Goal: Task Accomplishment & Management: Use online tool/utility

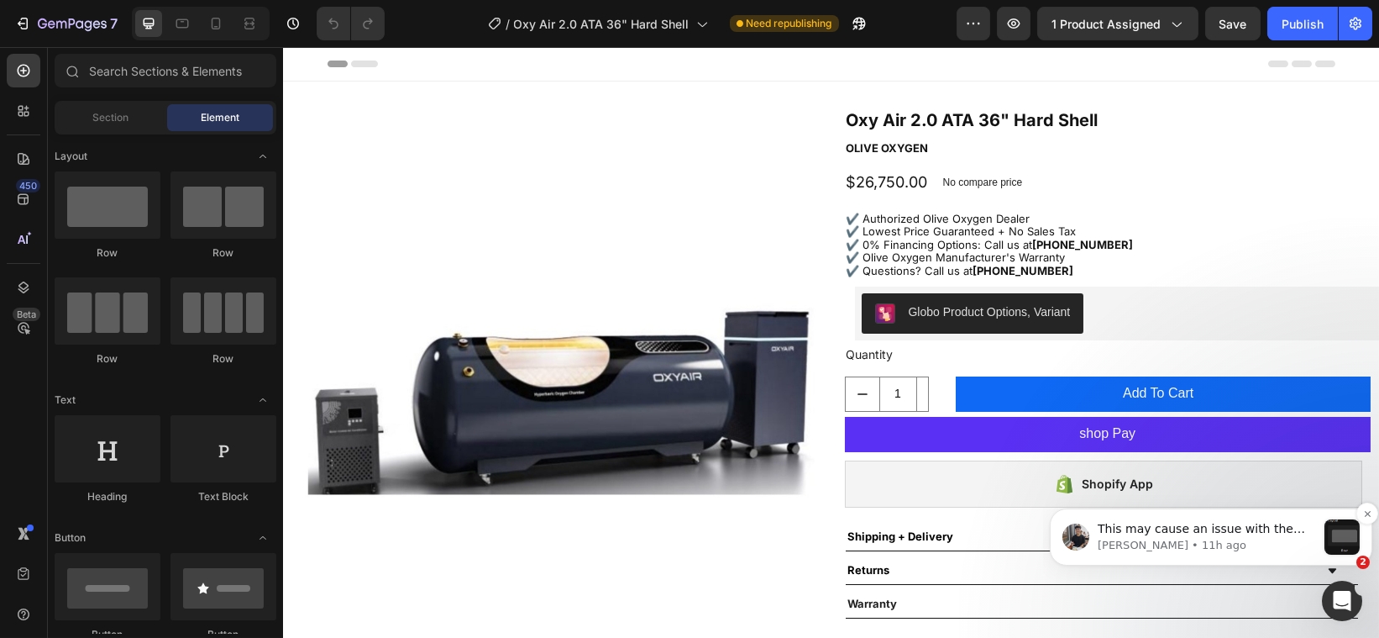
click at [1295, 533] on p "This may cause an issue with the page's responsiveness. Can you try to recreate…" at bounding box center [1206, 528] width 218 height 17
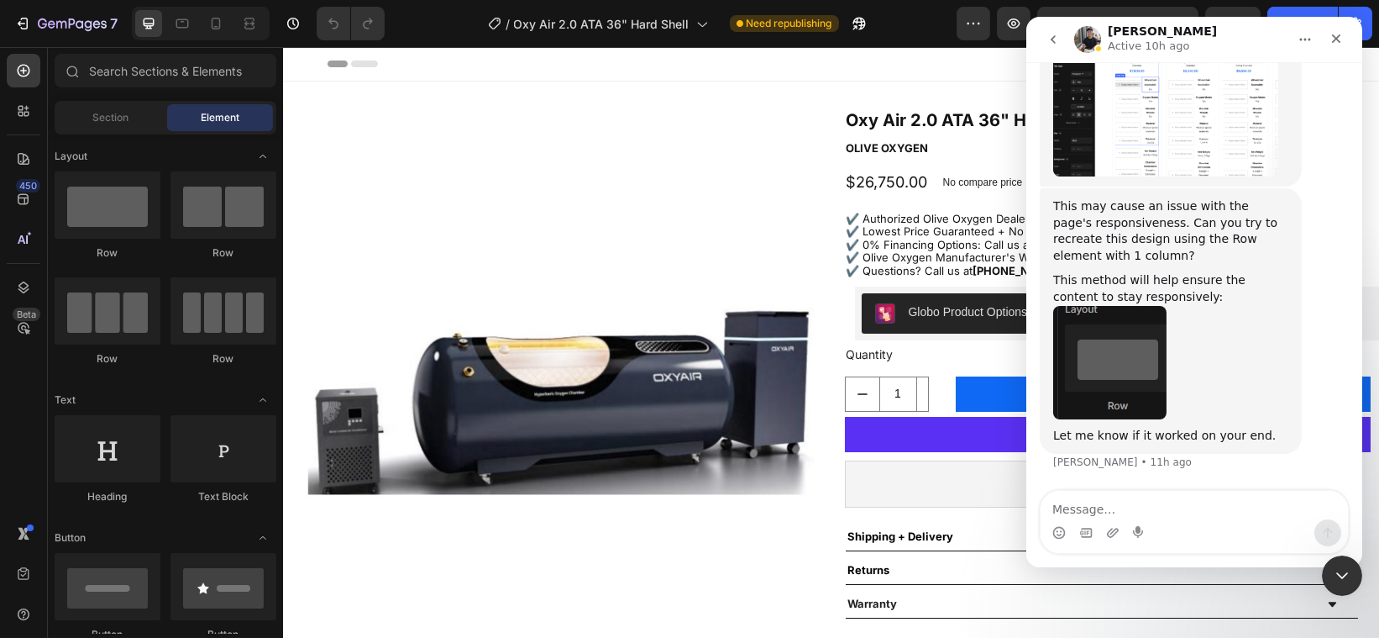
scroll to position [8418, 0]
click at [1121, 365] on img "Tony says…" at bounding box center [1109, 362] width 113 height 113
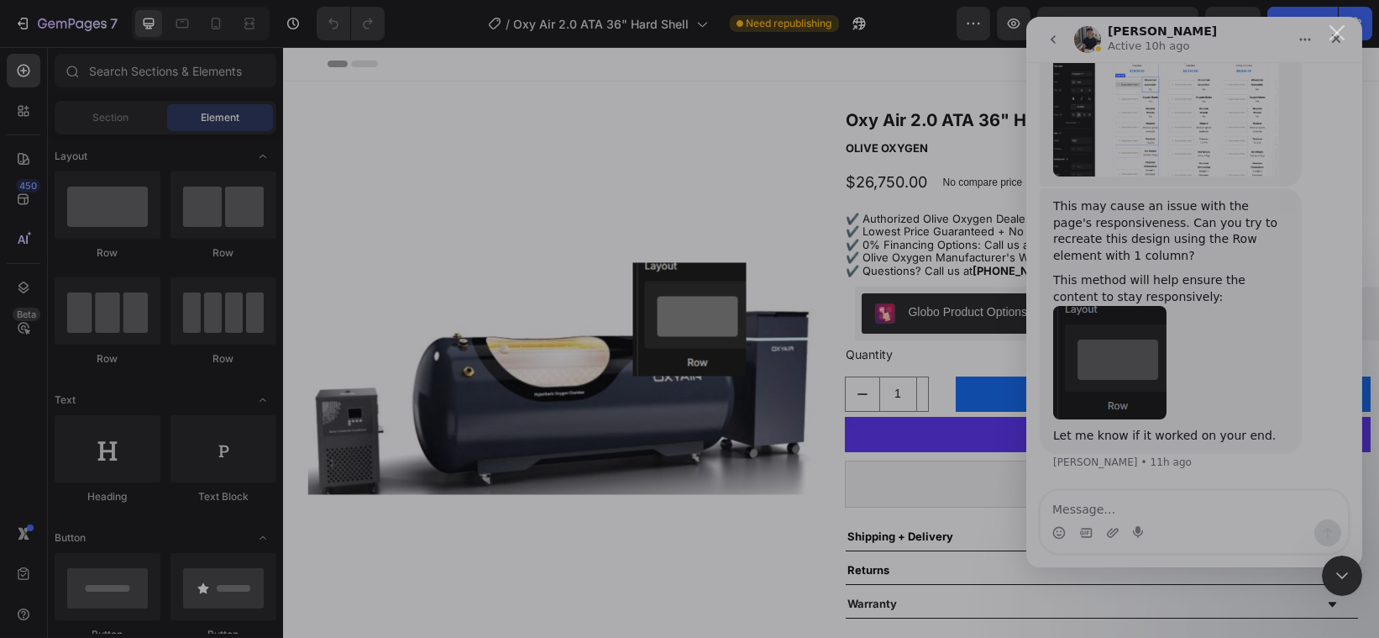
scroll to position [0, 0]
click at [1134, 350] on div "Intercom messenger" at bounding box center [689, 319] width 1379 height 638
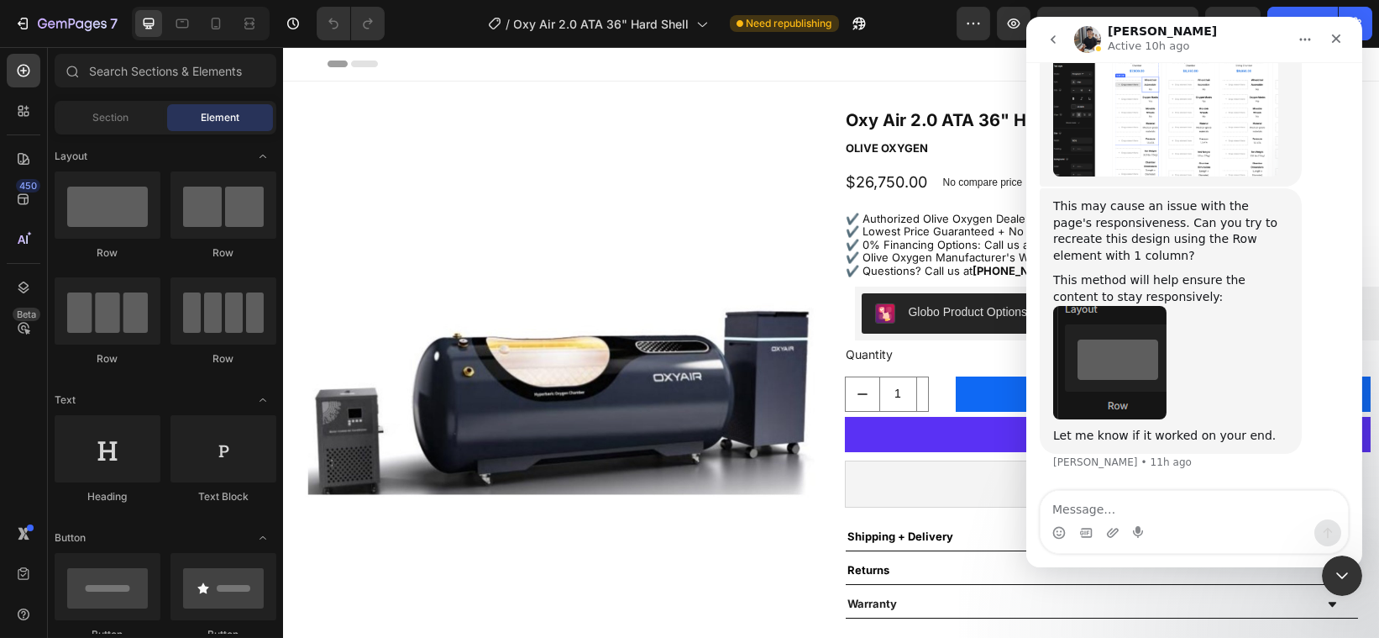
click at [1149, 335] on img "Tony says…" at bounding box center [1109, 362] width 113 height 113
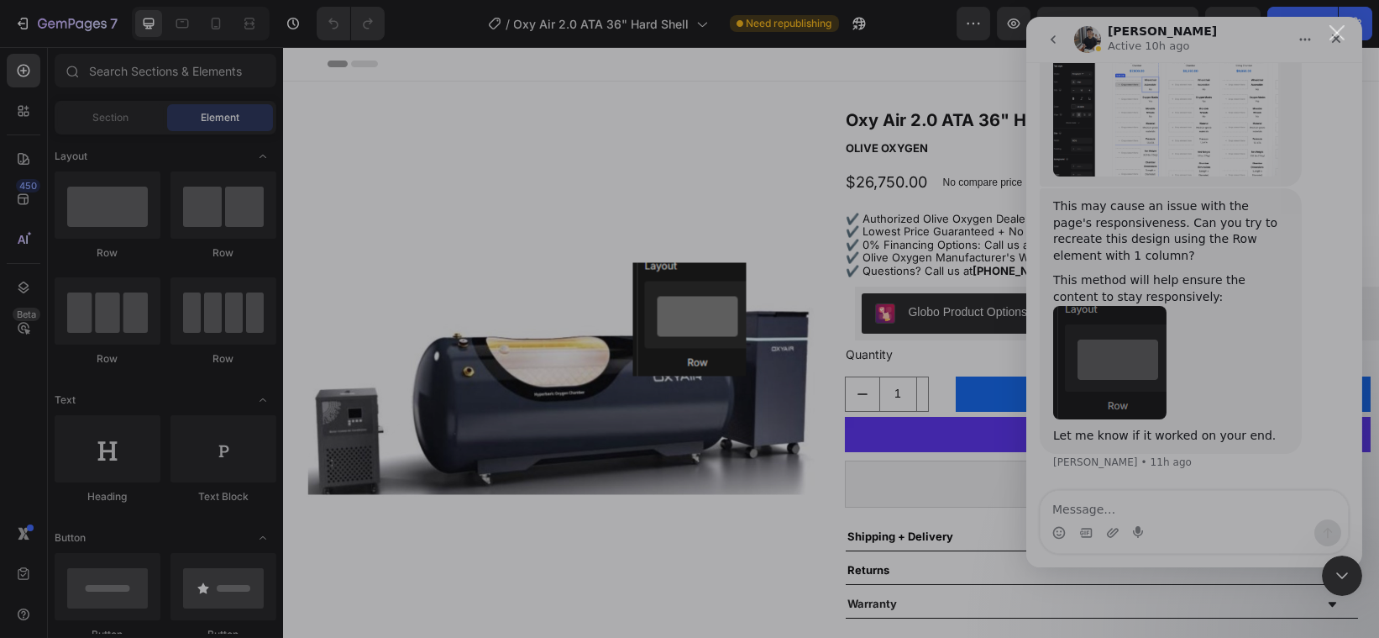
click at [730, 328] on img "Close" at bounding box center [689, 318] width 113 height 113
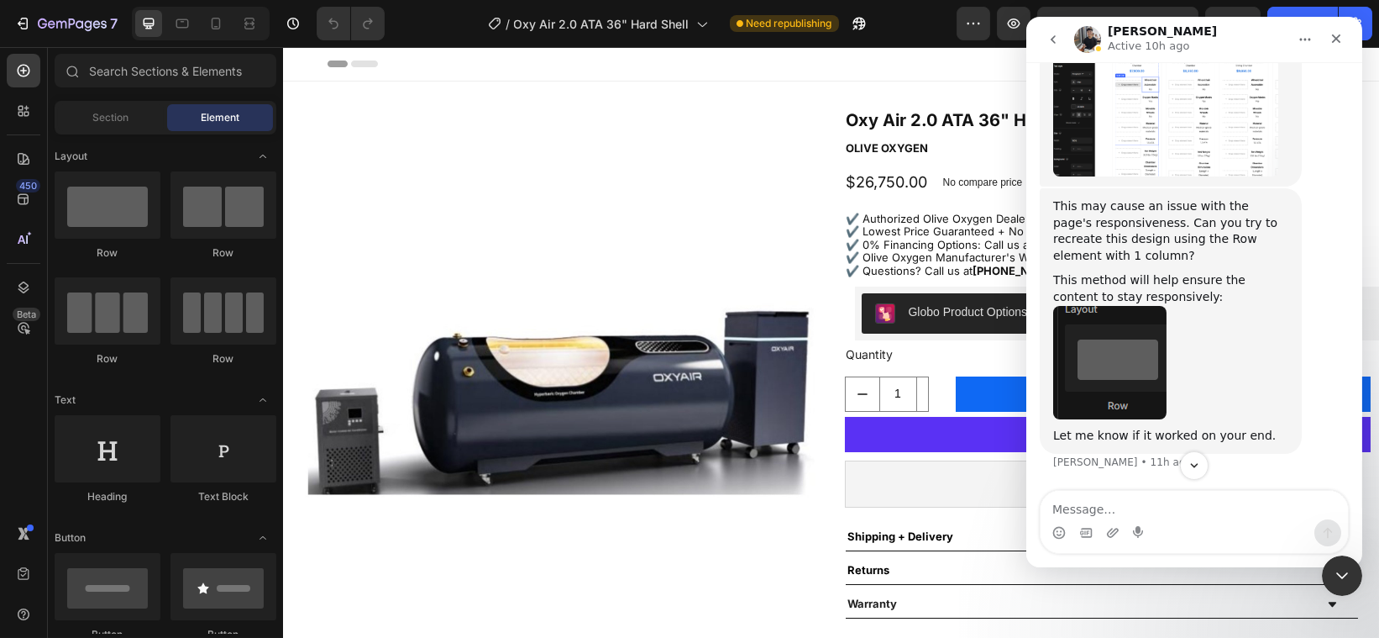
scroll to position [8261, 0]
click at [1182, 176] on img "Tony says…" at bounding box center [1165, 107] width 225 height 137
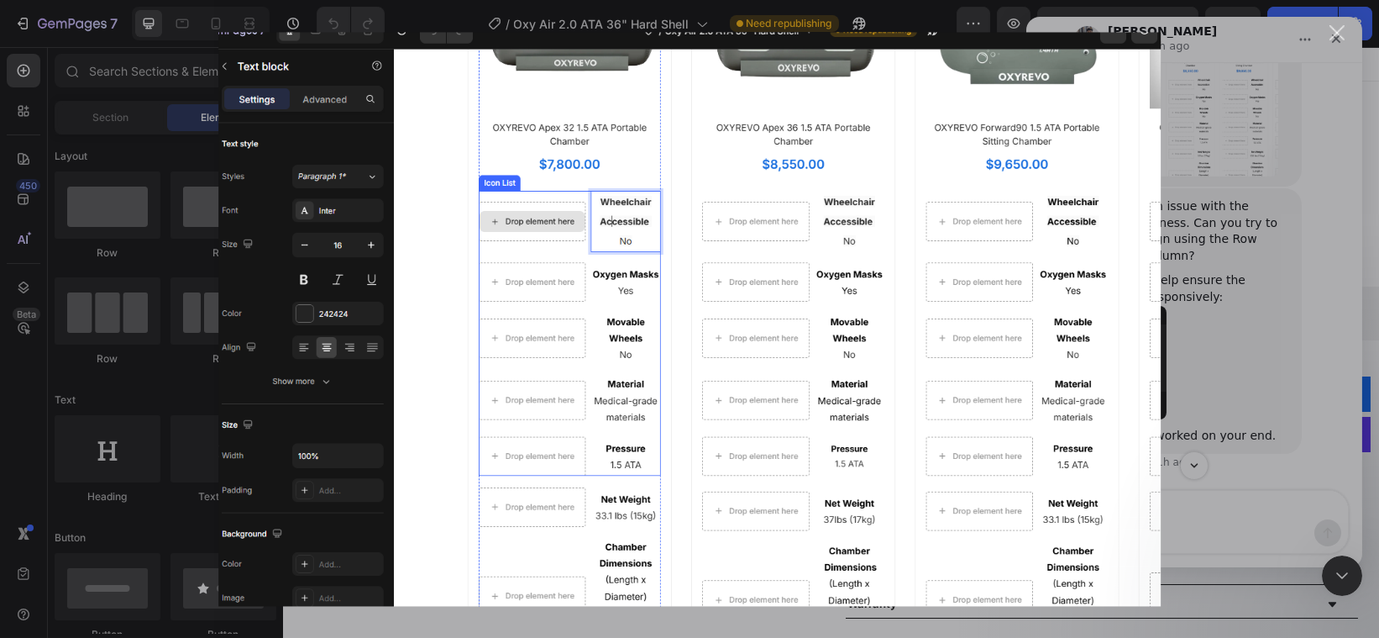
drag, startPoint x: 1337, startPoint y: 27, endPoint x: 873, endPoint y: 262, distance: 520.7
click at [873, 262] on img "Close" at bounding box center [689, 319] width 943 height 574
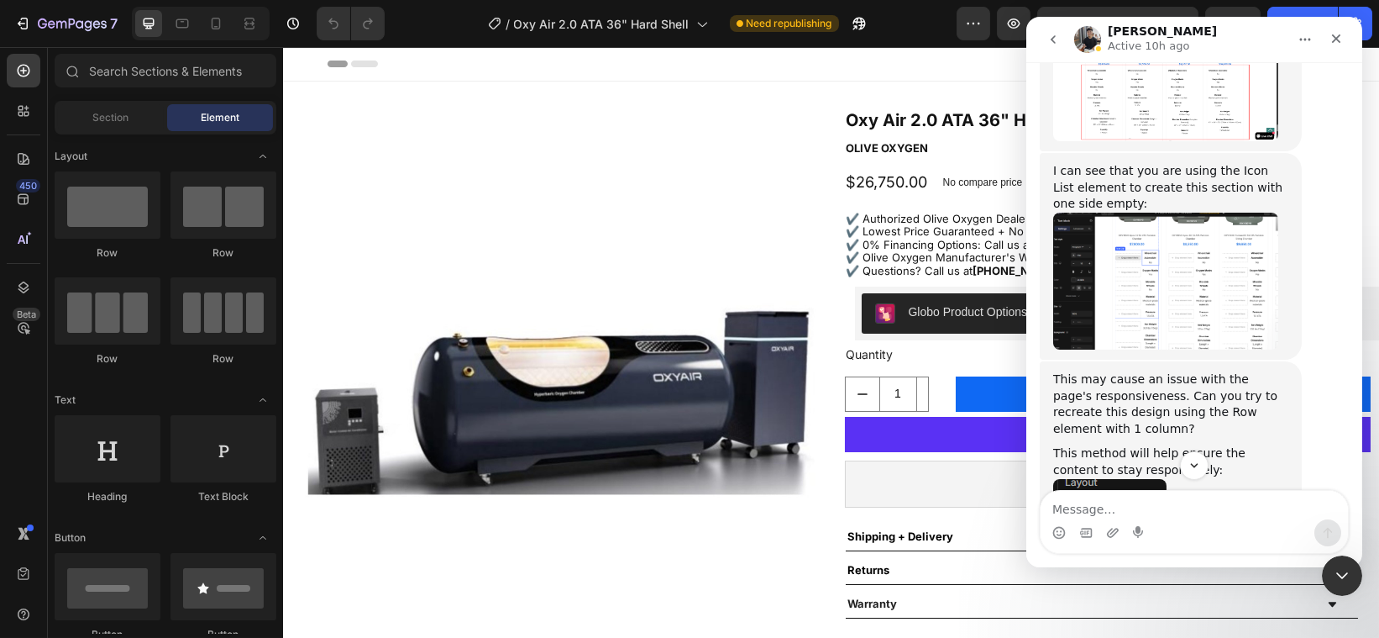
scroll to position [8085, 0]
click at [1191, 142] on img "Tony says…" at bounding box center [1165, 89] width 225 height 106
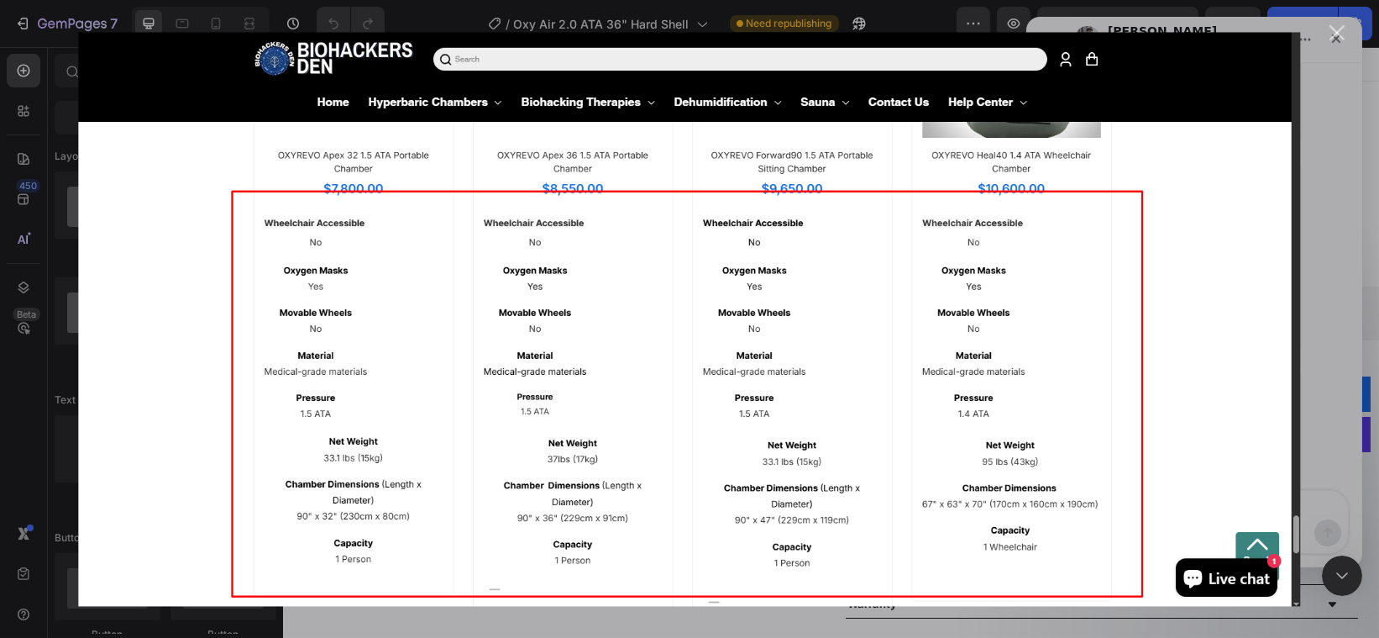
click at [1346, 43] on div "Intercom messenger" at bounding box center [689, 319] width 1379 height 638
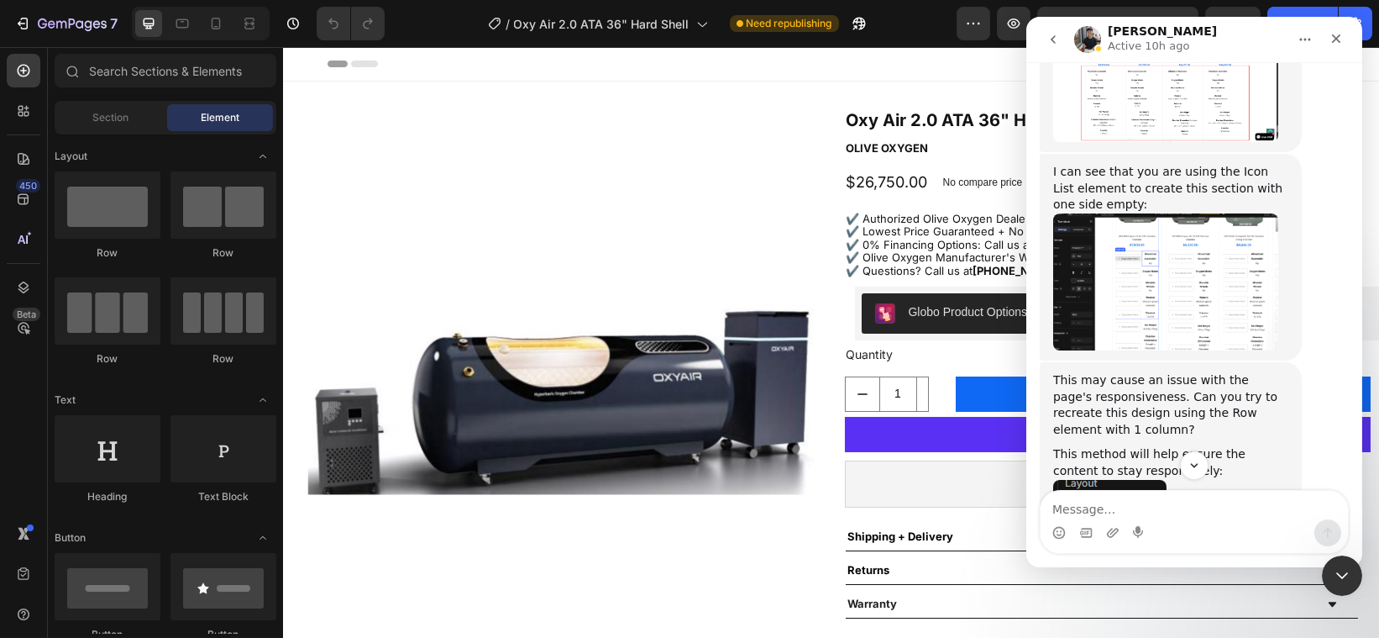
drag, startPoint x: 1355, startPoint y: 468, endPoint x: 1355, endPoint y: 478, distance: 10.1
click at [1355, 478] on div "Intercom messenger" at bounding box center [1194, 465] width 336 height 29
click at [1148, 505] on textarea "Message…" at bounding box center [1193, 505] width 307 height 29
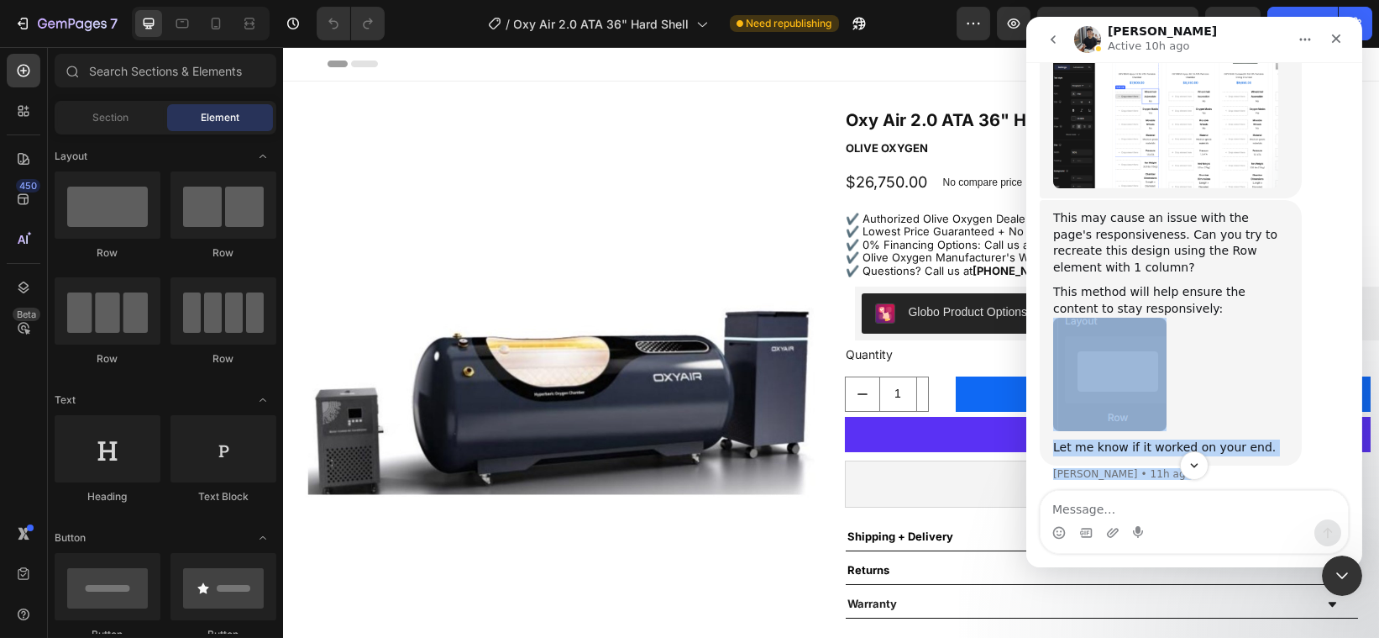
scroll to position [8255, 0]
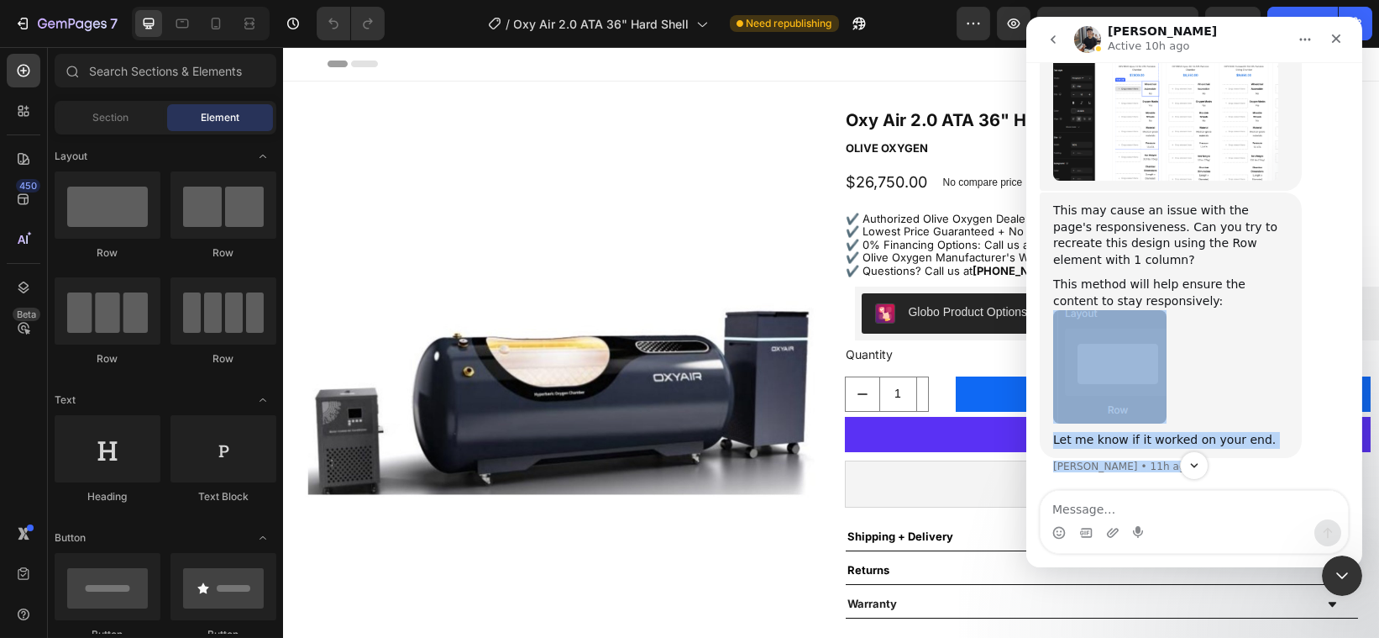
drag, startPoint x: 1354, startPoint y: 475, endPoint x: 1354, endPoint y: 488, distance: 12.6
click at [1354, 488] on div "We're on GMT + 7 timezone and may get back to you shortly! Normally we can reso…" at bounding box center [1194, 314] width 336 height 505
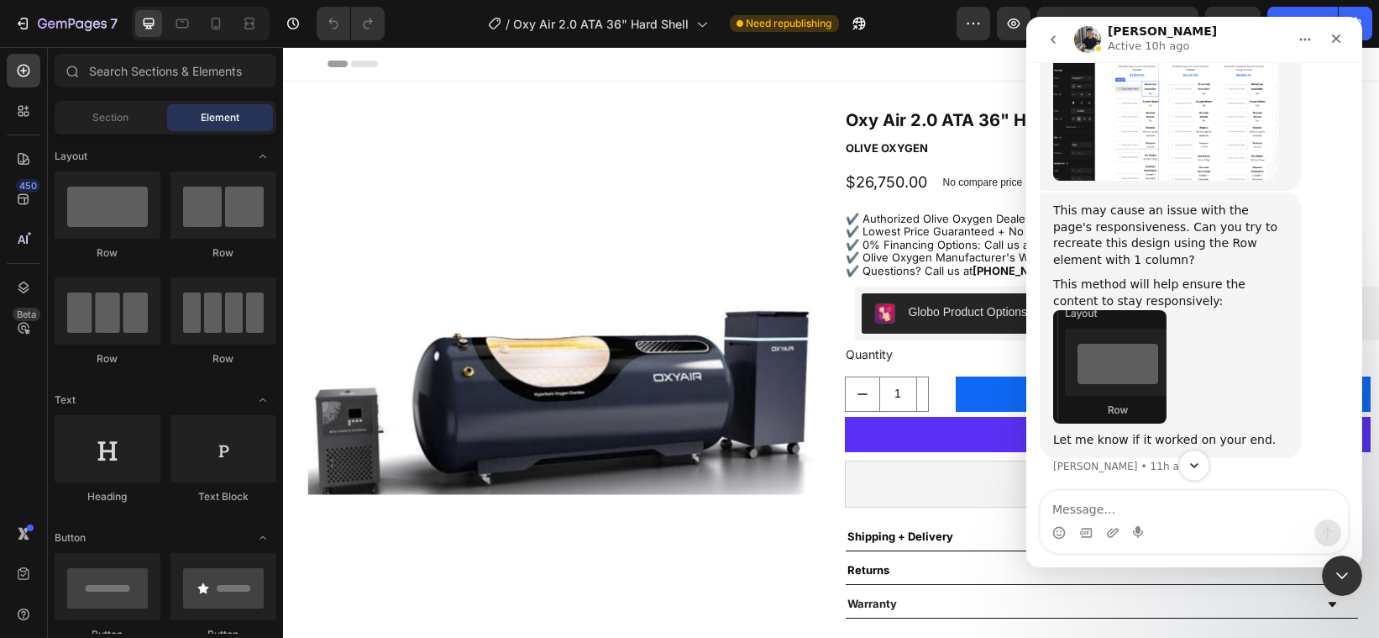
click at [1196, 465] on icon "Scroll to bottom" at bounding box center [1193, 465] width 15 height 15
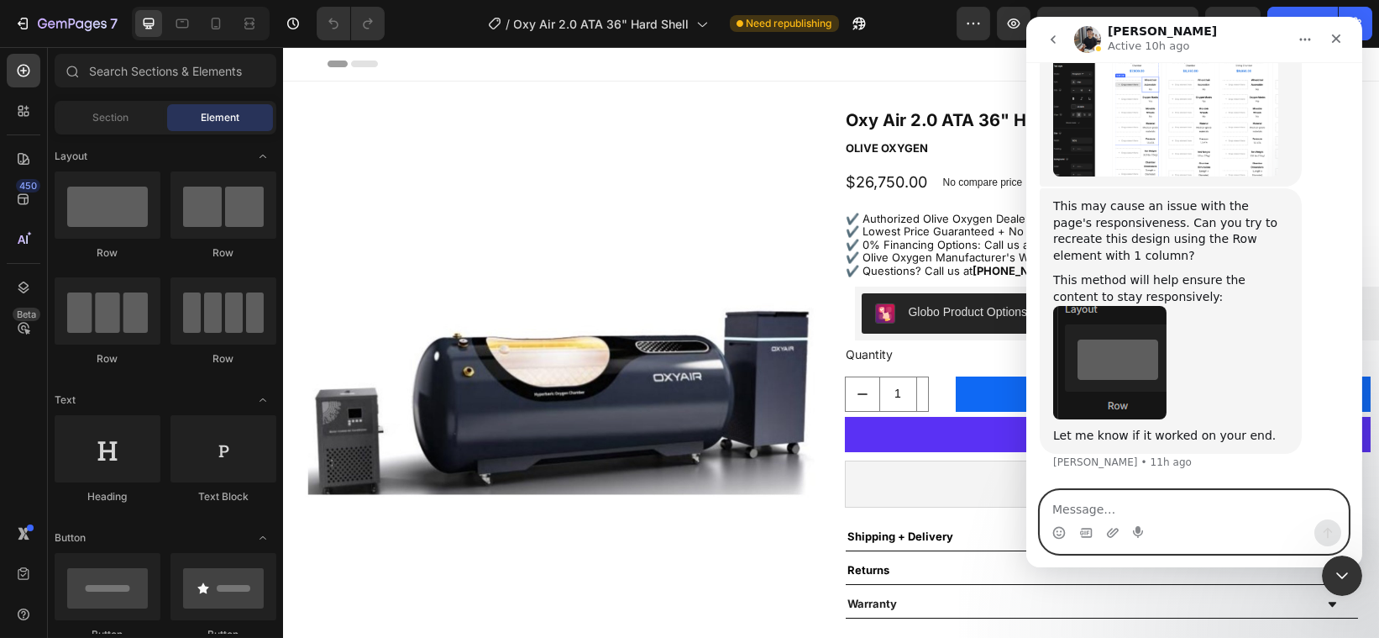
click at [1115, 508] on textarea "Message…" at bounding box center [1193, 505] width 307 height 29
type textarea "Okay, I will try. Thanks"
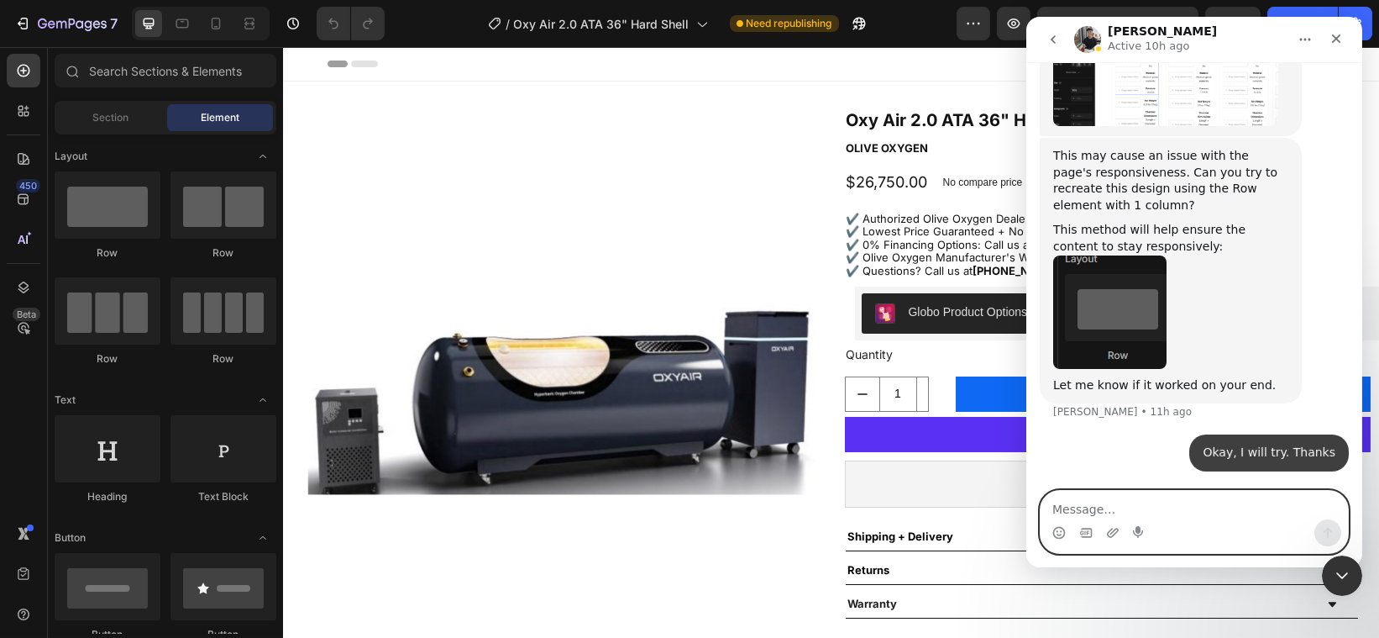
scroll to position [8472, 0]
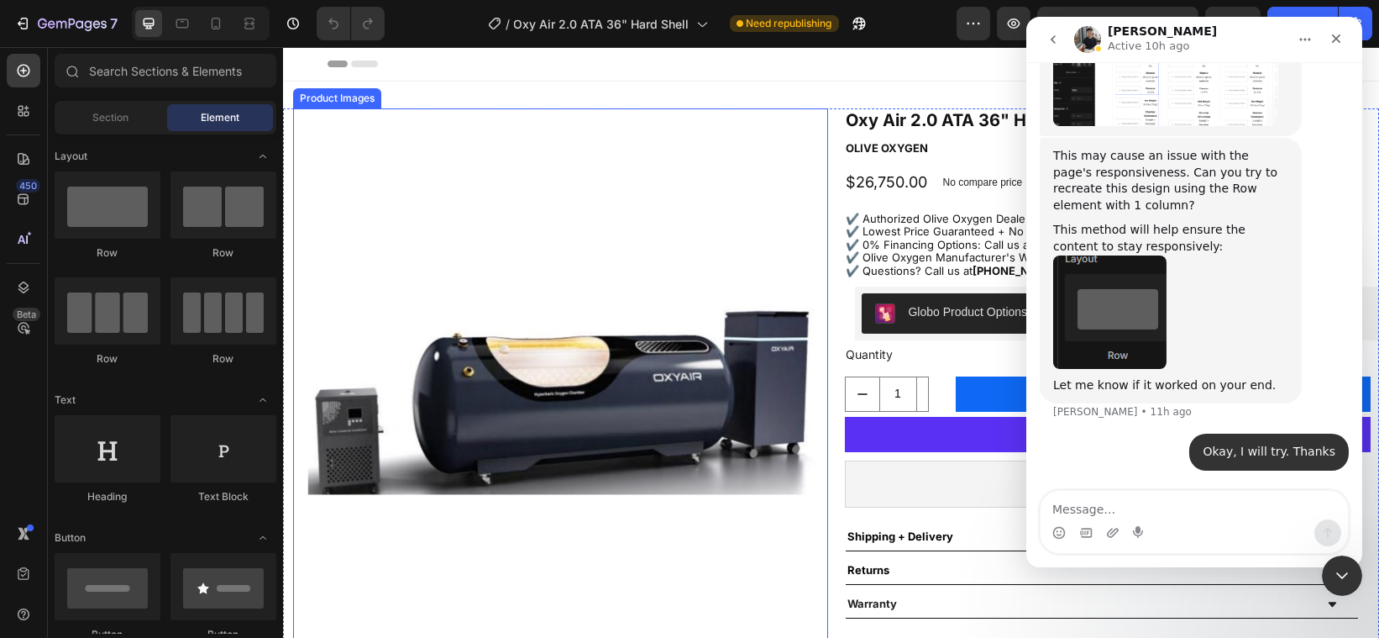
click at [682, 244] on img at bounding box center [559, 375] width 535 height 535
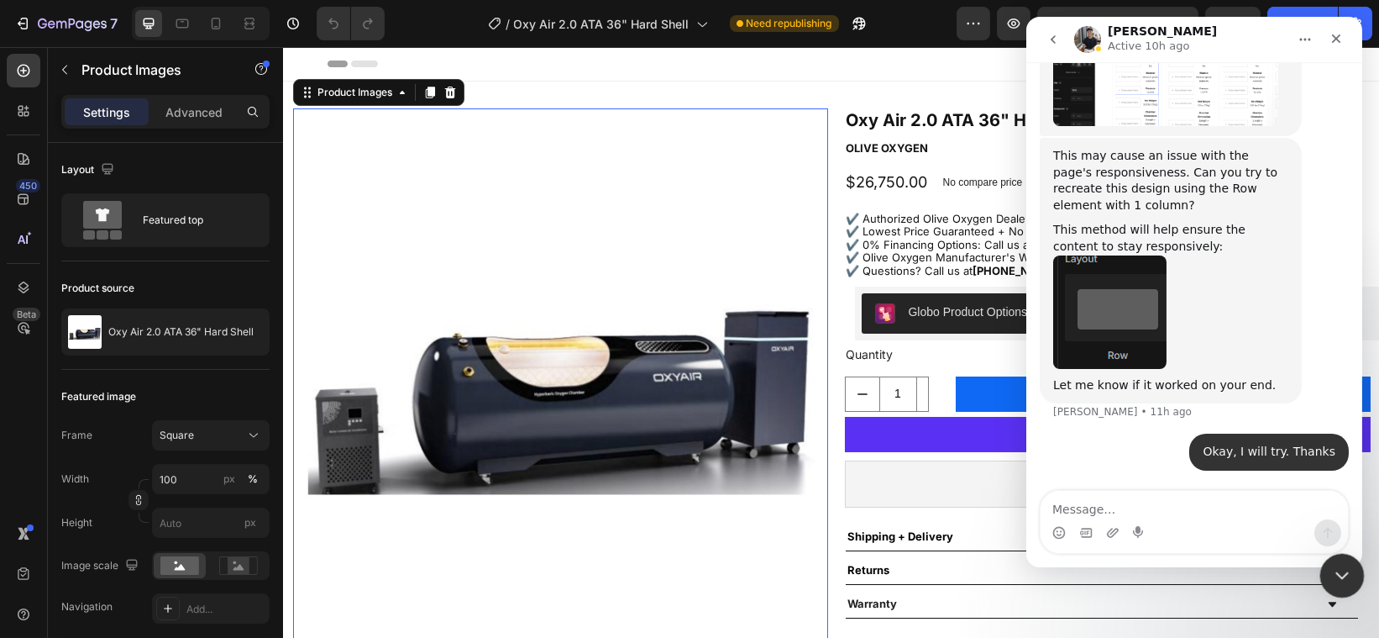
drag, startPoint x: 1340, startPoint y: 560, endPoint x: 2298, endPoint y: 868, distance: 1005.8
click at [1340, 558] on div "Close Intercom Messenger" at bounding box center [1340, 573] width 40 height 40
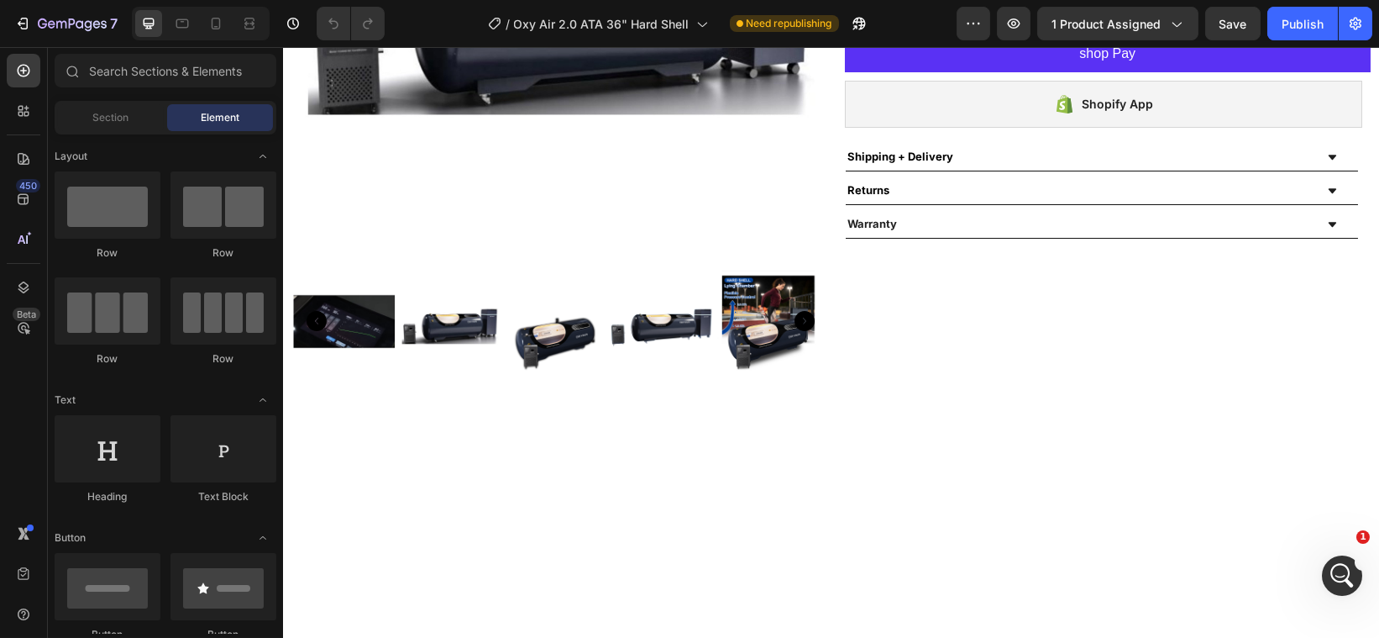
scroll to position [0, 0]
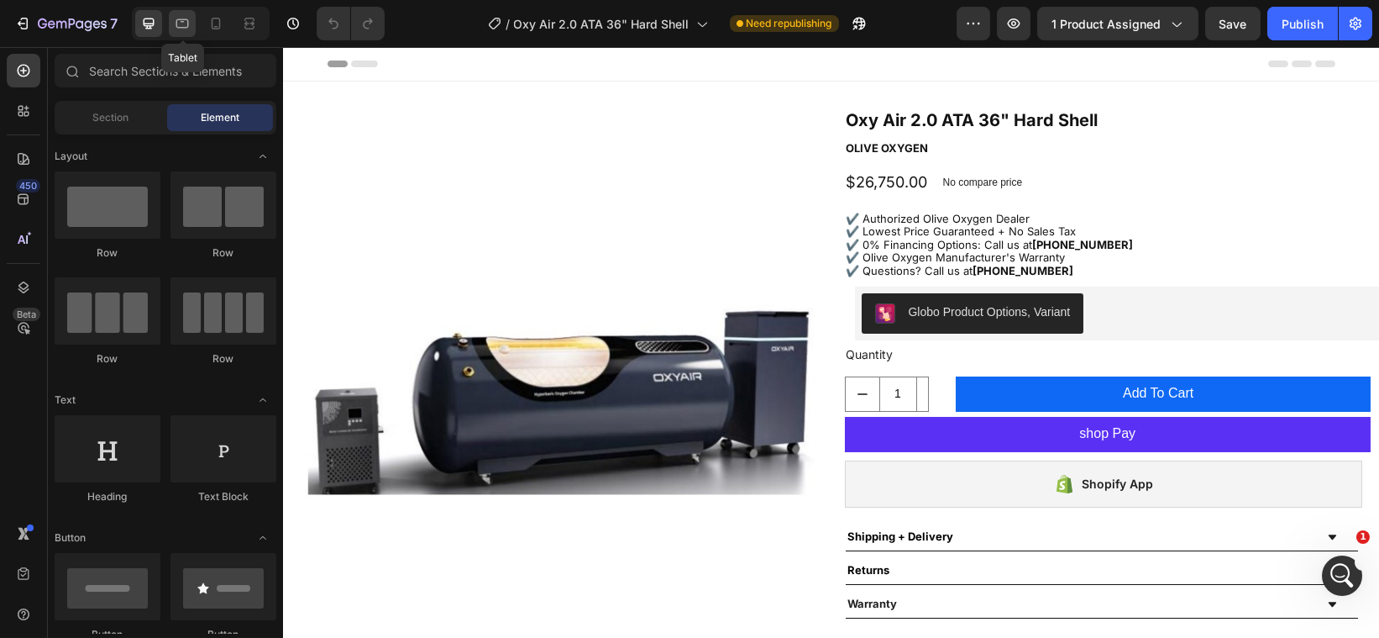
click at [179, 18] on icon at bounding box center [182, 23] width 17 height 17
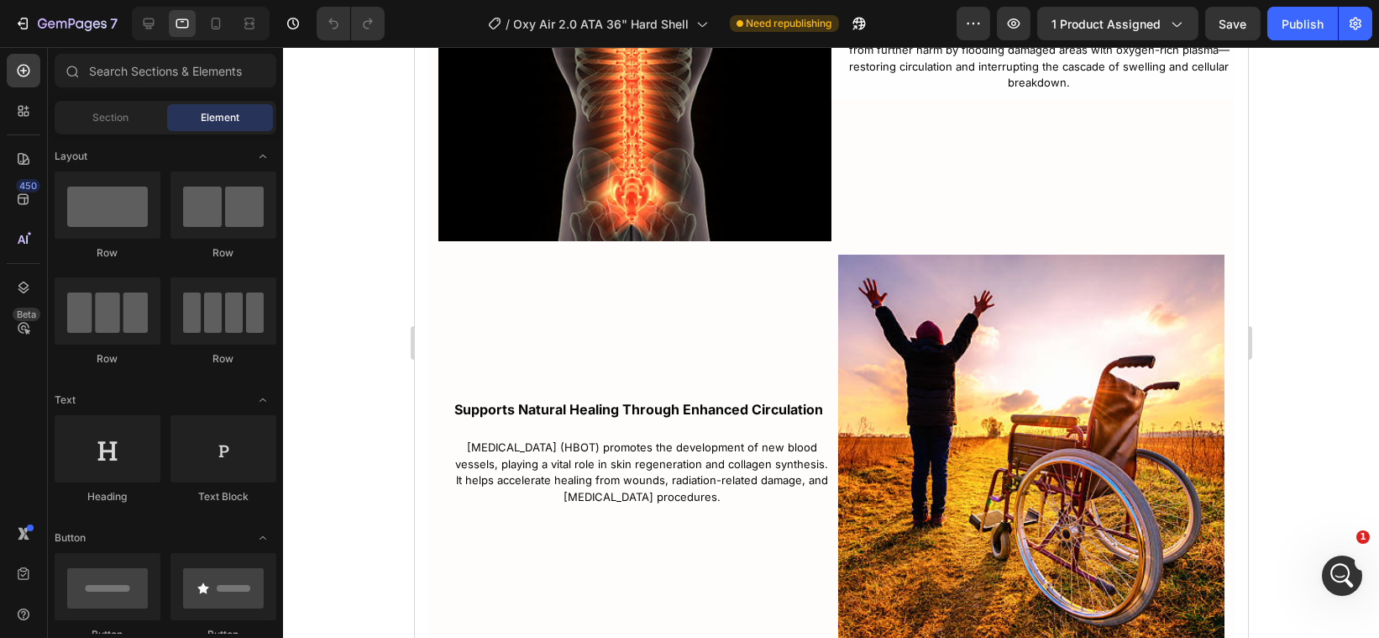
scroll to position [4855, 0]
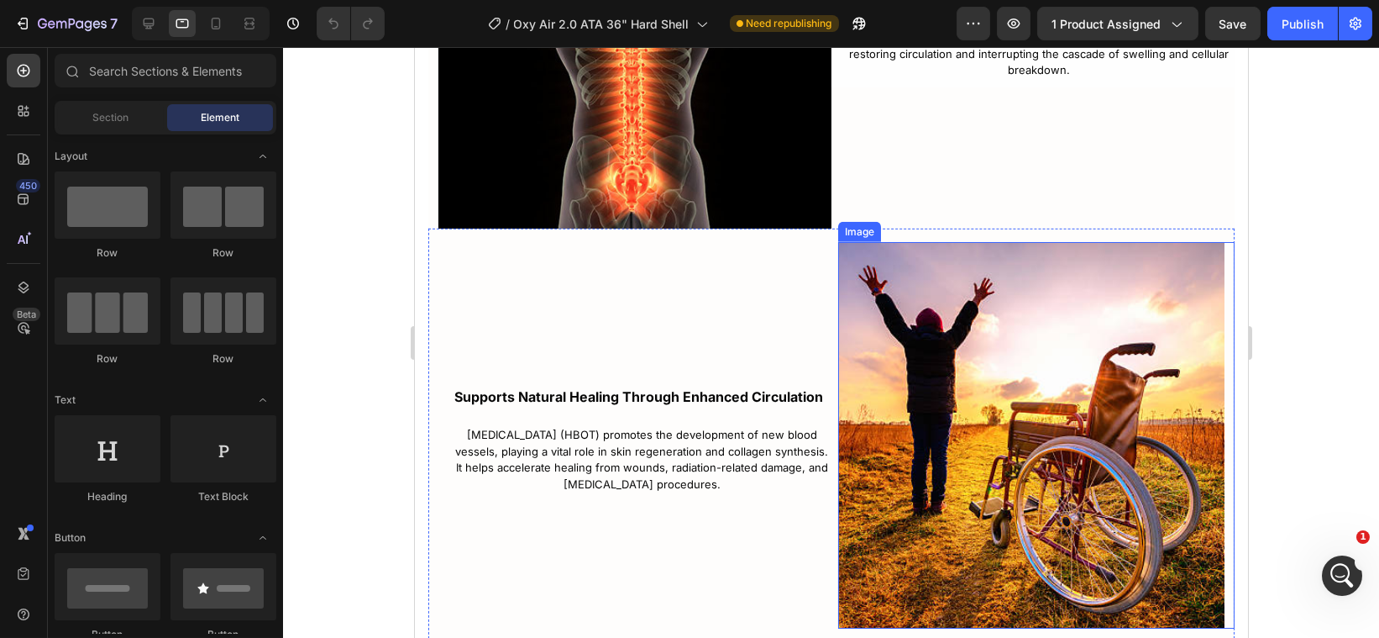
click at [1116, 448] on img at bounding box center [1031, 435] width 386 height 386
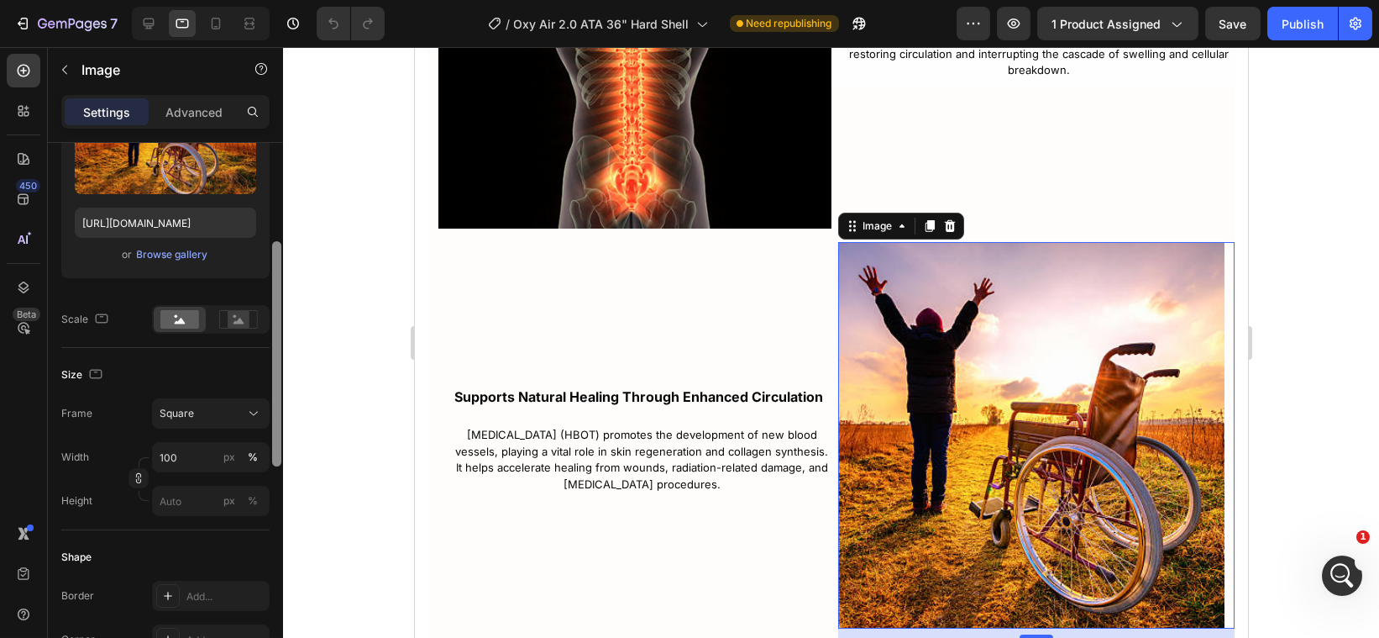
drag, startPoint x: 278, startPoint y: 332, endPoint x: 278, endPoint y: 431, distance: 99.1
click at [278, 431] on div at bounding box center [276, 353] width 9 height 225
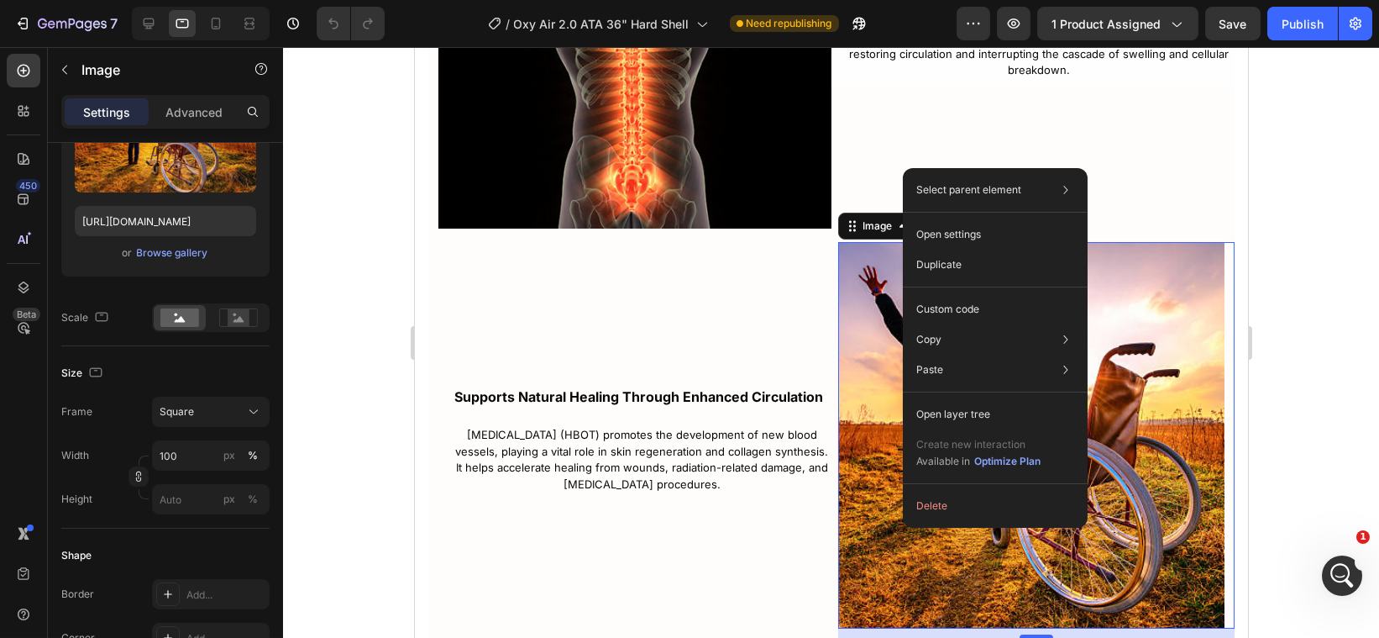
click at [891, 528] on img at bounding box center [1031, 435] width 386 height 386
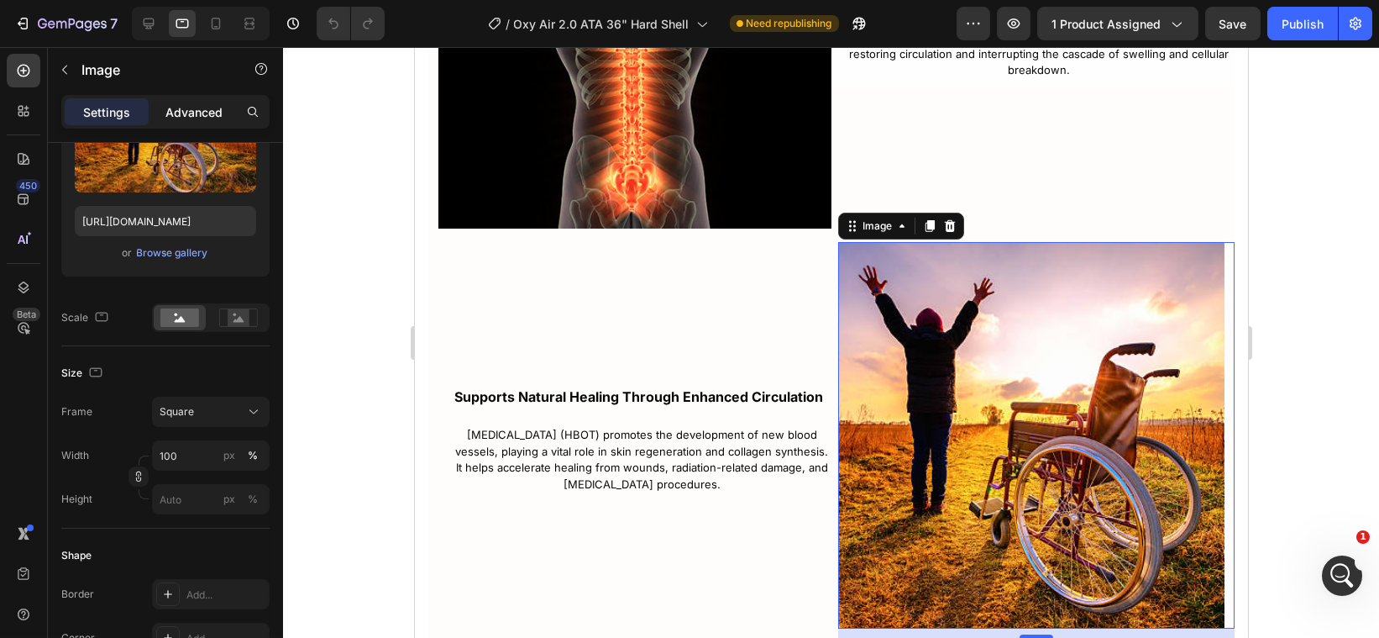
click at [218, 112] on p "Advanced" at bounding box center [193, 112] width 57 height 18
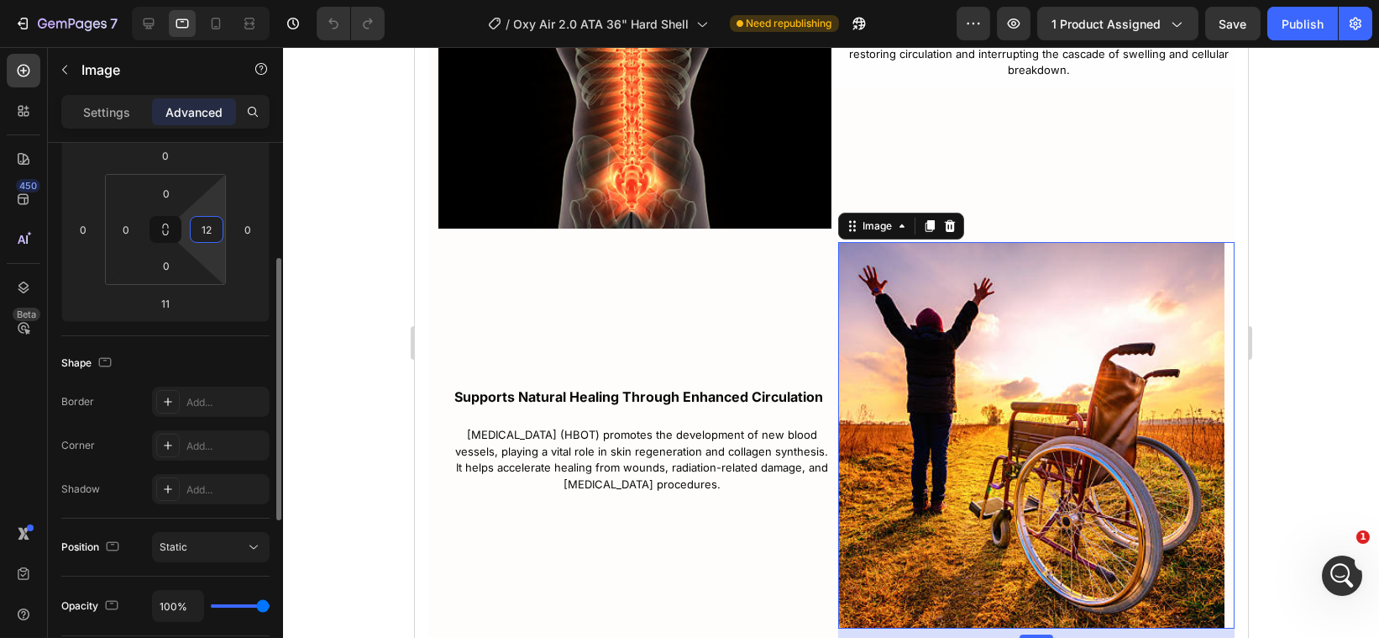
click at [214, 221] on input "12" at bounding box center [206, 229] width 25 height 25
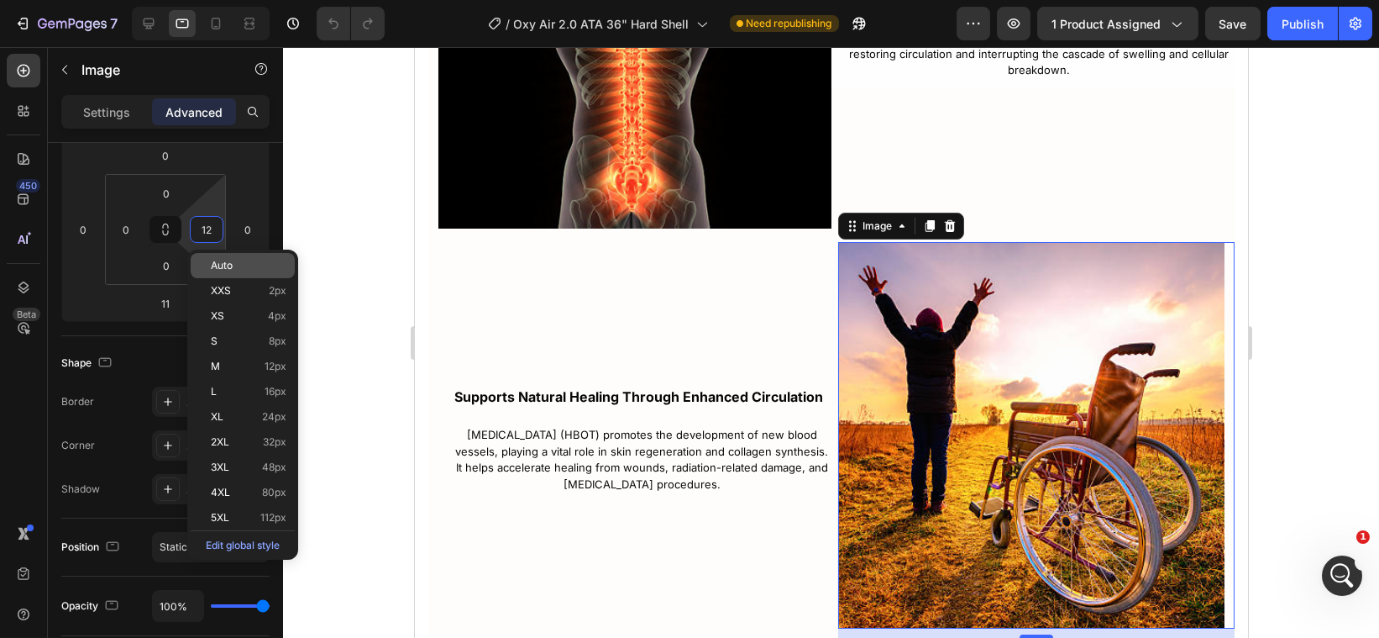
click at [223, 260] on span "Auto" at bounding box center [222, 266] width 22 height 12
type input "Auto"
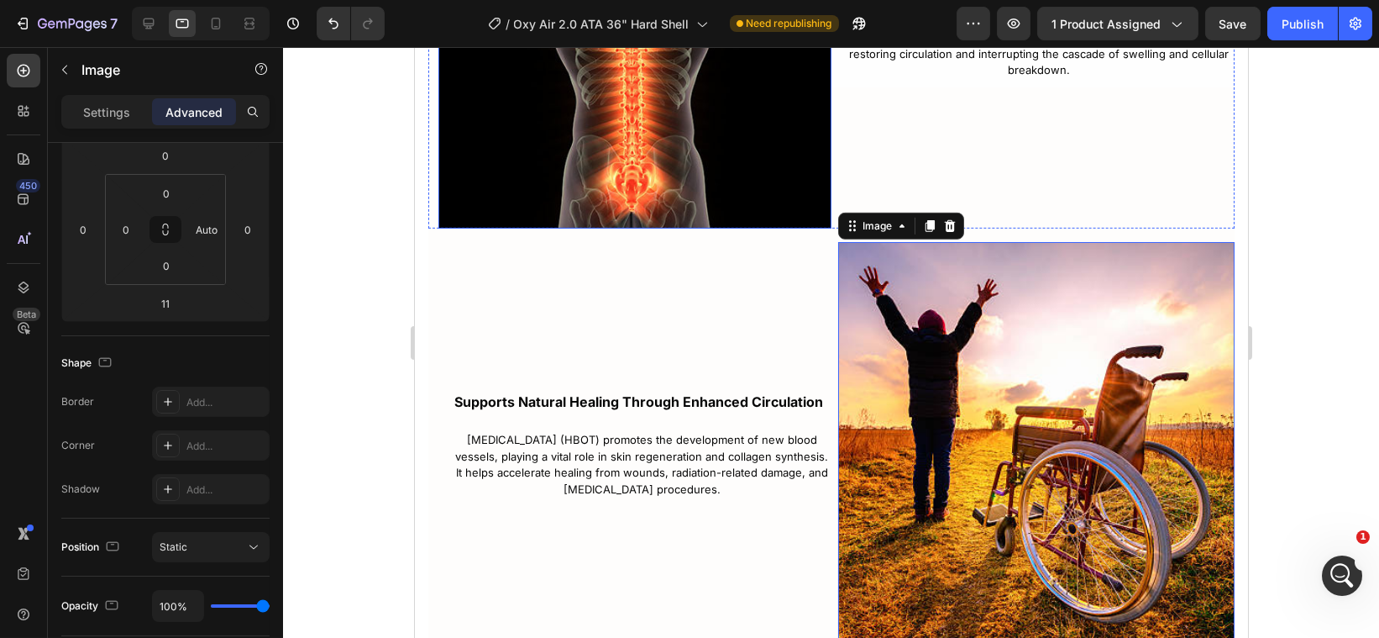
click at [600, 176] on img at bounding box center [634, 31] width 393 height 393
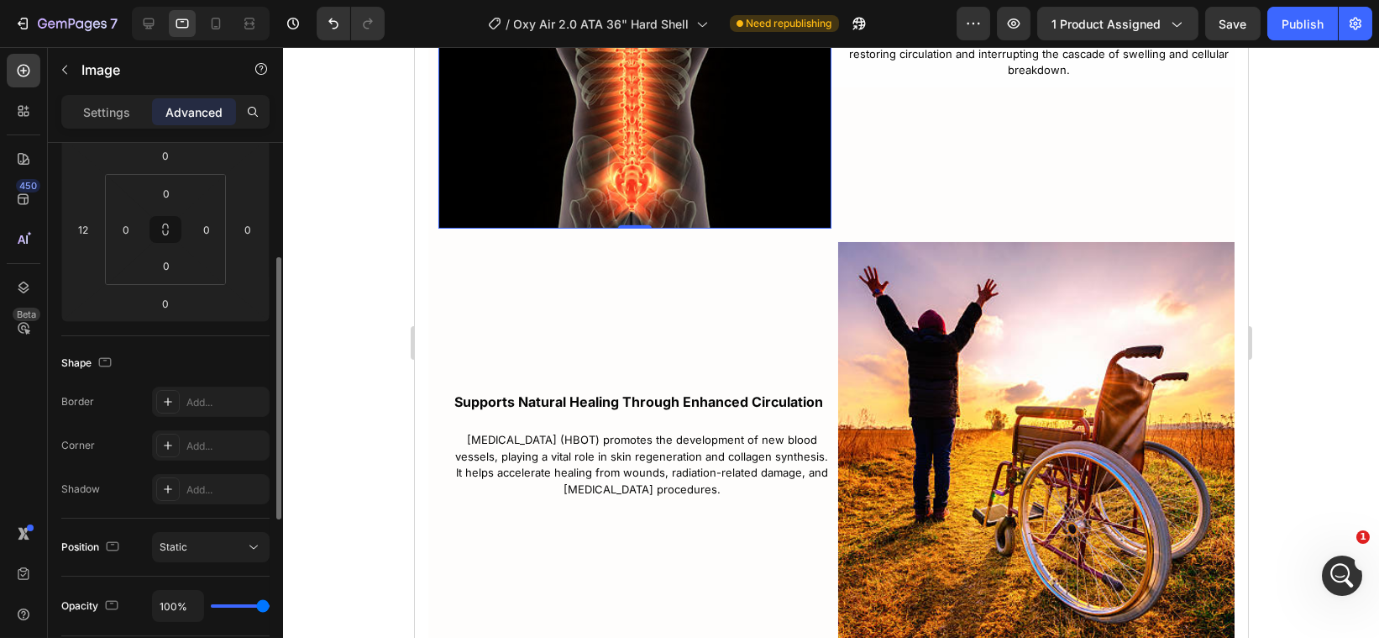
scroll to position [238, 0]
click at [91, 230] on input "12" at bounding box center [83, 230] width 25 height 25
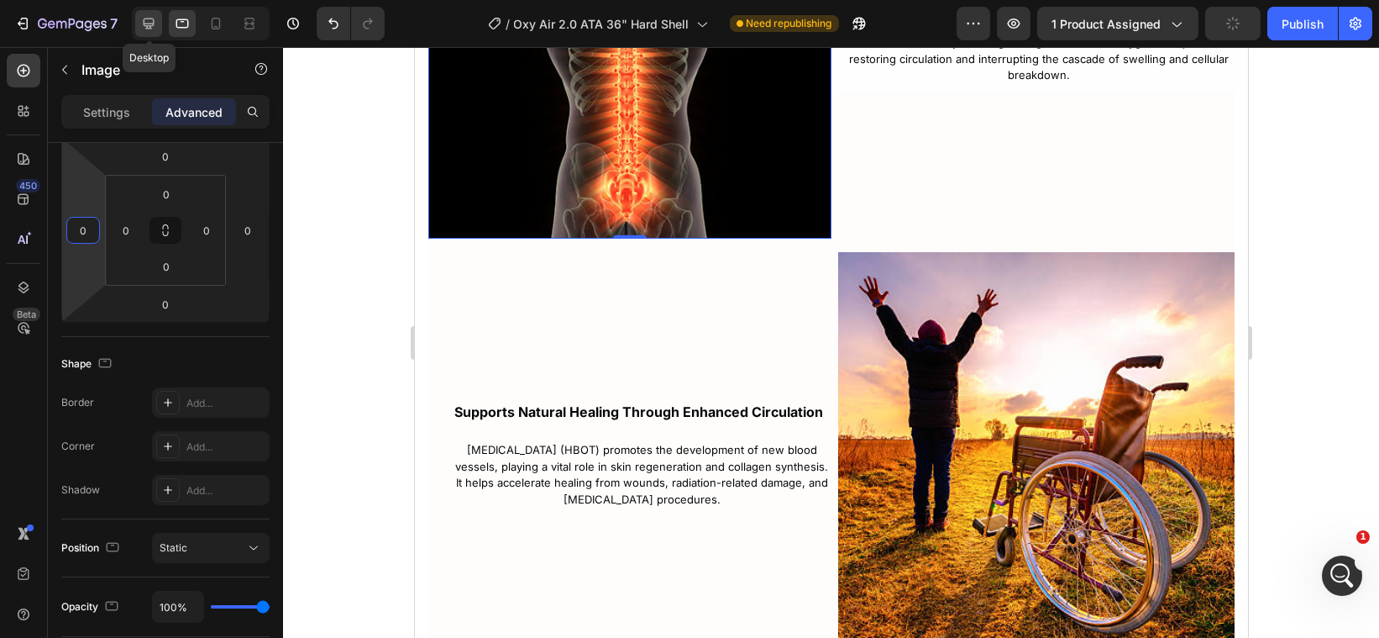
click at [153, 25] on icon at bounding box center [149, 23] width 11 height 11
type input "12"
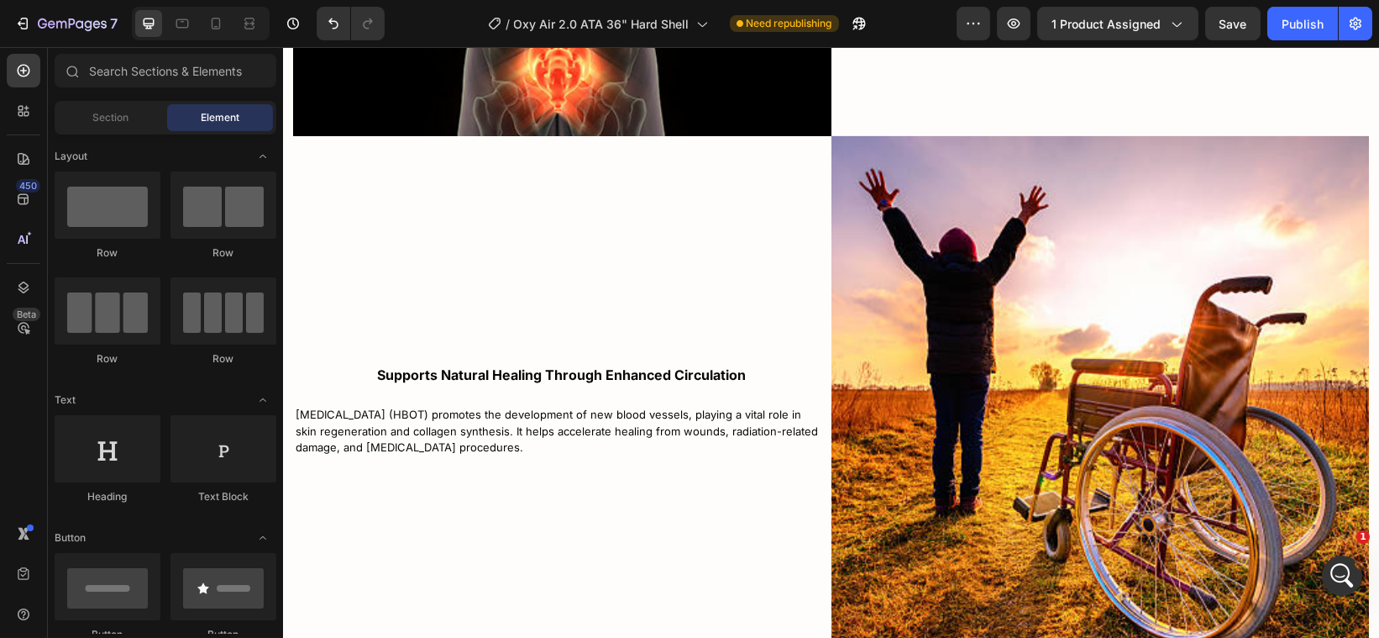
scroll to position [5380, 0]
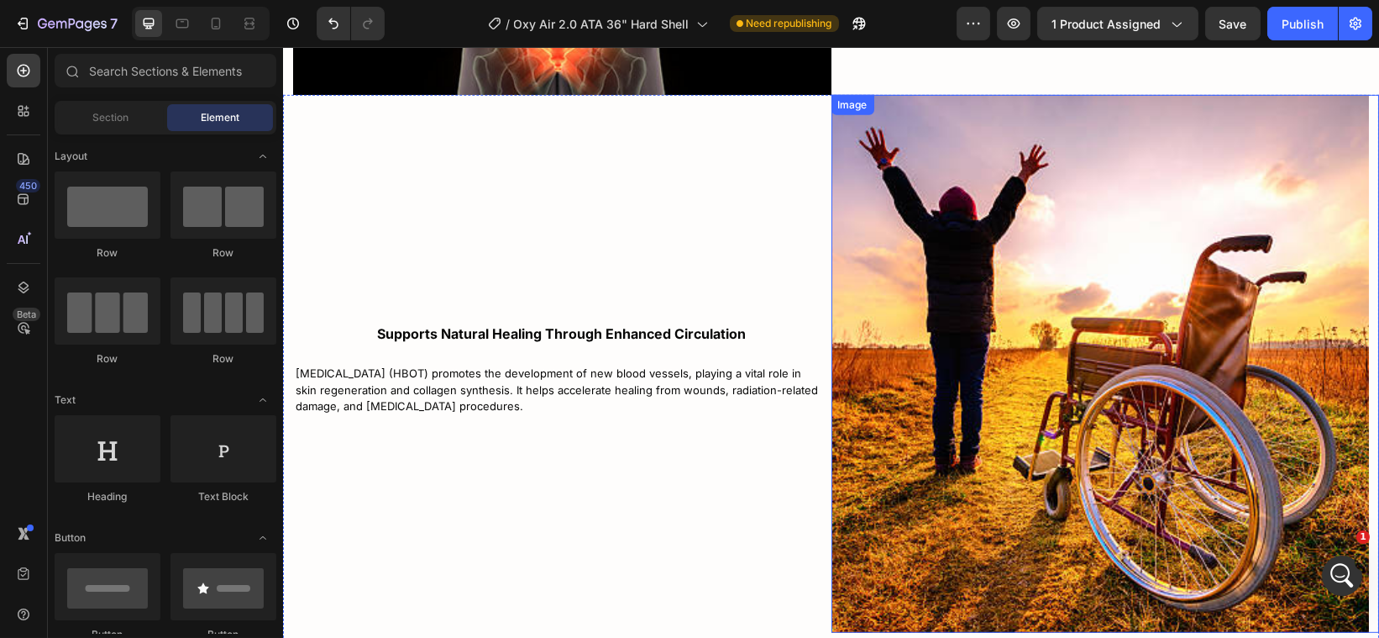
click at [1131, 439] on img at bounding box center [1100, 364] width 538 height 538
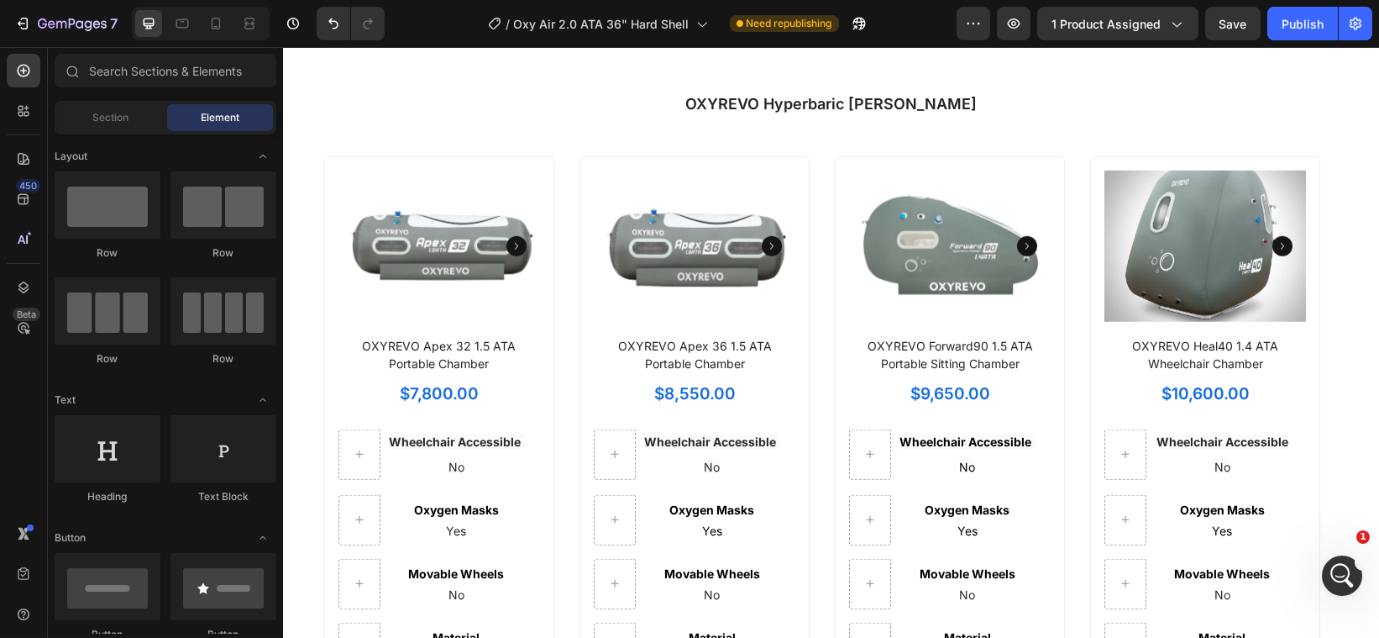
scroll to position [6888, 0]
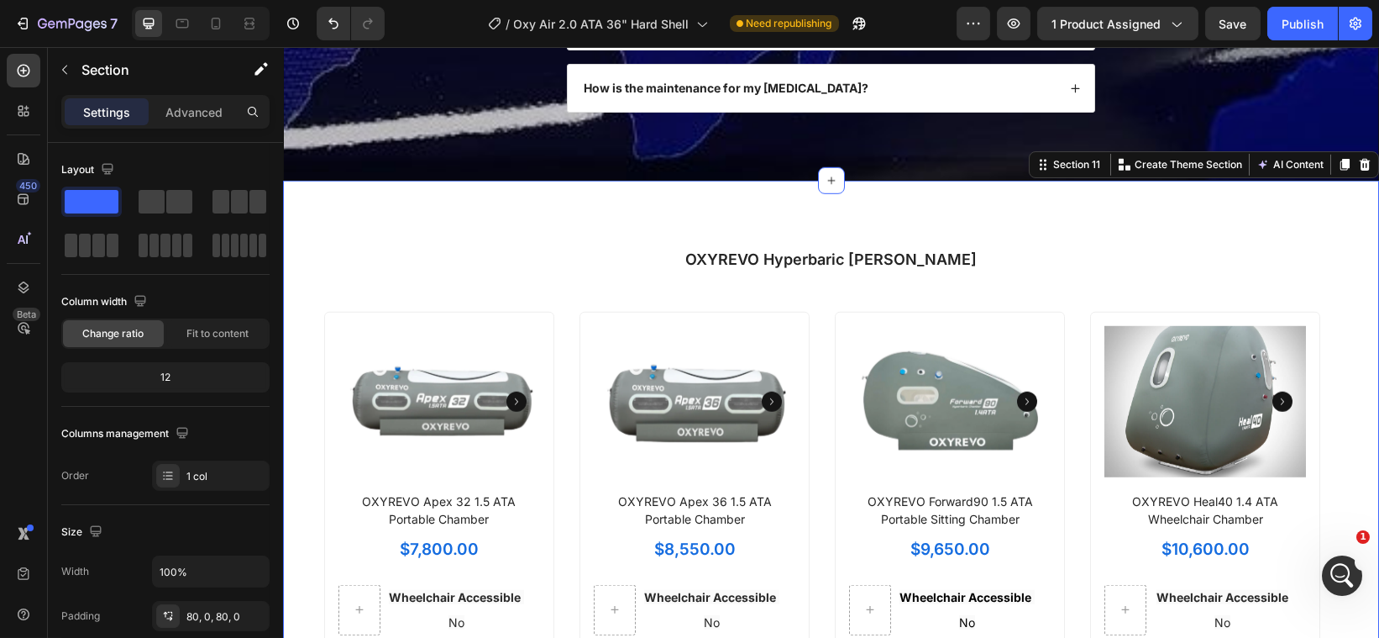
click at [1185, 172] on p "Create Theme Section" at bounding box center [1188, 164] width 108 height 15
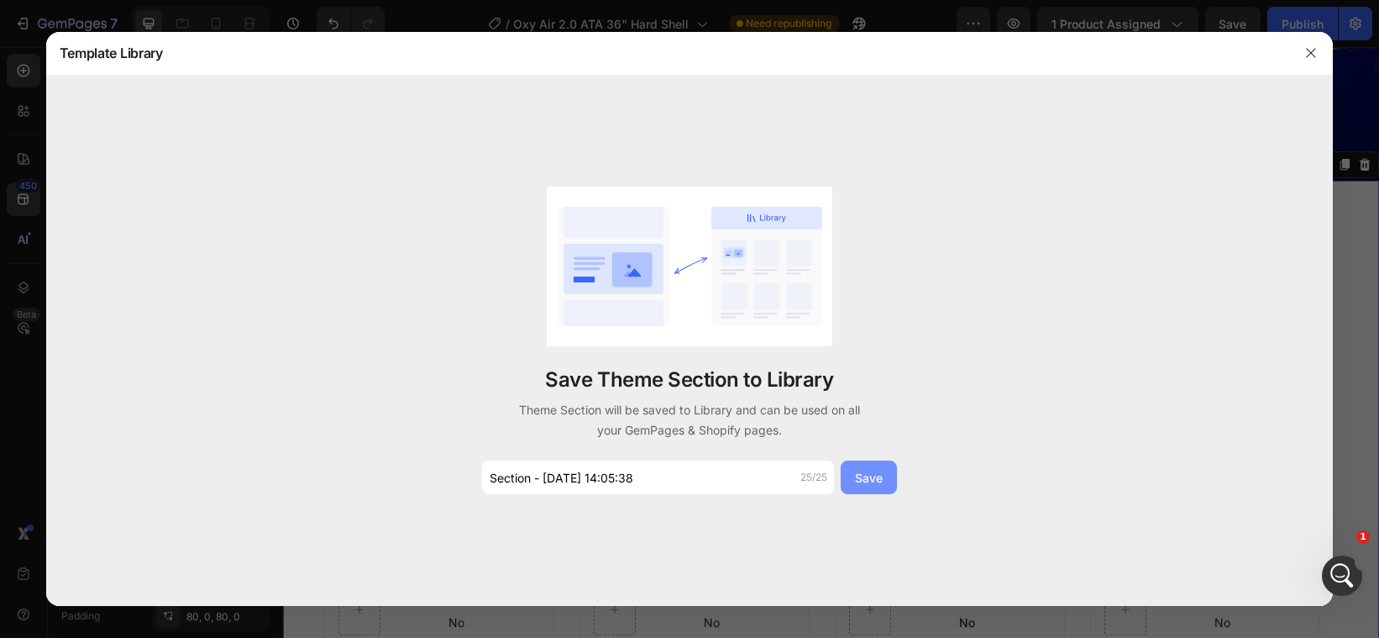
click at [884, 481] on button "Save" at bounding box center [869, 477] width 56 height 34
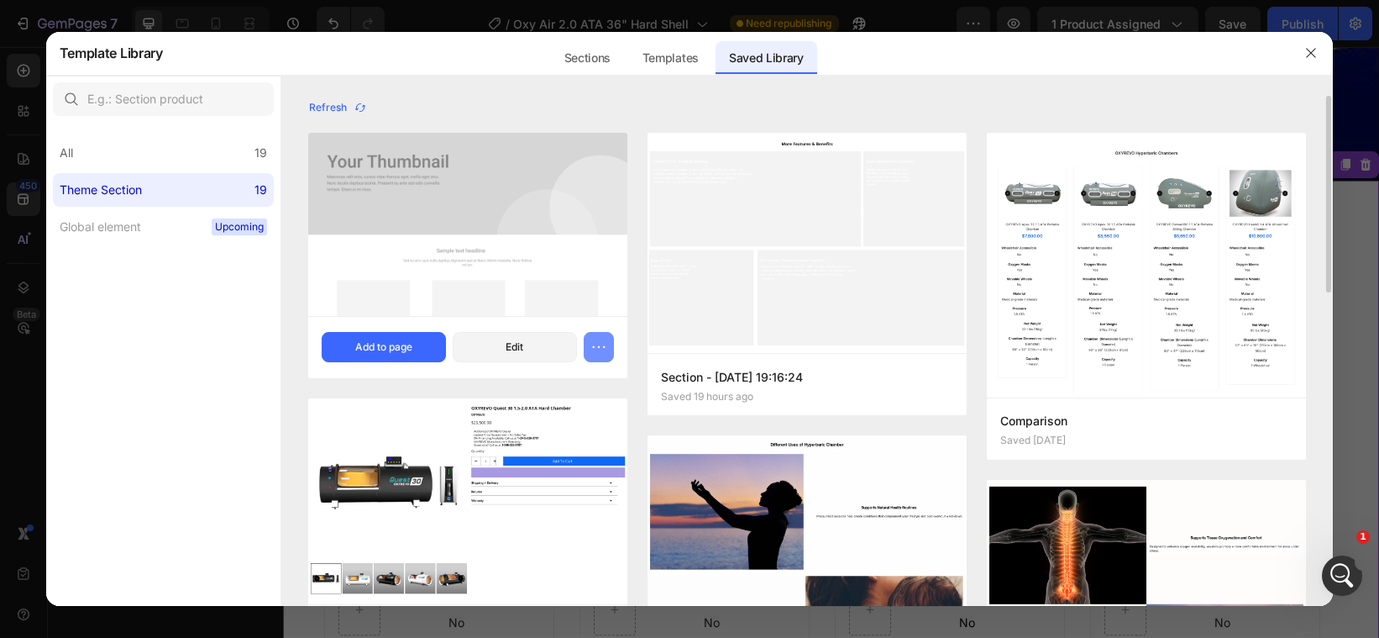
click at [599, 347] on icon "button" at bounding box center [599, 347] width 3 height 2
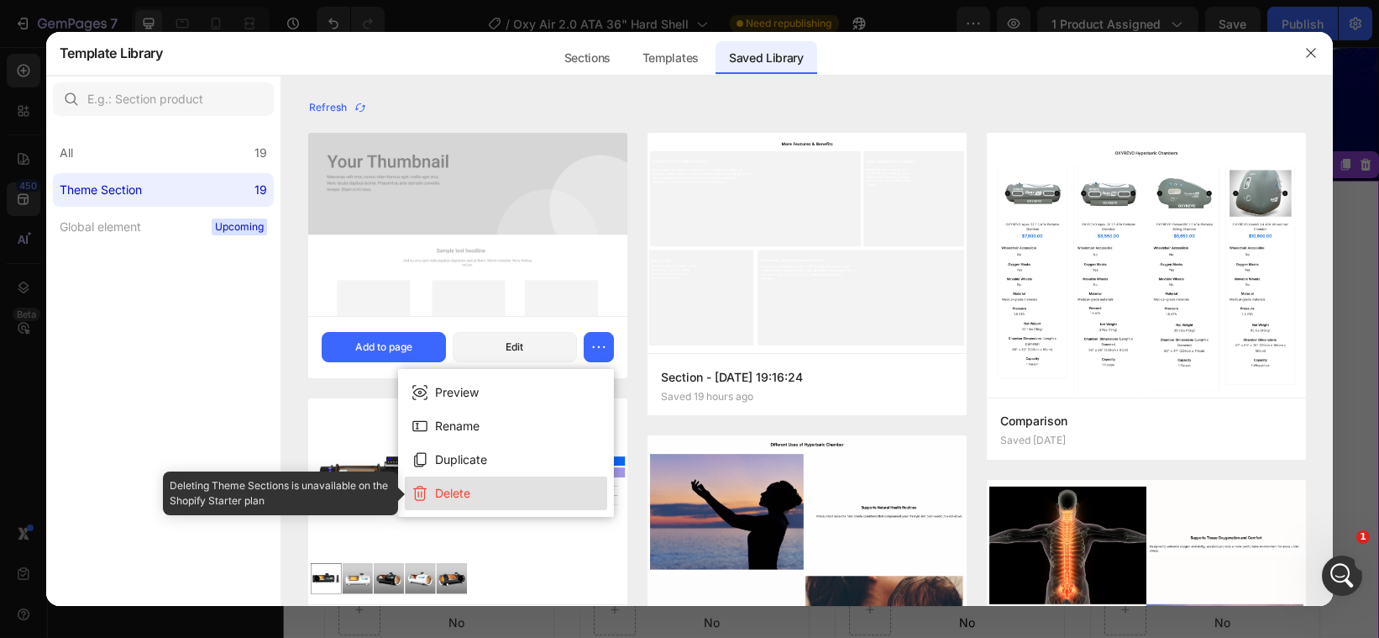
click at [535, 498] on button "Delete" at bounding box center [506, 493] width 202 height 34
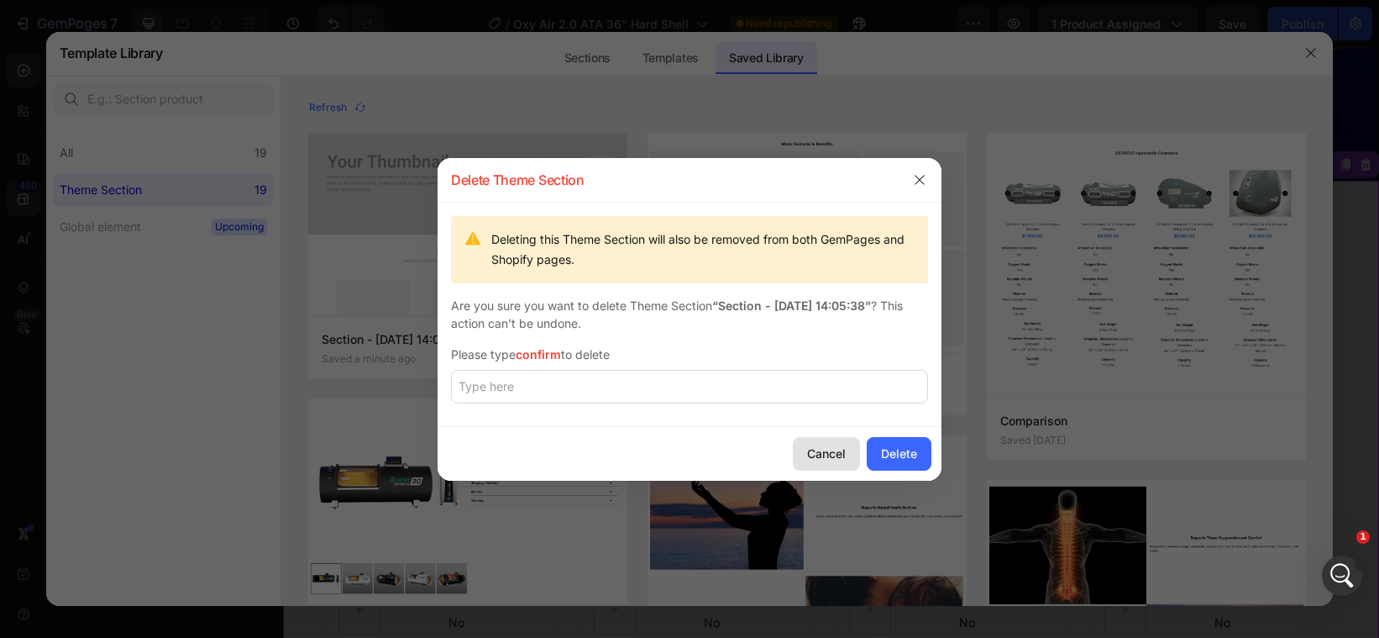
click at [823, 444] on div "Cancel" at bounding box center [826, 453] width 39 height 18
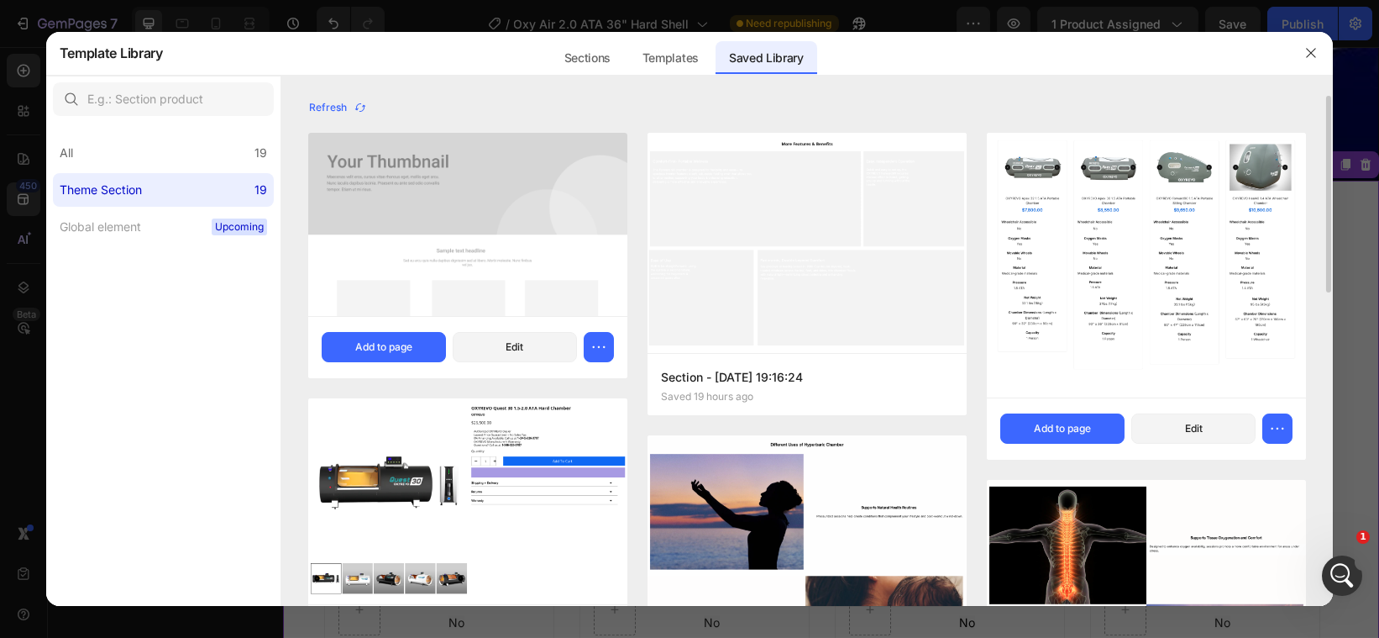
click at [1102, 269] on img at bounding box center [1146, 252] width 319 height 291
click at [1069, 299] on img at bounding box center [1146, 252] width 319 height 291
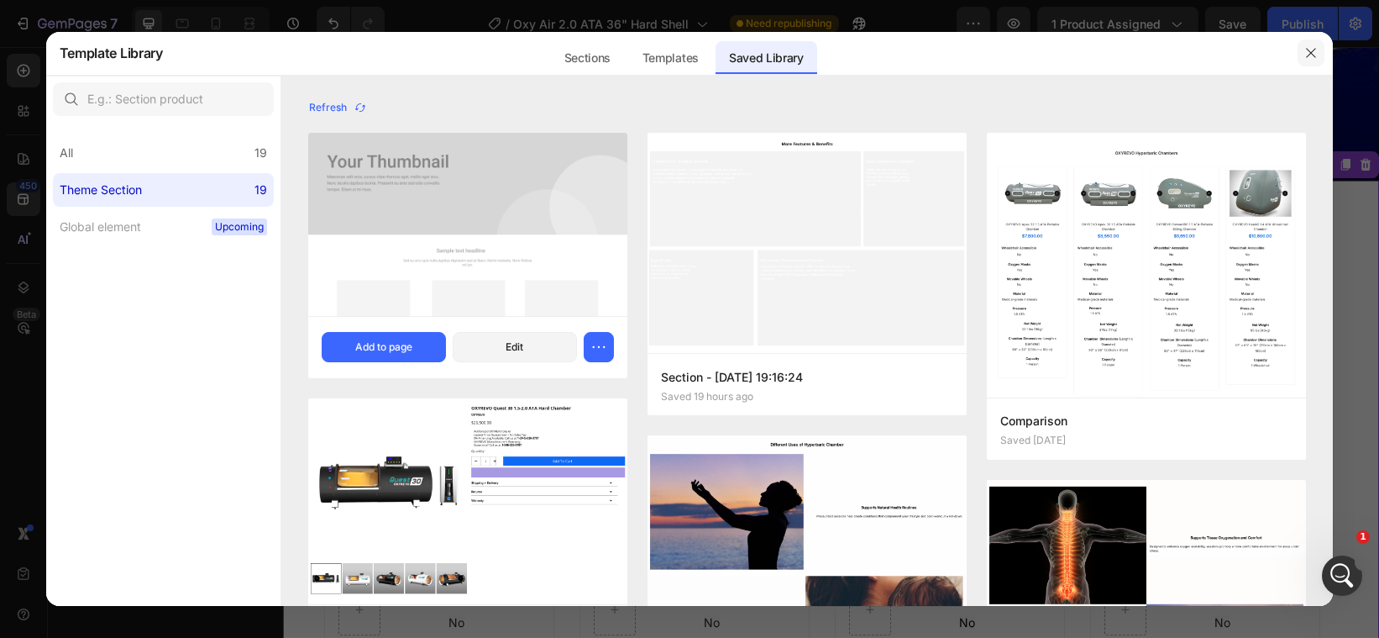
click at [1311, 54] on icon "button" at bounding box center [1311, 53] width 9 height 9
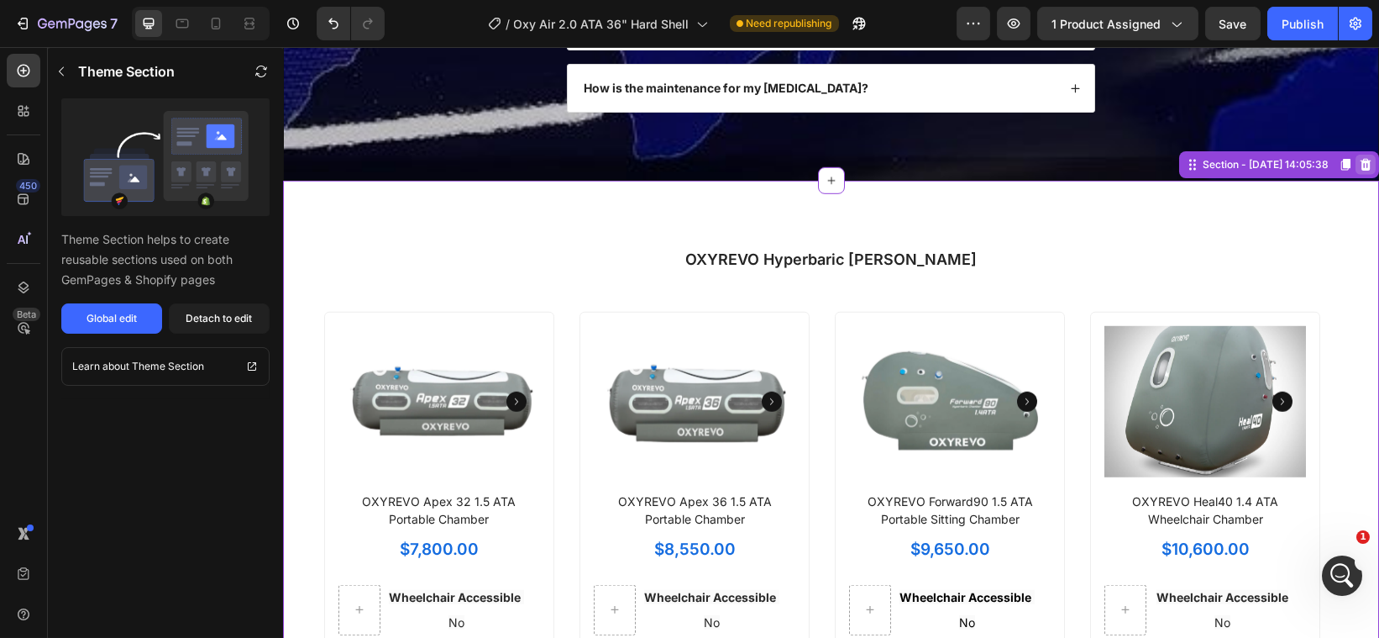
click at [1360, 171] on icon at bounding box center [1365, 165] width 11 height 12
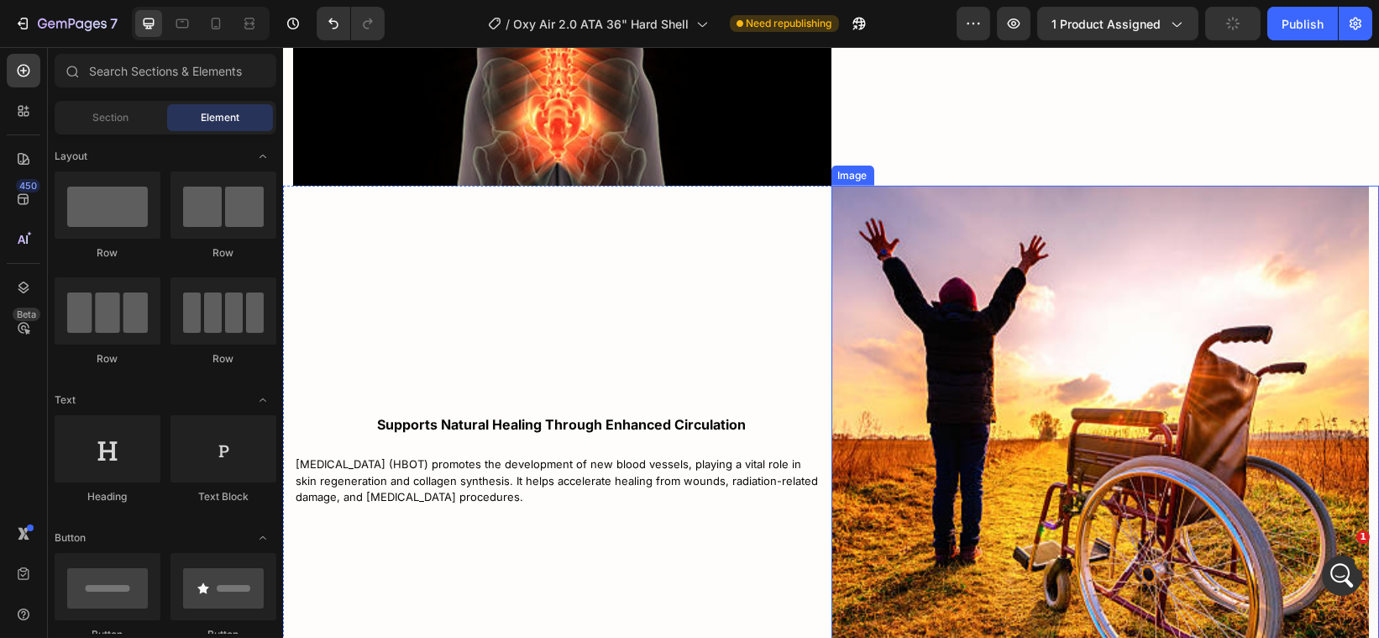
scroll to position [5276, 0]
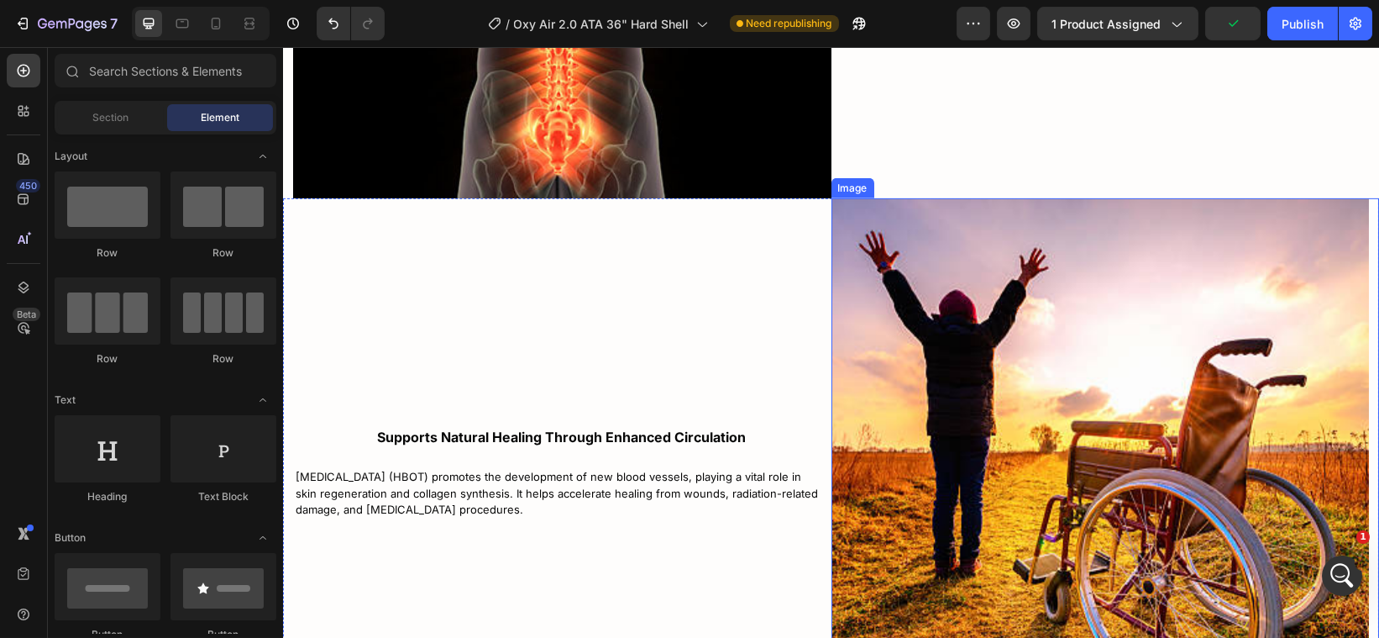
click at [1159, 487] on img at bounding box center [1100, 467] width 538 height 538
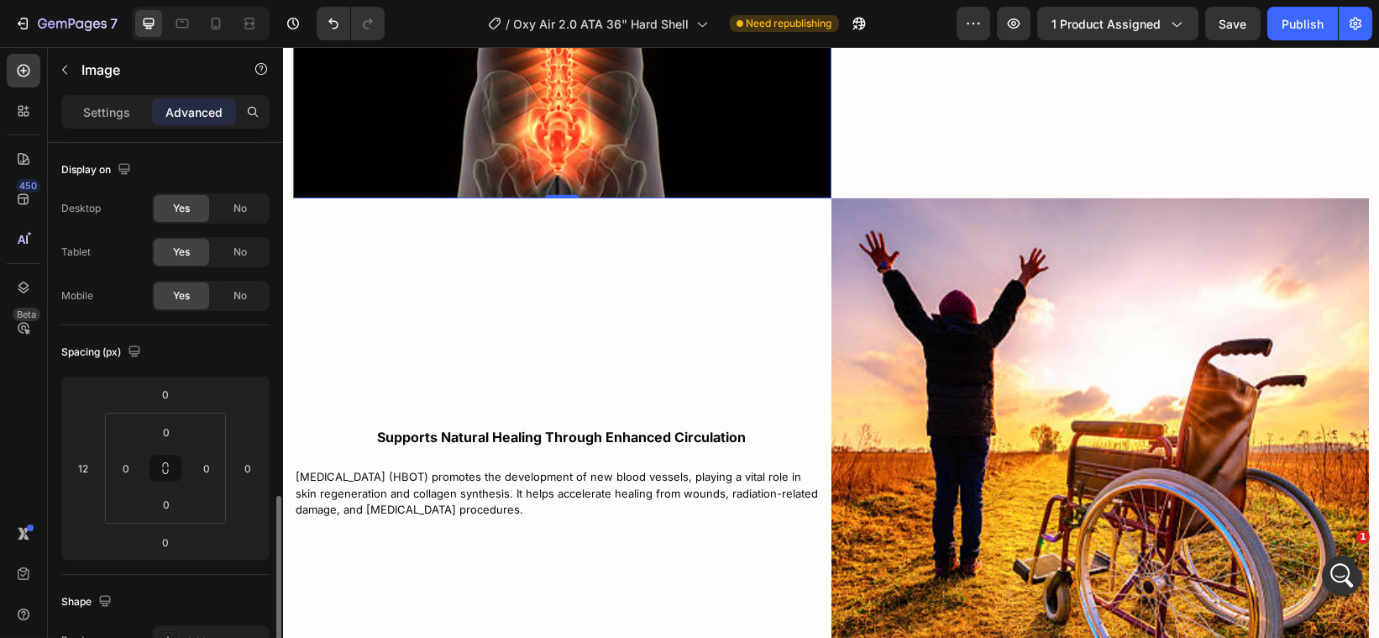
scroll to position [238, 0]
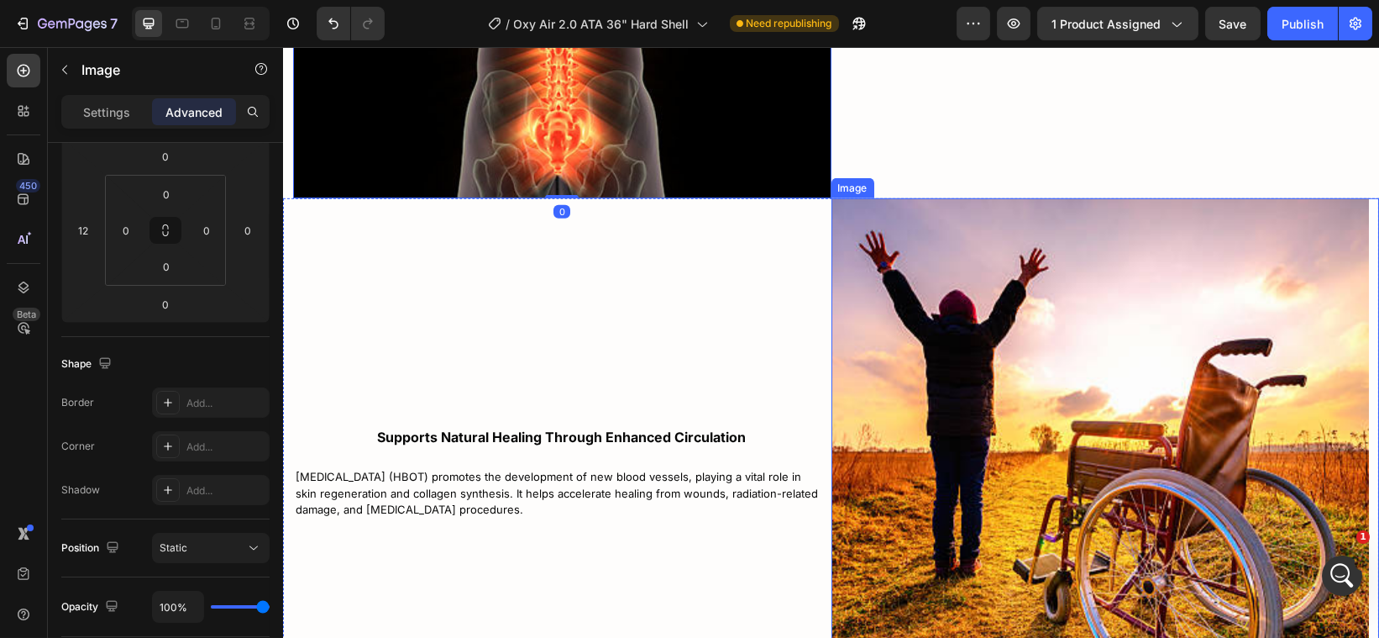
click at [880, 301] on img at bounding box center [1100, 467] width 538 height 538
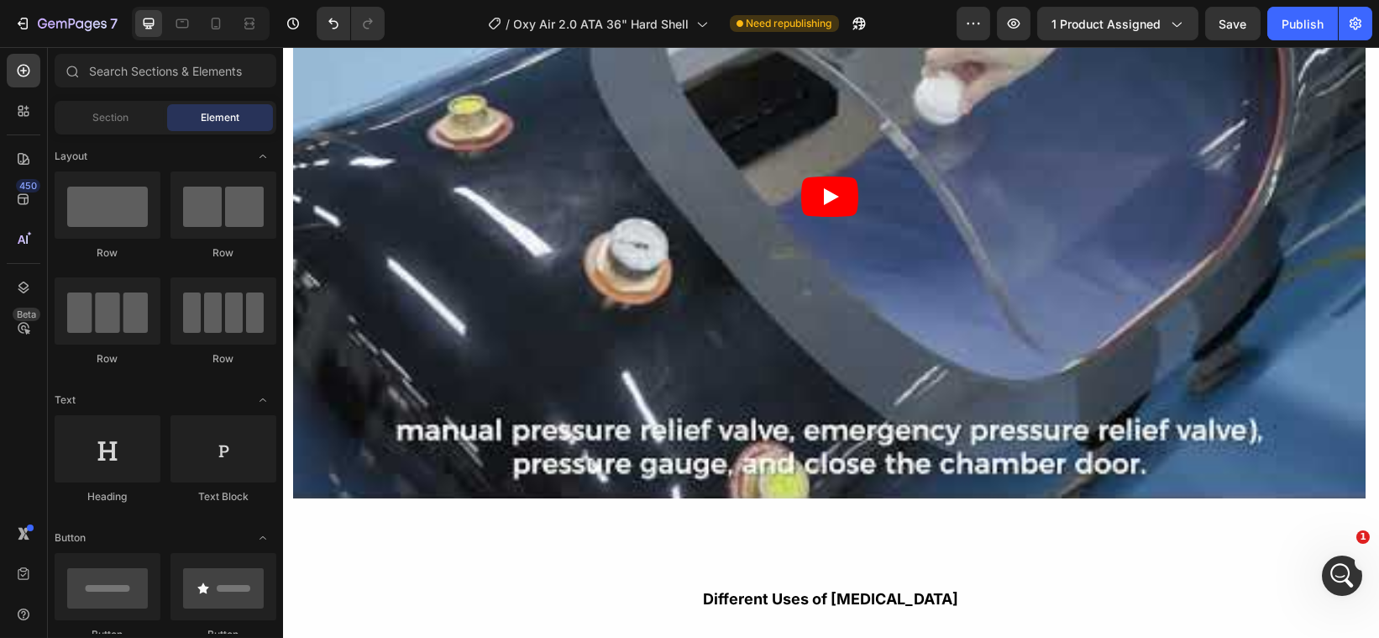
scroll to position [3434, 0]
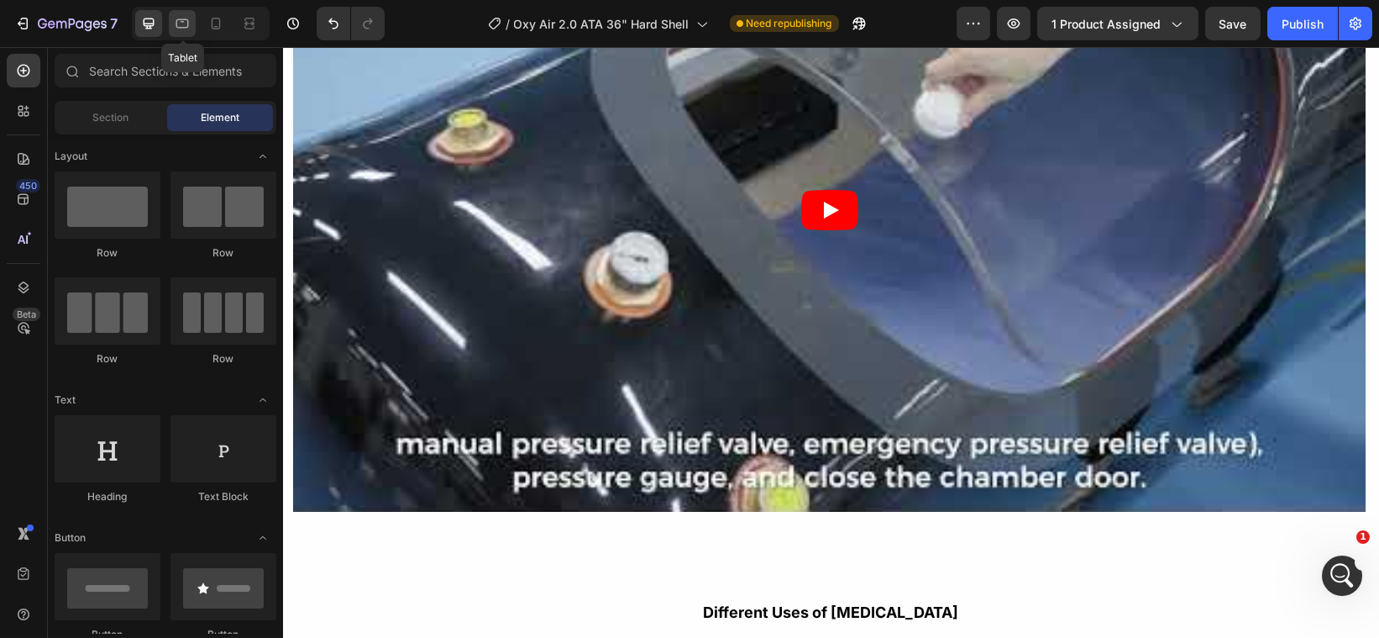
click at [183, 19] on icon at bounding box center [182, 23] width 13 height 9
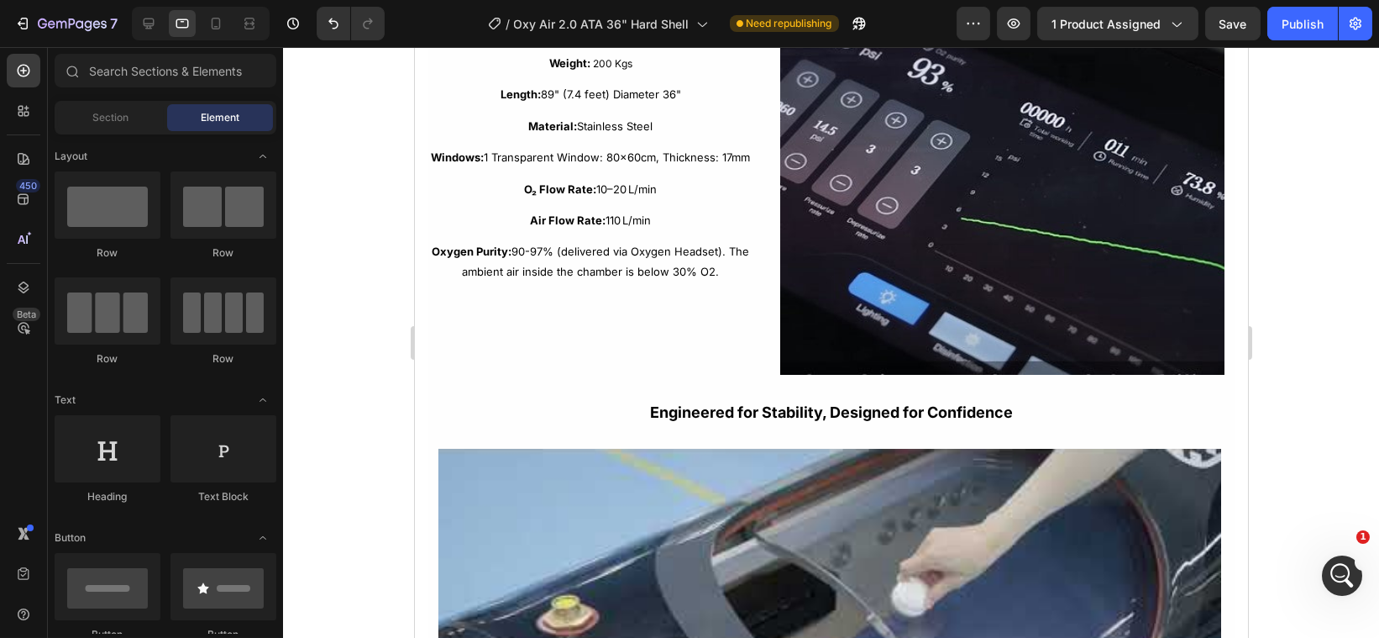
scroll to position [2850, 0]
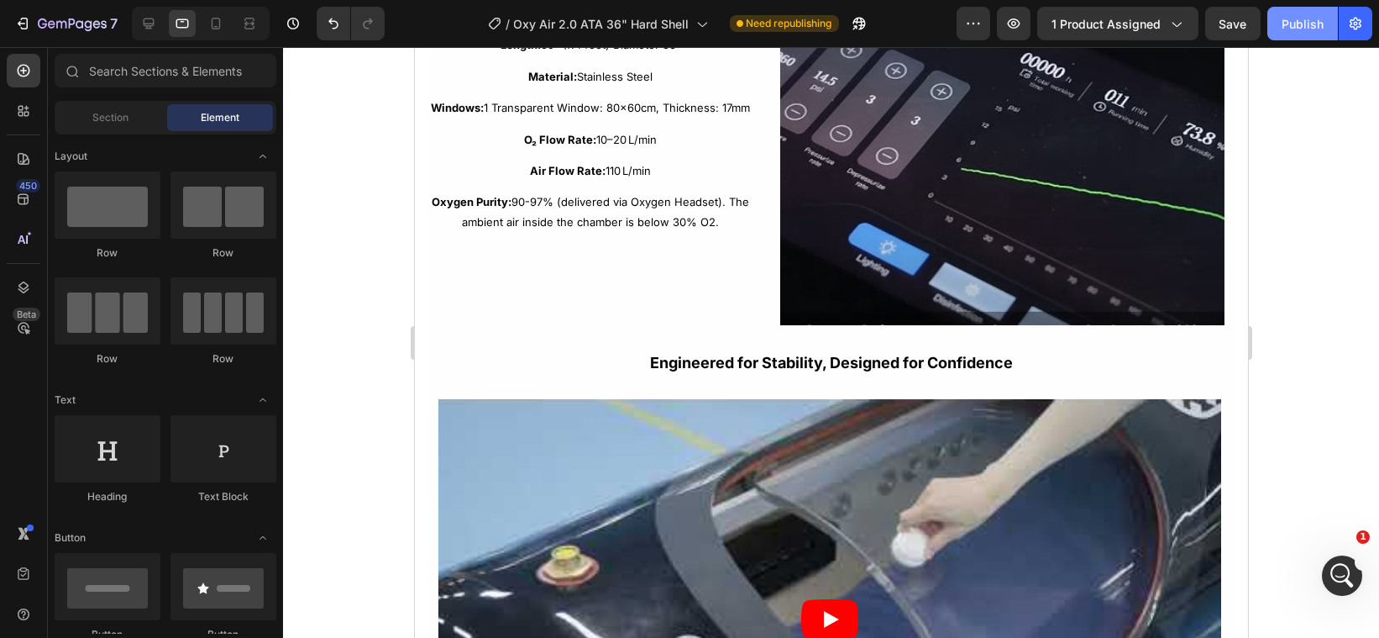
click at [1291, 22] on div "Publish" at bounding box center [1303, 24] width 42 height 18
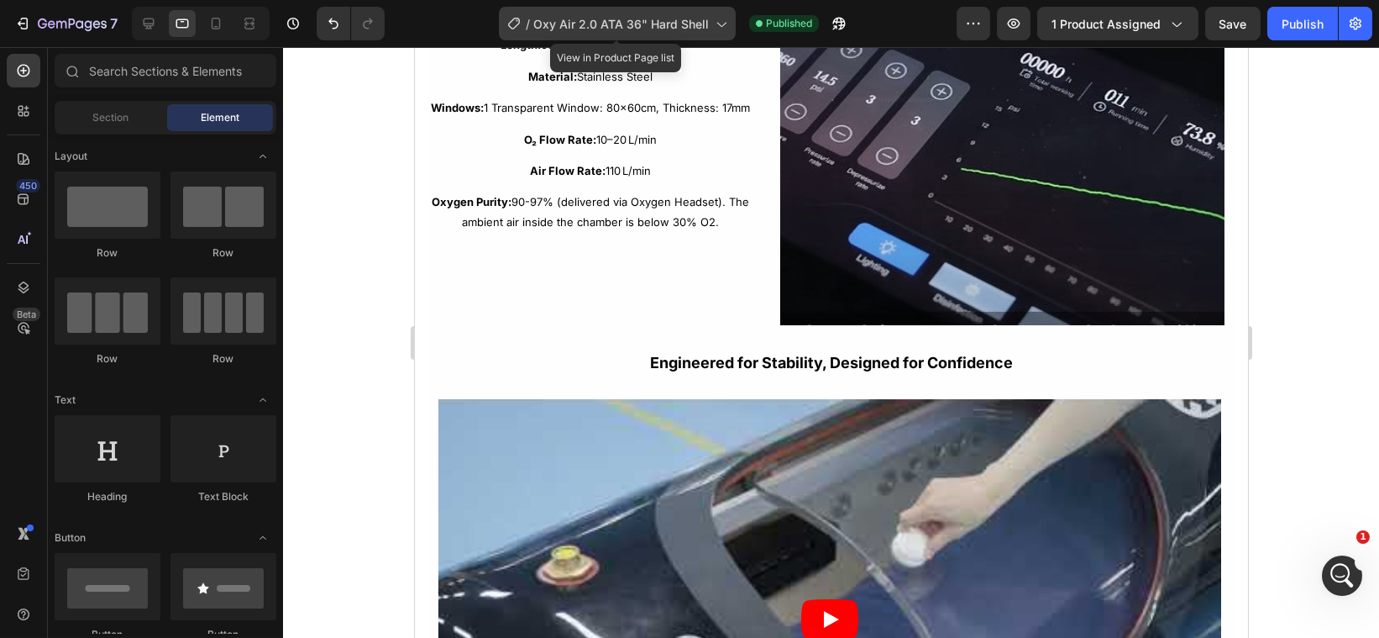
click at [720, 19] on icon at bounding box center [720, 23] width 17 height 17
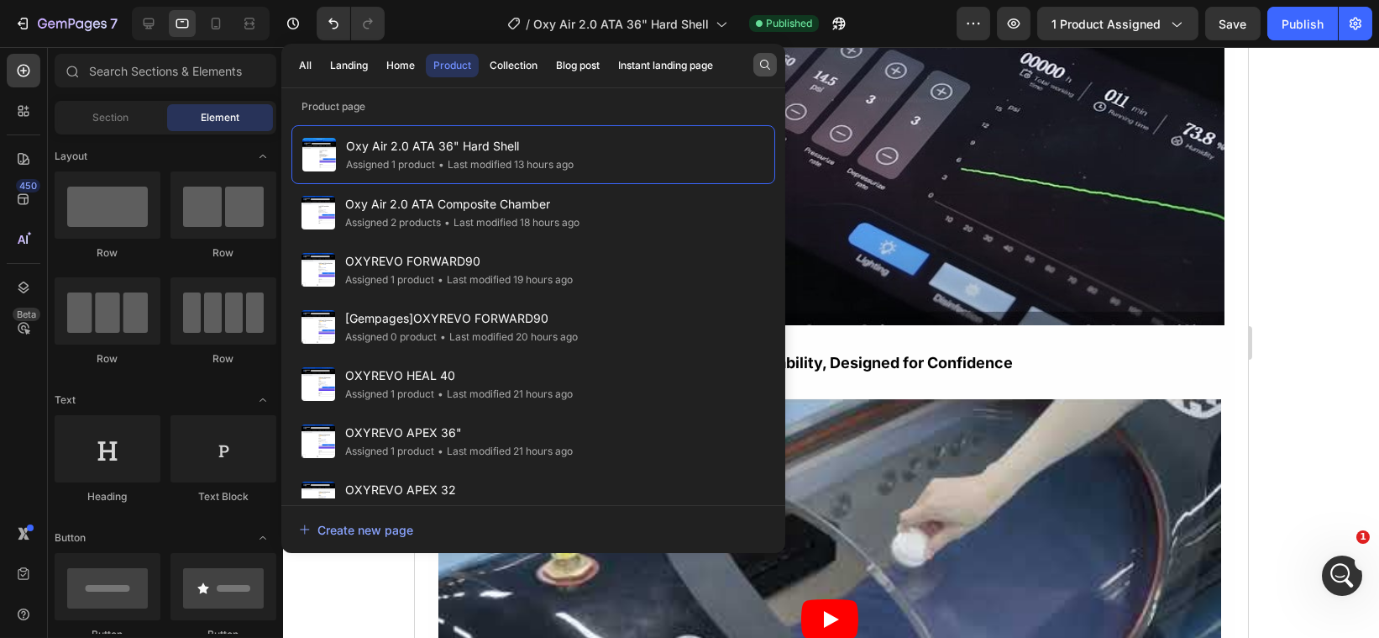
click at [764, 64] on icon "button" at bounding box center [765, 64] width 13 height 13
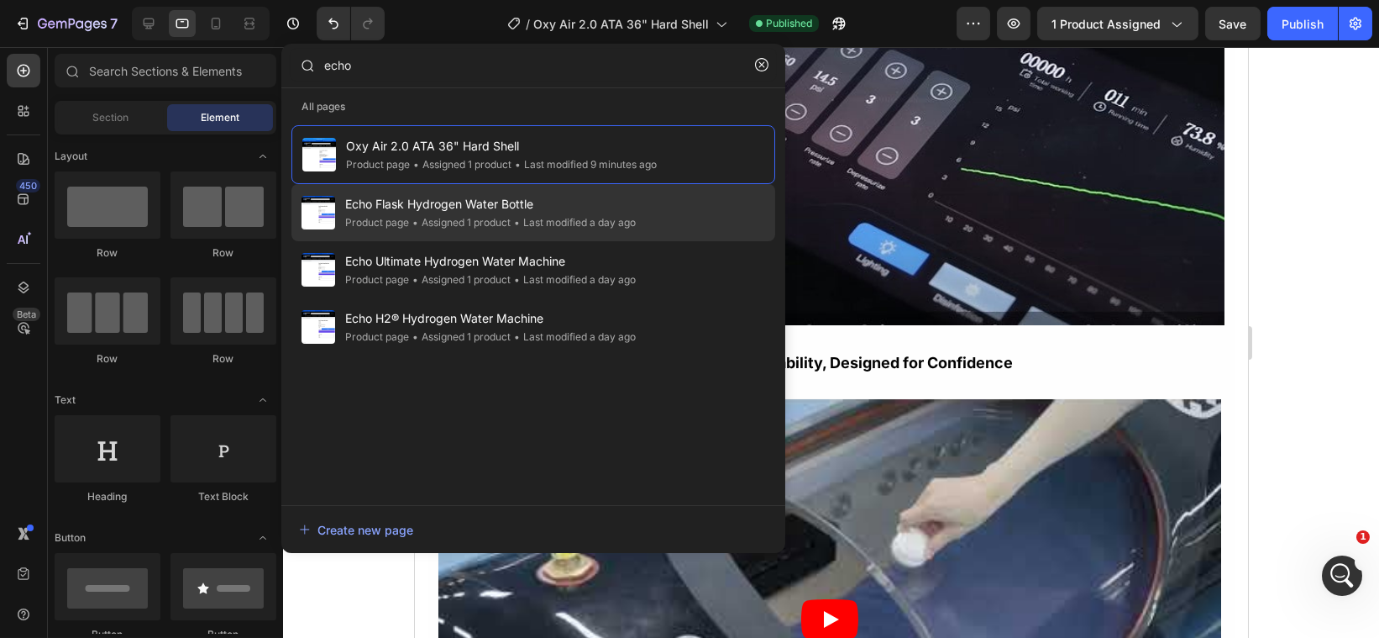
type input "echo"
click at [575, 202] on span "Echo Flask Hydrogen Water Bottle" at bounding box center [490, 204] width 291 height 20
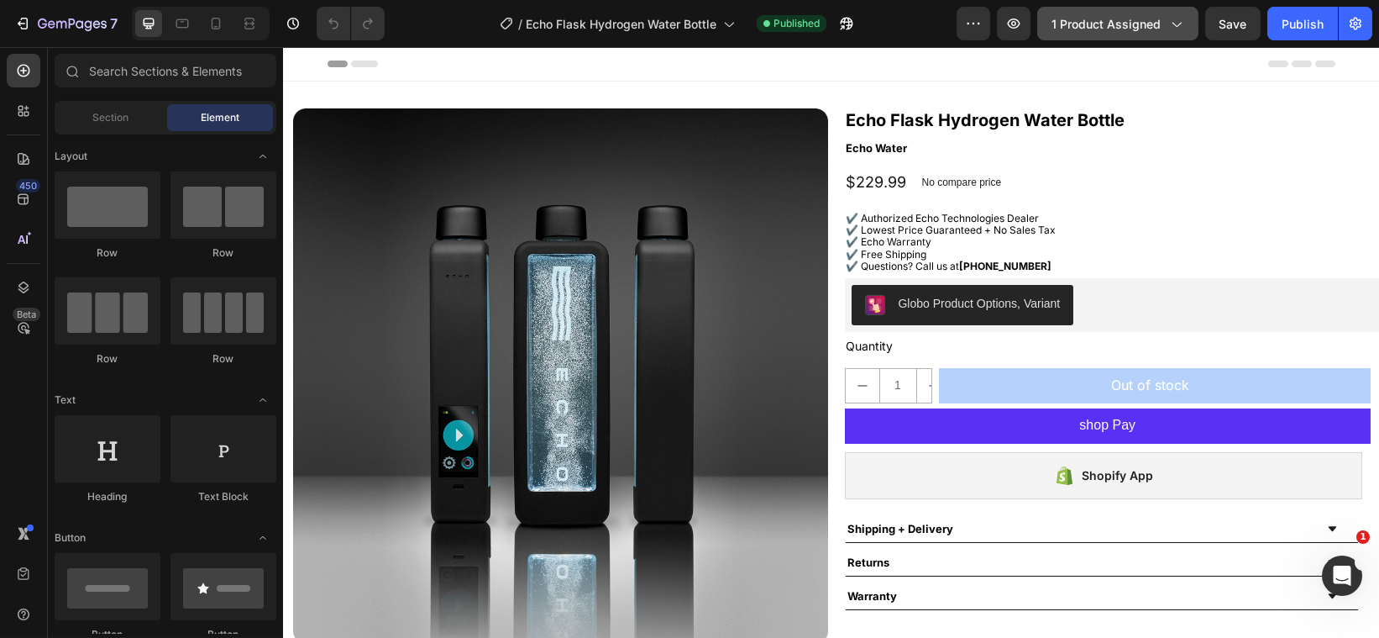
click at [1104, 29] on span "1 product assigned" at bounding box center [1106, 24] width 109 height 18
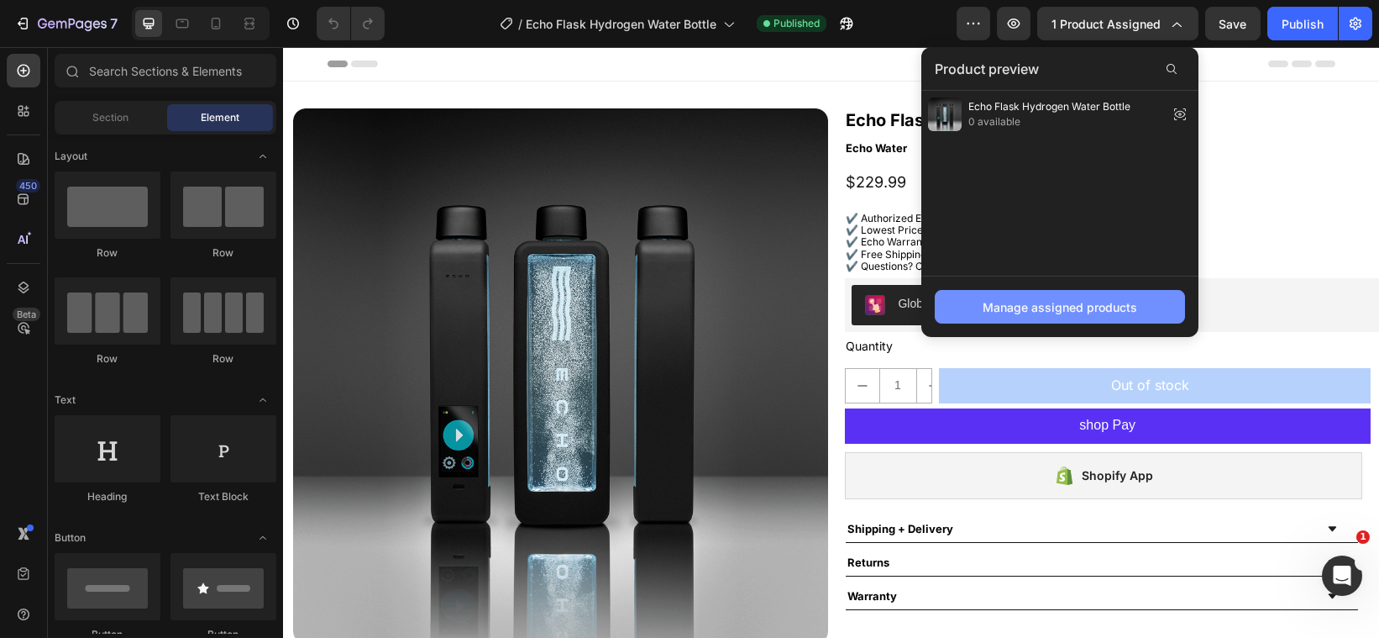
click at [1074, 301] on div "Manage assigned products" at bounding box center [1060, 307] width 155 height 18
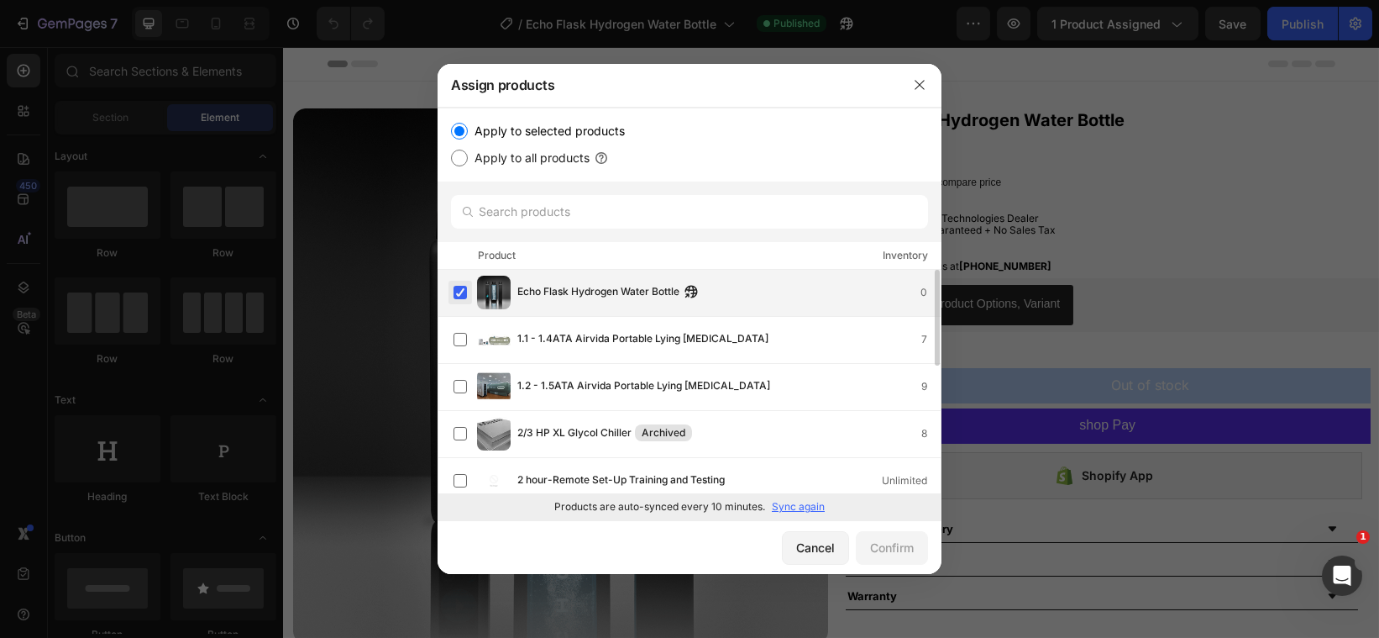
click at [459, 286] on label at bounding box center [460, 292] width 13 height 13
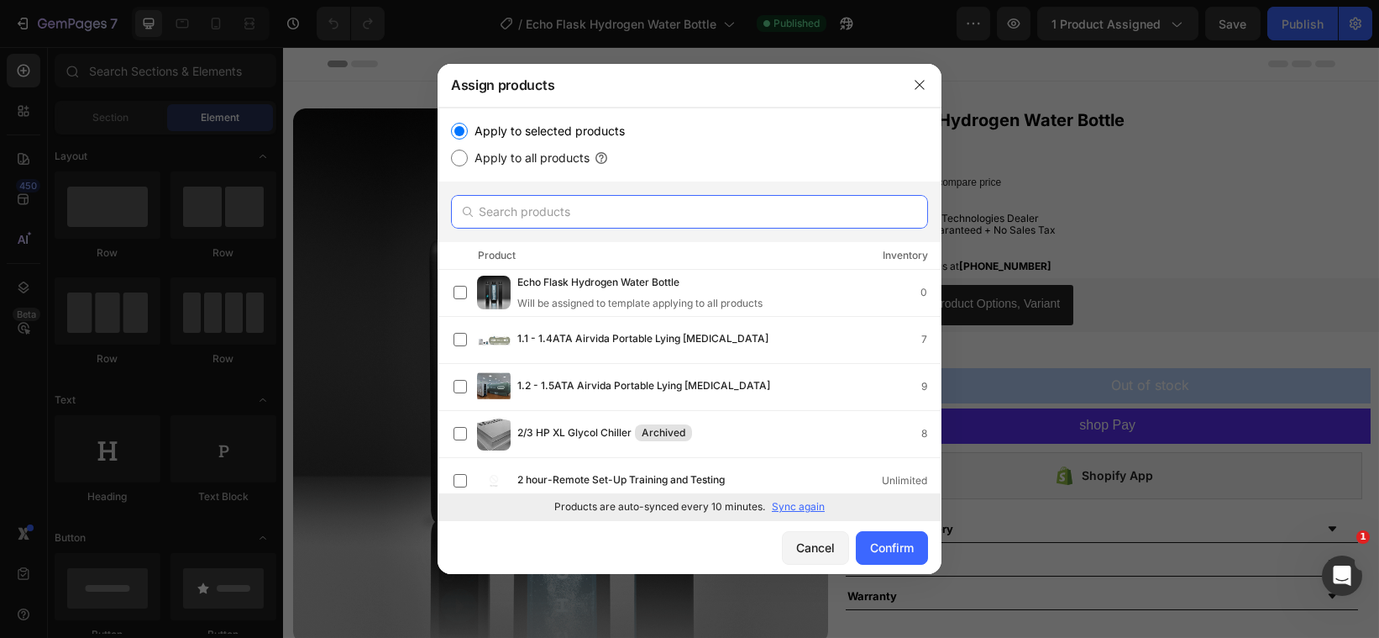
click at [523, 205] on input "text" at bounding box center [689, 212] width 477 height 34
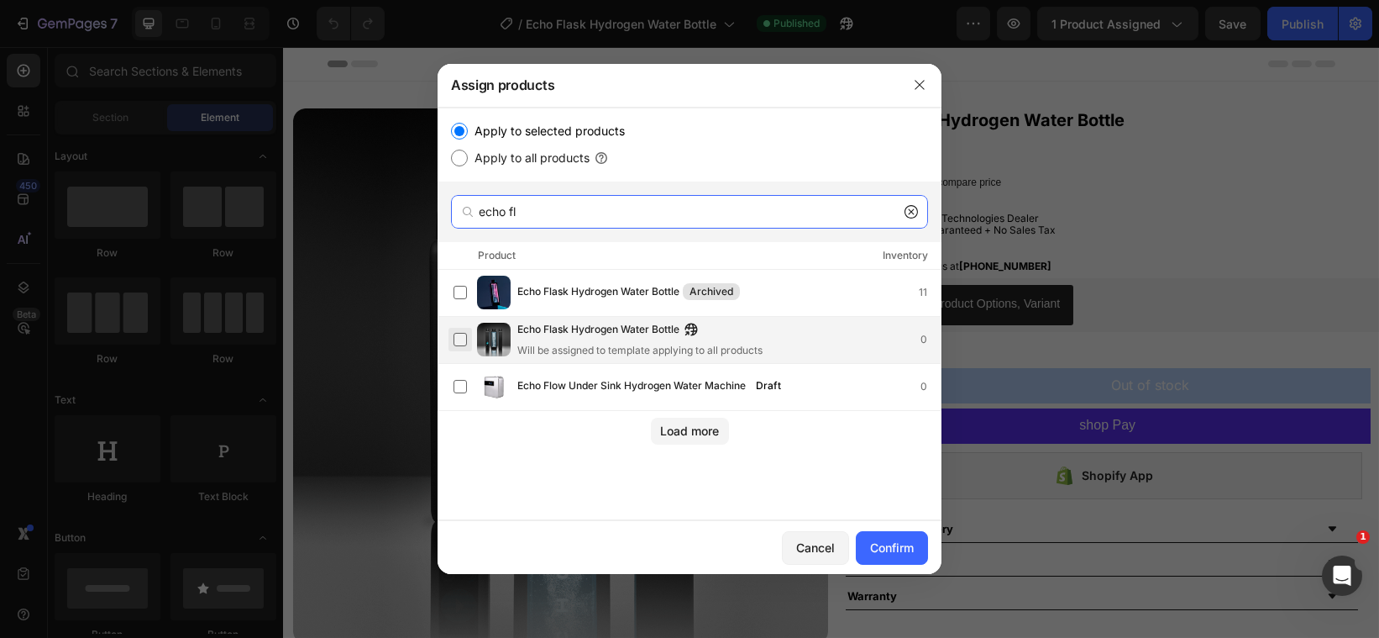
type input "echo fl"
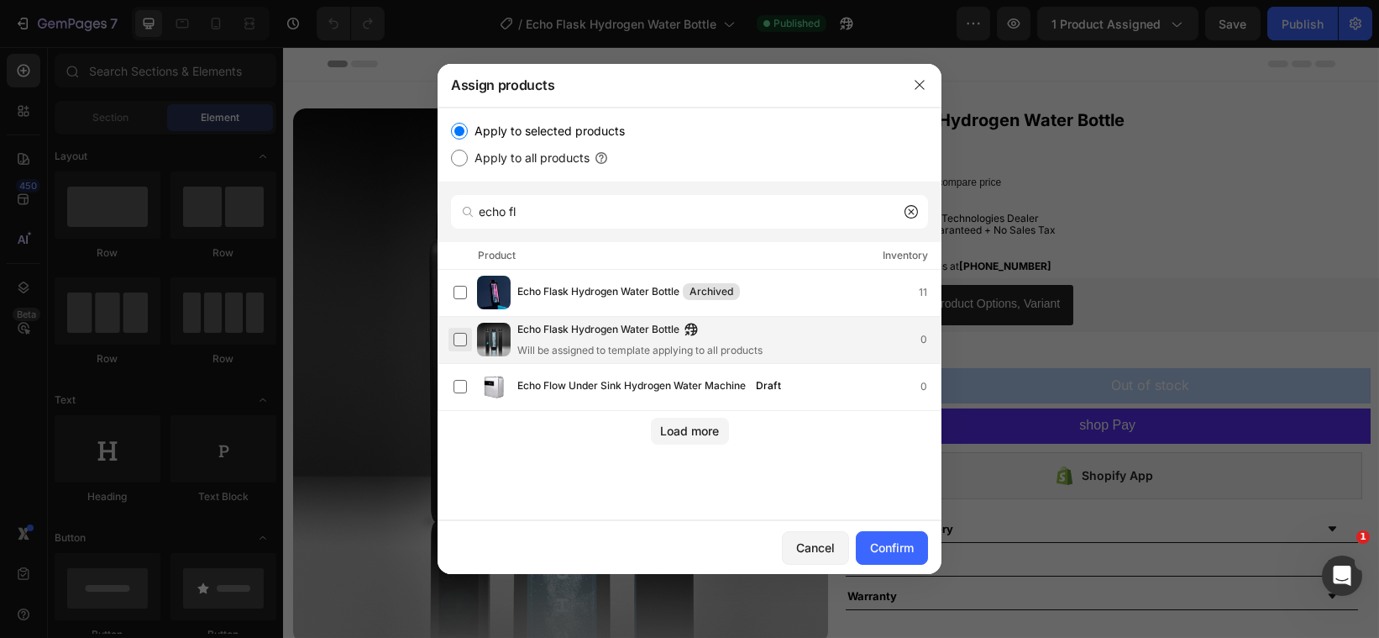
click at [457, 333] on label at bounding box center [460, 339] width 13 height 13
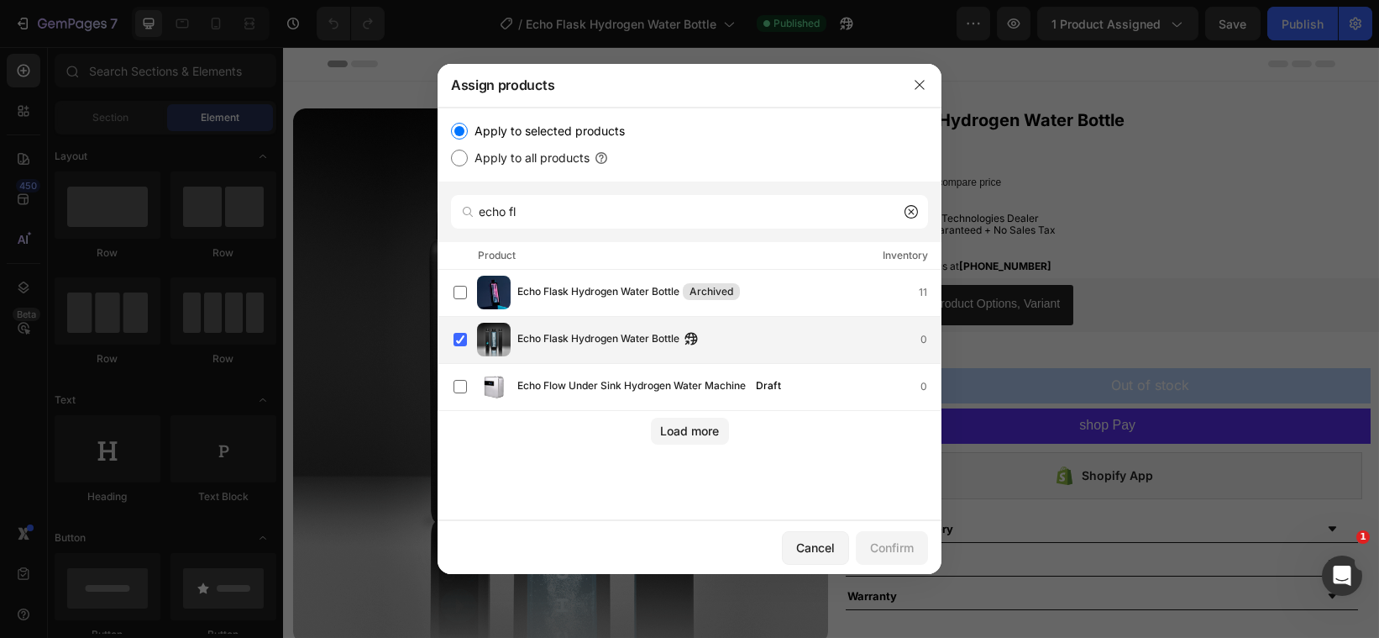
click at [549, 330] on span "Echo Flask Hydrogen Water Bottle" at bounding box center [598, 339] width 162 height 18
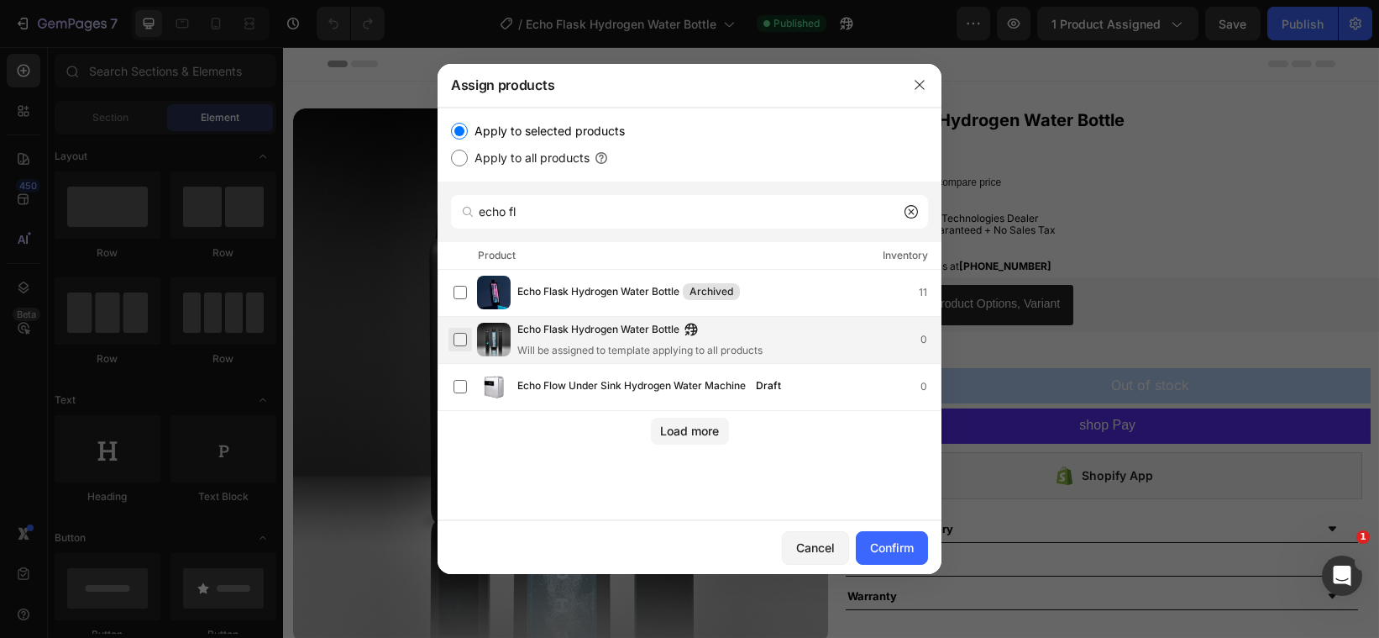
click at [460, 333] on label at bounding box center [460, 339] width 13 height 13
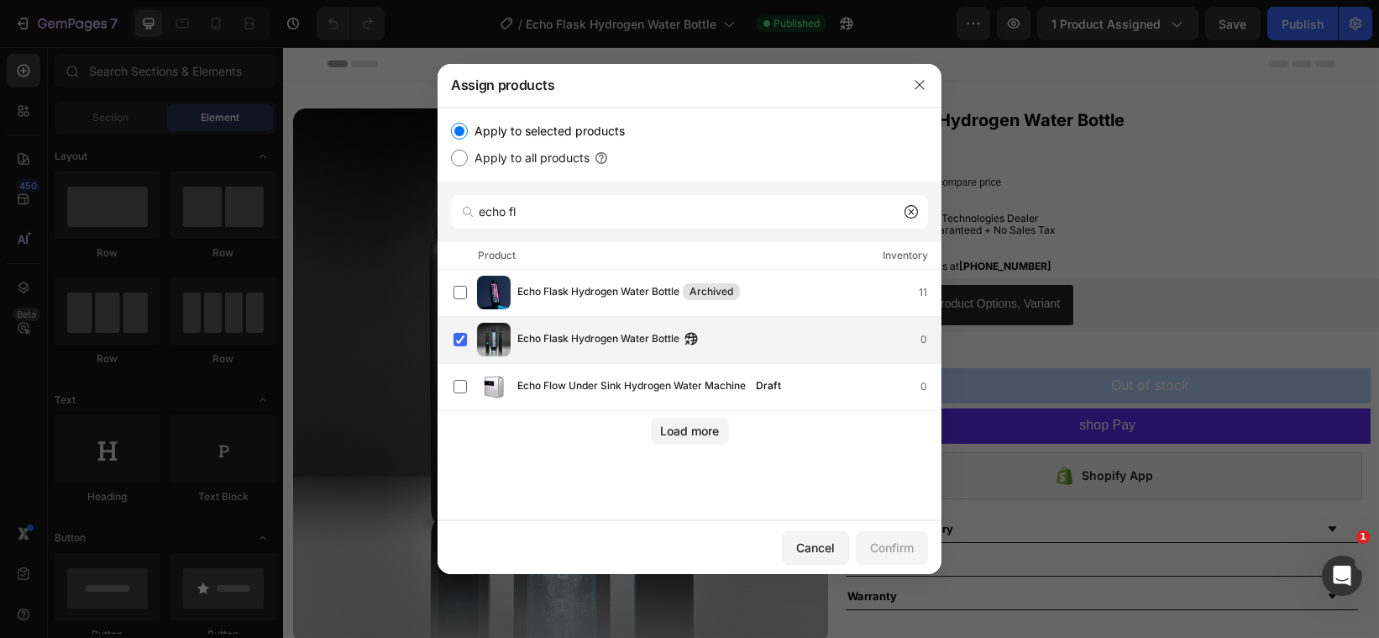
click at [773, 330] on div "Echo Flask Hydrogen Water Bottle 0" at bounding box center [728, 339] width 423 height 18
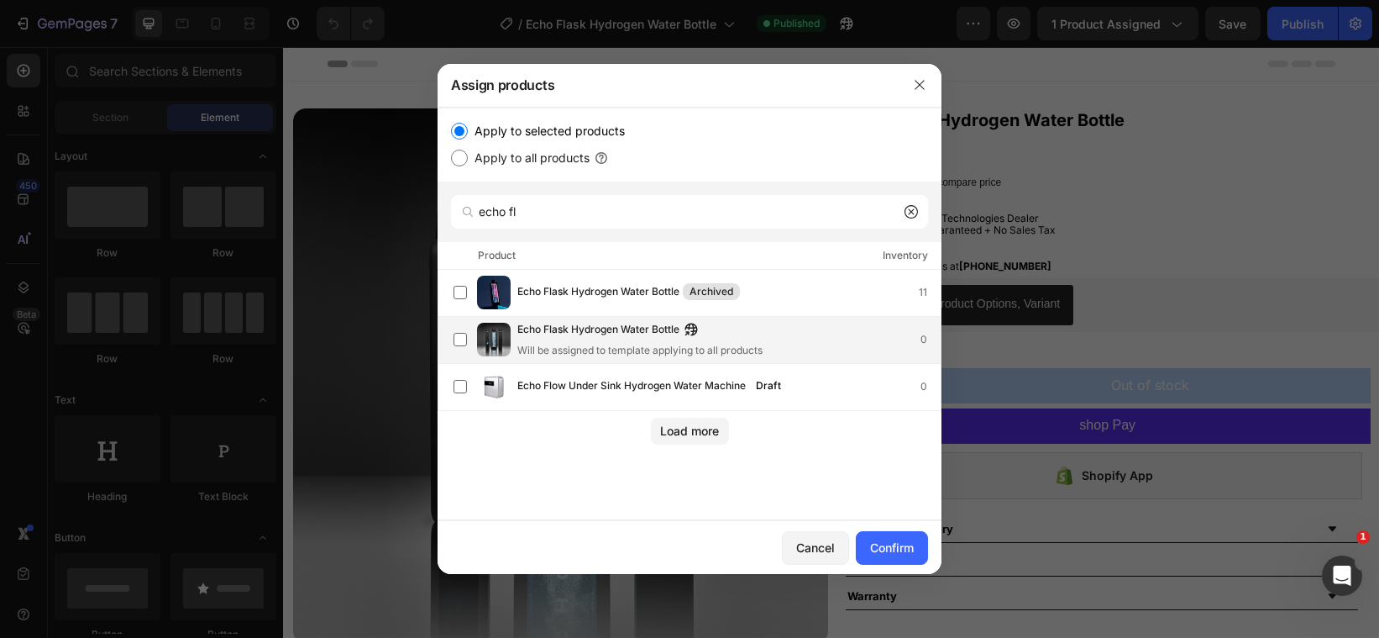
click at [773, 328] on div "Echo Flask Hydrogen Water Bottle Will be assigned to template applying to all p…" at bounding box center [728, 339] width 423 height 37
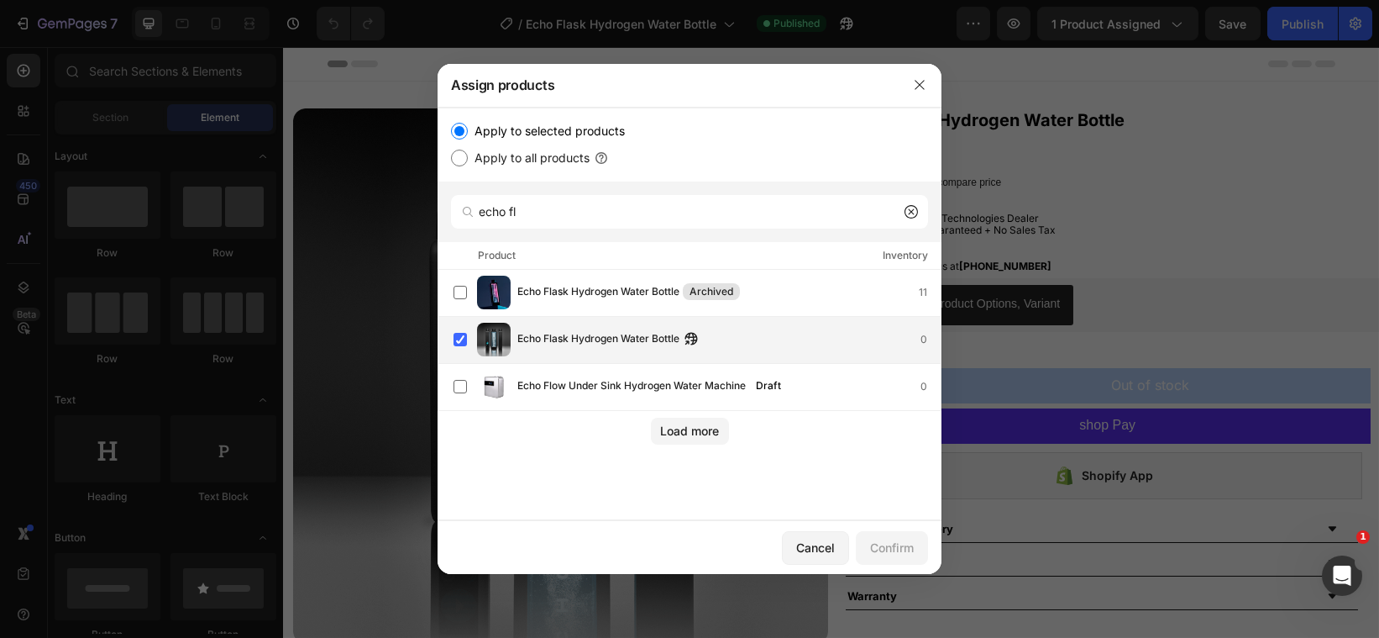
click at [545, 330] on span "Echo Flask Hydrogen Water Bottle" at bounding box center [598, 339] width 162 height 18
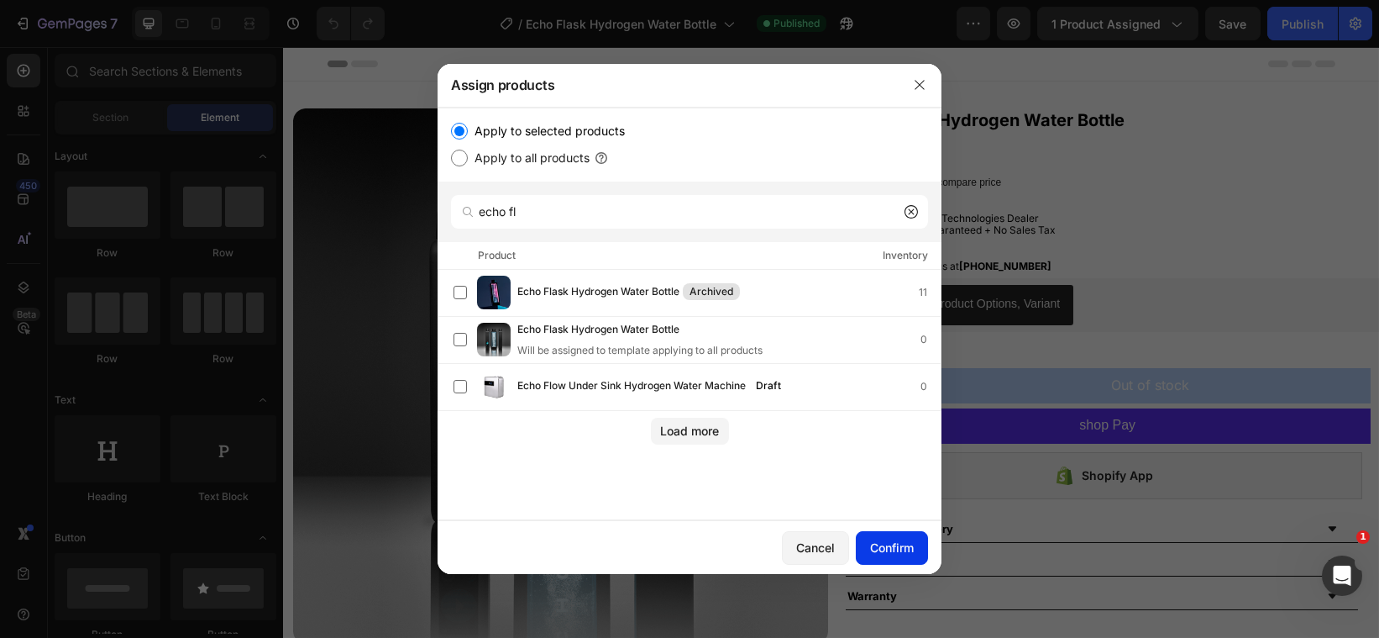
click at [866, 540] on button "Confirm" at bounding box center [892, 548] width 72 height 34
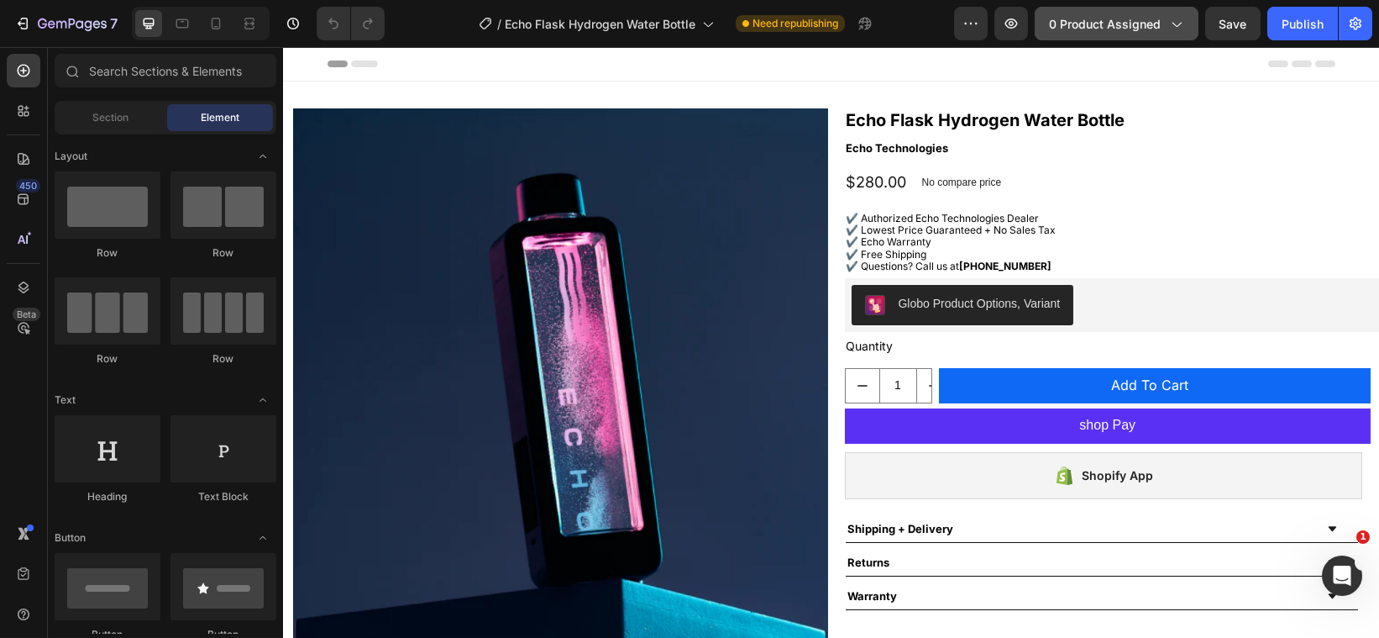
click at [1085, 26] on span "0 product assigned" at bounding box center [1105, 24] width 112 height 18
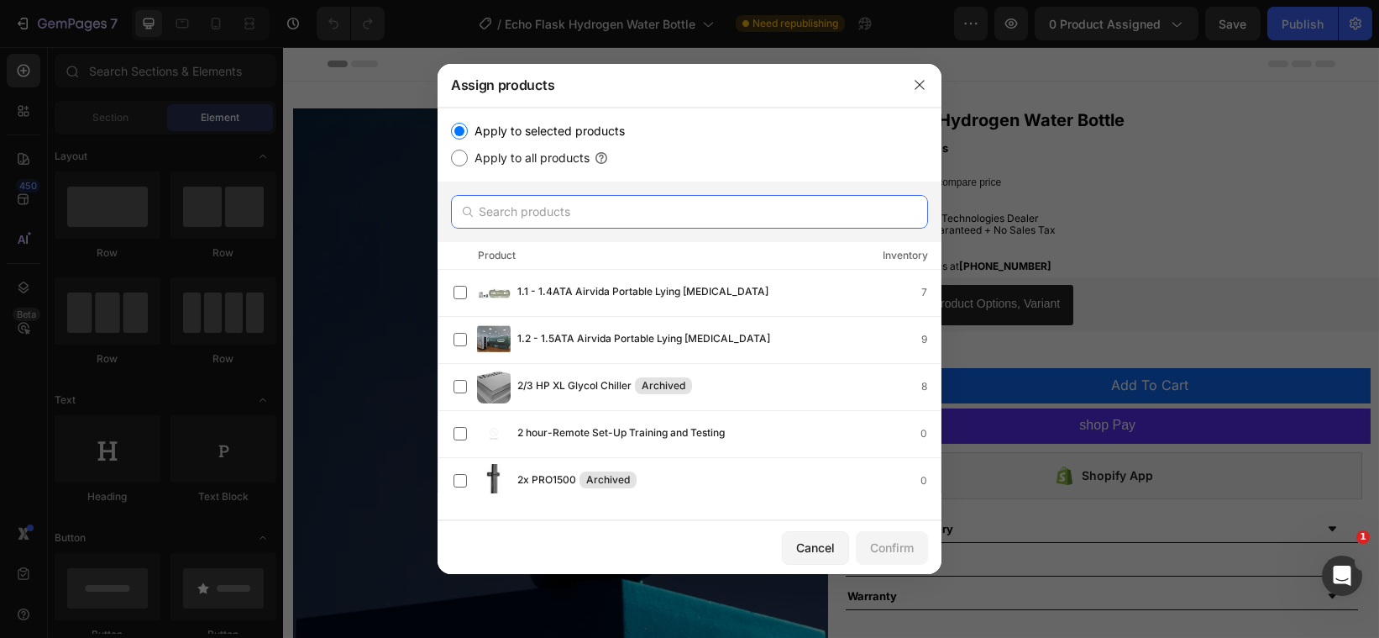
click at [641, 207] on input "text" at bounding box center [689, 212] width 477 height 34
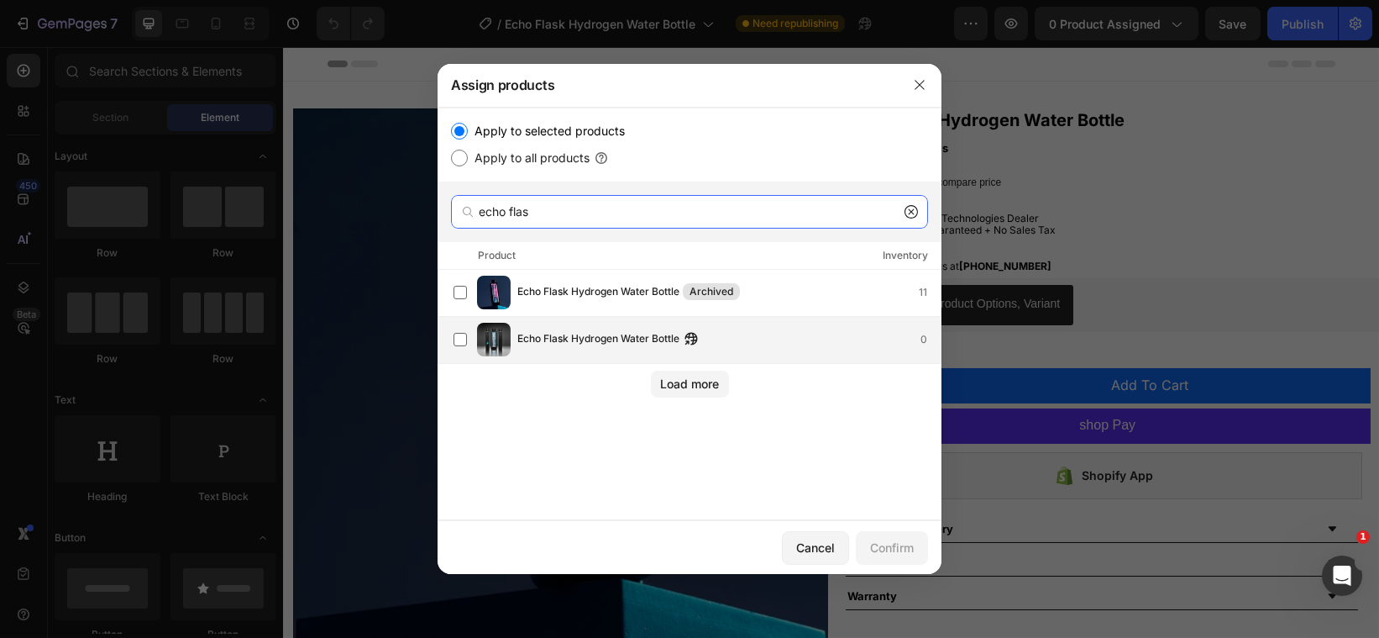
type input "echo flas"
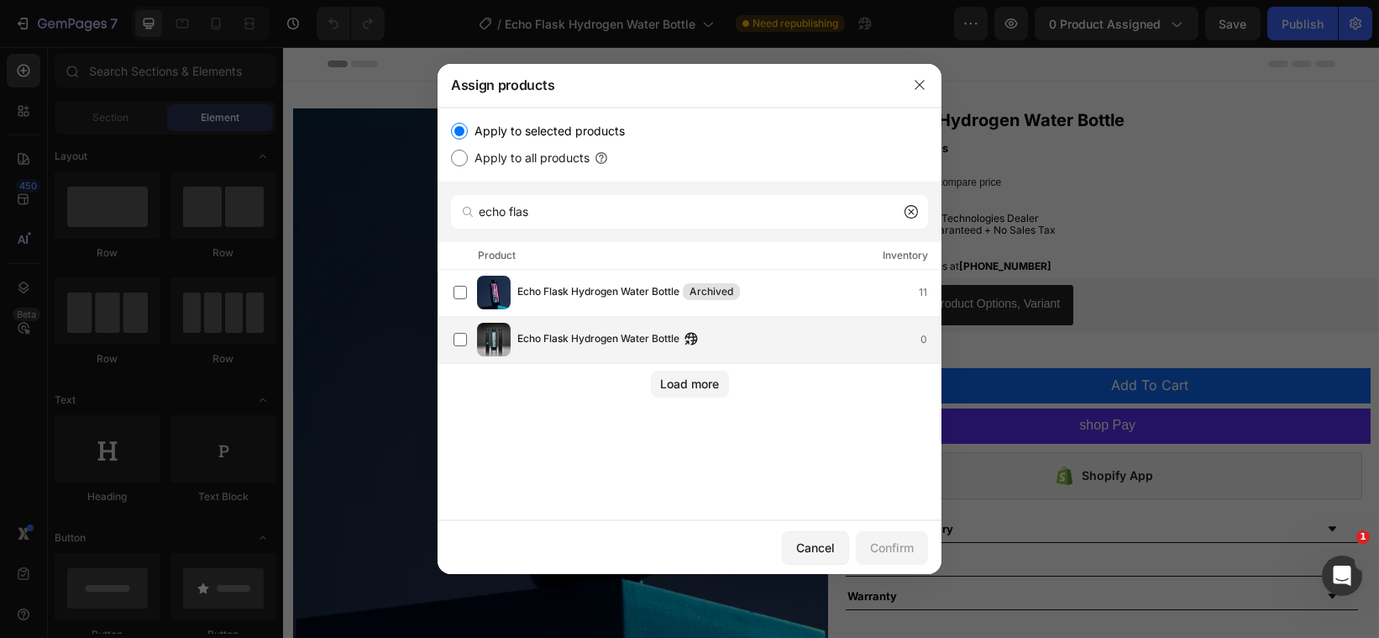
click at [513, 330] on div "Echo Flask Hydrogen Water Bottle 0" at bounding box center [697, 340] width 487 height 34
click at [896, 547] on div "Confirm" at bounding box center [892, 547] width 44 height 18
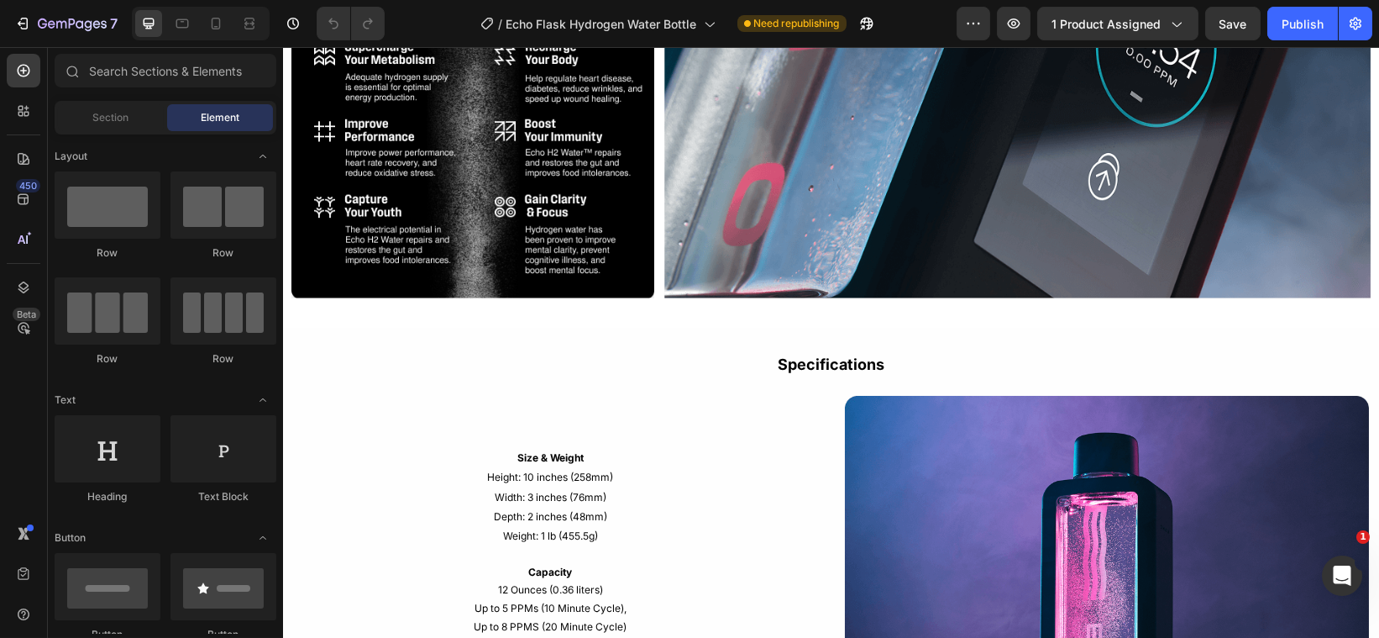
scroll to position [2083, 0]
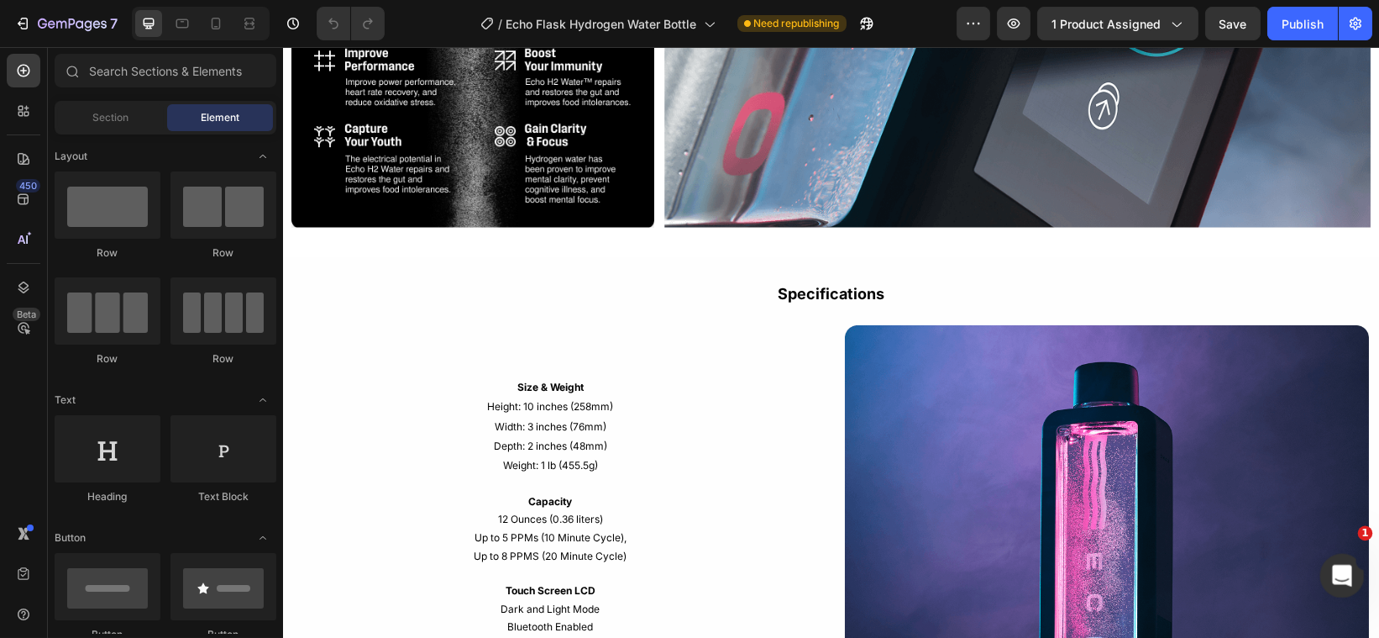
click at [1332, 579] on icon "Open Intercom Messenger" at bounding box center [1340, 573] width 28 height 28
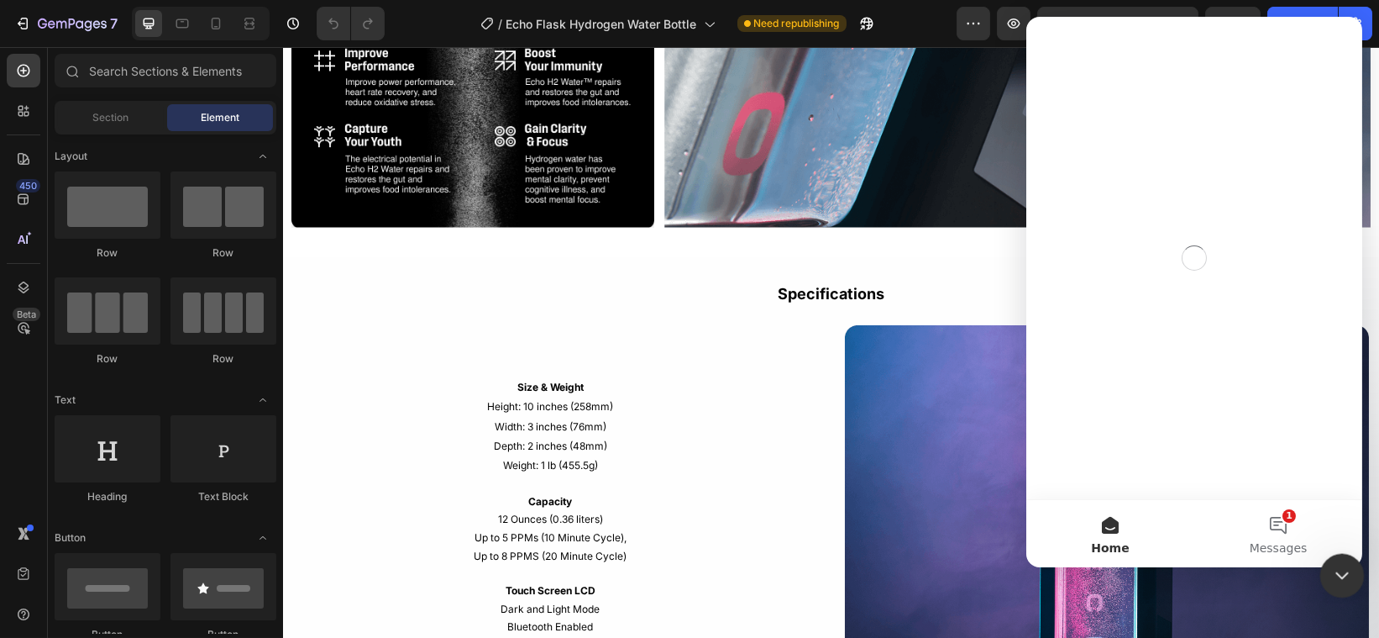
scroll to position [0, 0]
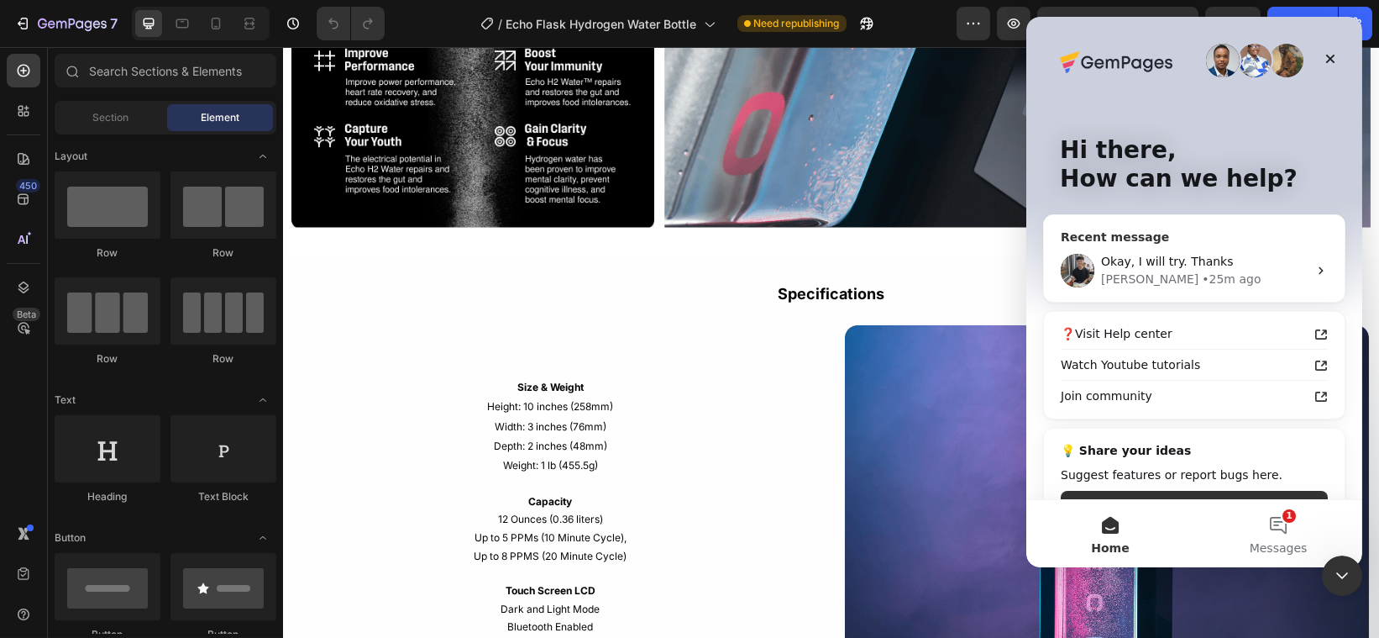
click at [1314, 269] on icon "Intercom messenger" at bounding box center [1320, 270] width 13 height 13
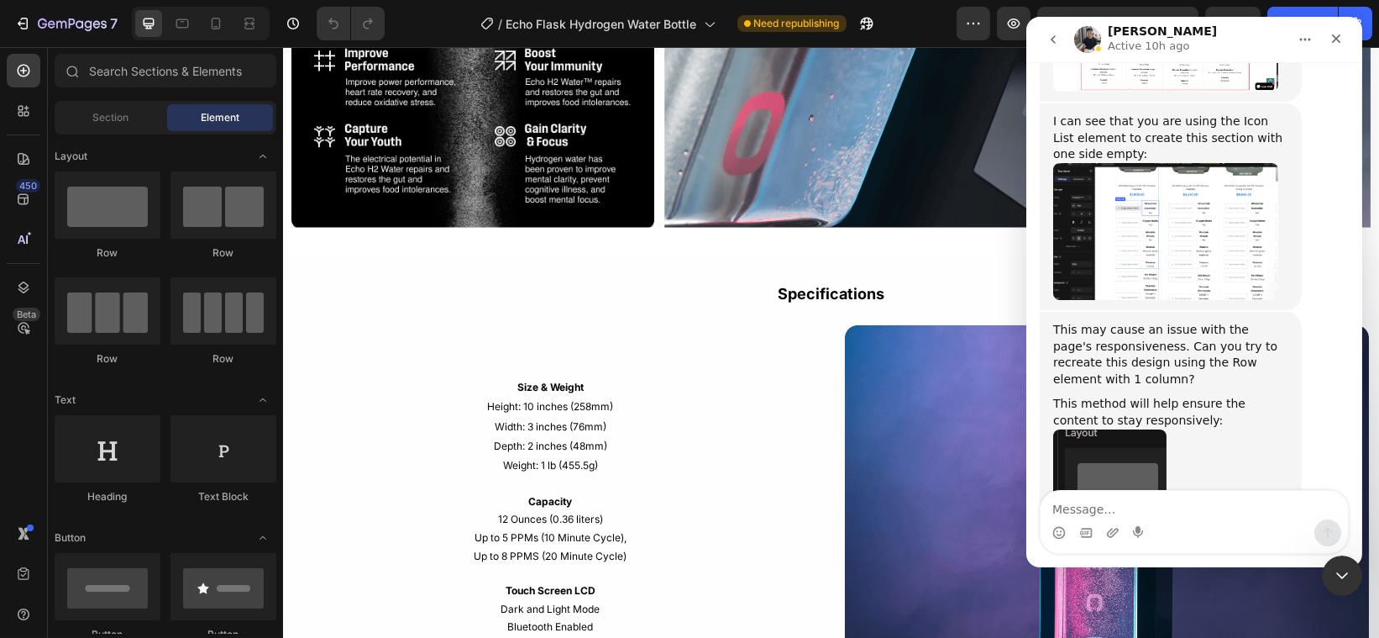
scroll to position [8472, 0]
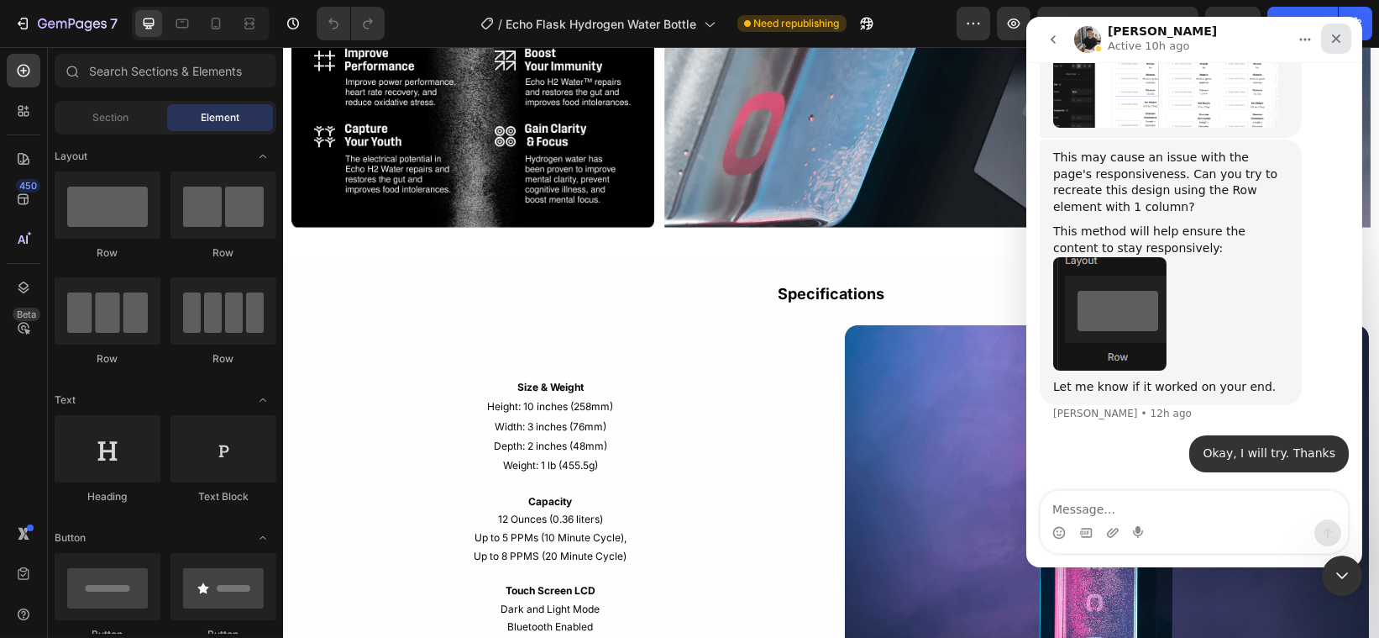
click at [1331, 39] on icon "Close" at bounding box center [1335, 38] width 13 height 13
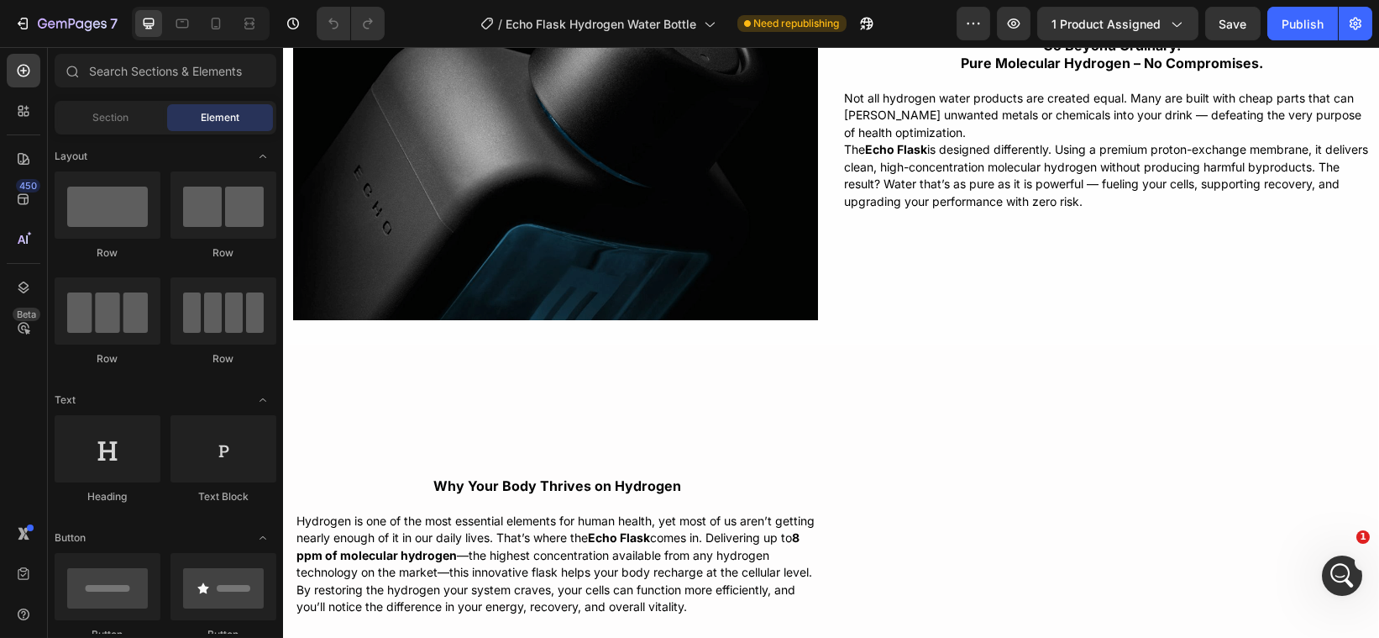
scroll to position [3783, 0]
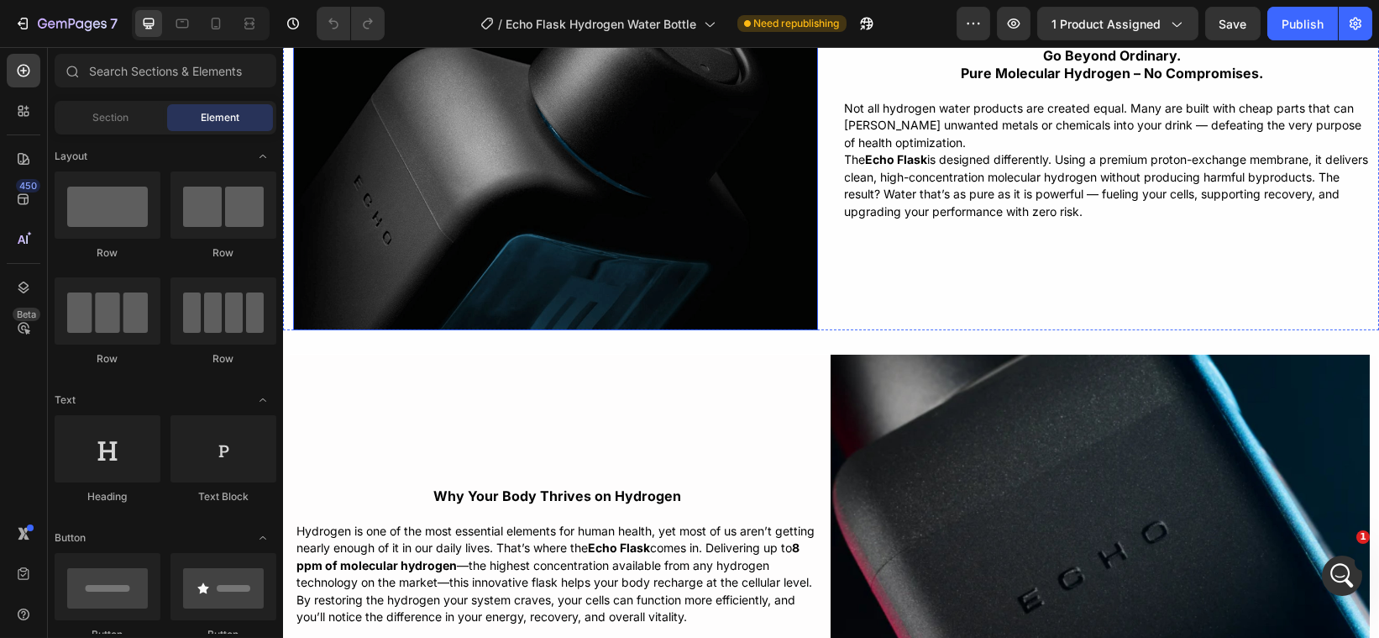
click at [639, 251] on img at bounding box center [554, 133] width 525 height 393
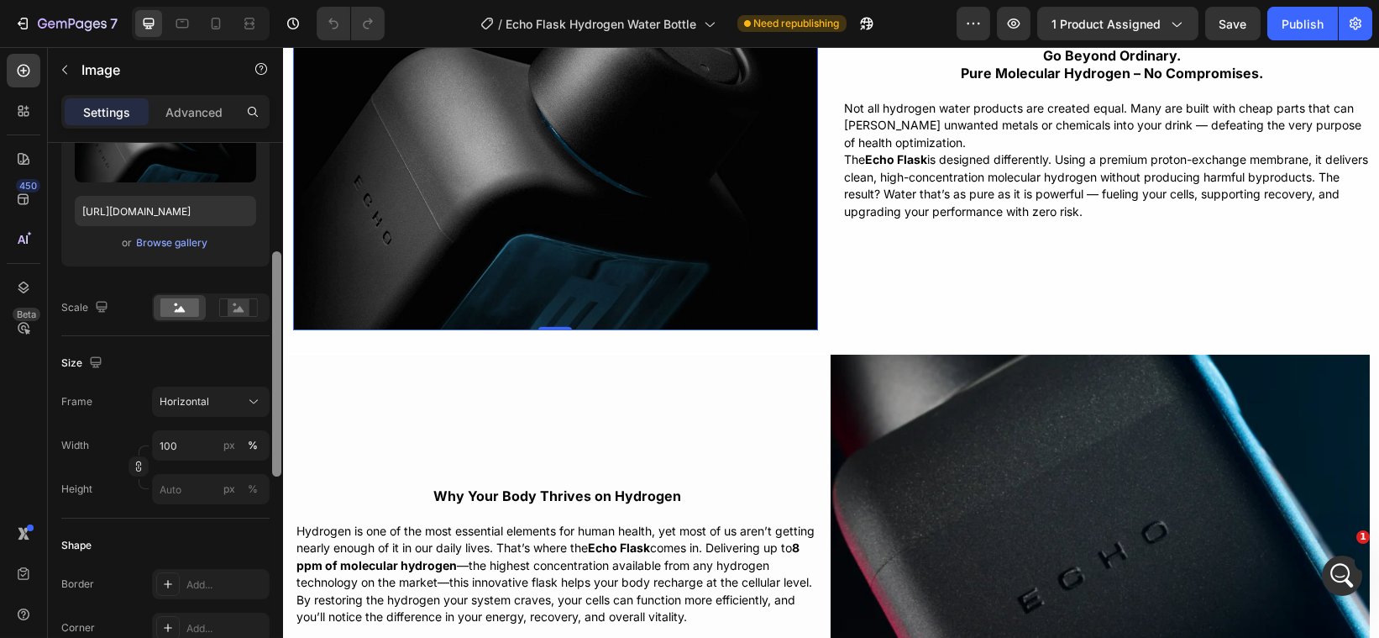
drag, startPoint x: 276, startPoint y: 275, endPoint x: 279, endPoint y: 380, distance: 105.0
click at [279, 380] on div at bounding box center [276, 363] width 9 height 225
click at [279, 380] on div at bounding box center [276, 359] width 9 height 225
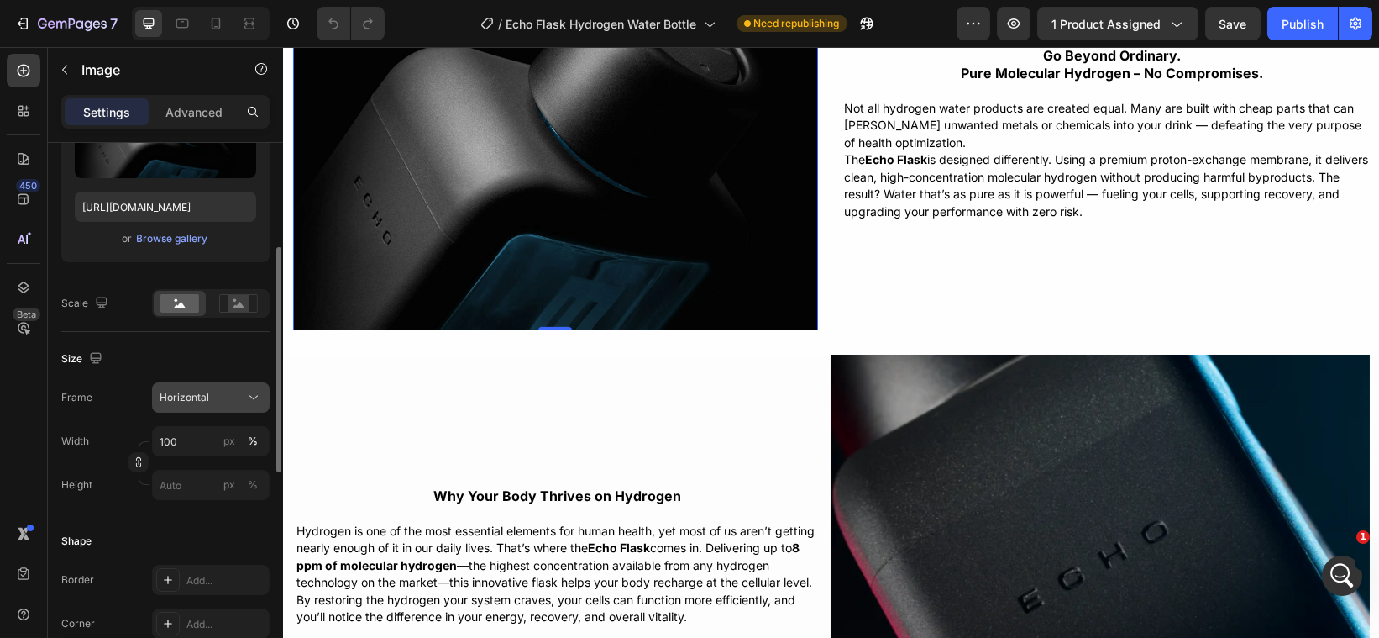
click at [258, 393] on icon at bounding box center [253, 397] width 17 height 17
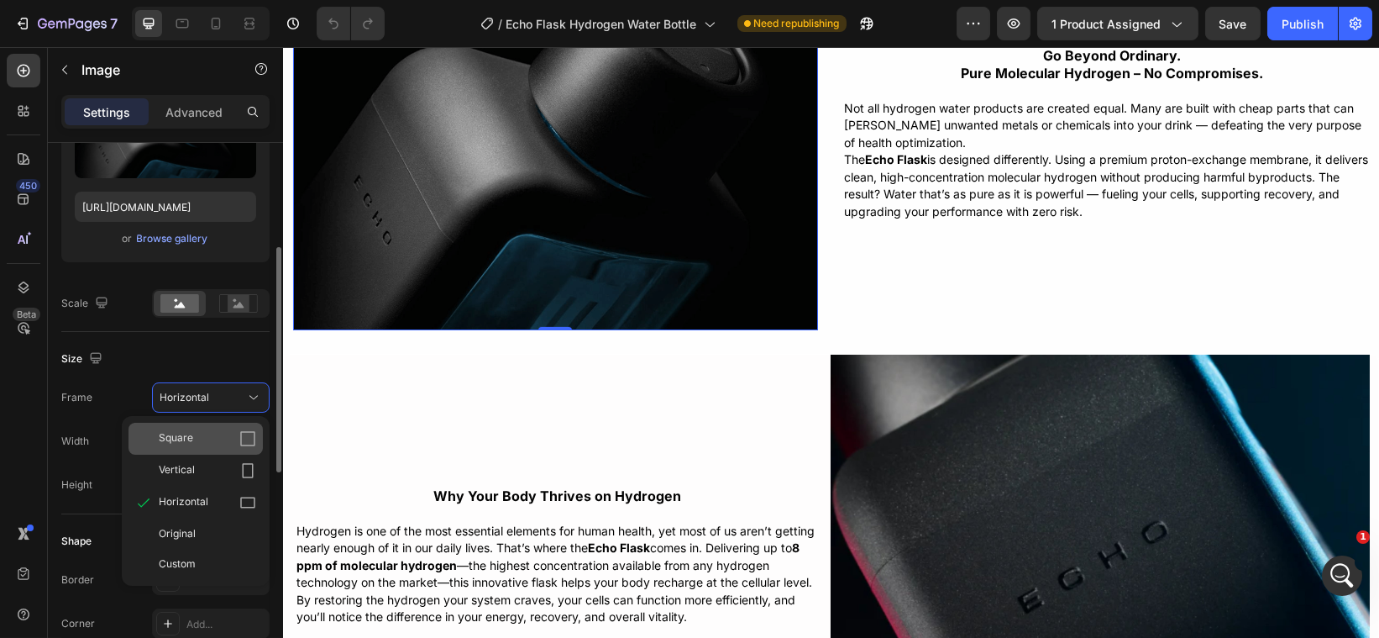
click at [254, 430] on icon at bounding box center [247, 438] width 17 height 17
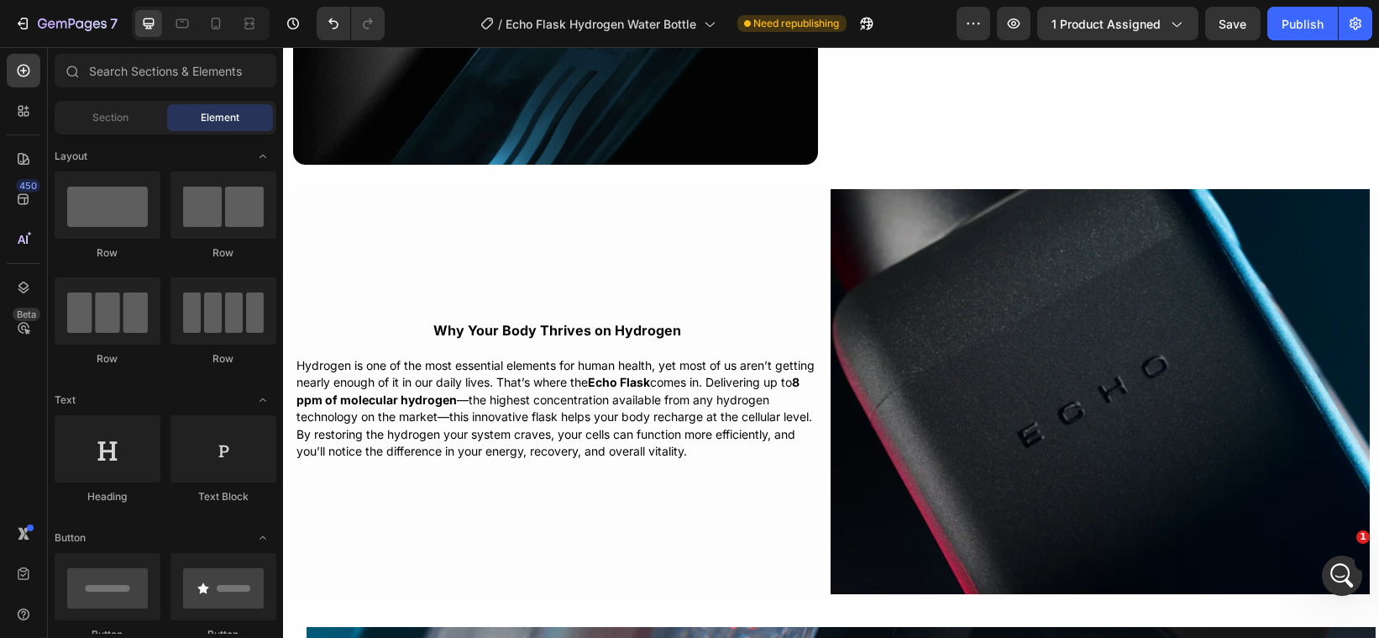
scroll to position [4110, 0]
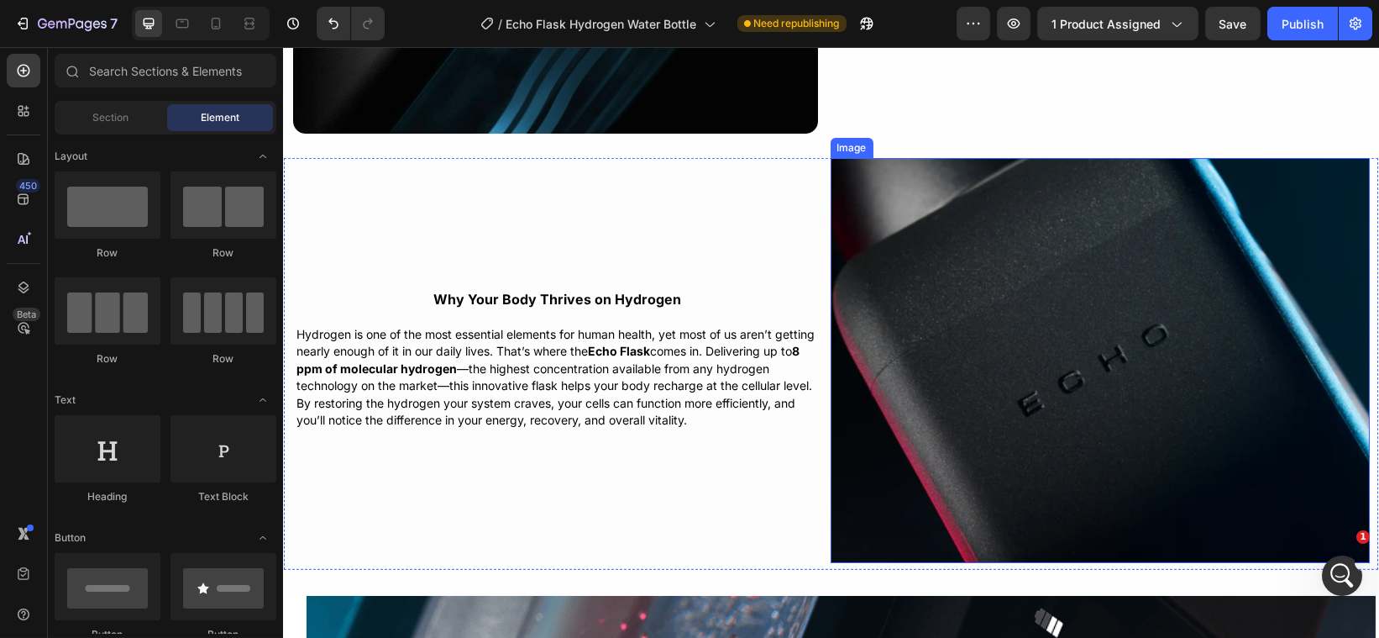
click at [1170, 381] on img at bounding box center [1100, 360] width 540 height 405
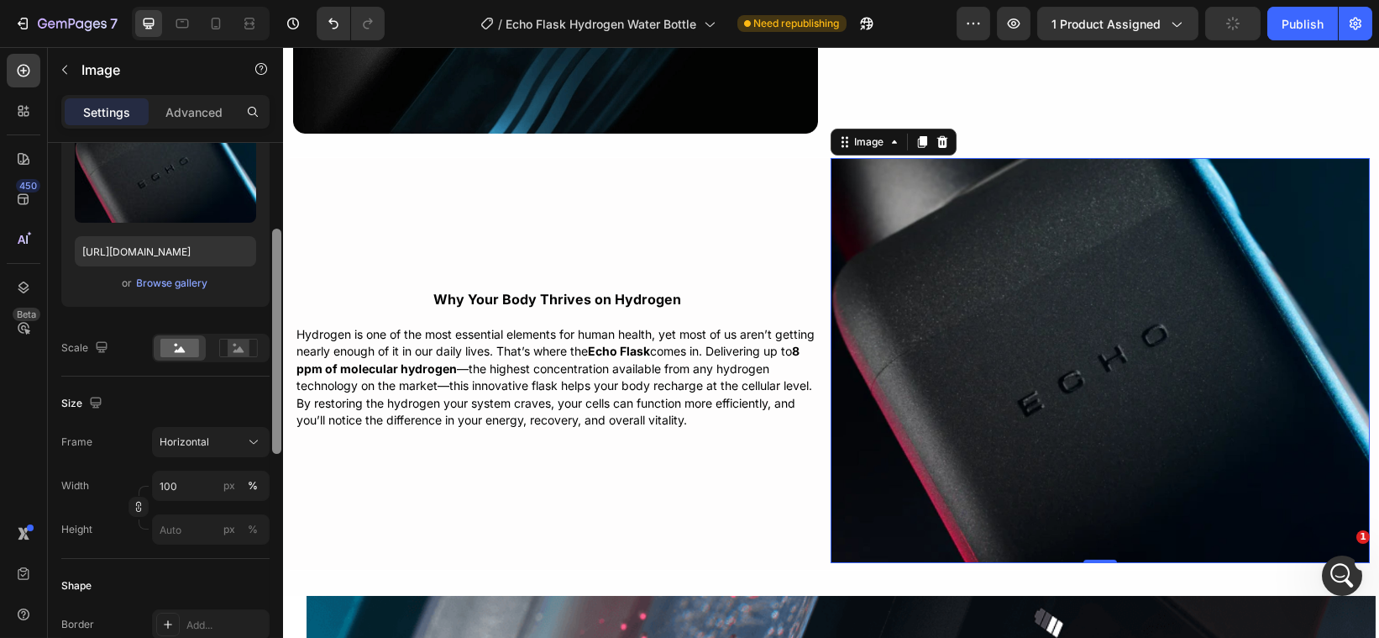
scroll to position [217, 0]
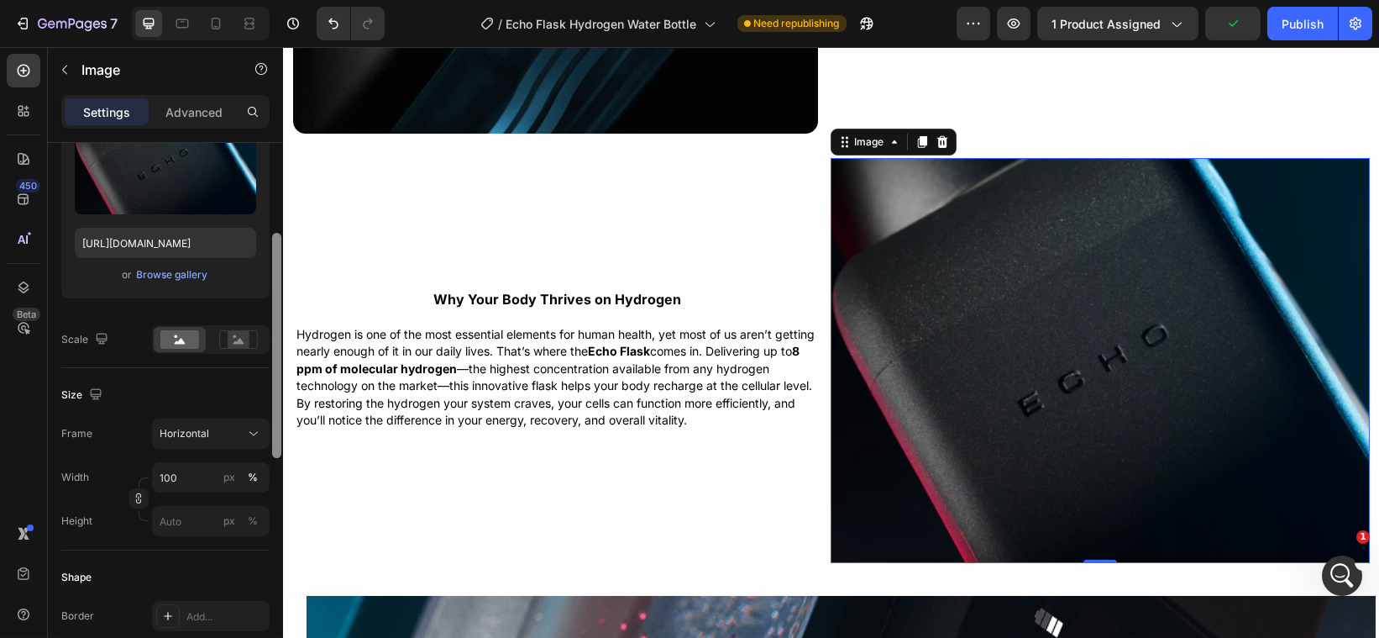
drag, startPoint x: 273, startPoint y: 319, endPoint x: 278, endPoint y: 410, distance: 90.9
click at [278, 410] on div at bounding box center [276, 345] width 9 height 225
click at [254, 429] on icon at bounding box center [253, 433] width 17 height 17
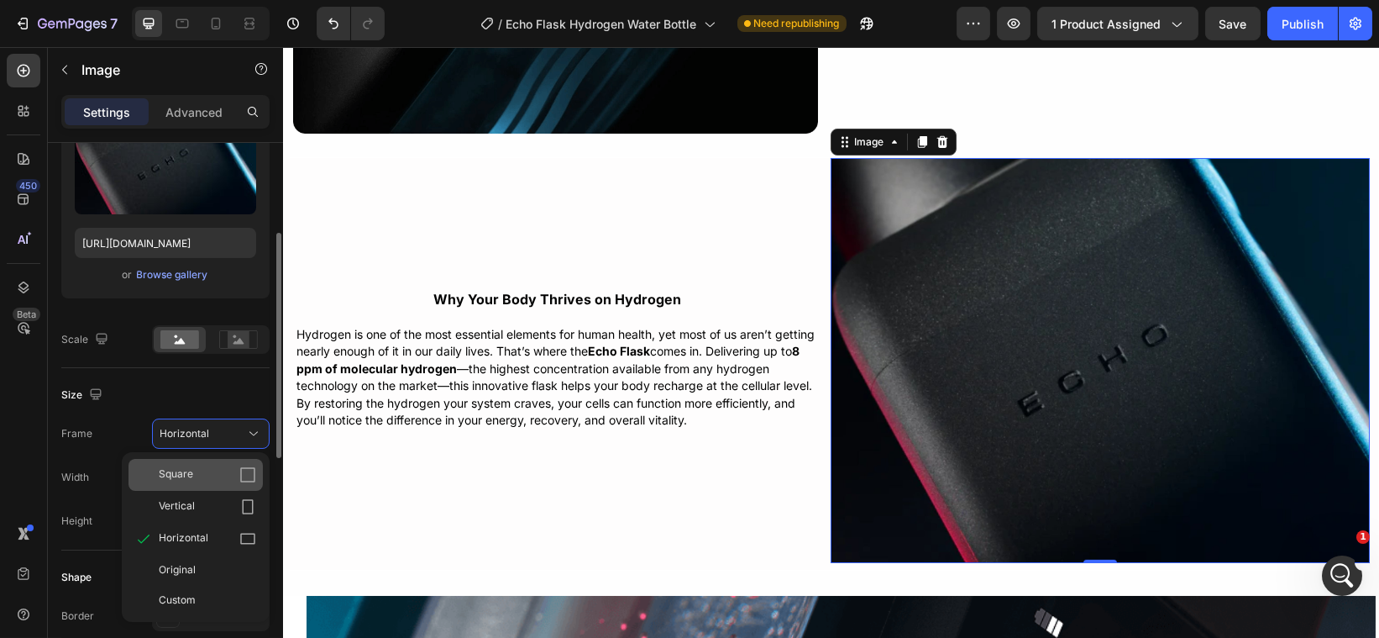
click at [252, 466] on icon at bounding box center [247, 474] width 17 height 17
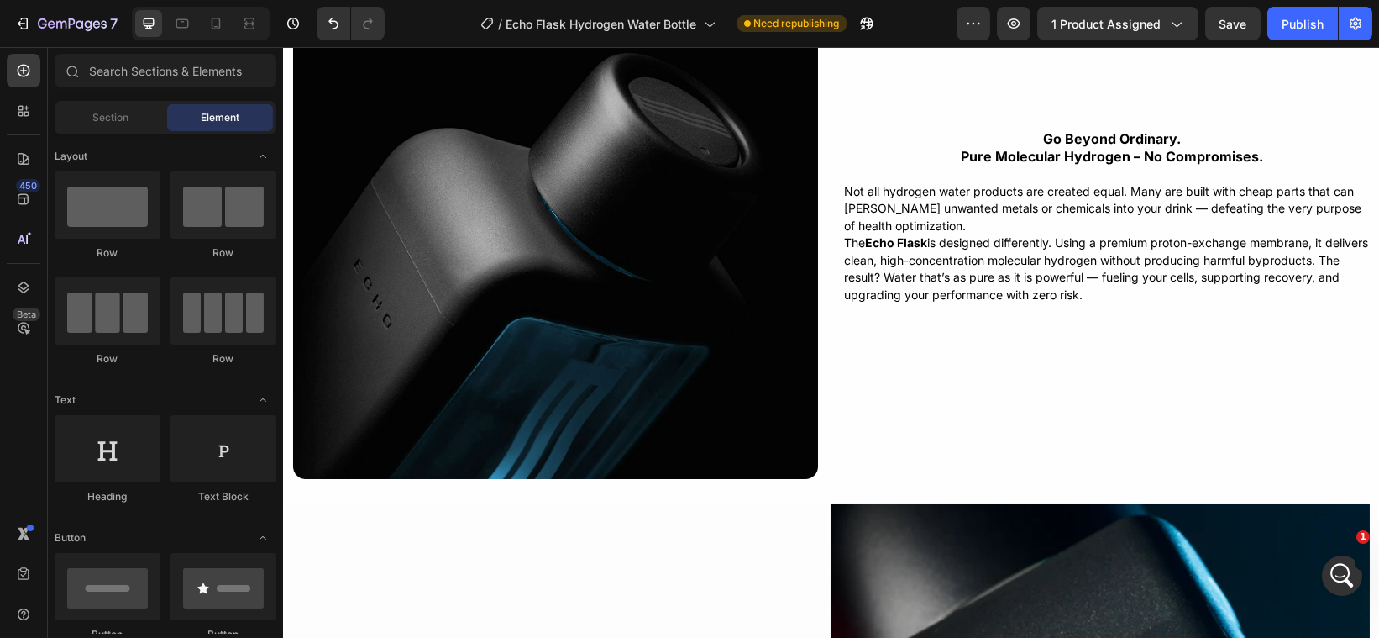
scroll to position [3777, 0]
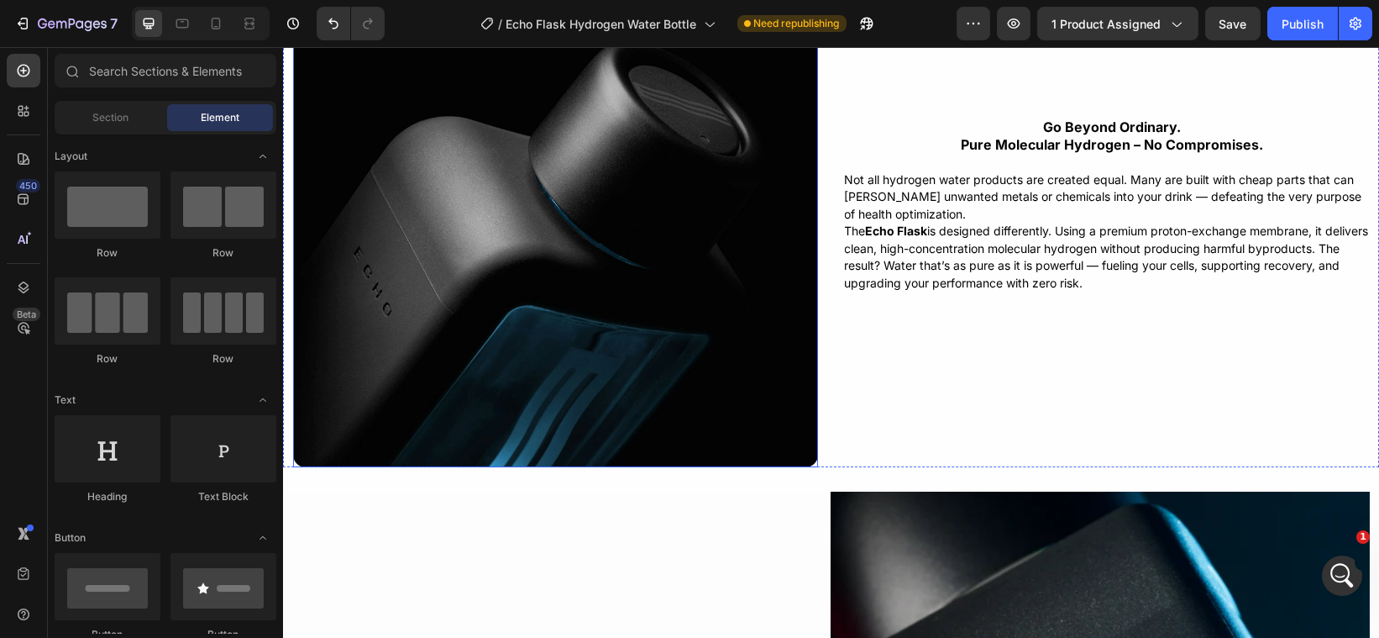
click at [686, 363] on img at bounding box center [554, 205] width 525 height 525
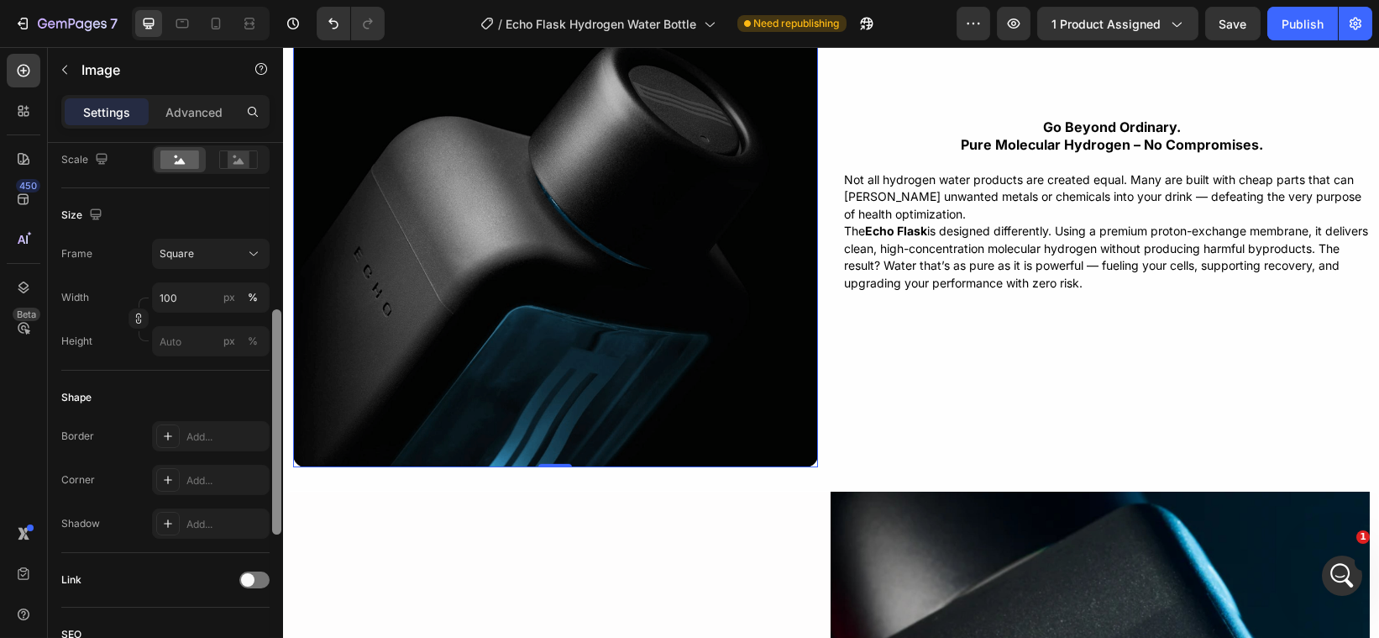
scroll to position [398, 0]
drag, startPoint x: 274, startPoint y: 318, endPoint x: 270, endPoint y: 483, distance: 165.5
click at [270, 483] on div at bounding box center [276, 414] width 13 height 543
click at [202, 471] on div "Add..." at bounding box center [225, 478] width 79 height 15
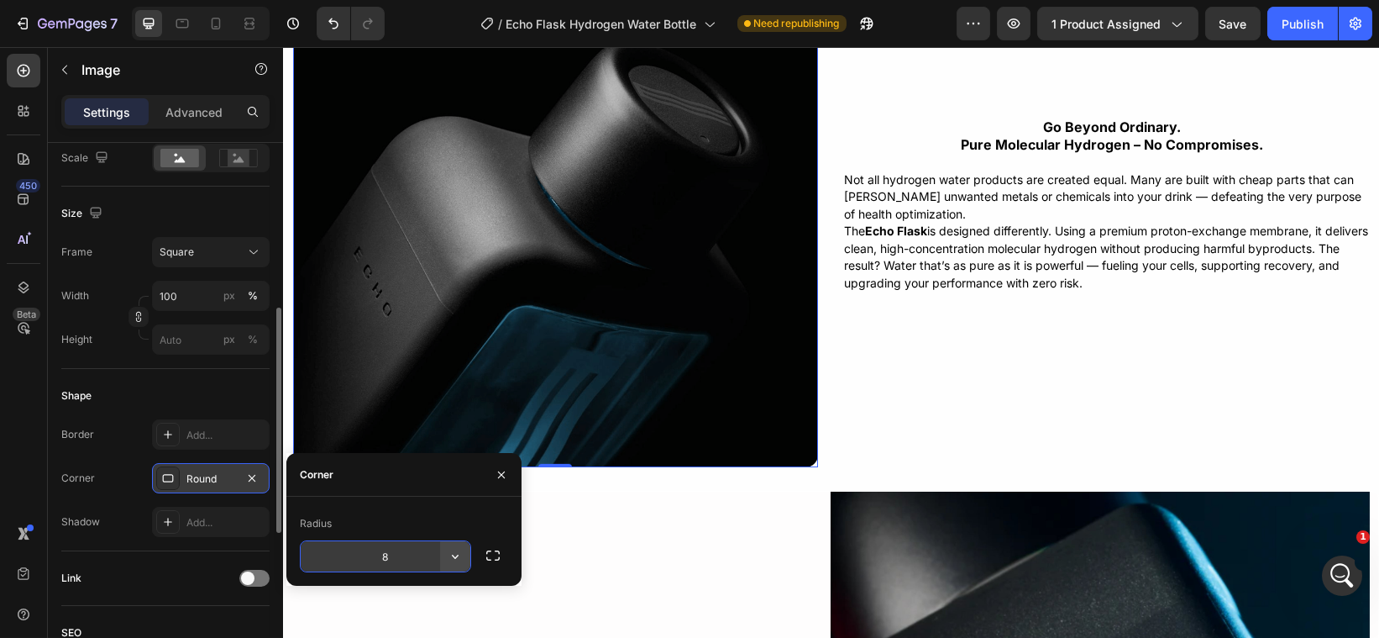
click at [452, 554] on icon "button" at bounding box center [455, 556] width 17 height 17
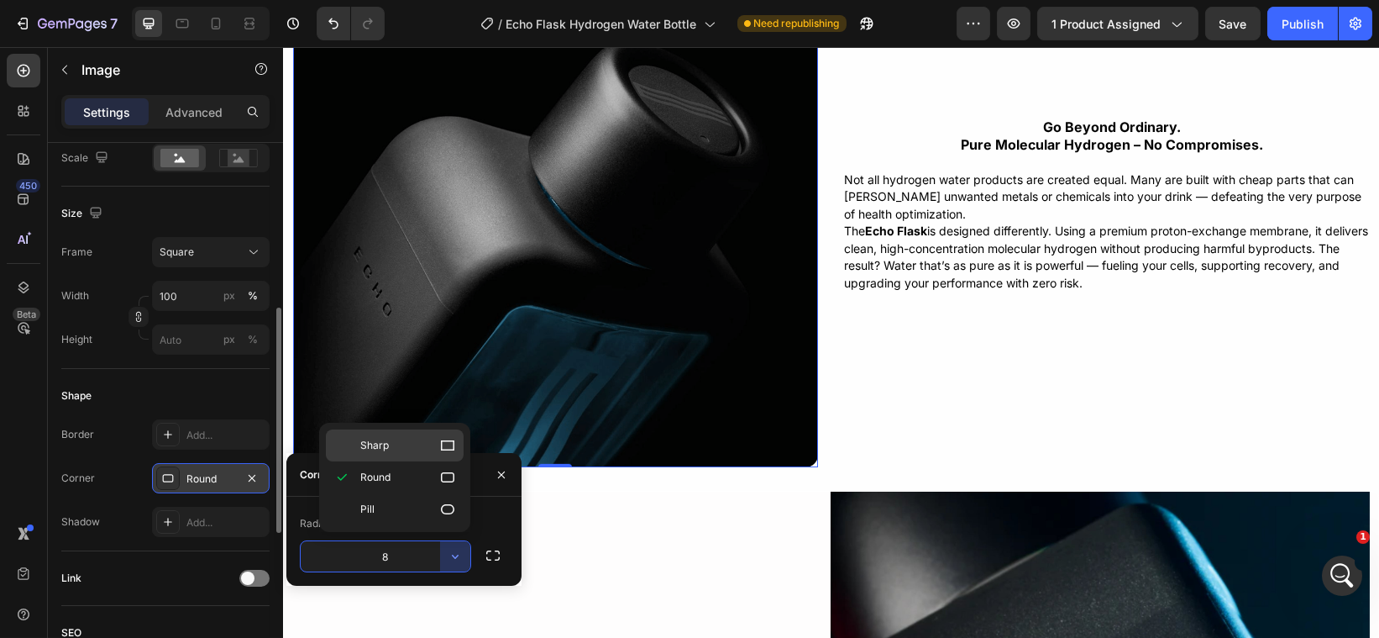
click at [430, 445] on p "Sharp" at bounding box center [408, 445] width 96 height 17
type input "0"
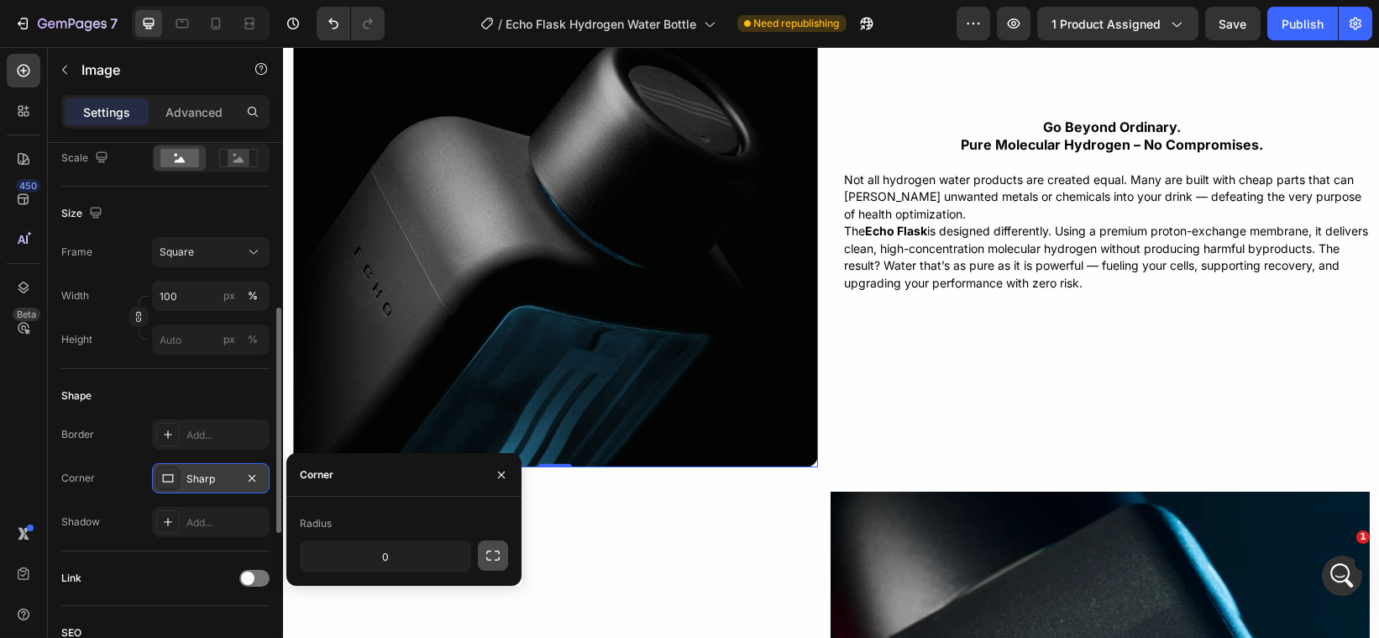
click at [493, 559] on icon "button" at bounding box center [493, 555] width 17 height 17
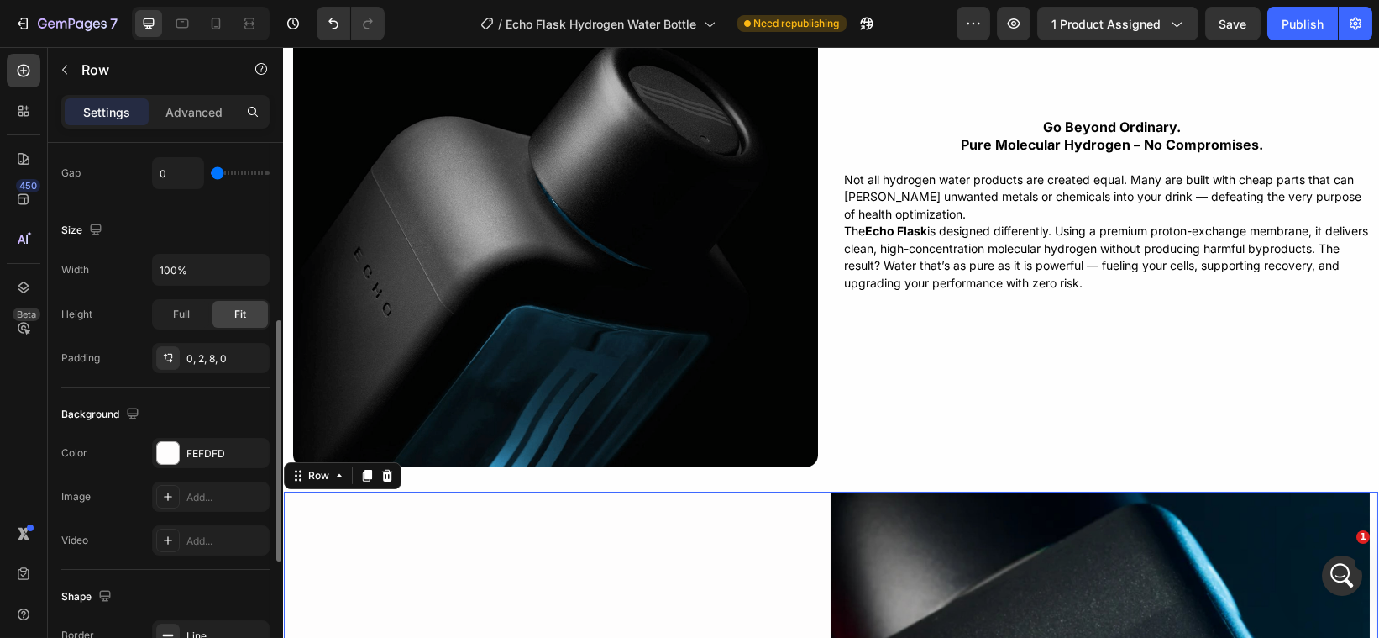
scroll to position [0, 0]
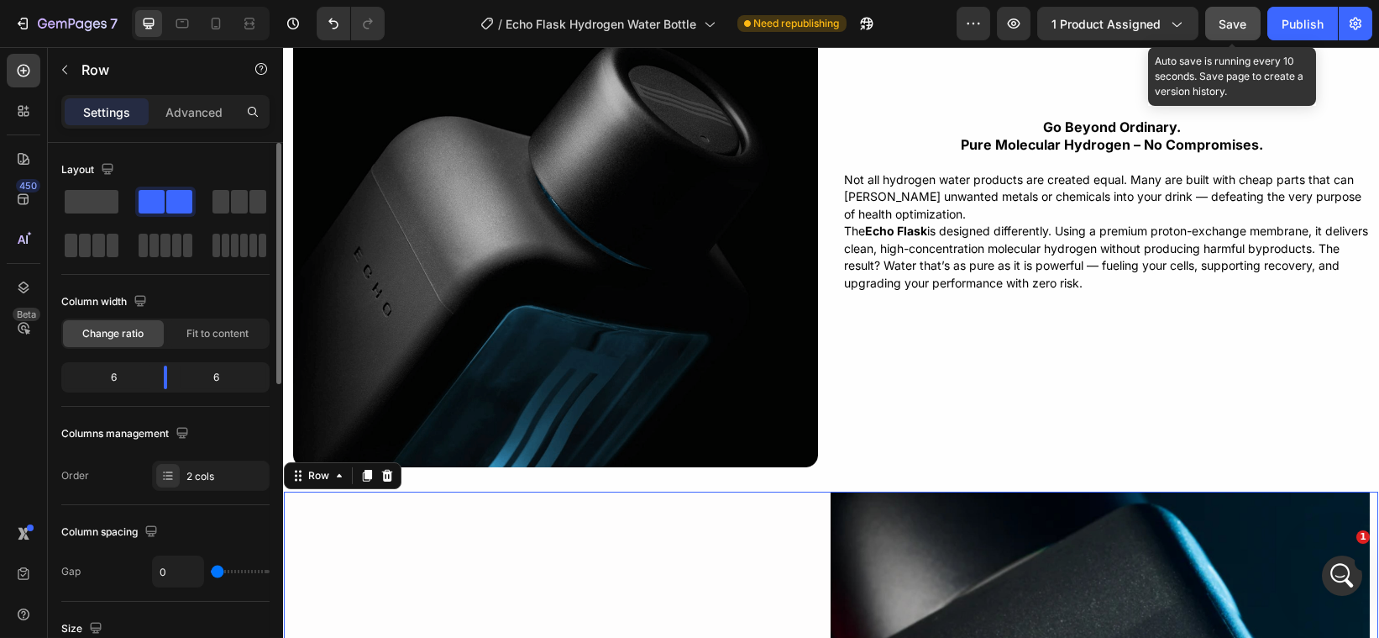
click at [1229, 21] on span "Save" at bounding box center [1234, 24] width 28 height 14
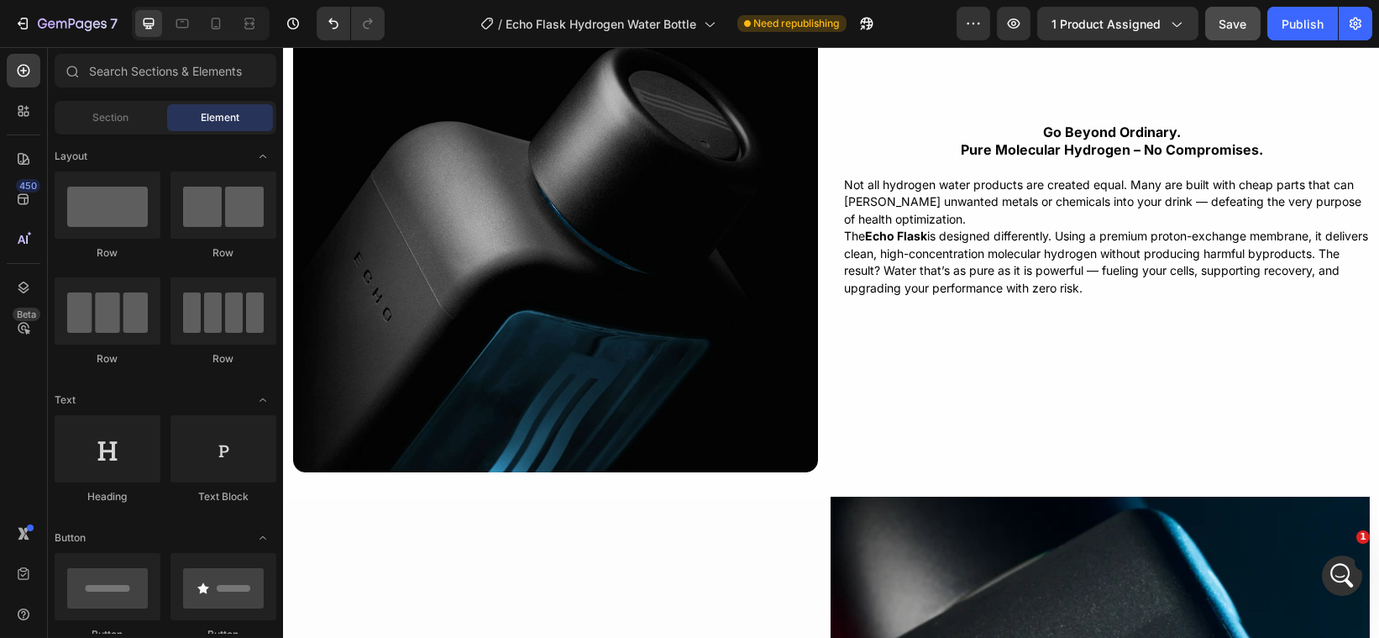
scroll to position [3783, 0]
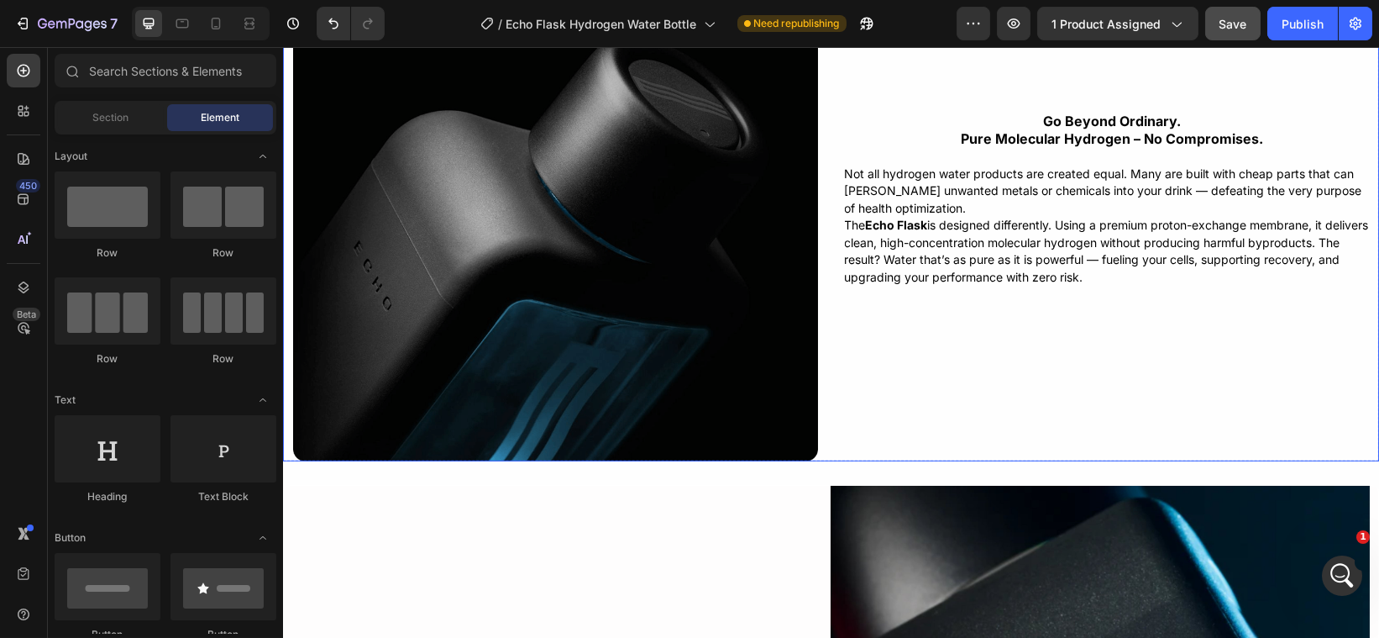
click at [907, 397] on div "go beyond ordinary. pure molecular hydrogen – no compromises. Text Block Not al…" at bounding box center [1111, 199] width 535 height 525
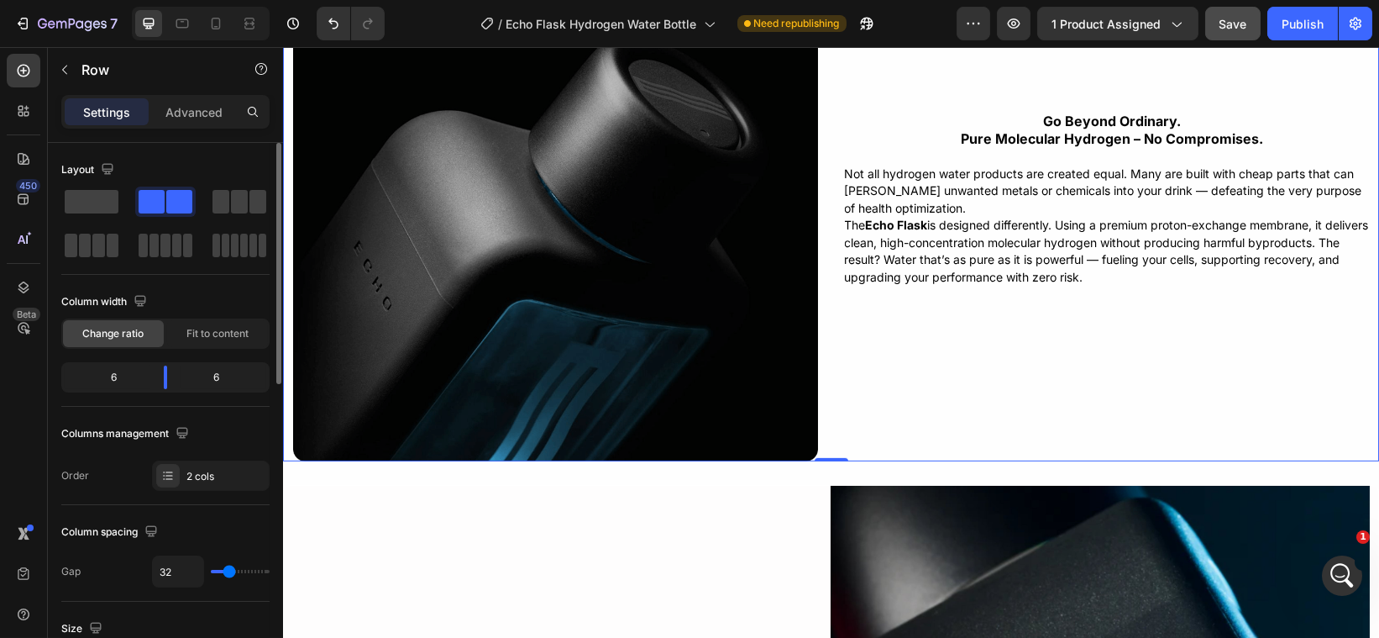
type input "28"
type input "25"
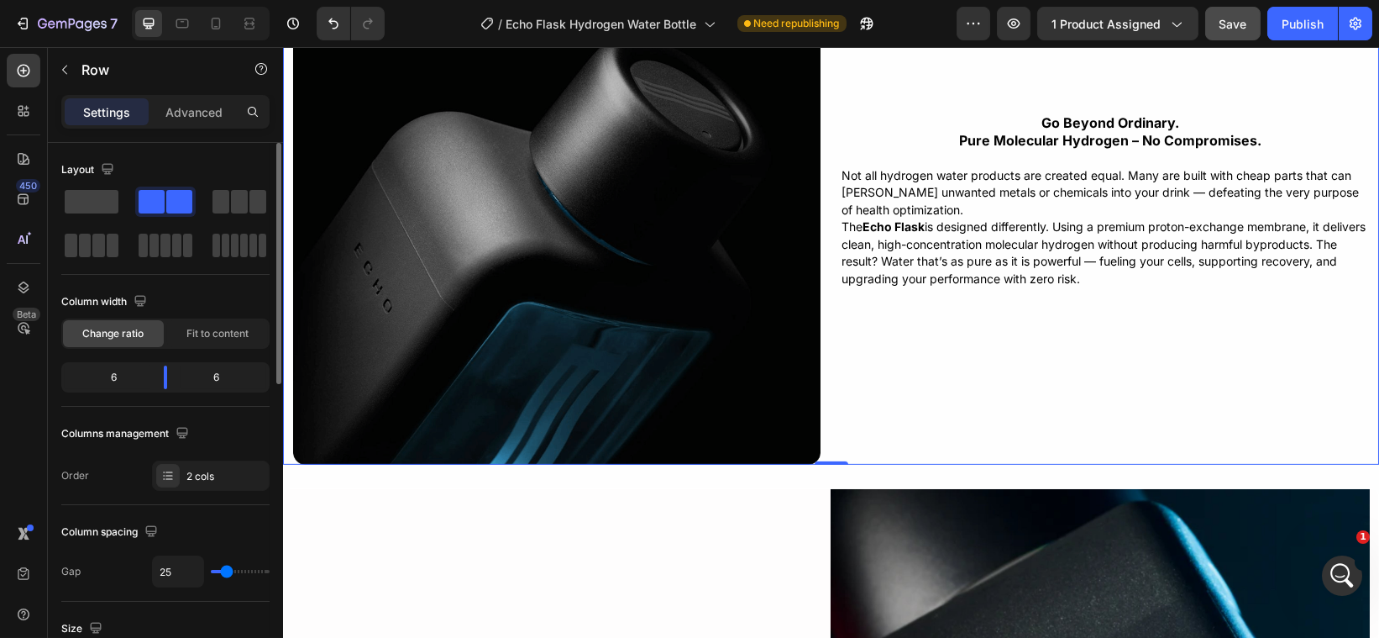
type input "22"
type input "20"
type input "17"
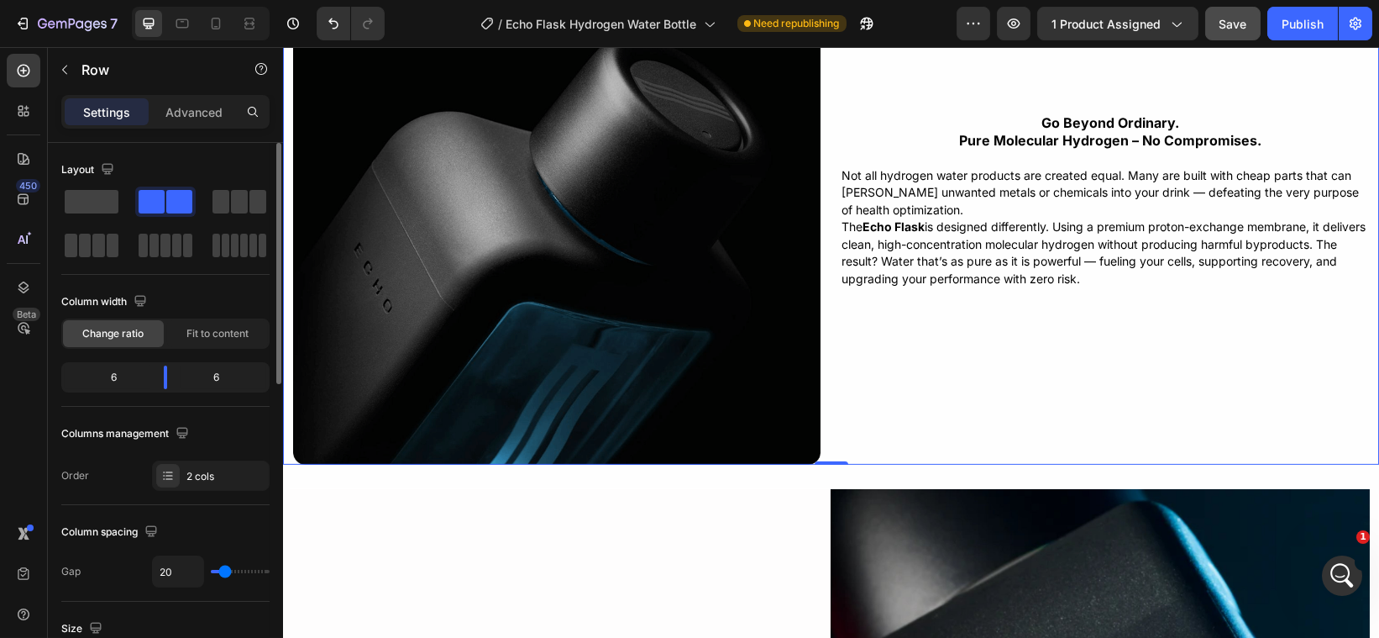
type input "17"
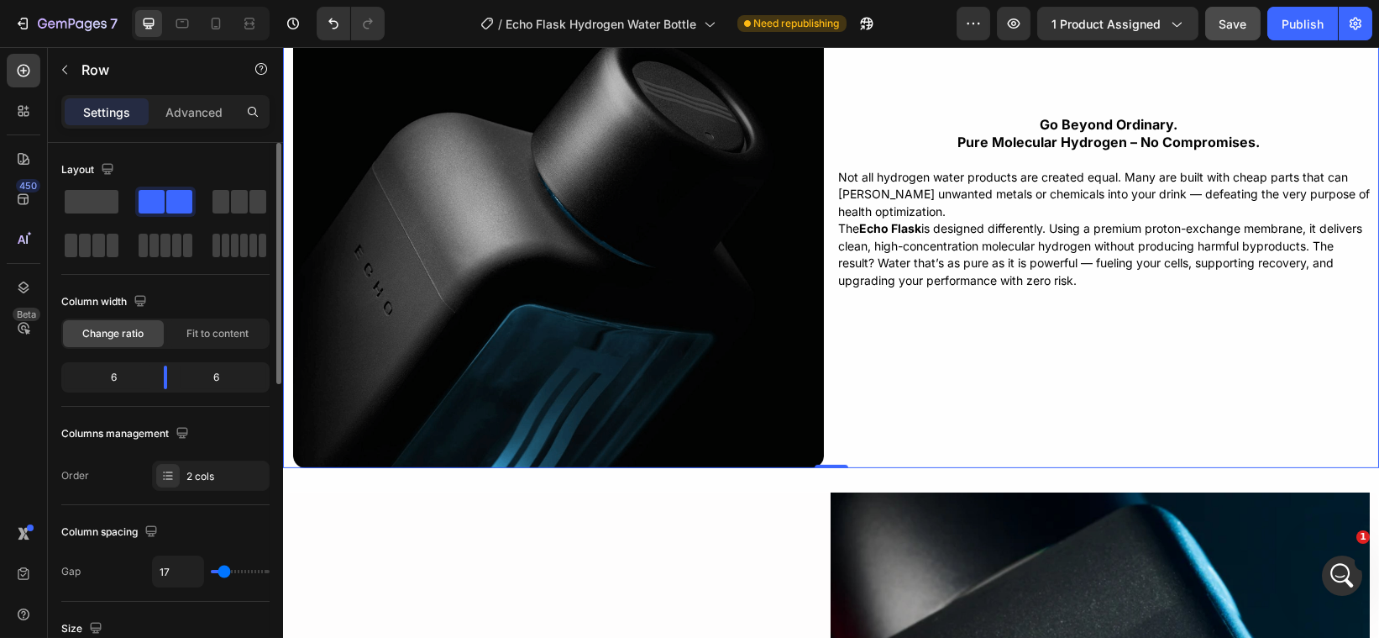
type input "14"
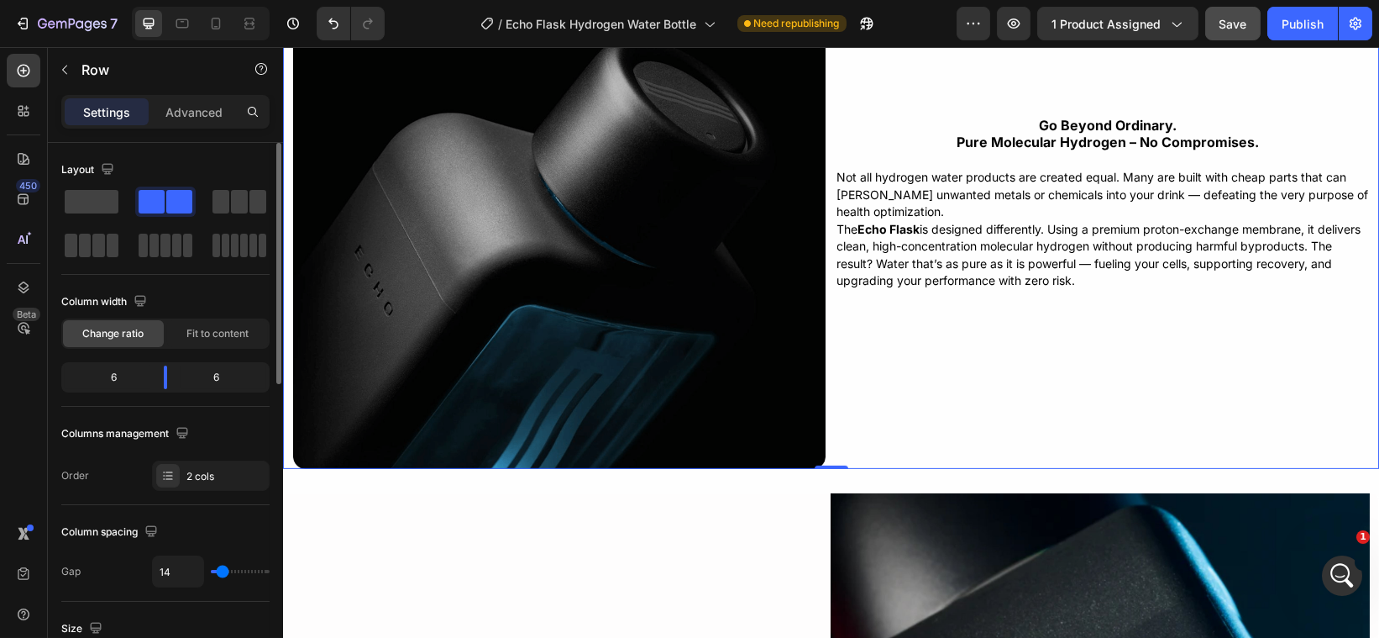
type input "12"
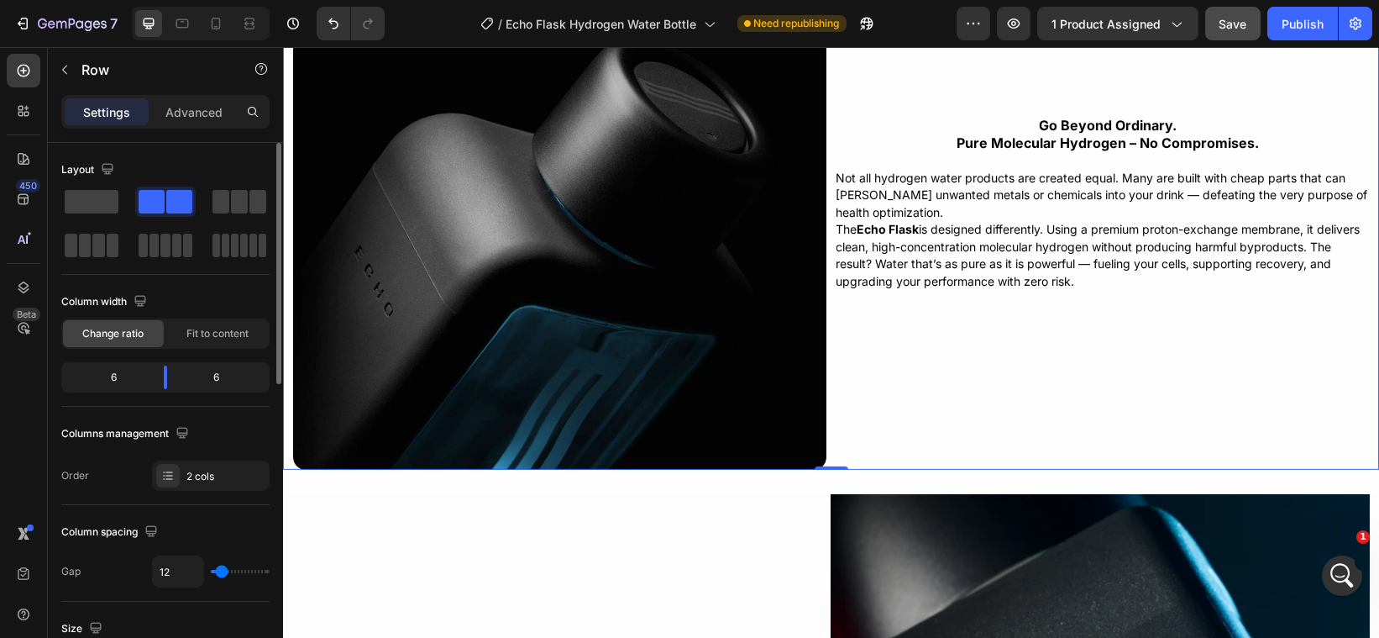
type input "9"
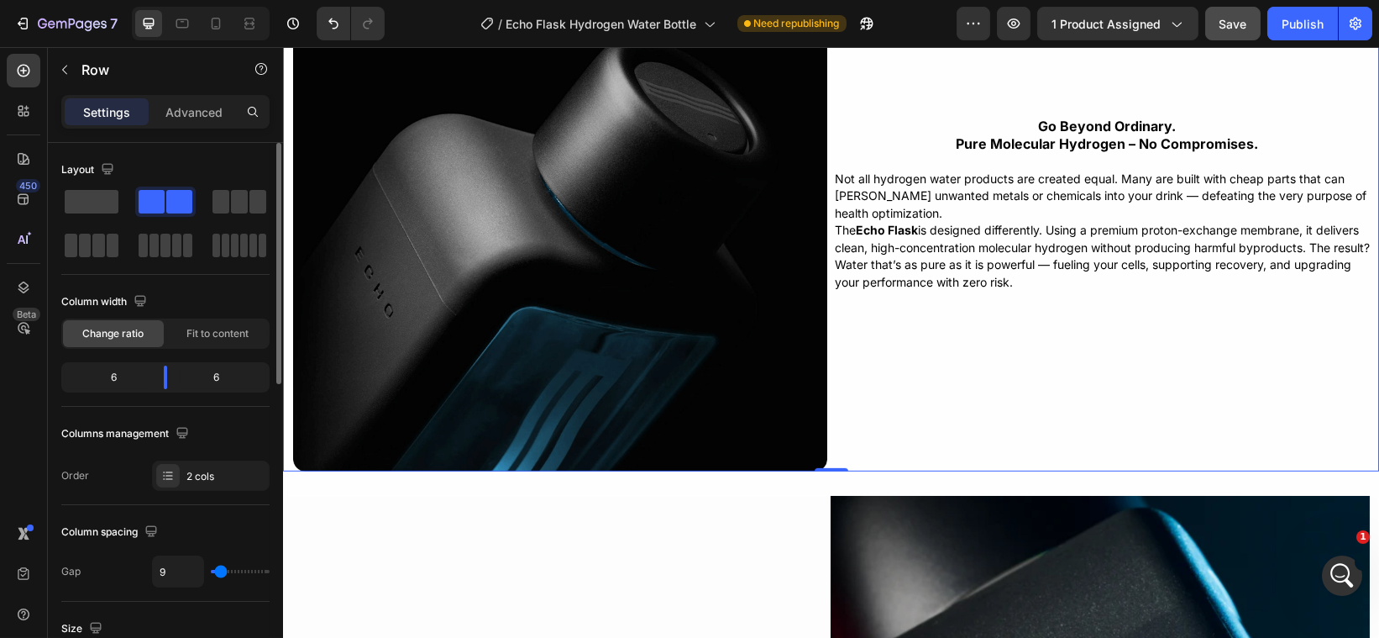
type input "6"
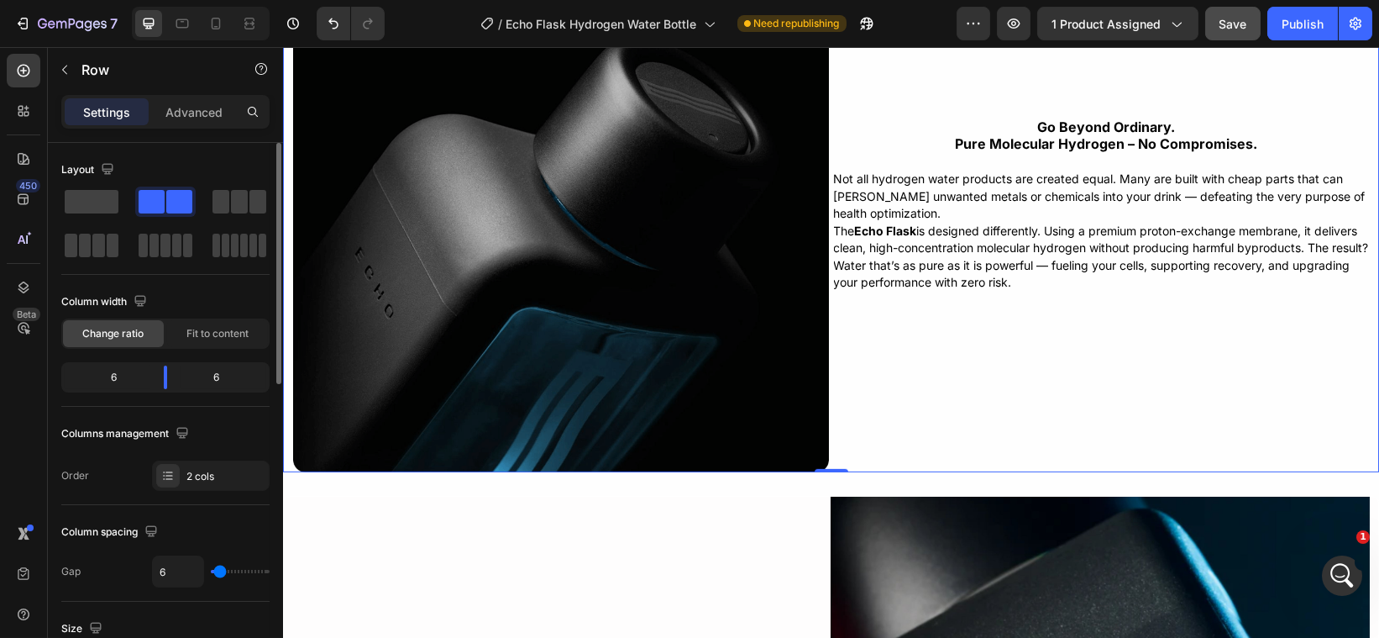
type input "4"
type input "1"
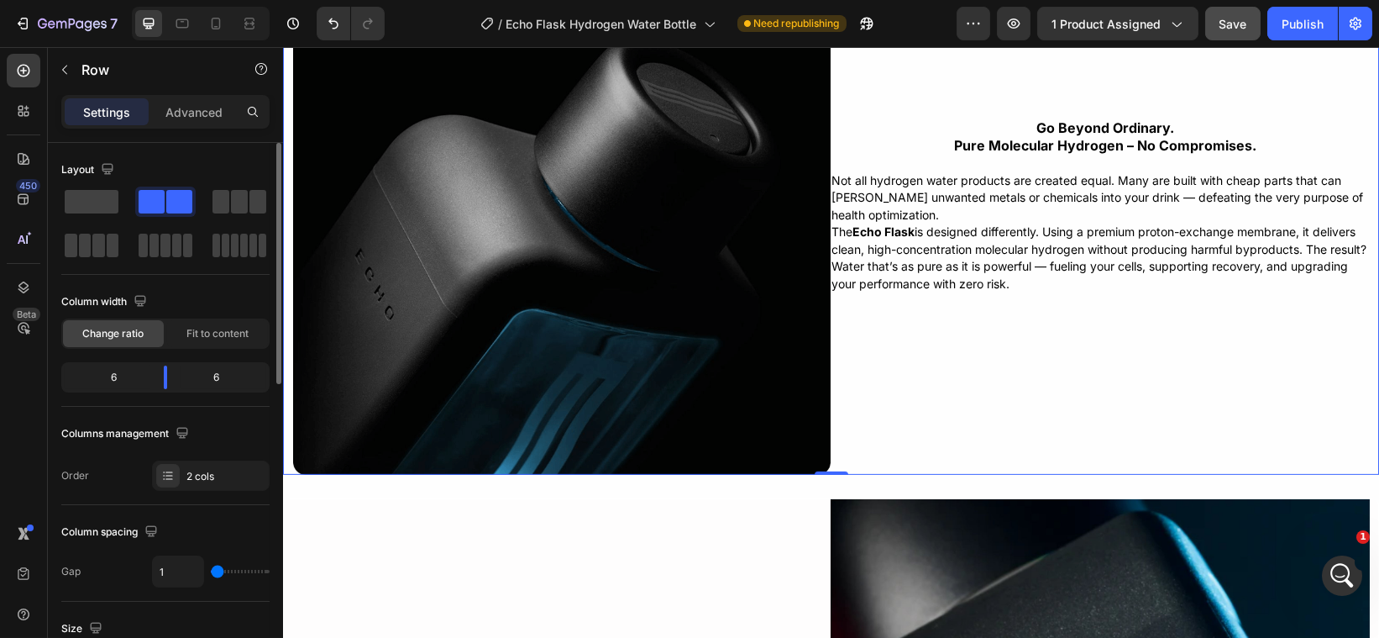
type input "0"
drag, startPoint x: 229, startPoint y: 568, endPoint x: 206, endPoint y: 567, distance: 23.5
type input "0"
click at [211, 570] on input "range" at bounding box center [240, 571] width 59 height 3
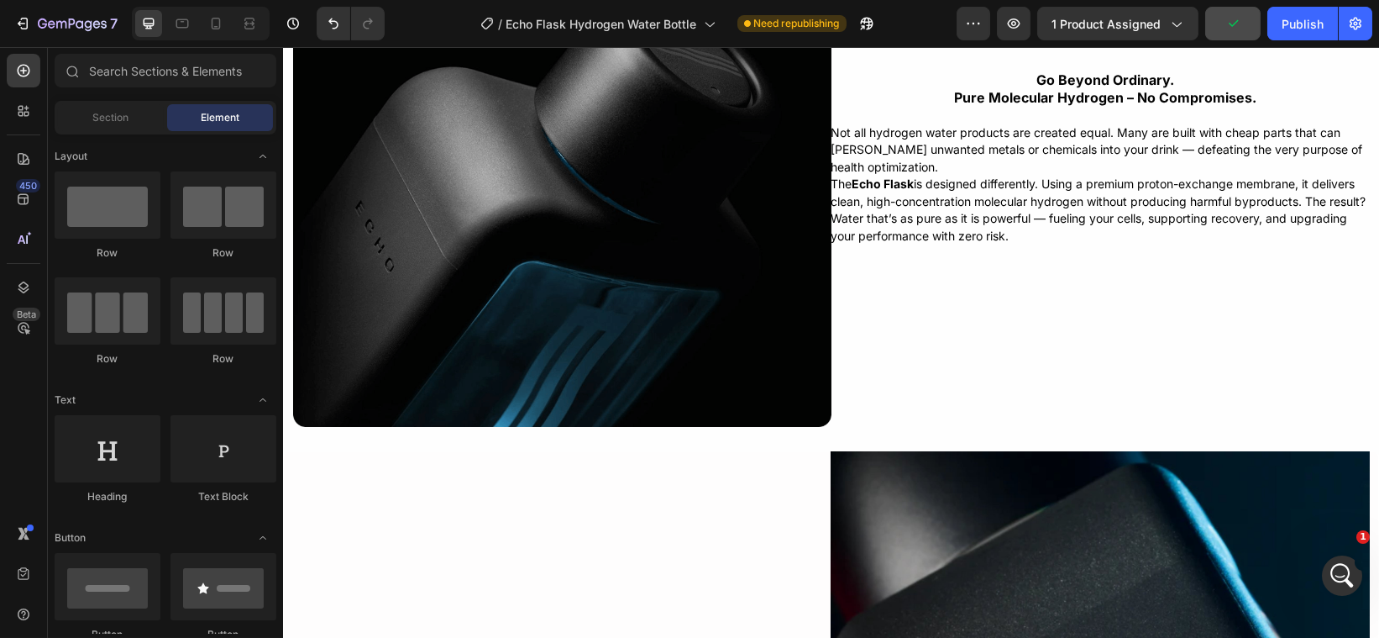
scroll to position [3789, 0]
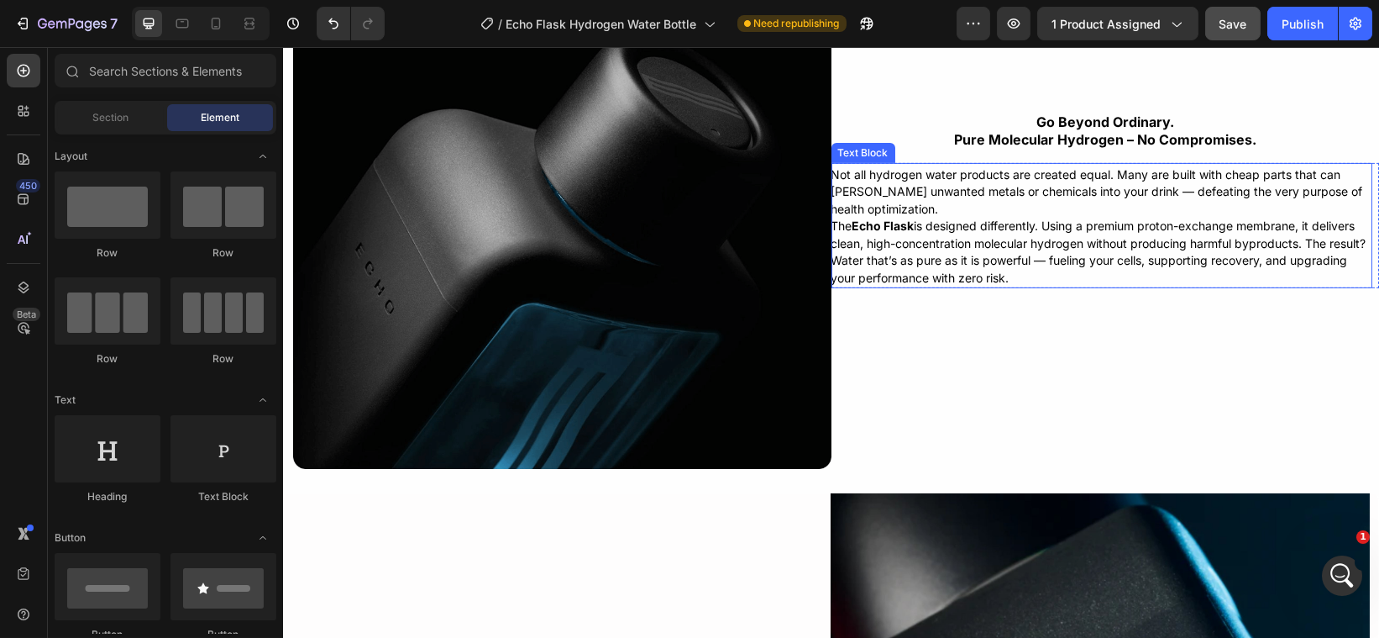
click at [1116, 236] on span "The Echo Flask is designed differently. Using a premium proton-exchange membran…" at bounding box center [1098, 251] width 535 height 66
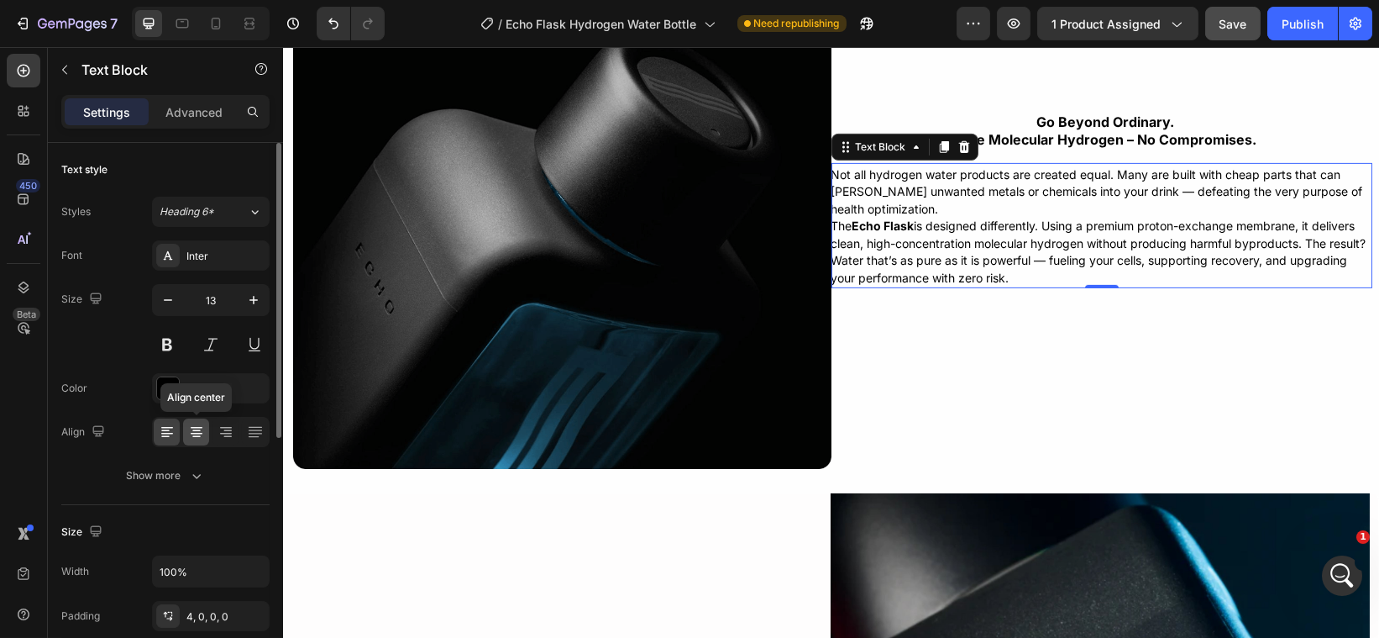
click at [188, 432] on icon at bounding box center [196, 431] width 17 height 17
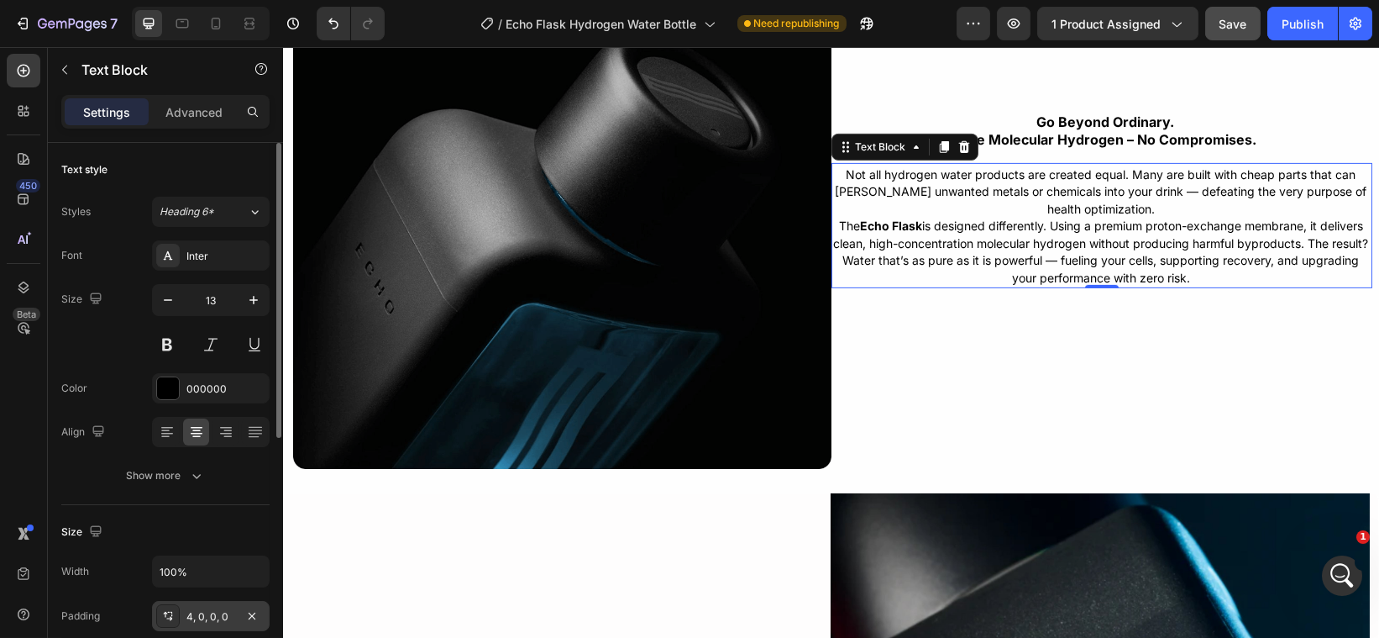
click at [197, 606] on div "4, 0, 0, 0" at bounding box center [211, 616] width 118 height 30
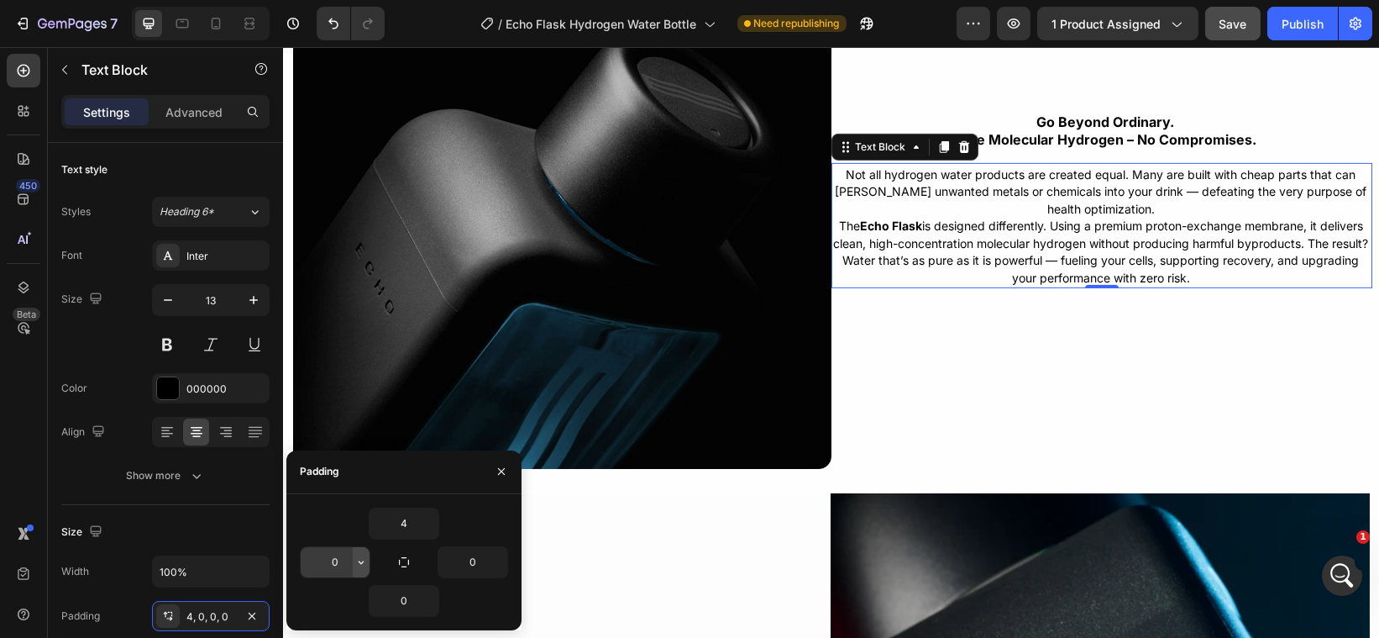
click at [359, 560] on icon "button" at bounding box center [360, 561] width 13 height 13
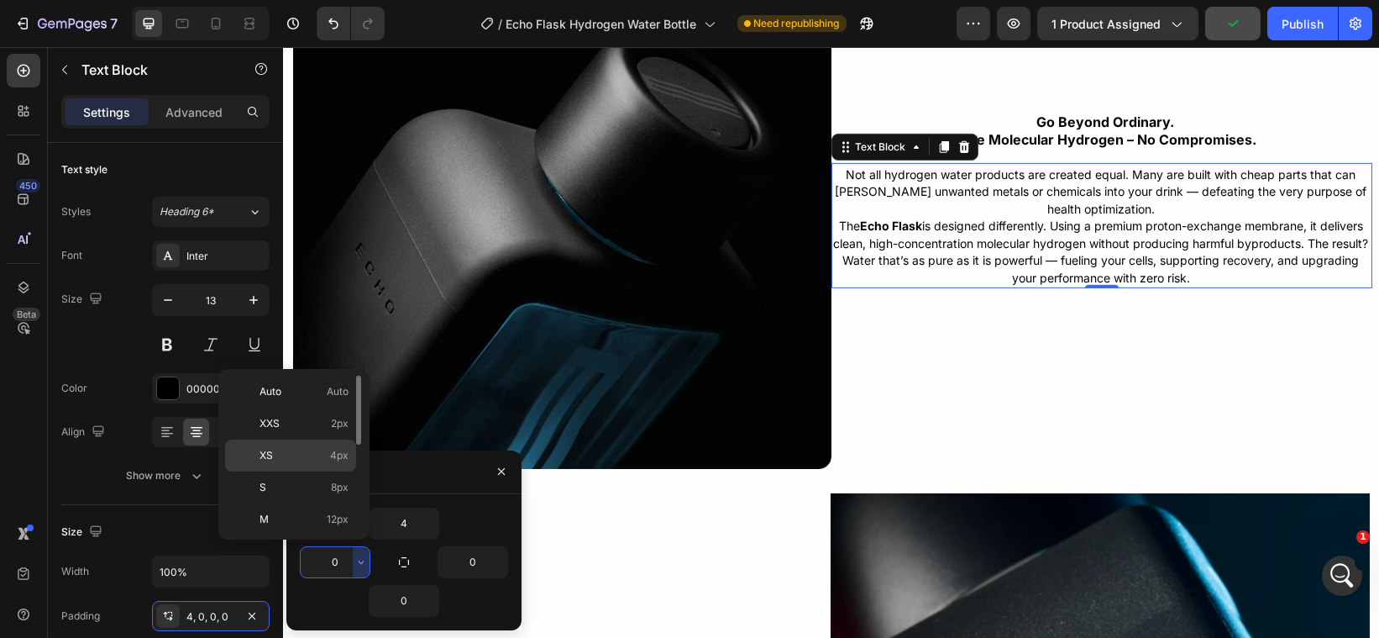
click at [310, 458] on p "XS 4px" at bounding box center [304, 455] width 89 height 15
type input "4"
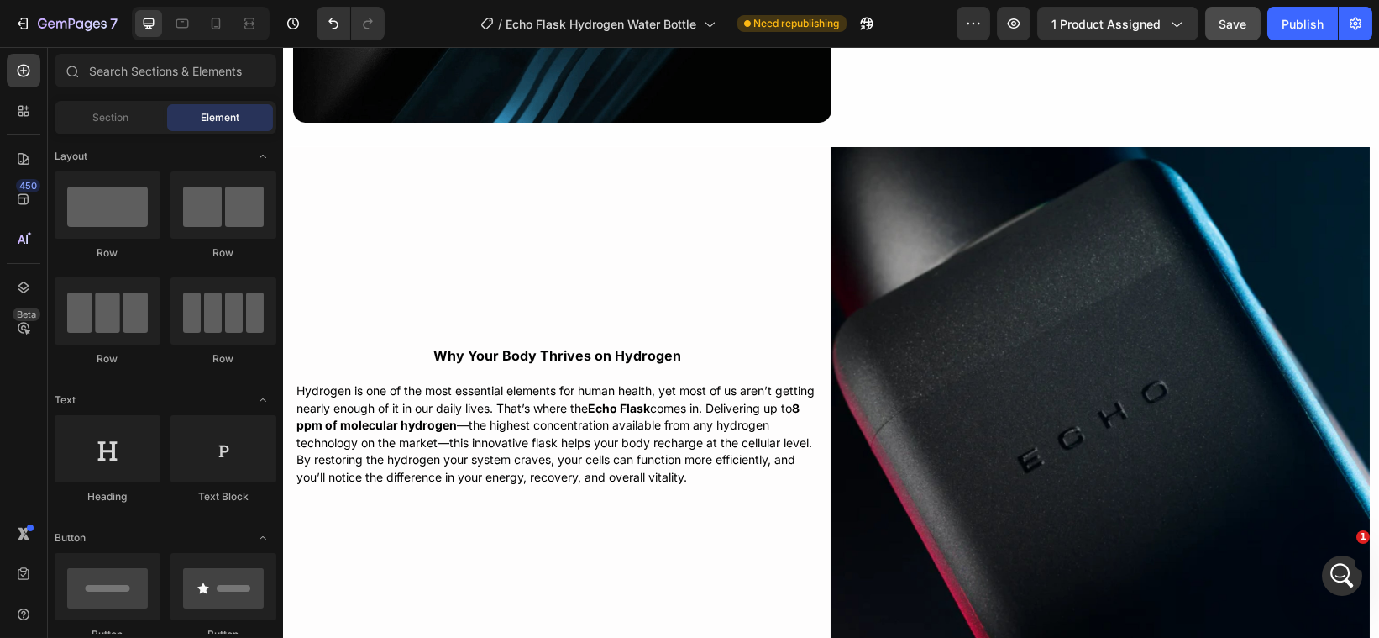
scroll to position [4146, 0]
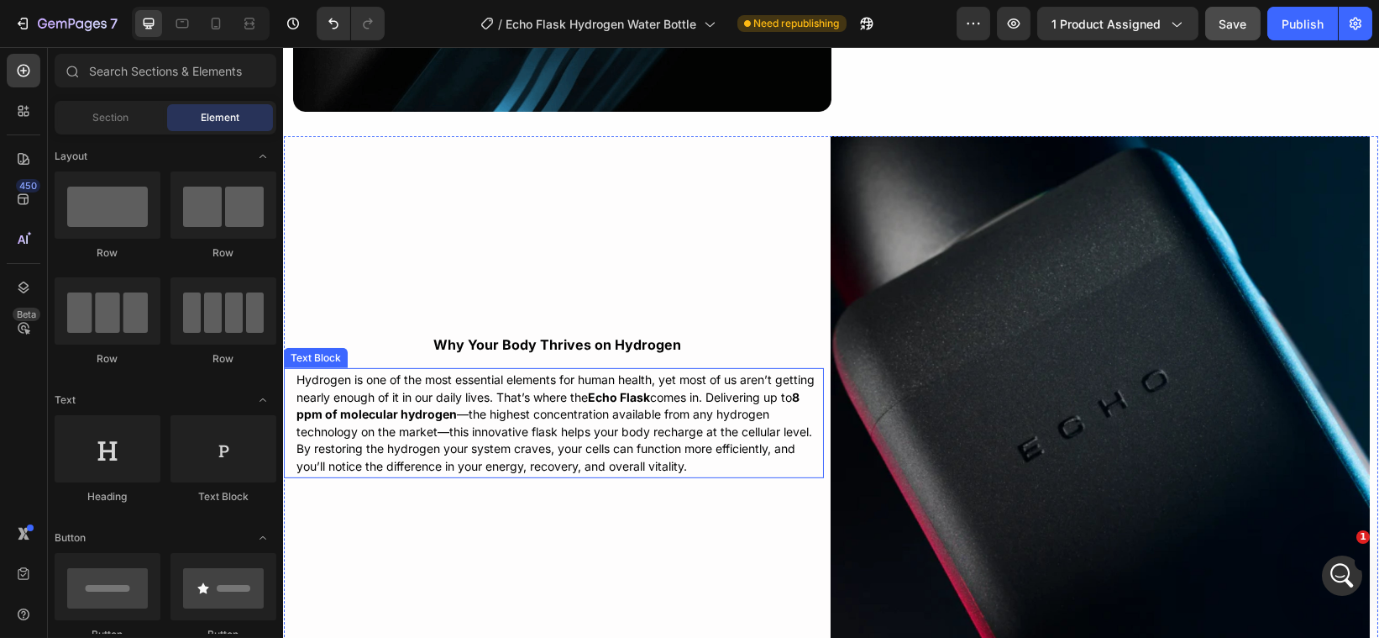
click at [577, 391] on p "Hydrogen is one of the most essential elements for human health, yet most of us…" at bounding box center [559, 422] width 526 height 103
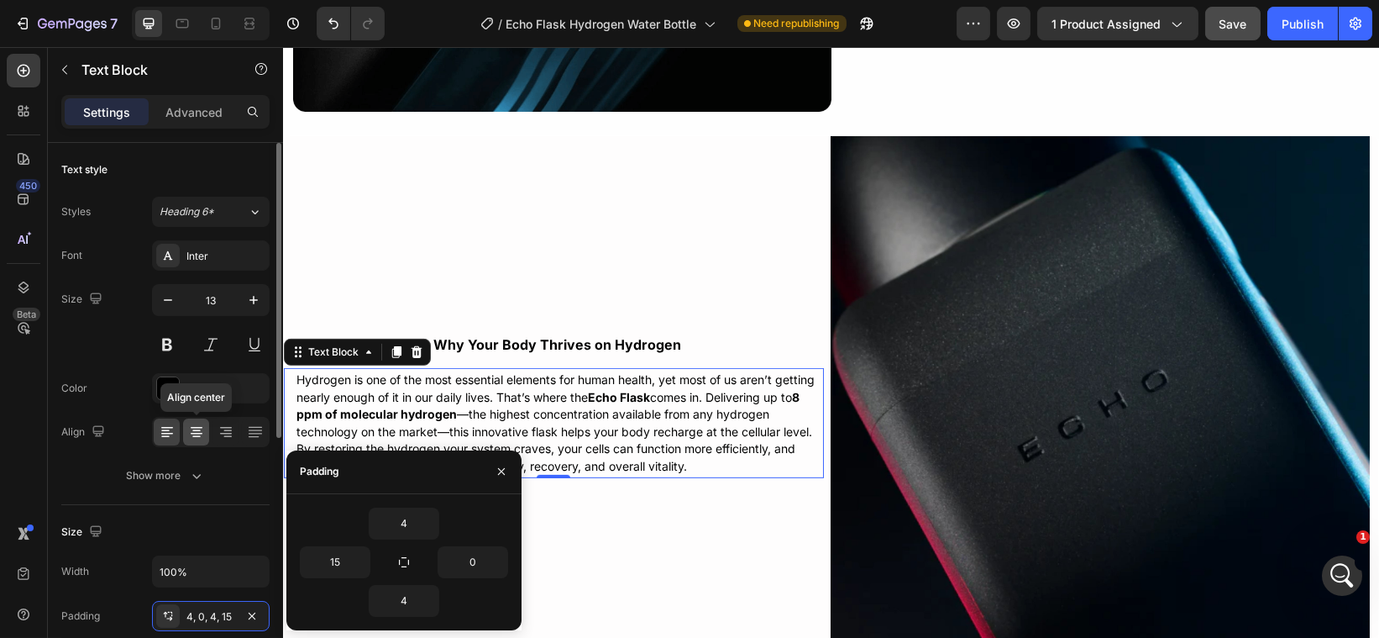
click at [194, 433] on icon at bounding box center [197, 434] width 12 height 2
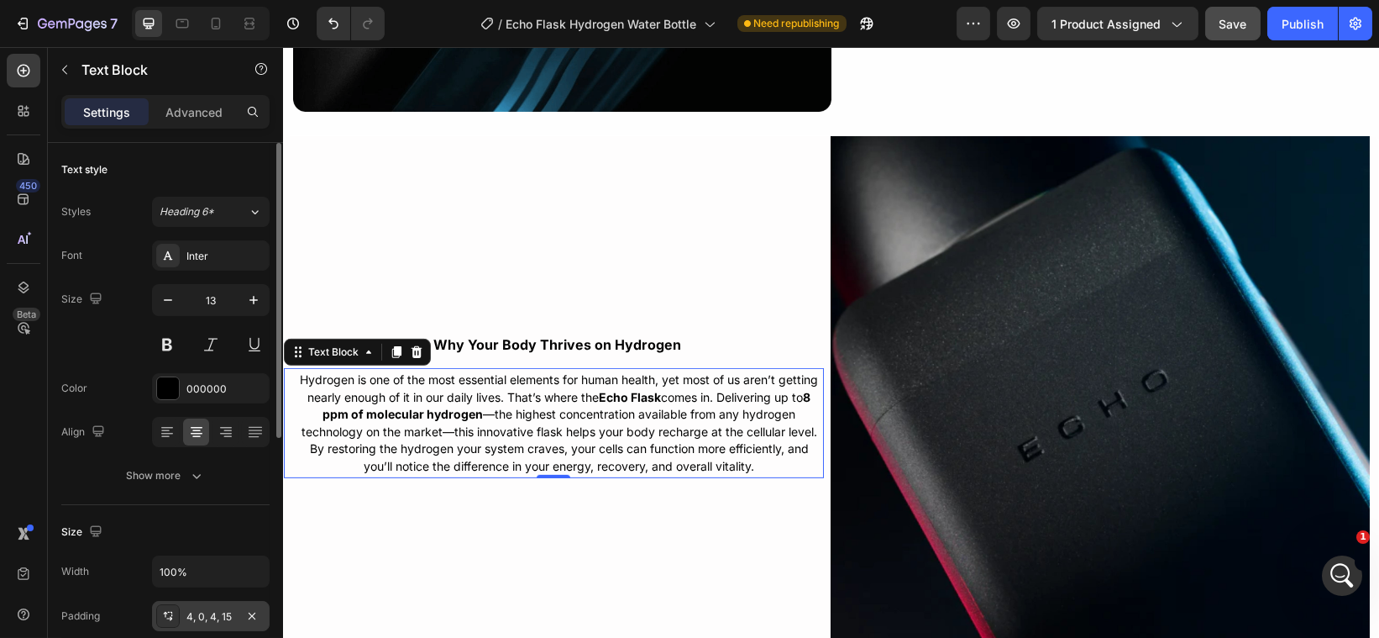
click at [194, 605] on div "4, 0, 4, 15" at bounding box center [211, 616] width 118 height 30
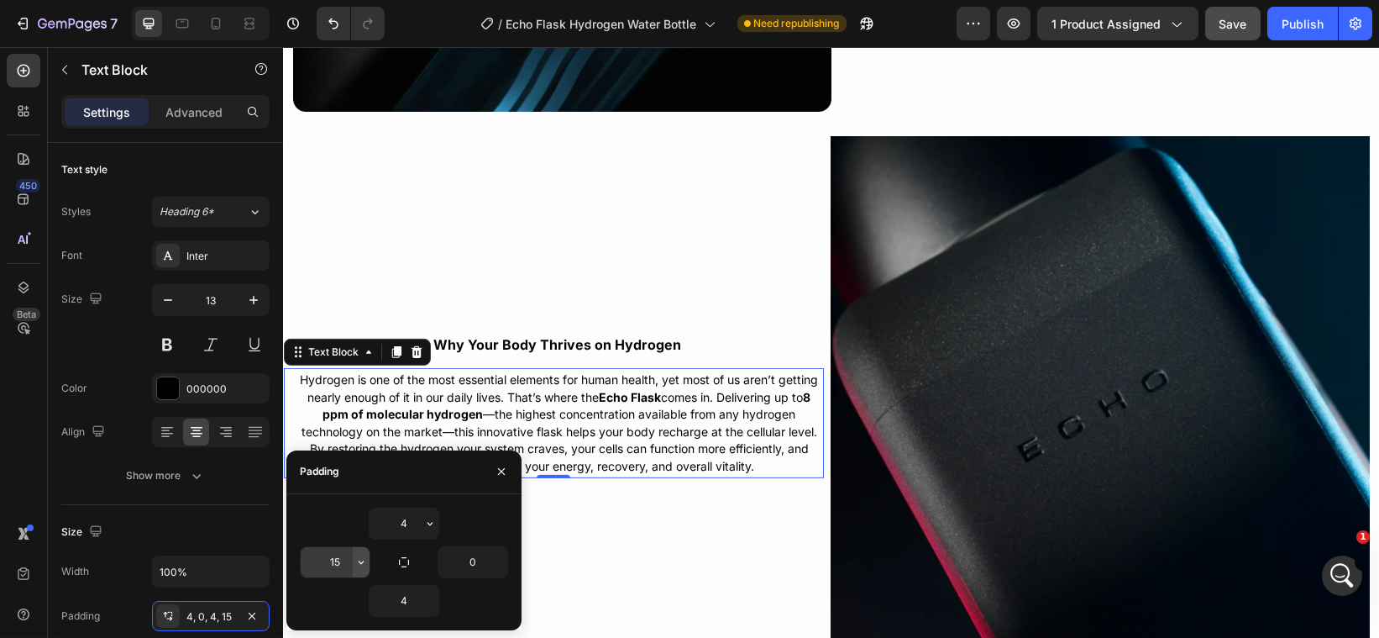
click at [358, 561] on icon "button" at bounding box center [360, 561] width 13 height 13
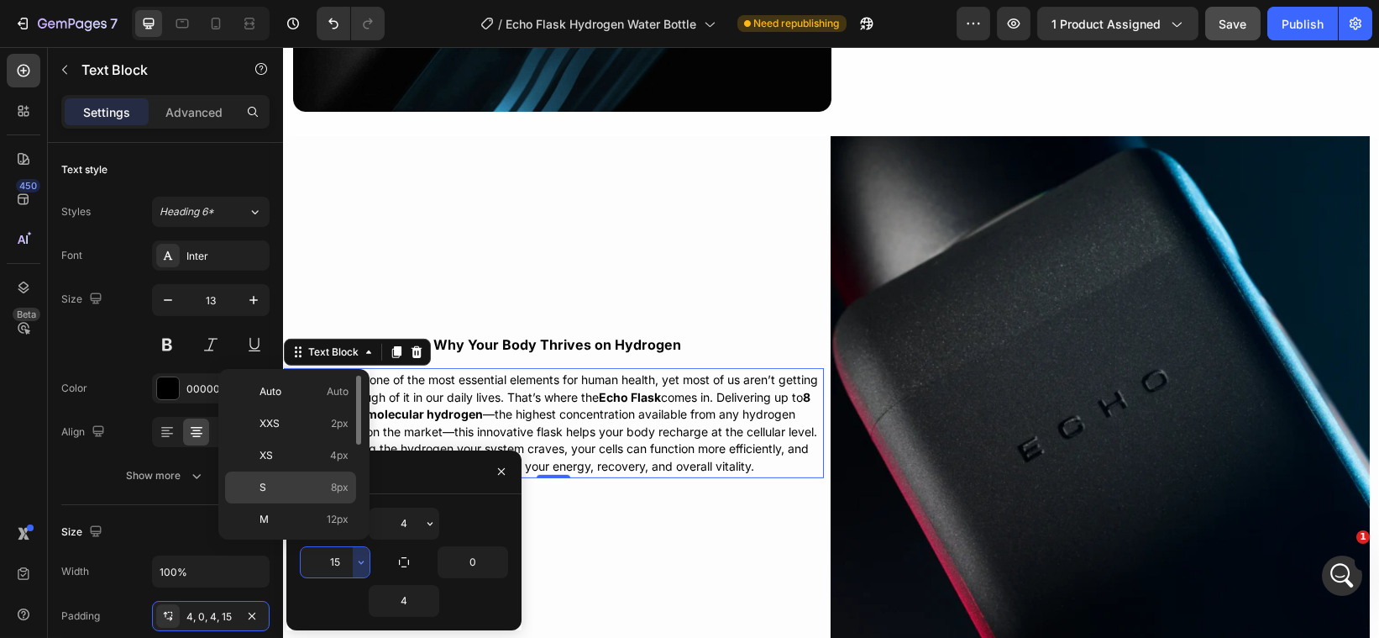
click at [309, 503] on div "S 8px" at bounding box center [290, 519] width 131 height 32
type input "8"
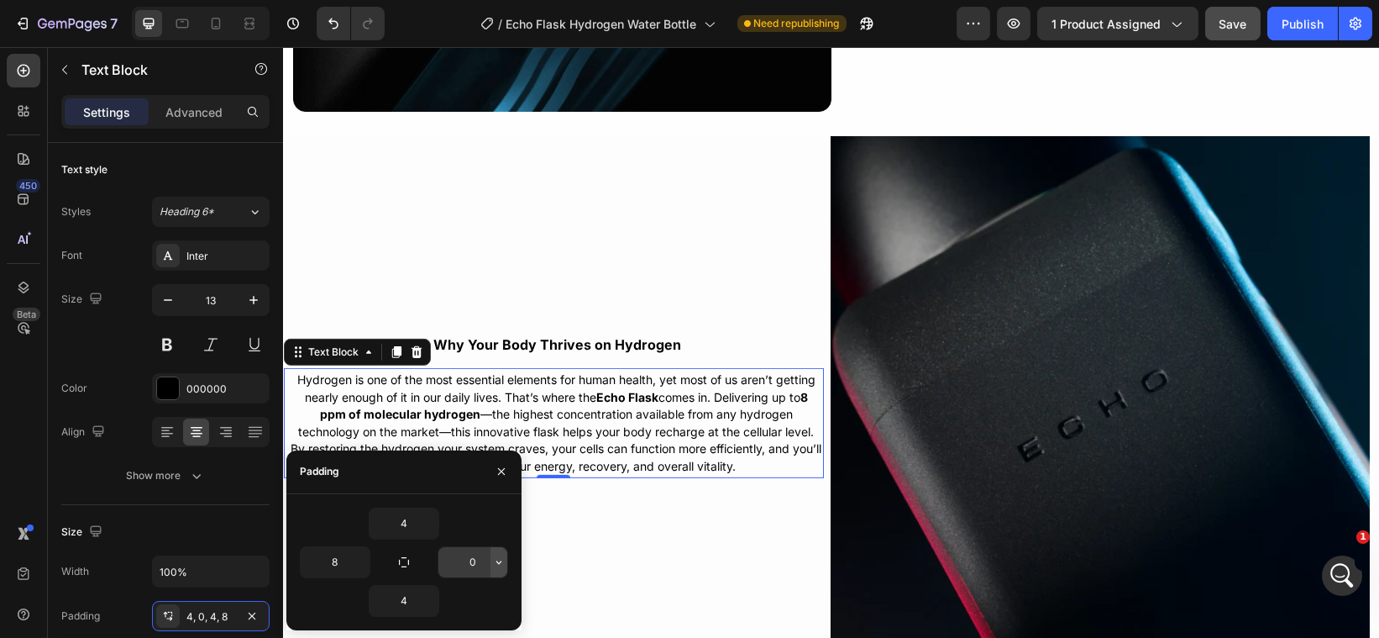
click at [499, 563] on icon "button" at bounding box center [498, 561] width 5 height 3
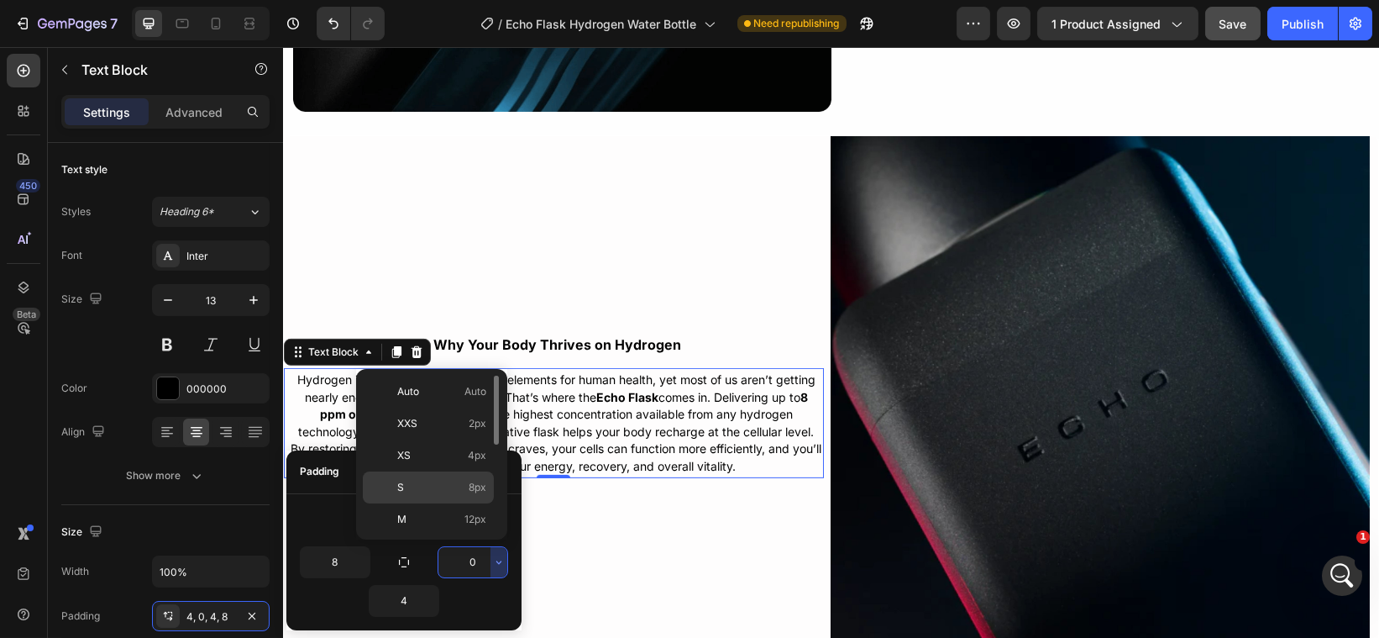
click at [463, 481] on p "S 8px" at bounding box center [441, 487] width 89 height 15
type input "8"
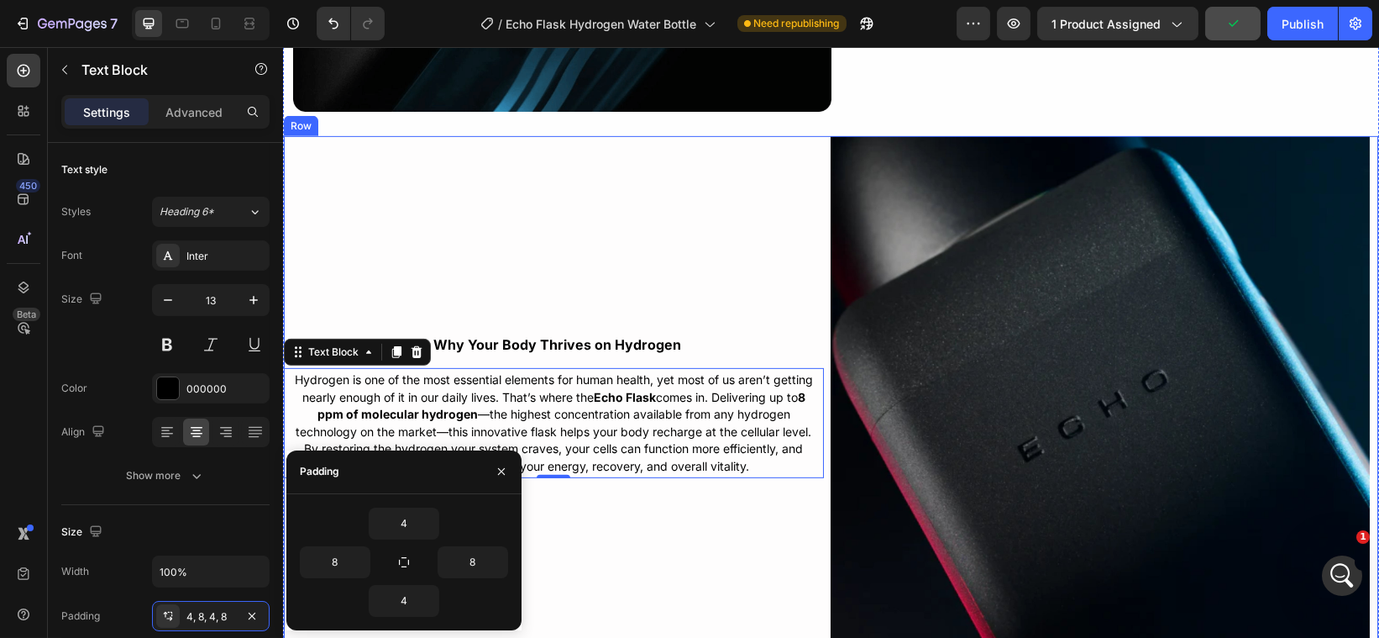
click at [609, 537] on div "Why Your Body Thrives on Hydrogen Text Block Hydrogen is one of the most essent…" at bounding box center [556, 406] width 547 height 540
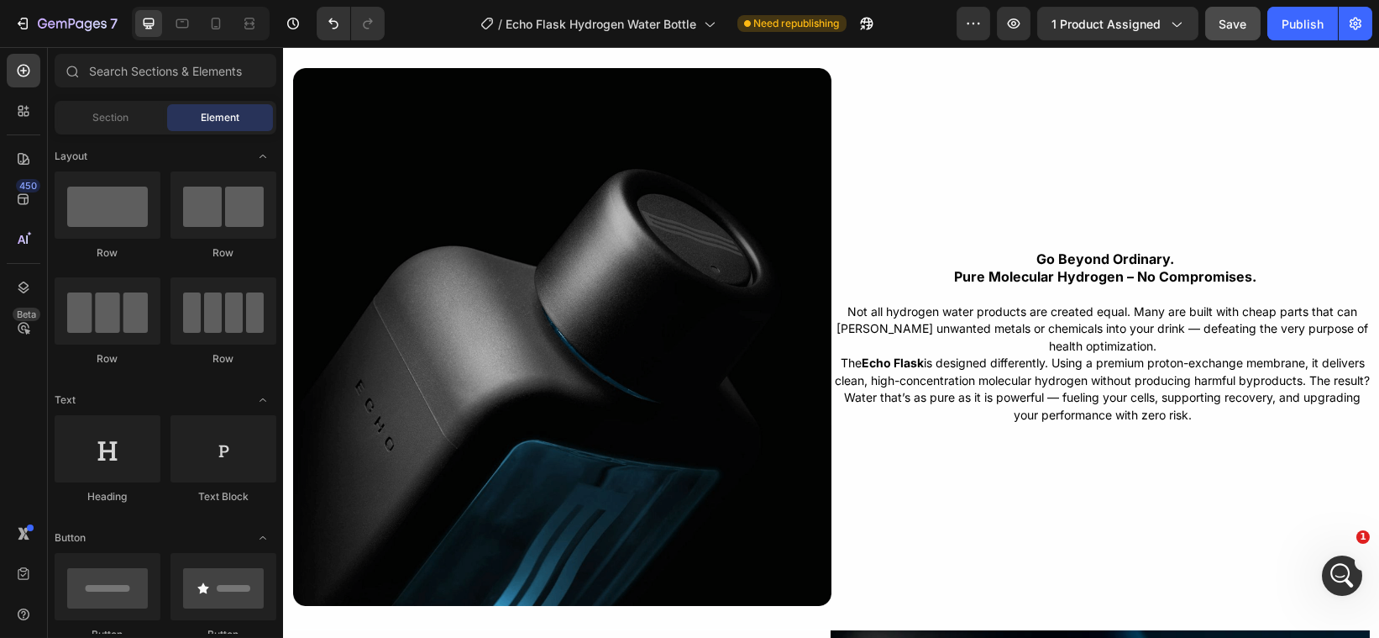
scroll to position [3620, 0]
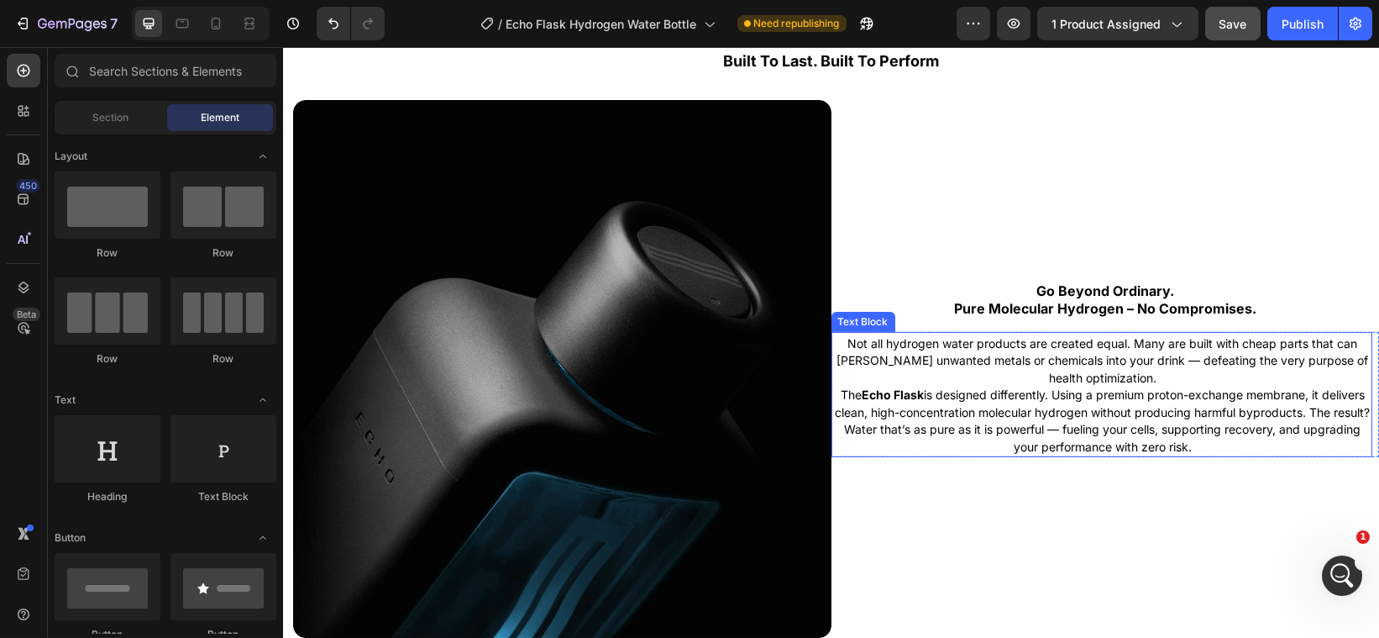
click at [1203, 378] on p "Not all hydrogen water products are created equal. Many are built with cheap pa…" at bounding box center [1102, 361] width 537 height 52
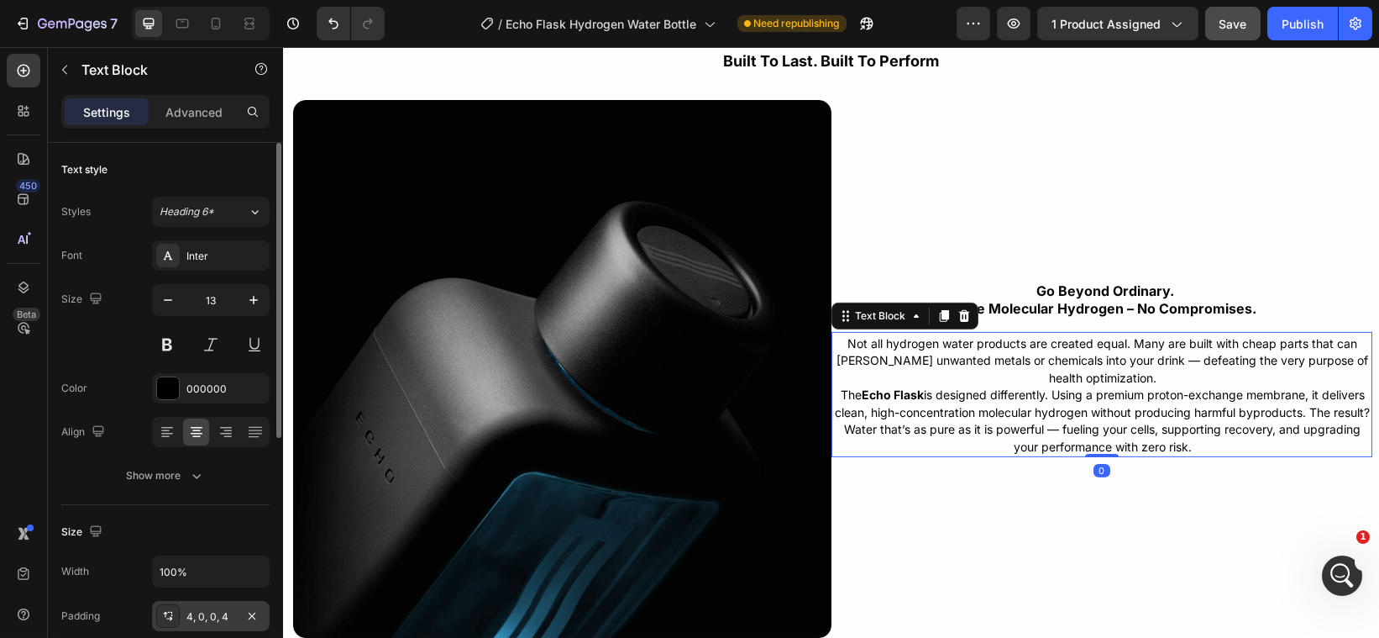
click at [208, 612] on div "4, 0, 0, 4" at bounding box center [210, 616] width 49 height 15
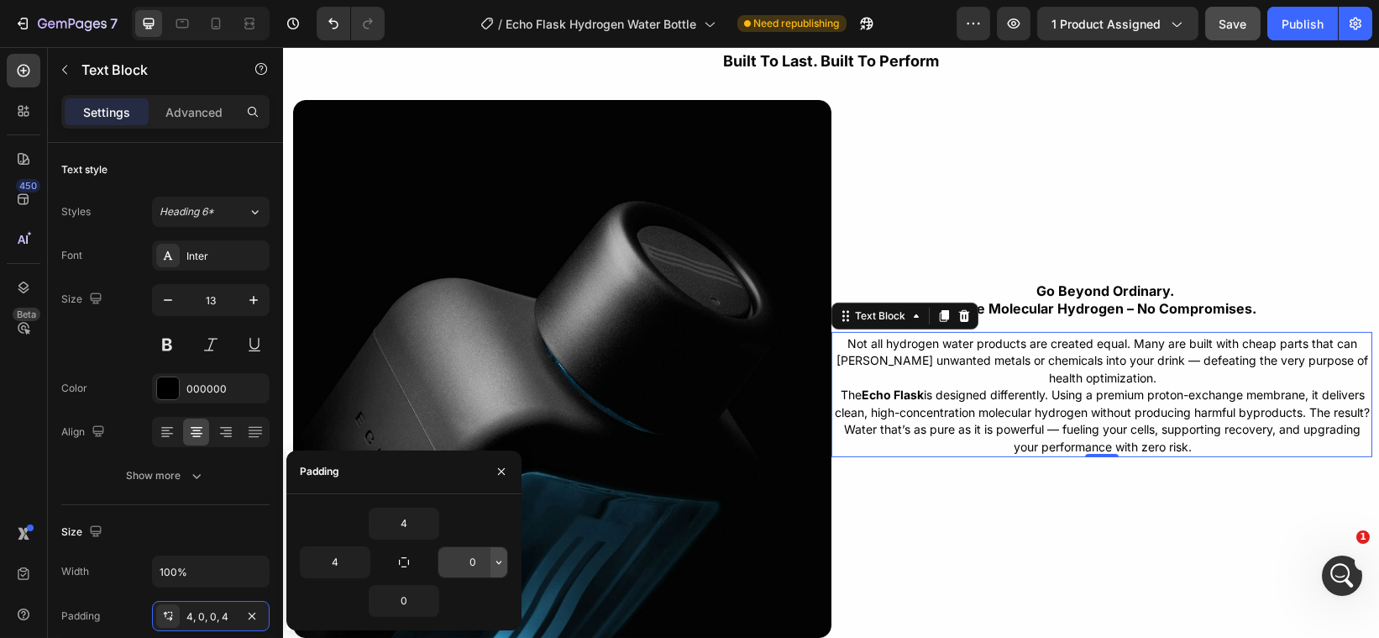
click at [499, 560] on icon "button" at bounding box center [498, 561] width 13 height 13
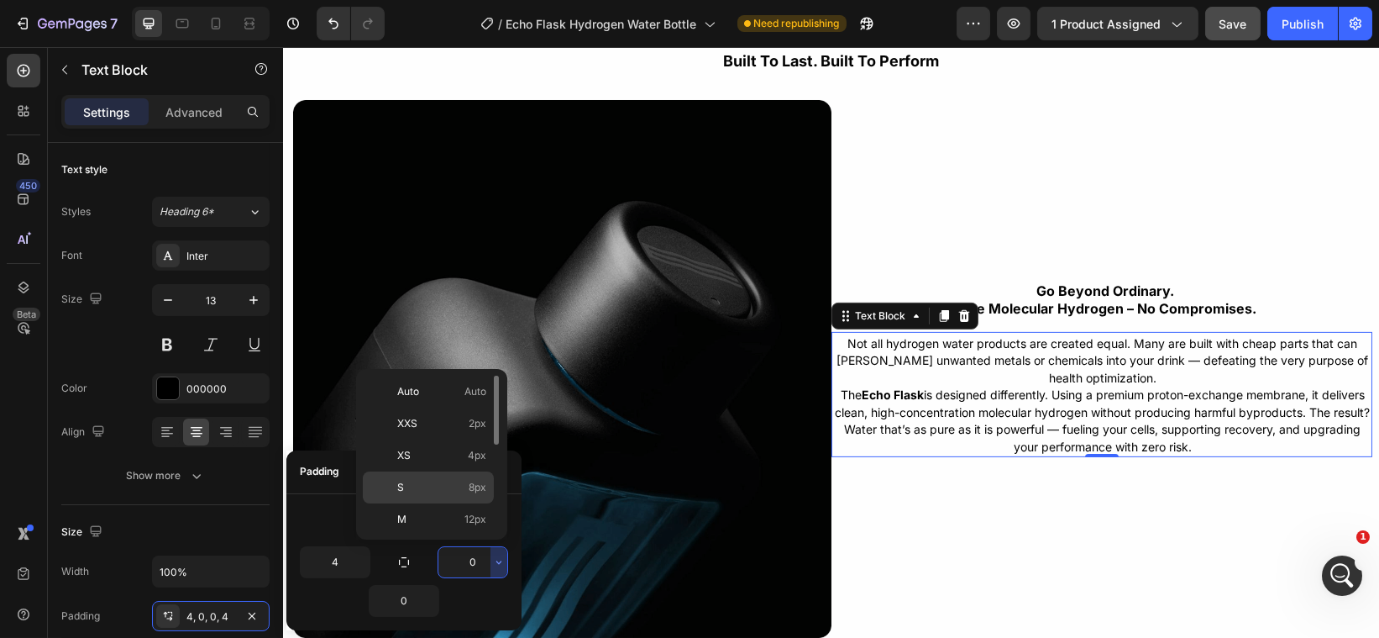
click at [472, 486] on span "8px" at bounding box center [478, 487] width 18 height 15
type input "8"
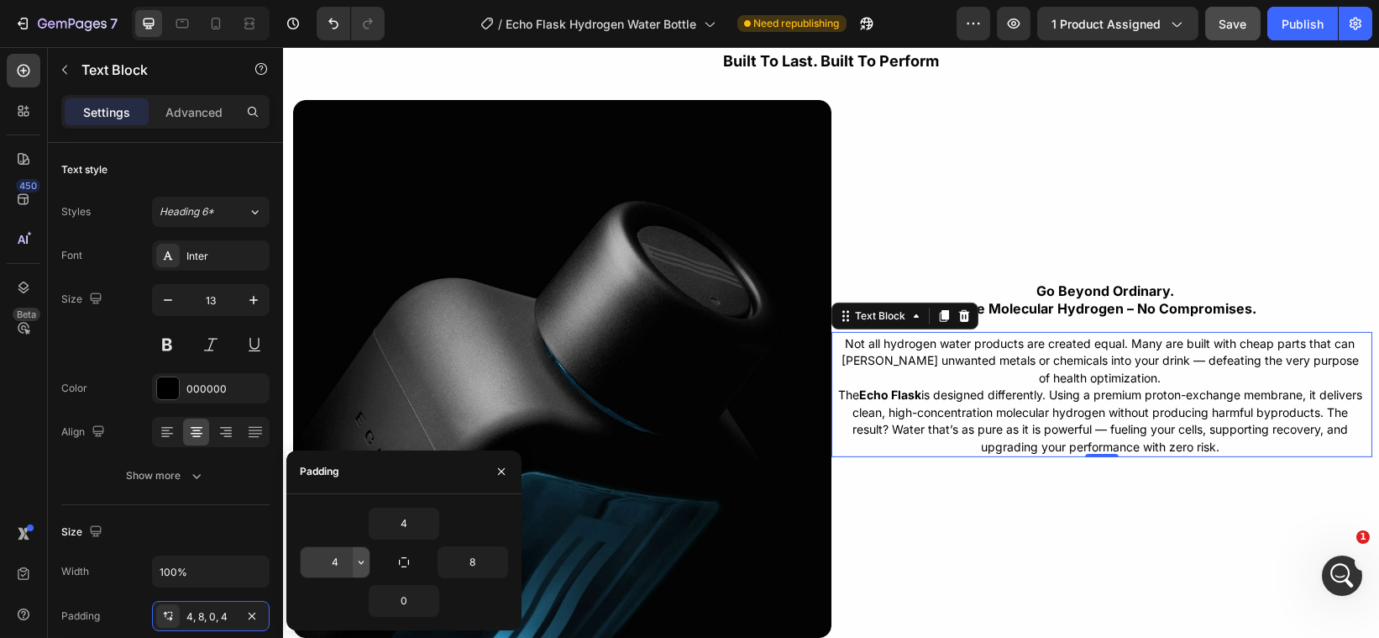
click at [354, 552] on button "button" at bounding box center [361, 562] width 17 height 30
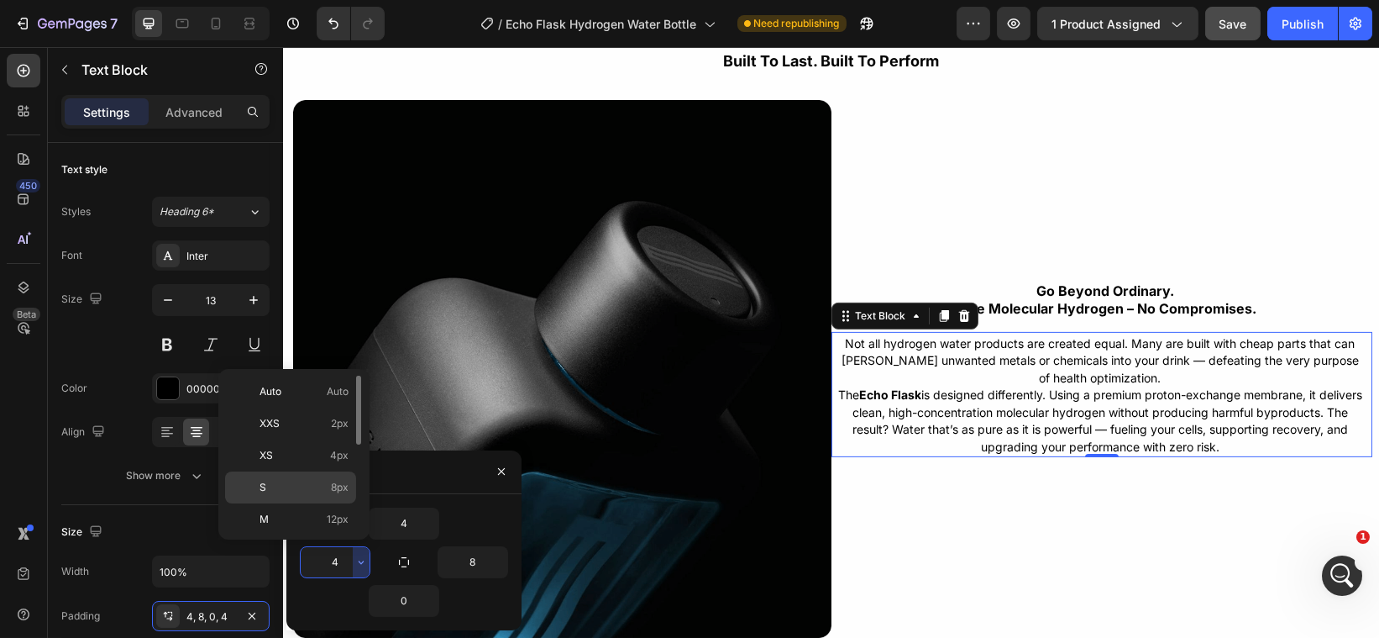
click at [319, 481] on p "S 8px" at bounding box center [304, 487] width 89 height 15
type input "8"
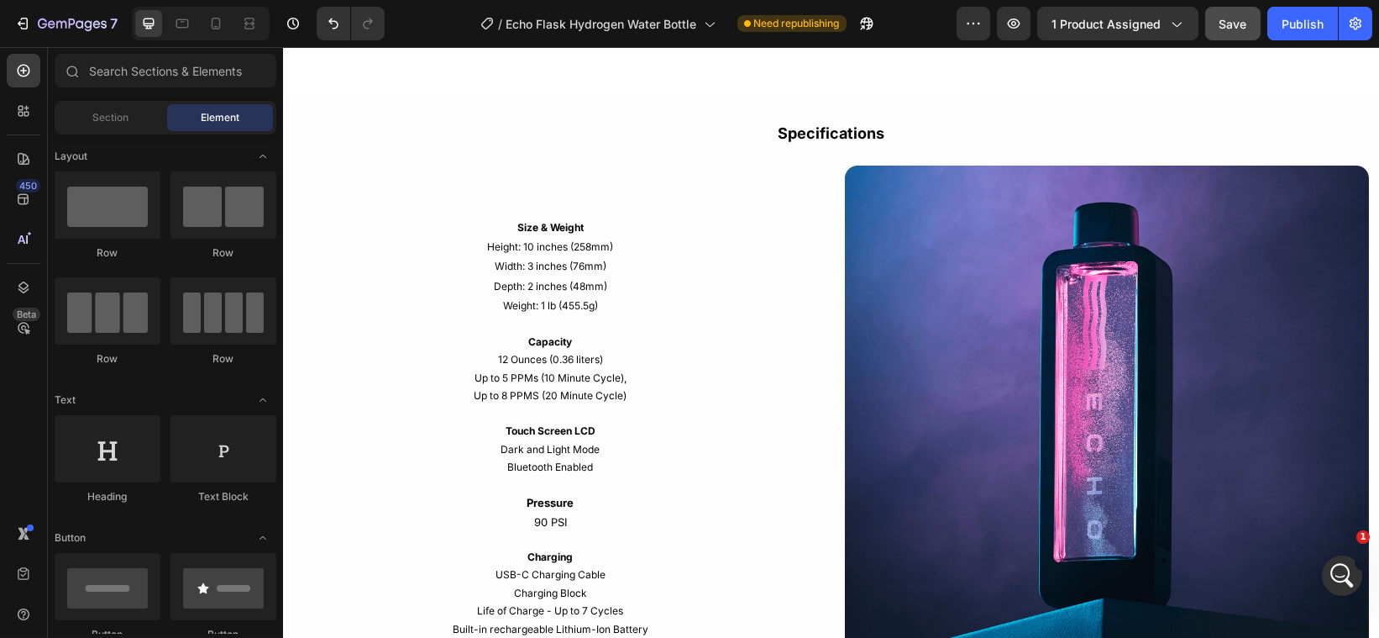
scroll to position [2381, 0]
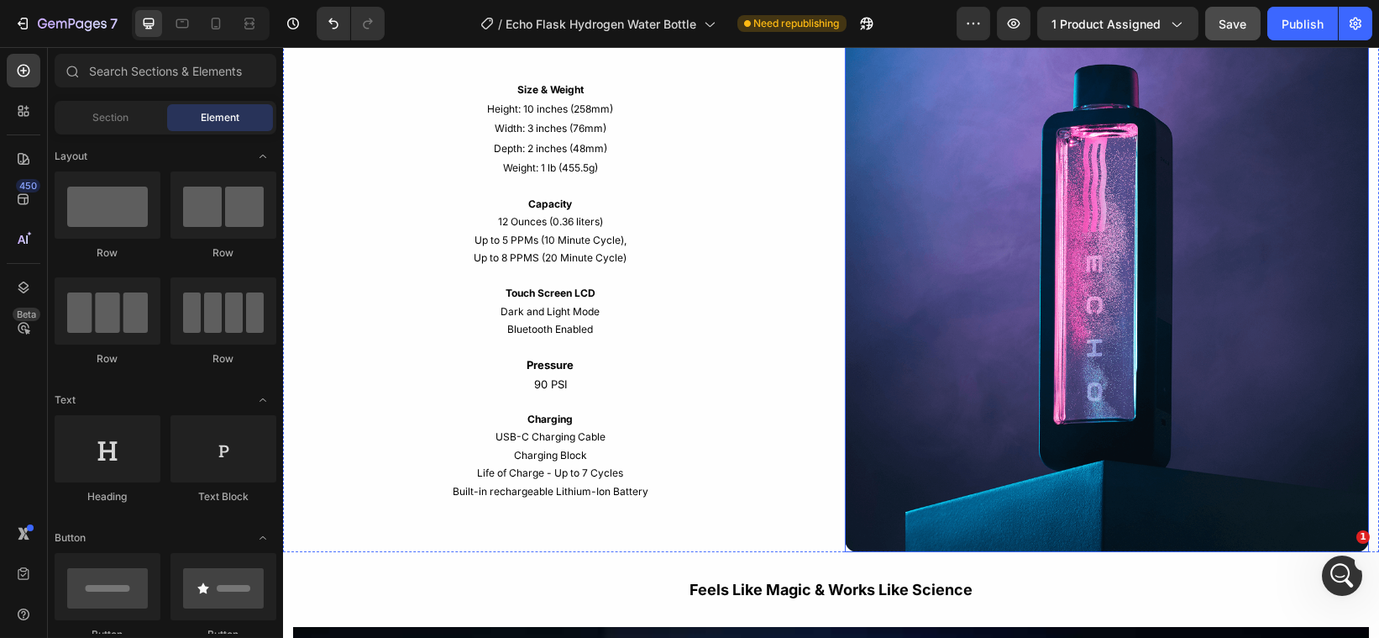
click at [1285, 305] on img at bounding box center [1106, 290] width 525 height 525
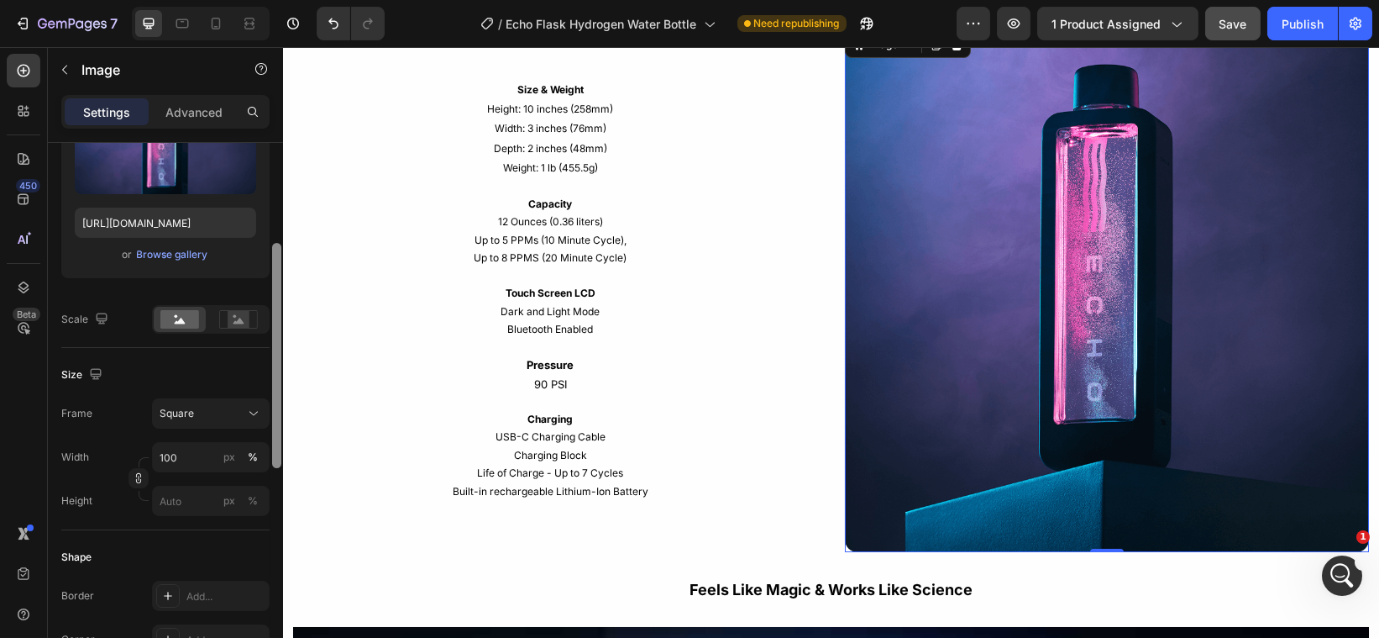
scroll to position [241, 0]
drag, startPoint x: 277, startPoint y: 353, endPoint x: 271, endPoint y: 453, distance: 100.1
click at [272, 453] on div at bounding box center [276, 351] width 9 height 225
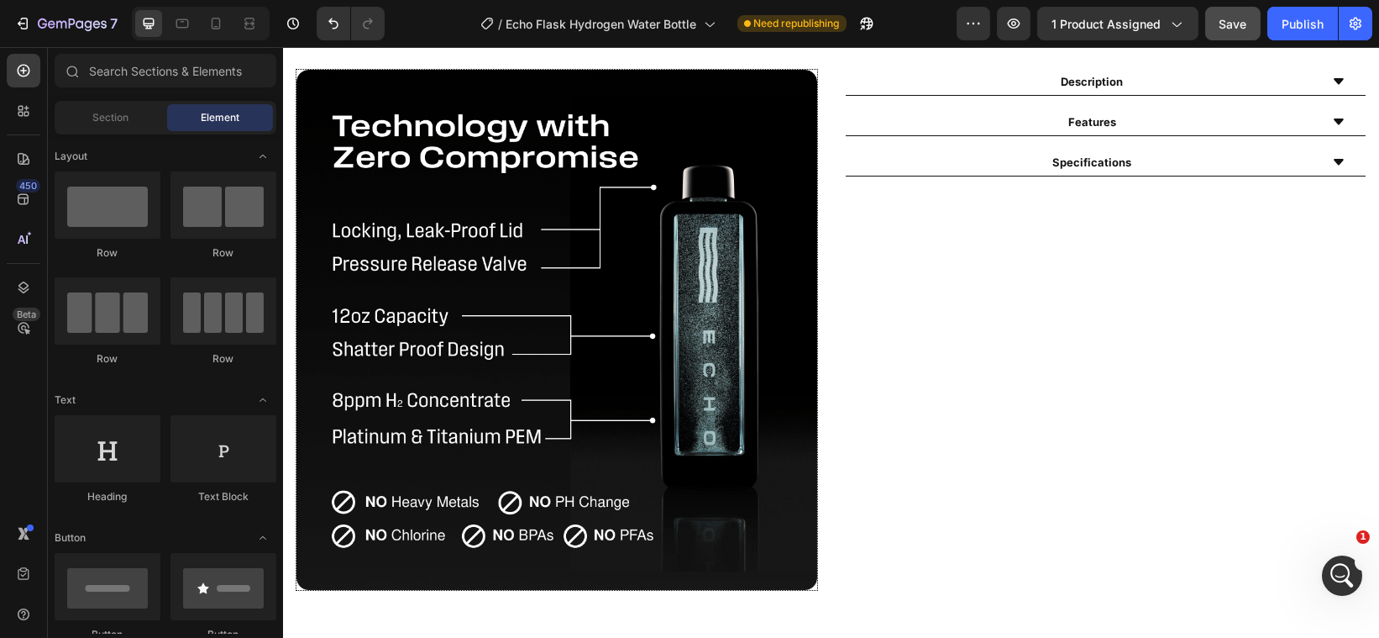
scroll to position [876, 0]
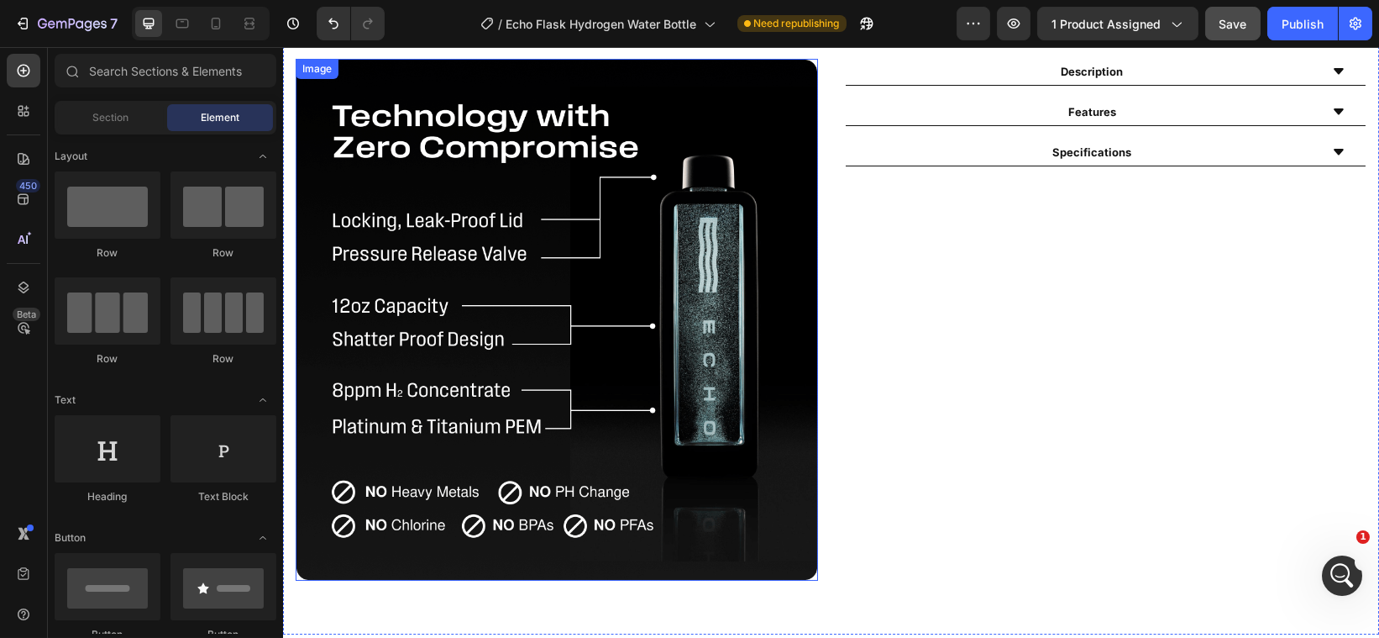
click at [723, 325] on img at bounding box center [556, 320] width 523 height 523
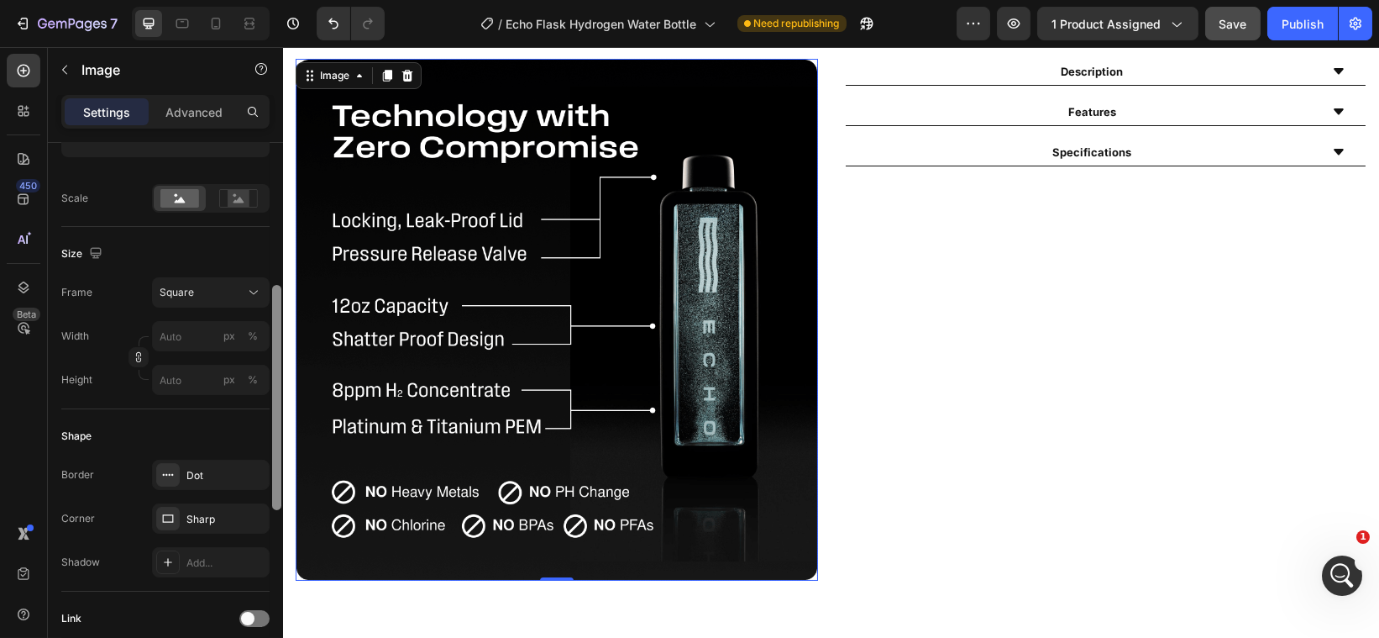
scroll to position [362, 0]
drag, startPoint x: 277, startPoint y: 334, endPoint x: 274, endPoint y: 485, distance: 150.4
click at [274, 485] on div at bounding box center [276, 404] width 9 height 225
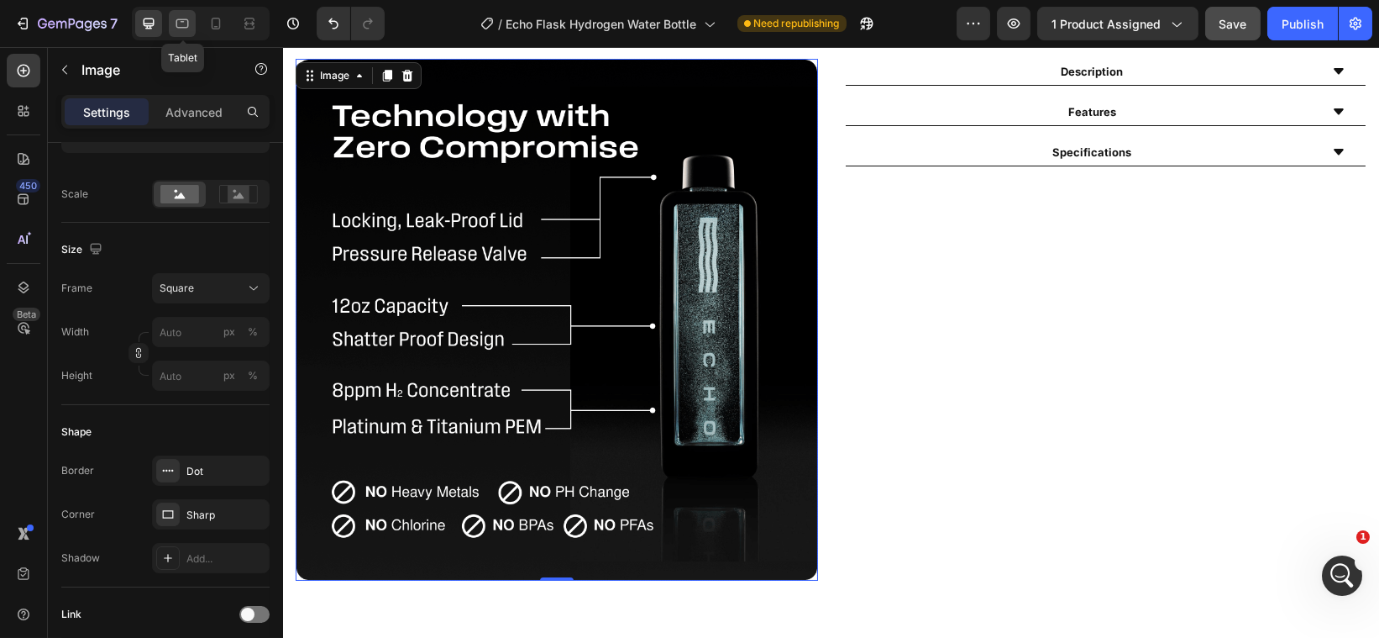
click at [181, 24] on icon at bounding box center [182, 23] width 17 height 17
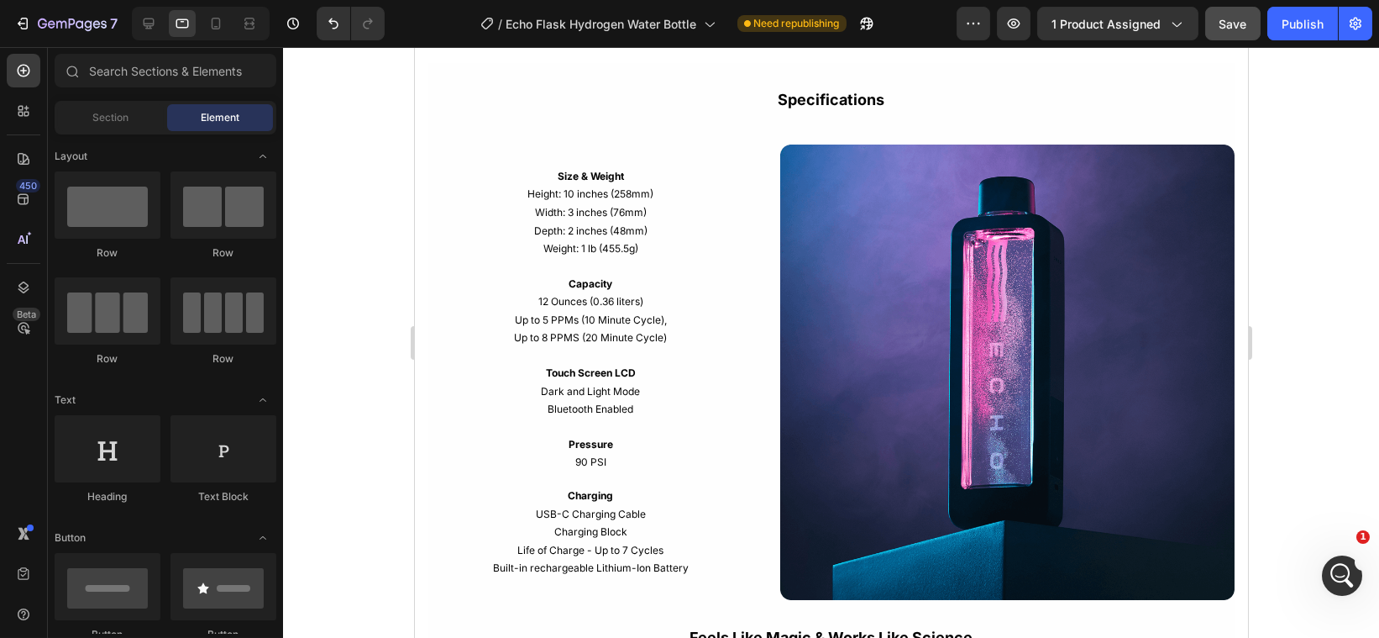
scroll to position [2166, 0]
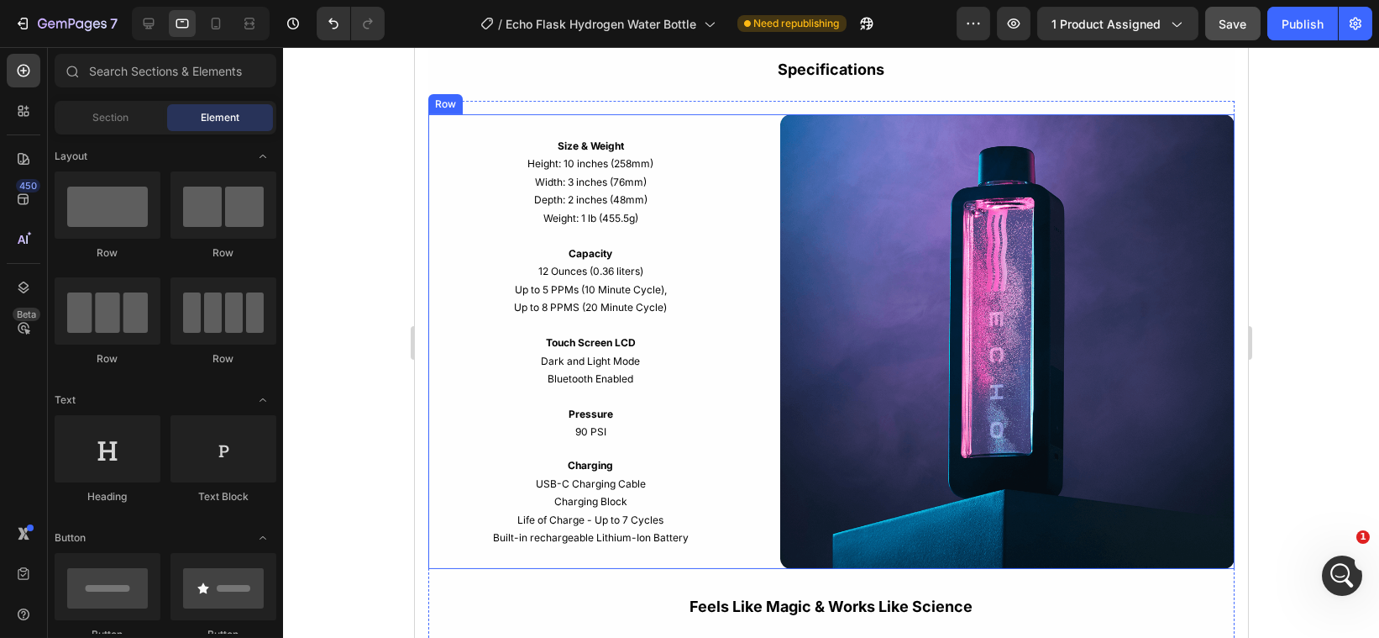
click at [759, 349] on div "Size & Weight Height: 10 inches (258mm) Width: 3 inches (76mm) Depth: 2 inches …" at bounding box center [831, 341] width 806 height 454
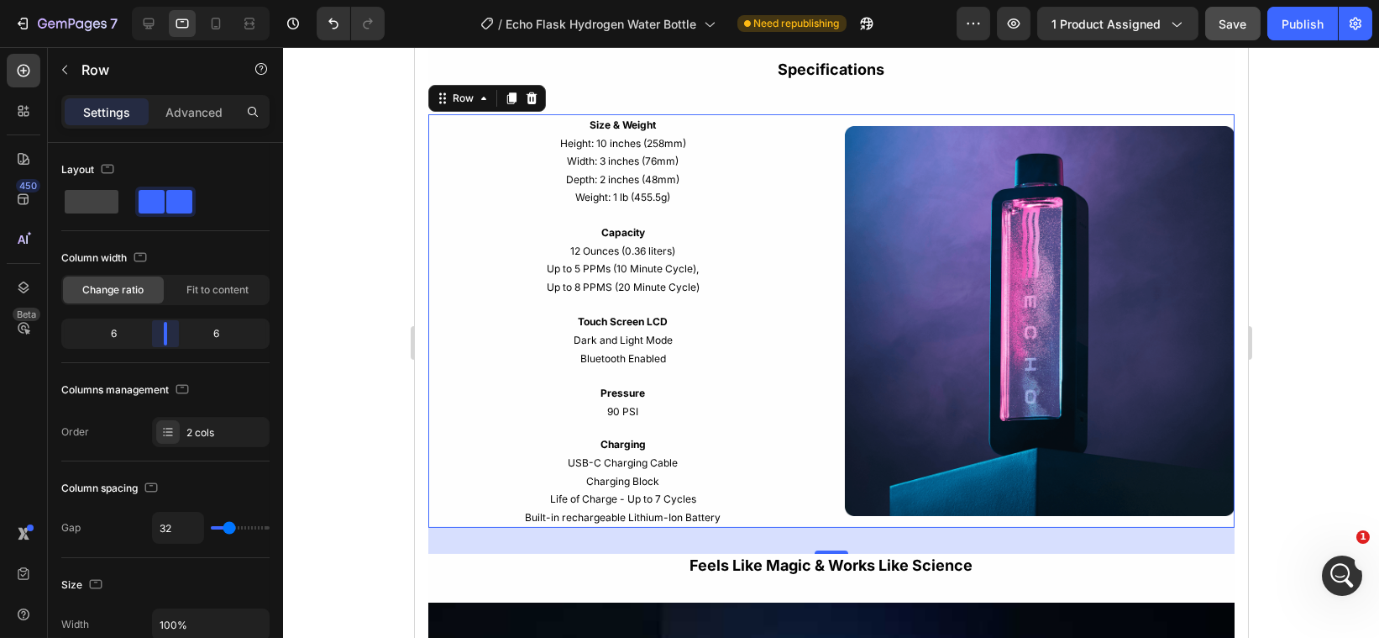
drag, startPoint x: 152, startPoint y: 343, endPoint x: 166, endPoint y: 344, distance: 14.4
click at [166, 0] on body "7 Version history / Echo Flask Hydrogen Water Bottle Need republishing Preview …" at bounding box center [689, 0] width 1379 height 0
type input "33"
type input "28"
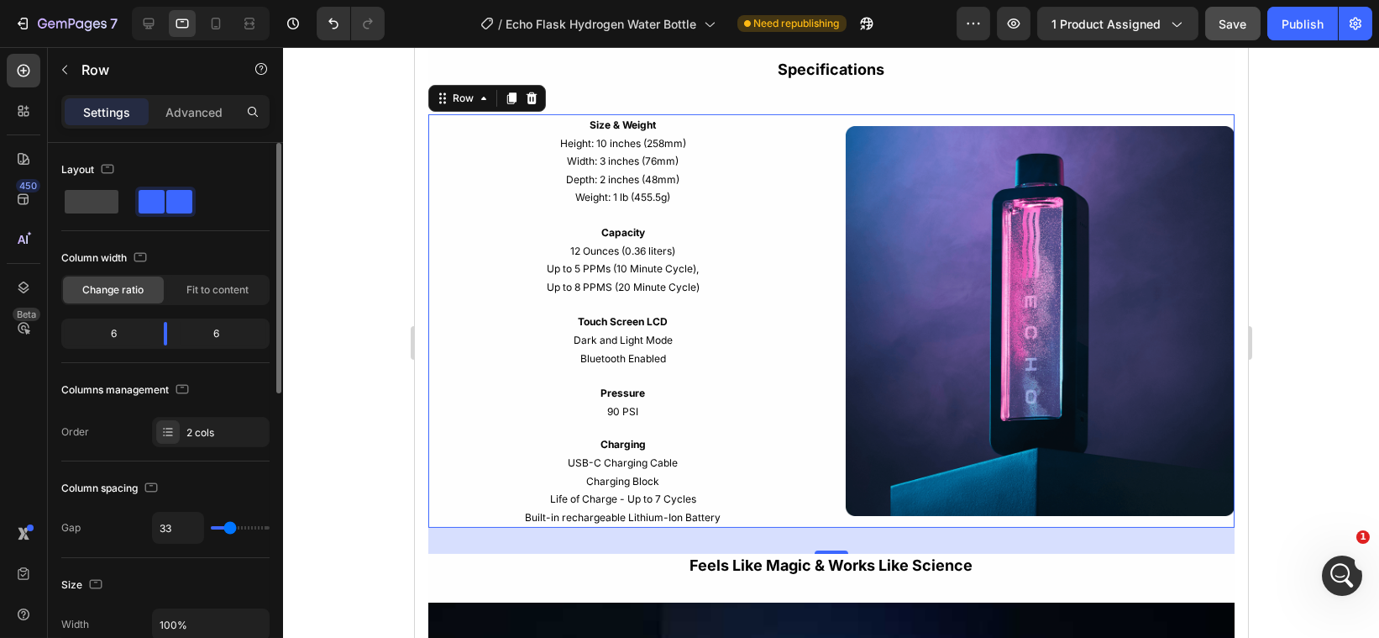
type input "28"
type input "25"
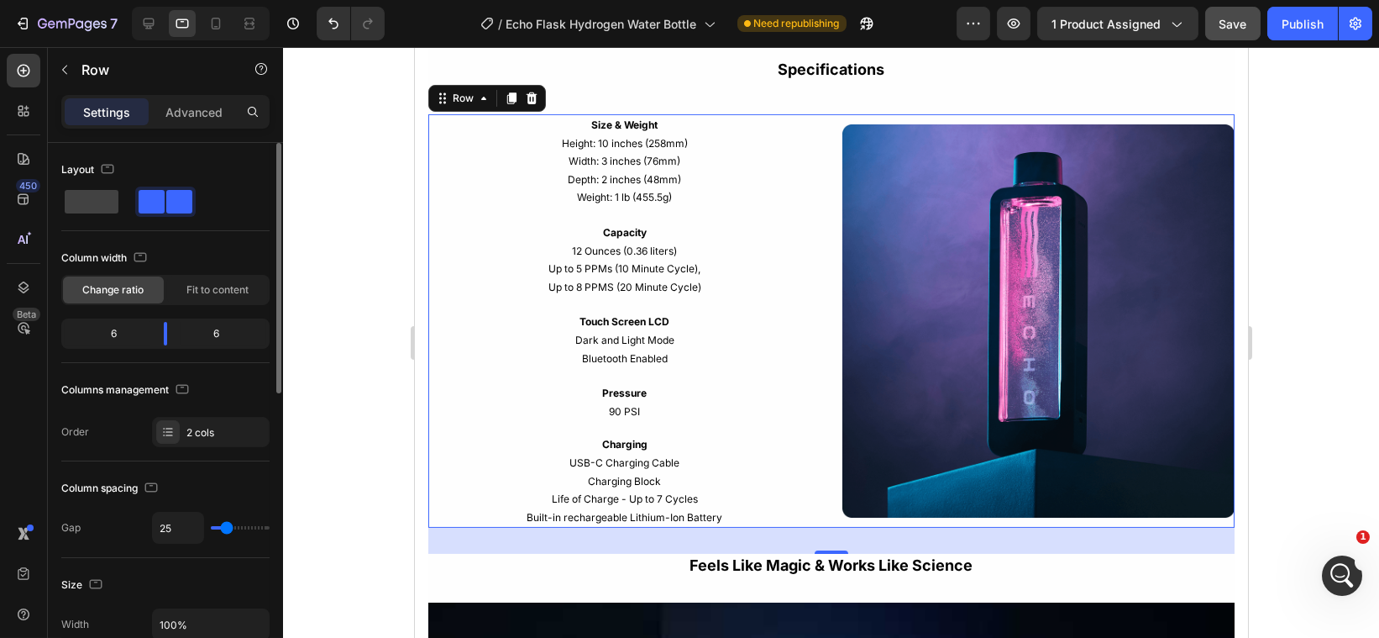
type input "22"
type input "17"
type input "14"
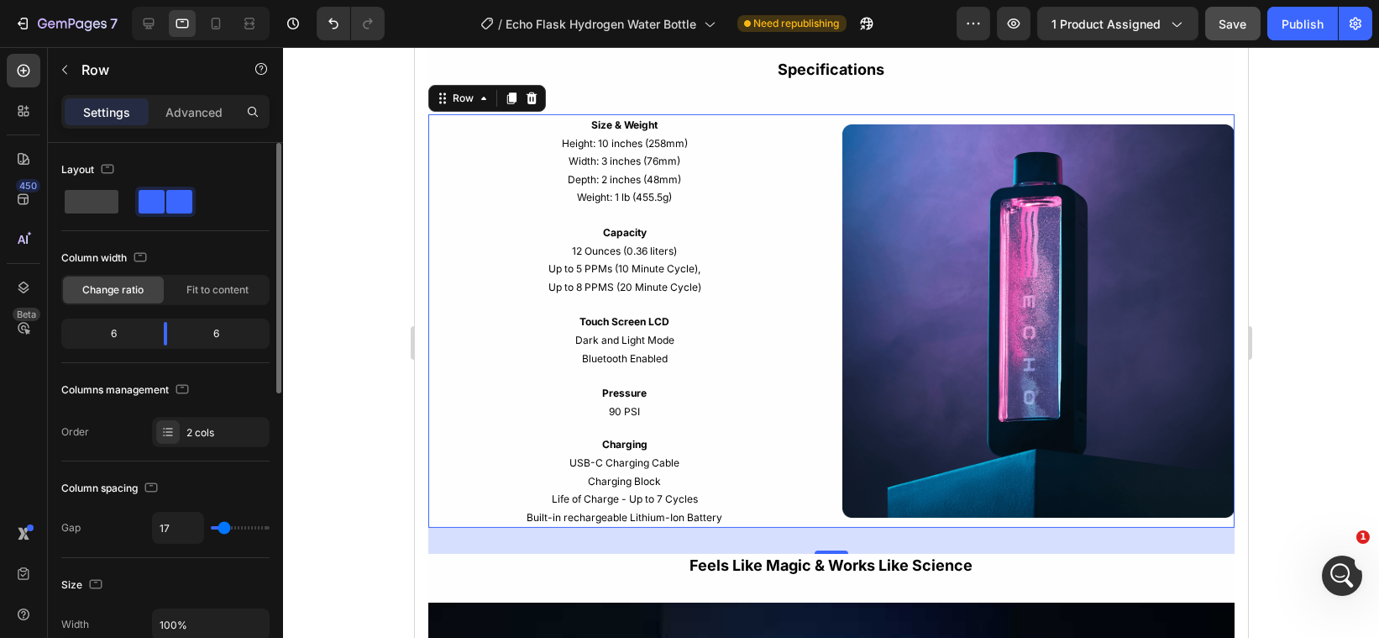
type input "14"
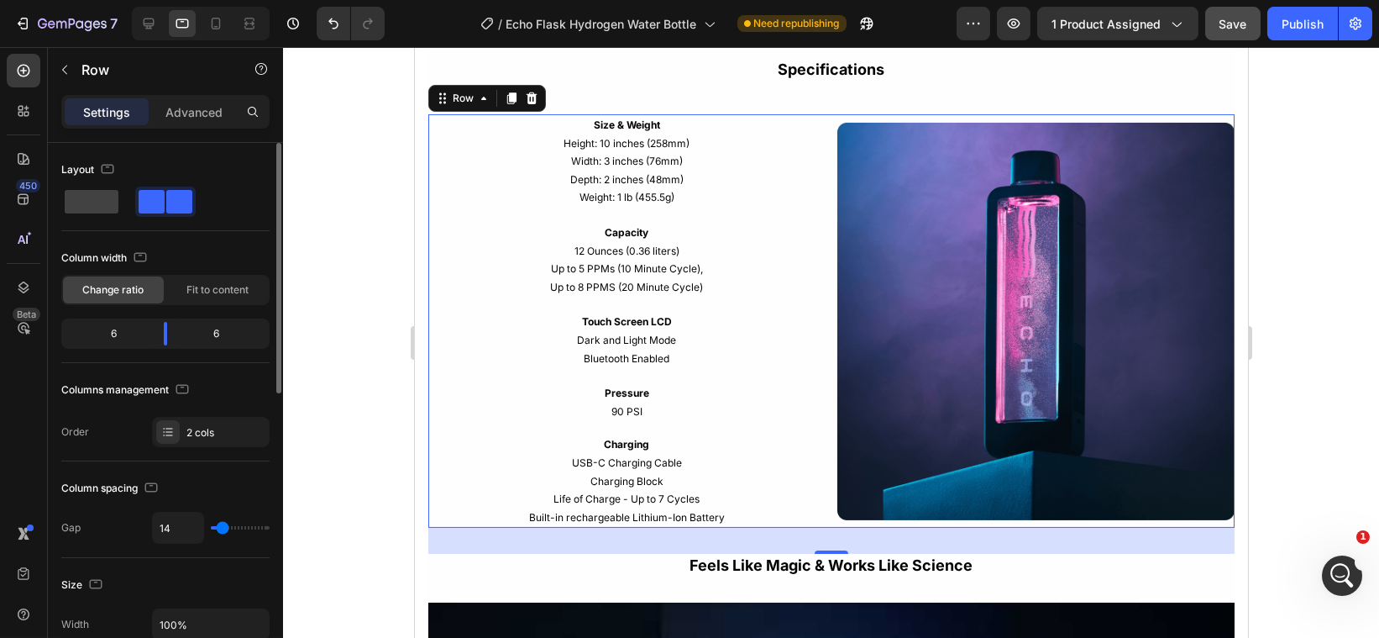
type input "12"
type input "9"
type input "6"
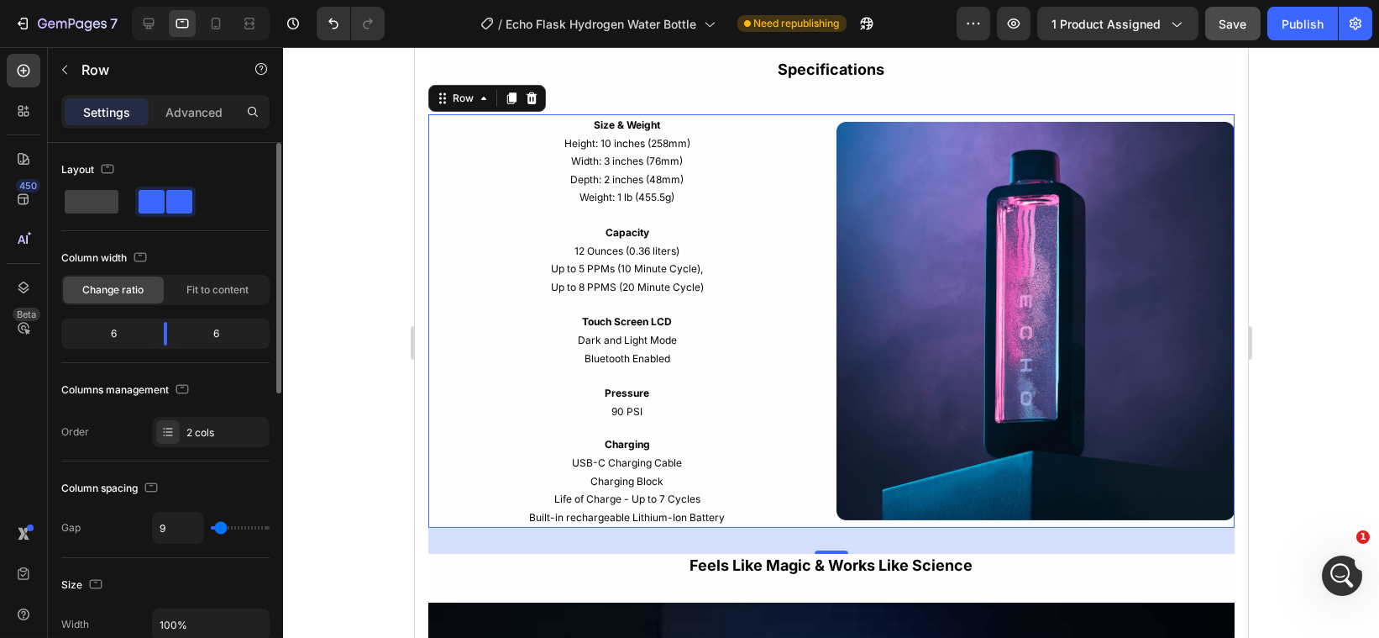
type input "6"
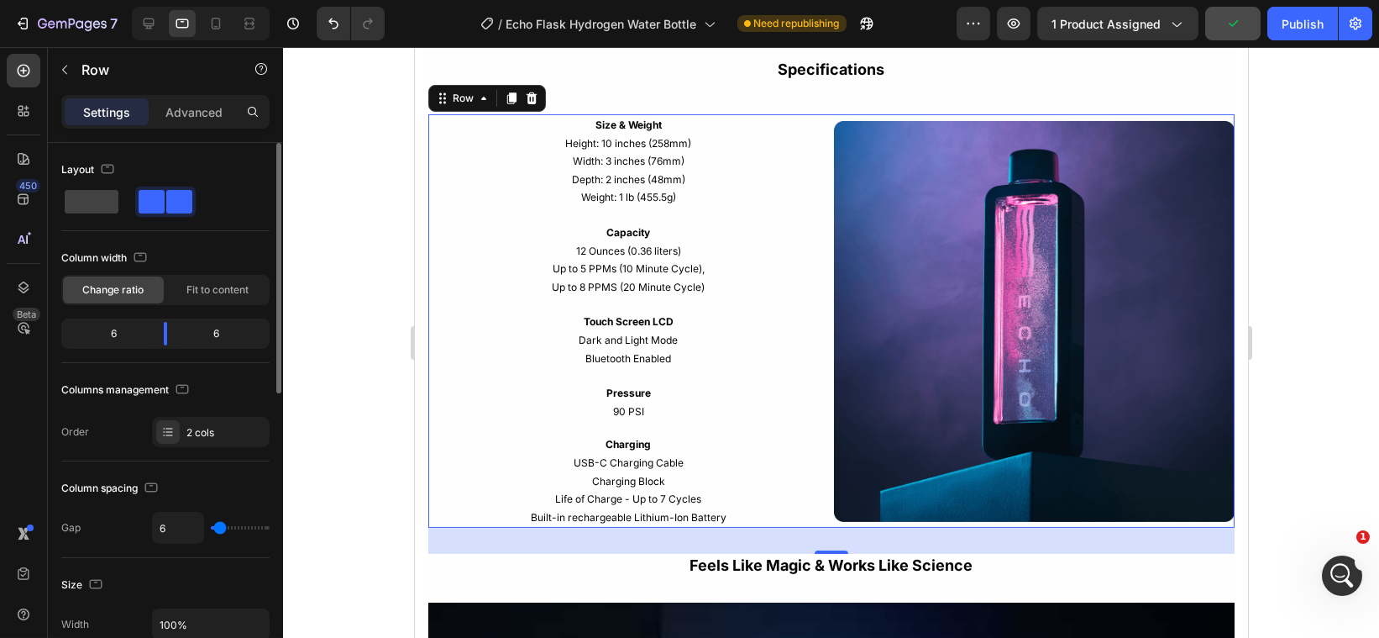
type input "0"
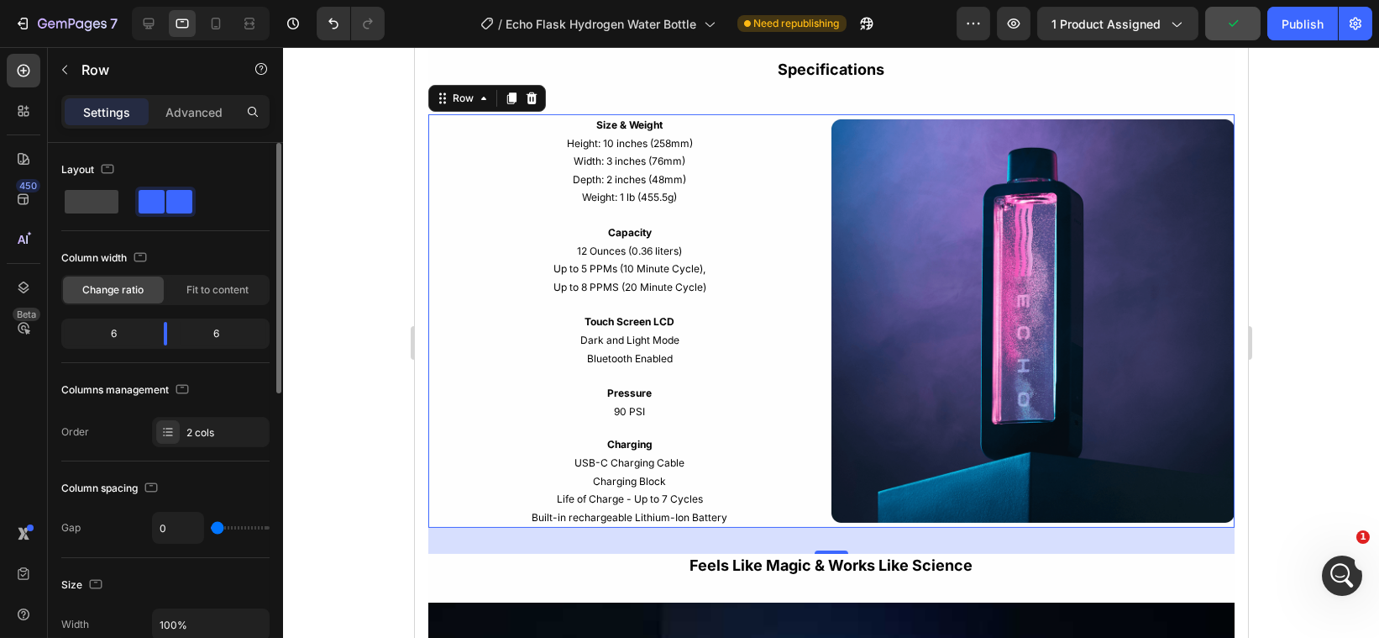
drag, startPoint x: 231, startPoint y: 531, endPoint x: 212, endPoint y: 528, distance: 19.6
type input "0"
click at [212, 528] on input "range" at bounding box center [240, 527] width 59 height 3
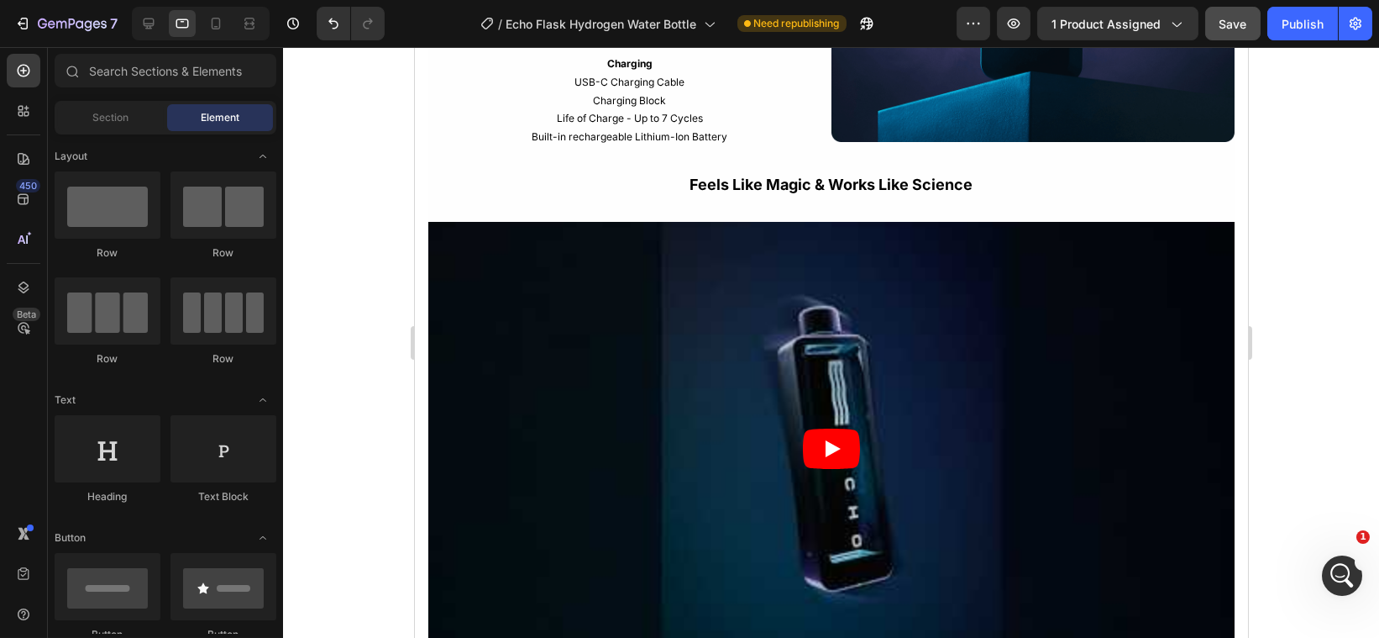
scroll to position [2528, 0]
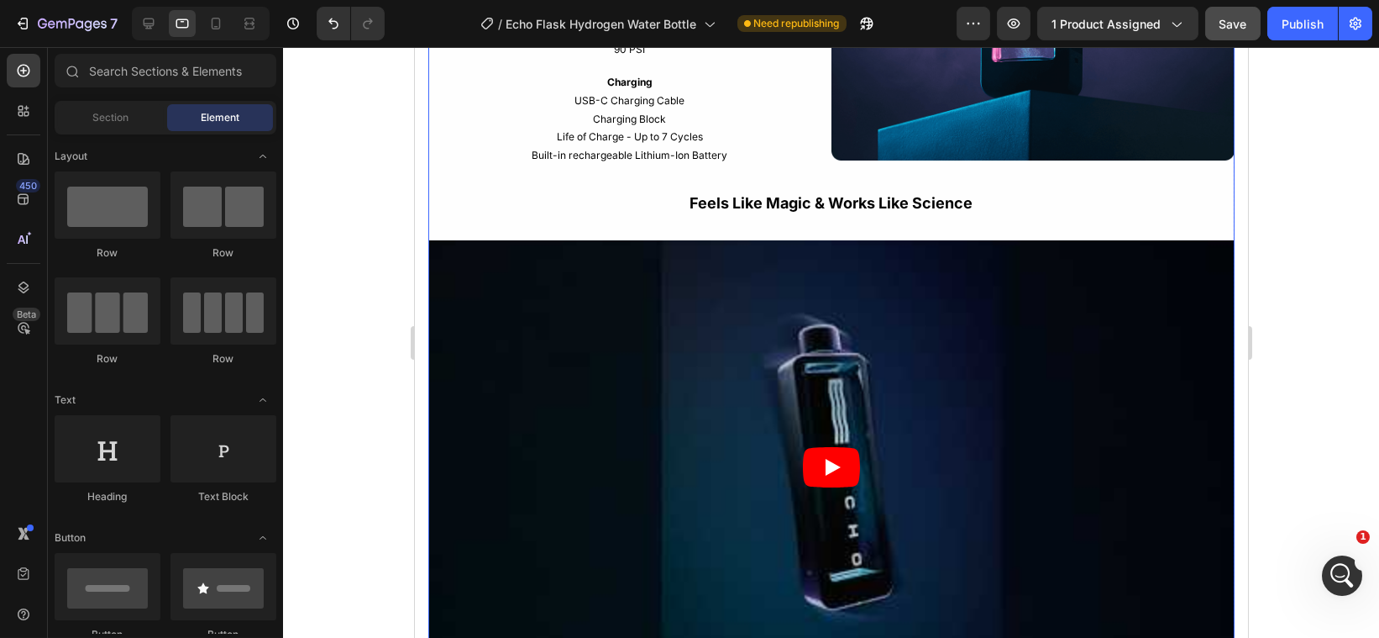
click at [1153, 222] on div "Size & Weight Height: 10 inches (258mm) Width: 3 inches (76mm) Depth: 2 inches …" at bounding box center [831, 234] width 806 height 965
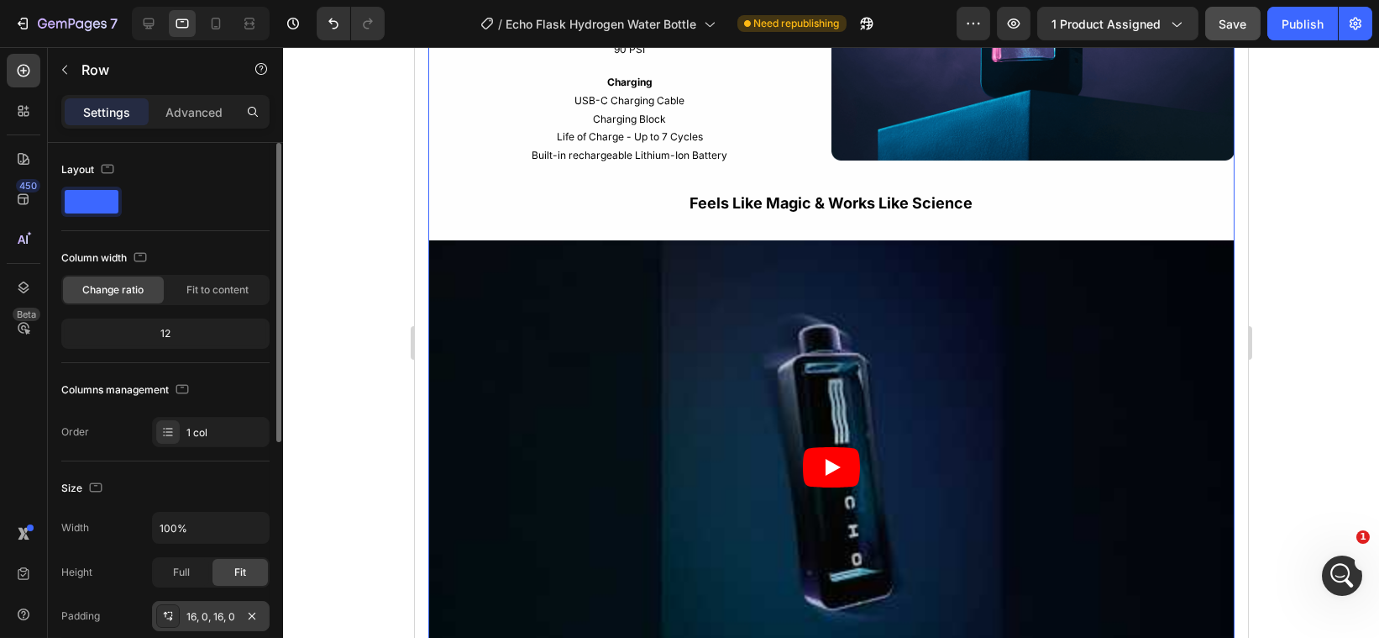
click at [219, 612] on div "16, 0, 16, 0" at bounding box center [210, 616] width 49 height 15
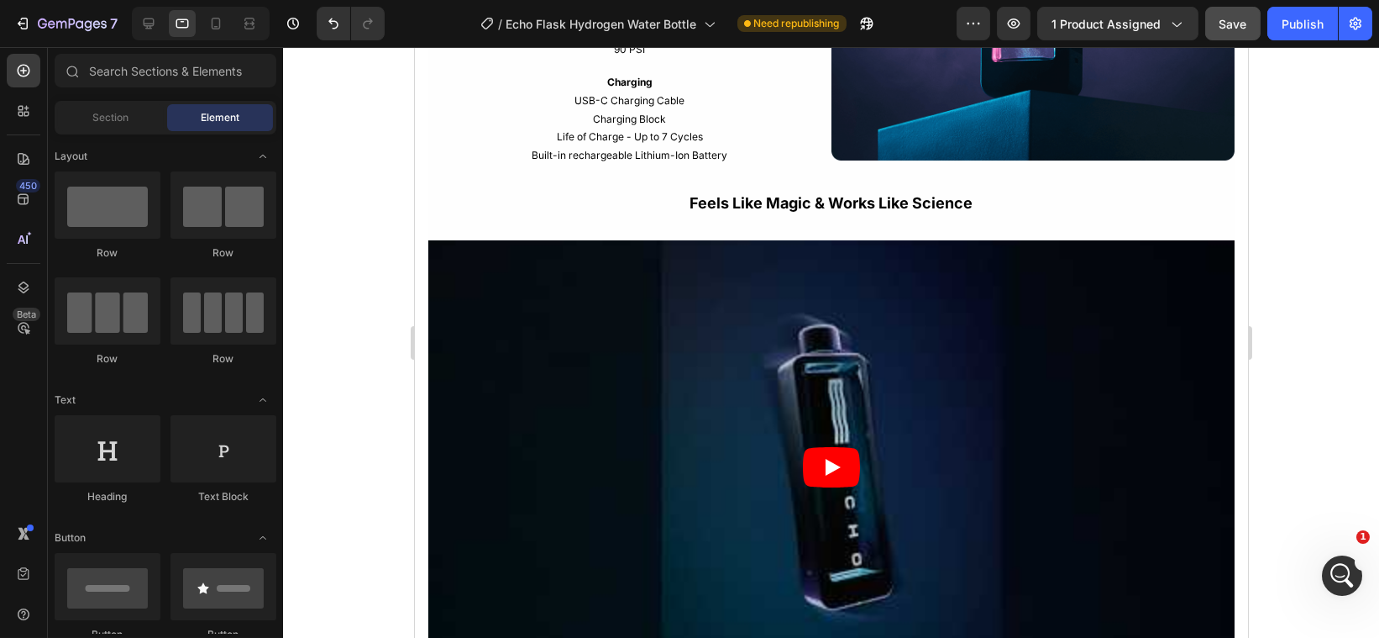
drag, startPoint x: 826, startPoint y: 312, endPoint x: 1280, endPoint y: 386, distance: 460.4
click at [1280, 386] on div at bounding box center [831, 342] width 1096 height 591
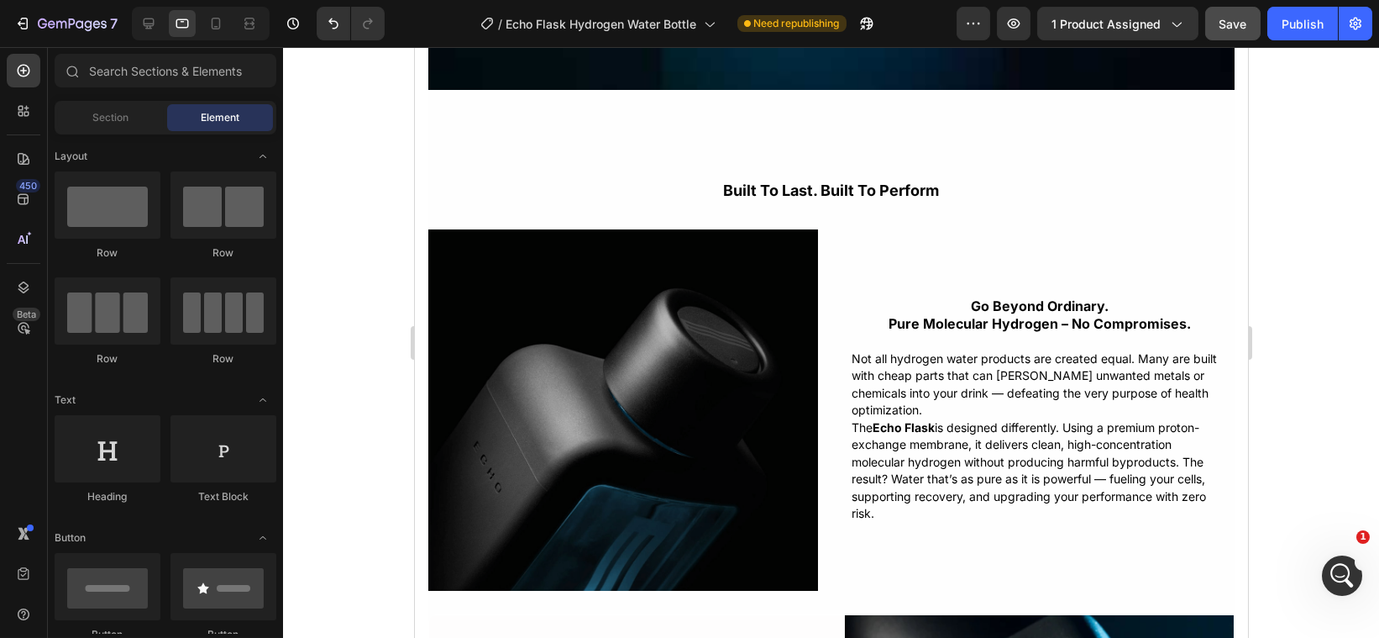
scroll to position [3141, 0]
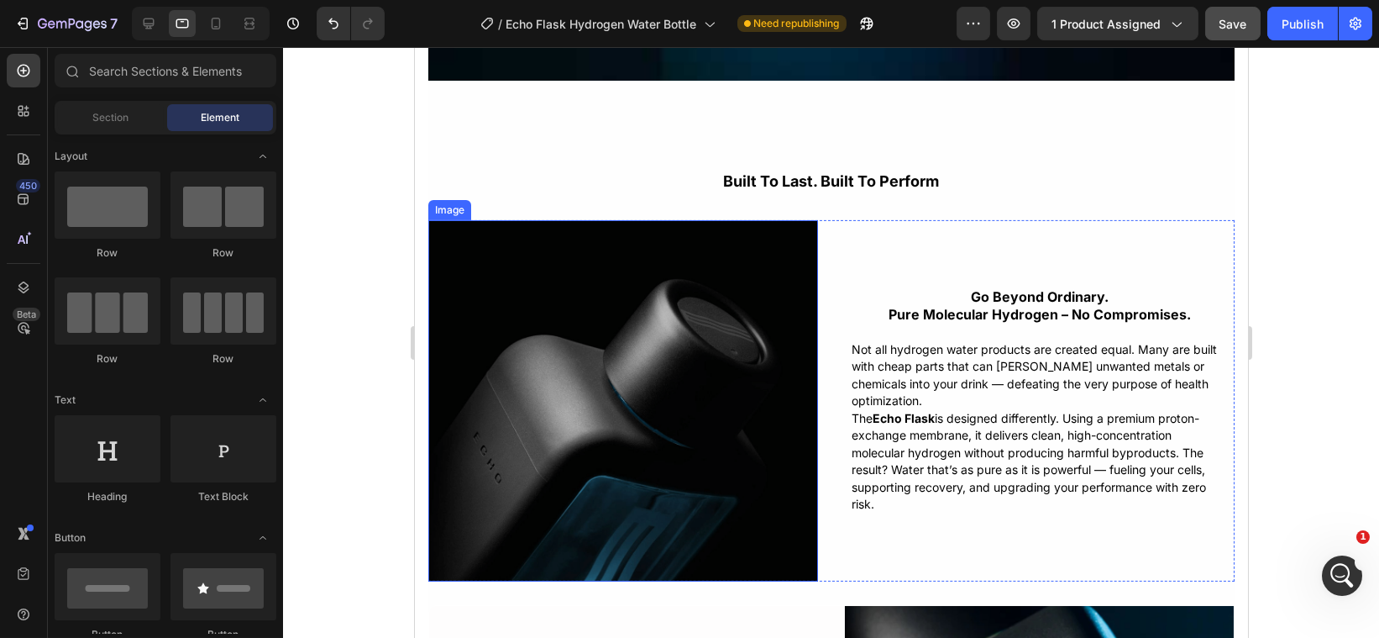
click at [717, 435] on img at bounding box center [623, 400] width 390 height 361
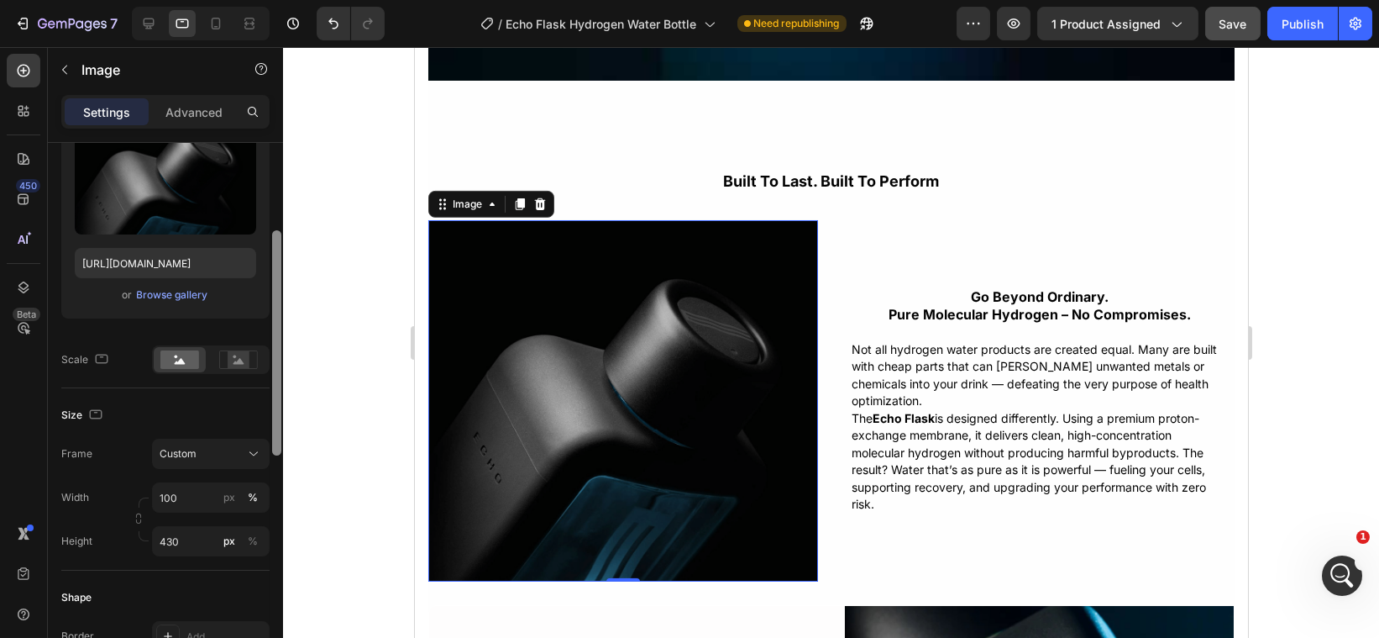
scroll to position [202, 0]
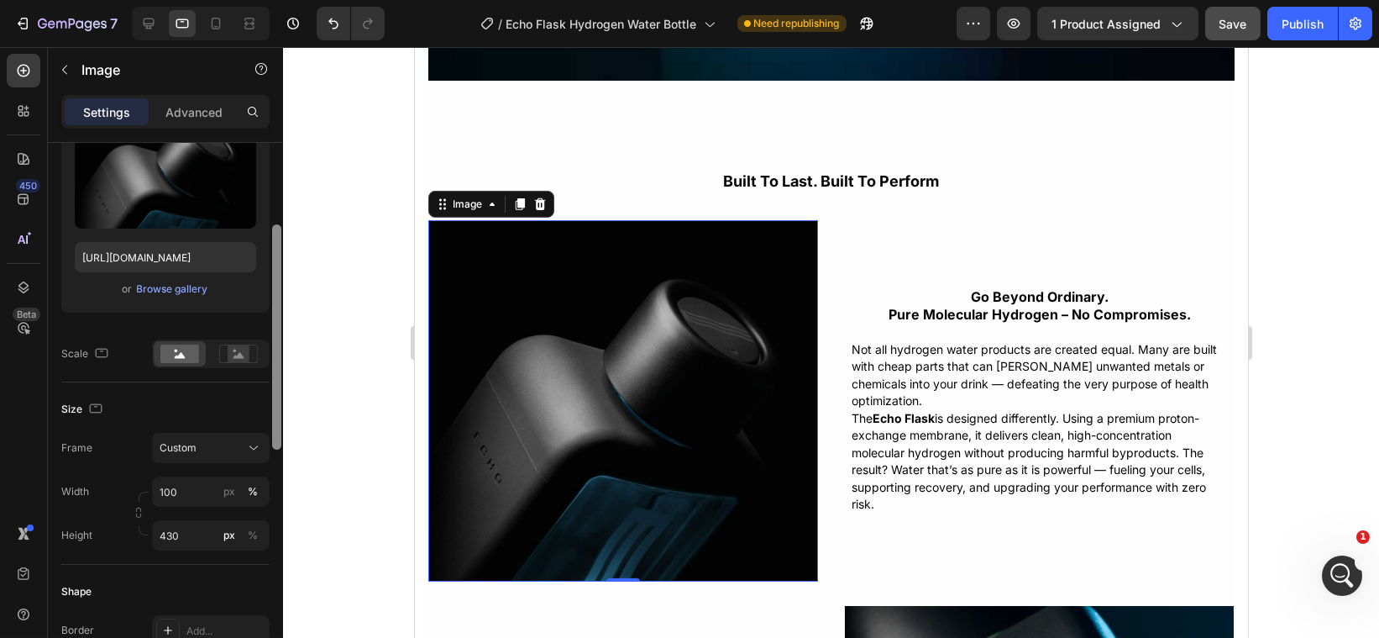
drag, startPoint x: 277, startPoint y: 351, endPoint x: 280, endPoint y: 435, distance: 84.0
click at [280, 435] on div at bounding box center [276, 336] width 9 height 225
click at [246, 441] on icon at bounding box center [253, 447] width 17 height 17
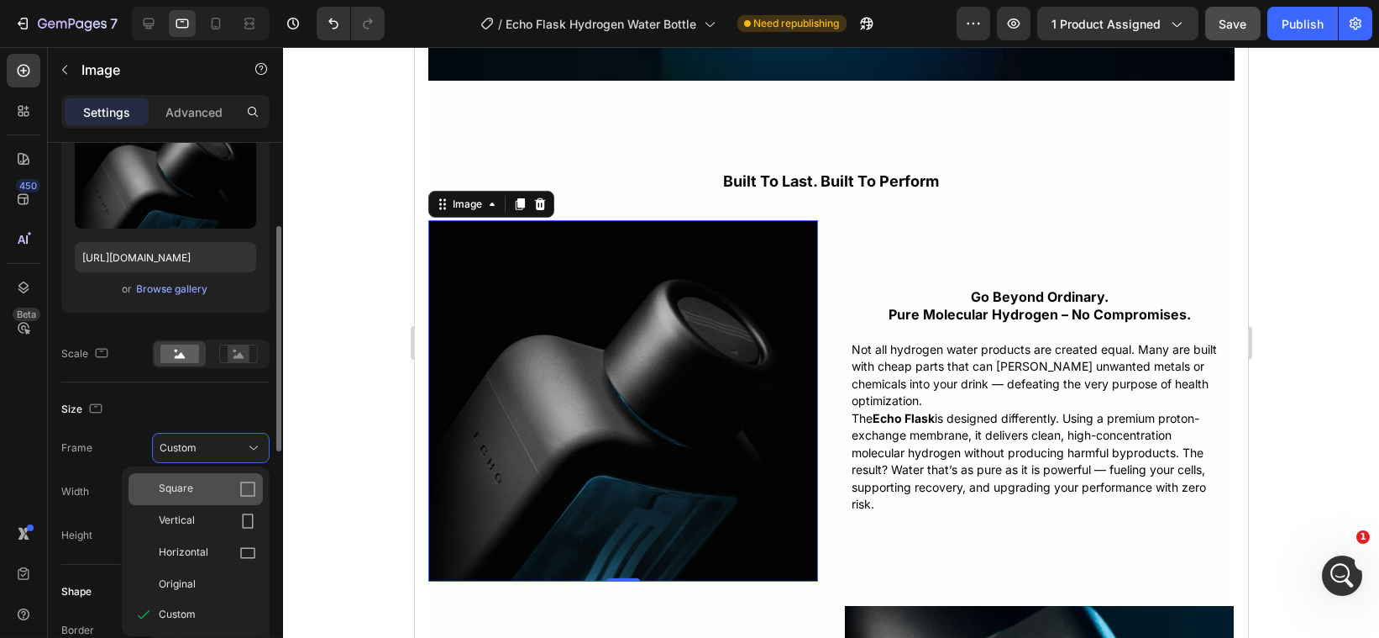
click at [242, 481] on icon at bounding box center [247, 489] width 17 height 17
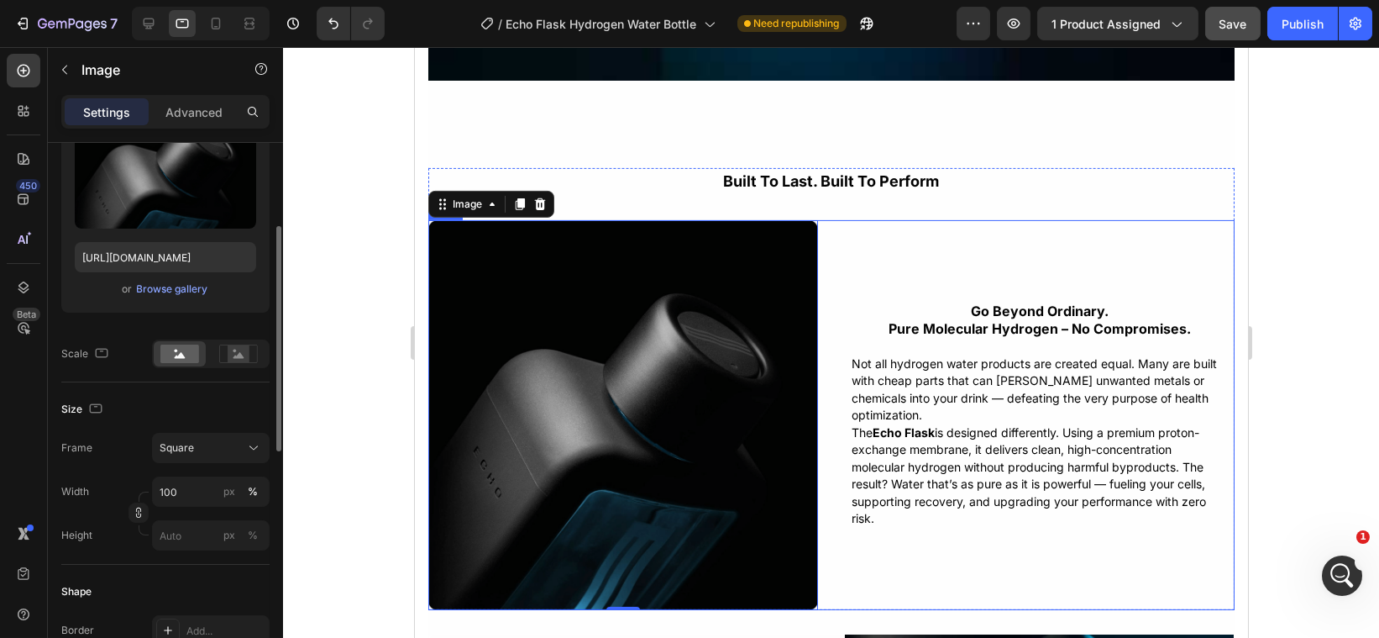
click at [827, 527] on div "Image 0 go beyond ordinary. pure molecular hydrogen – no compromises. Text Bloc…" at bounding box center [831, 415] width 806 height 390
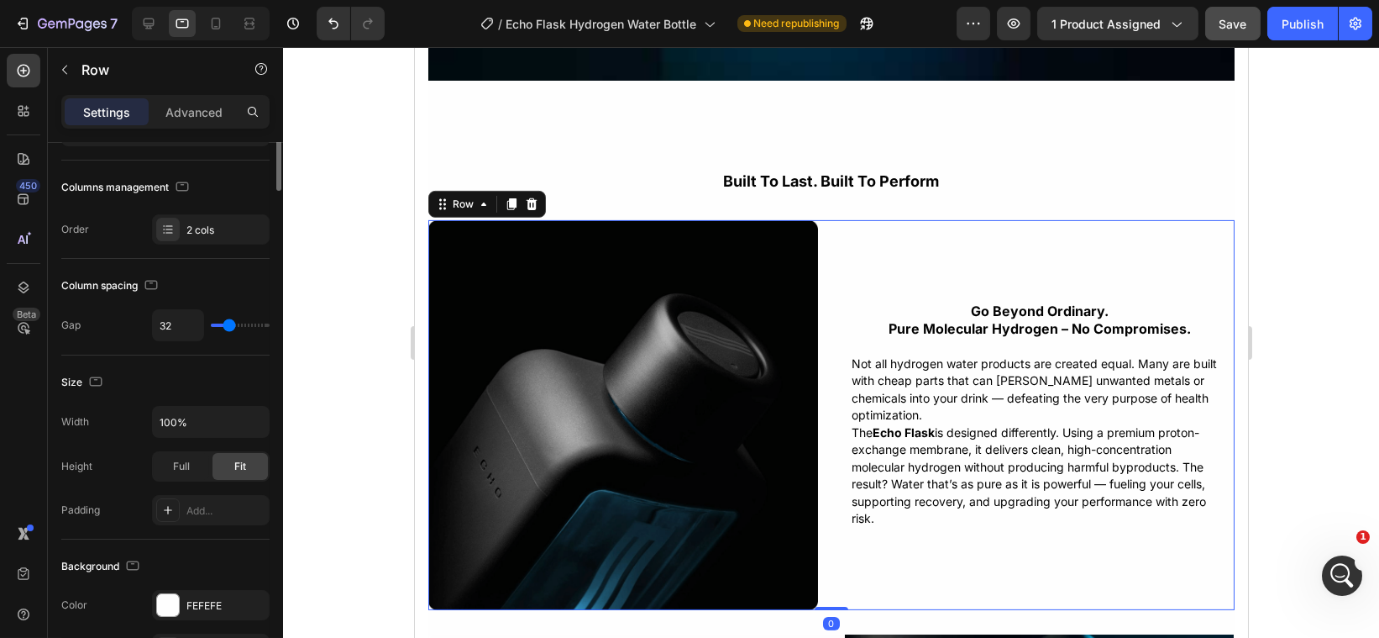
scroll to position [0, 0]
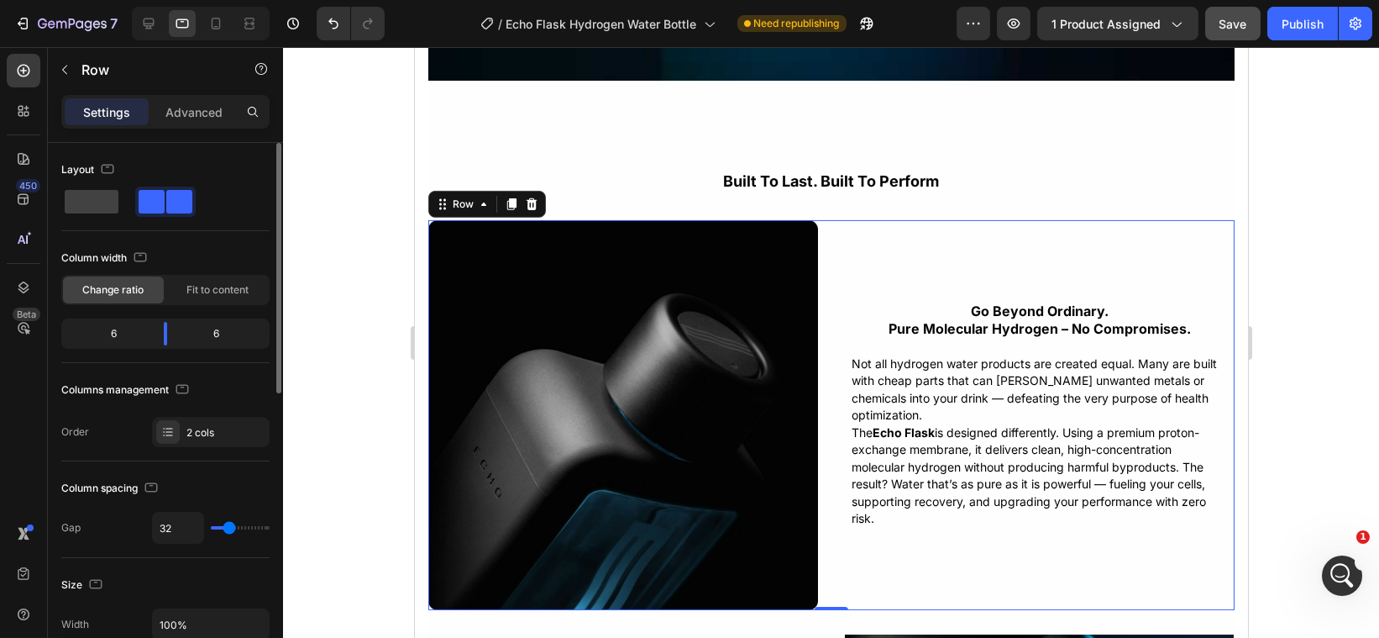
type input "9"
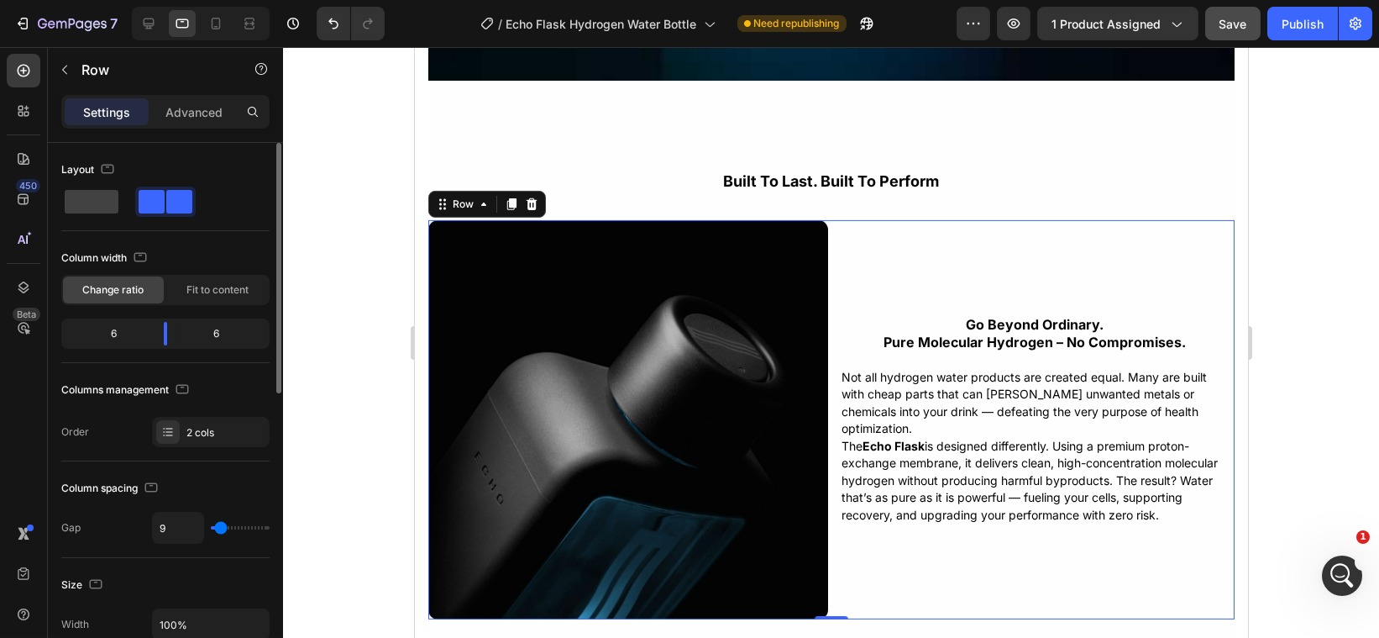
type input "12"
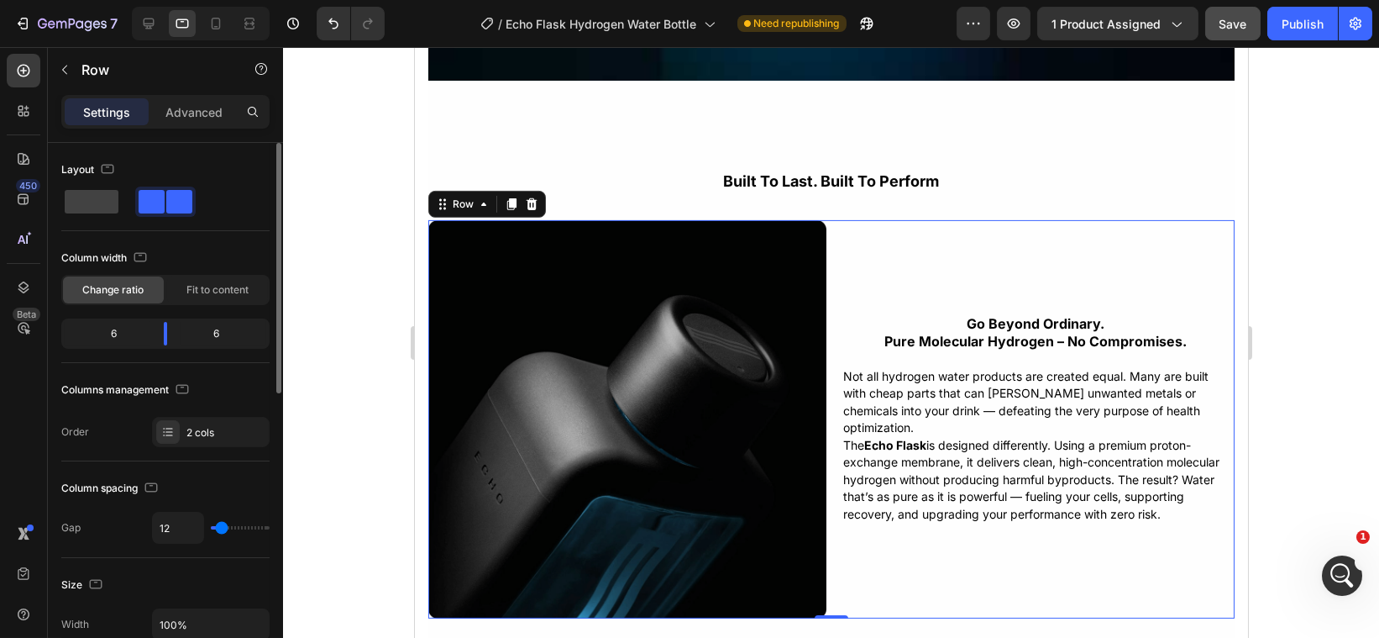
type input "14"
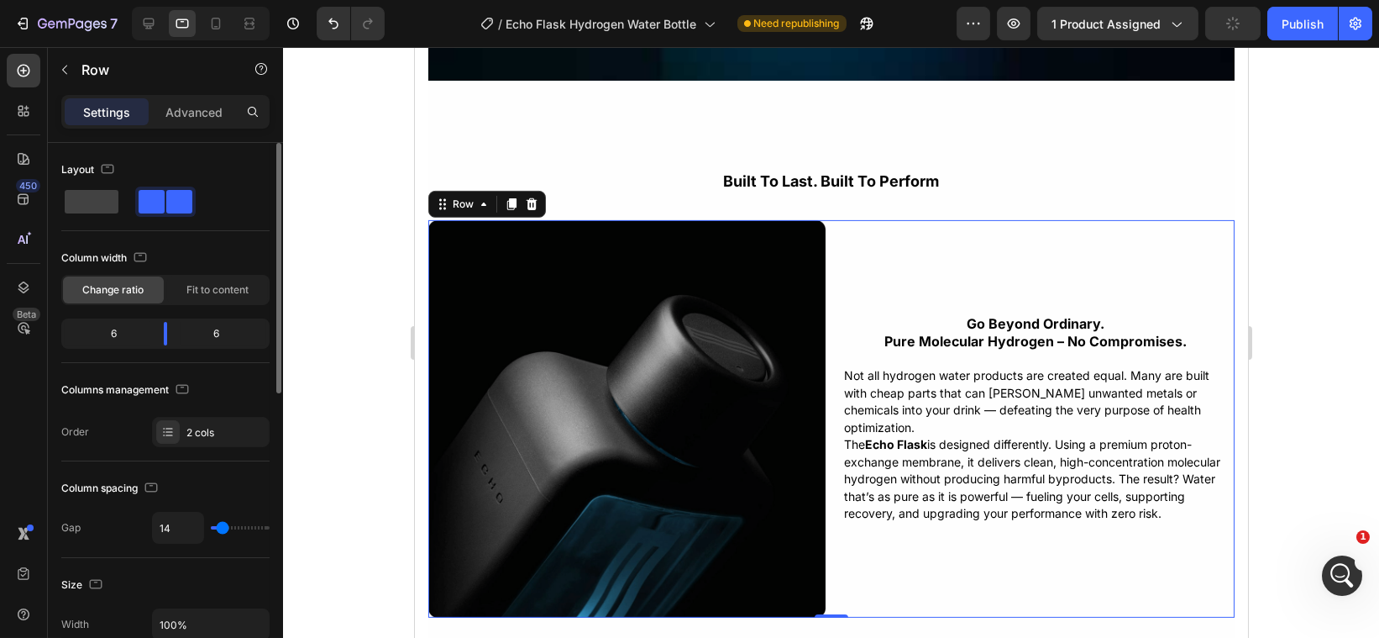
type input "12"
type input "9"
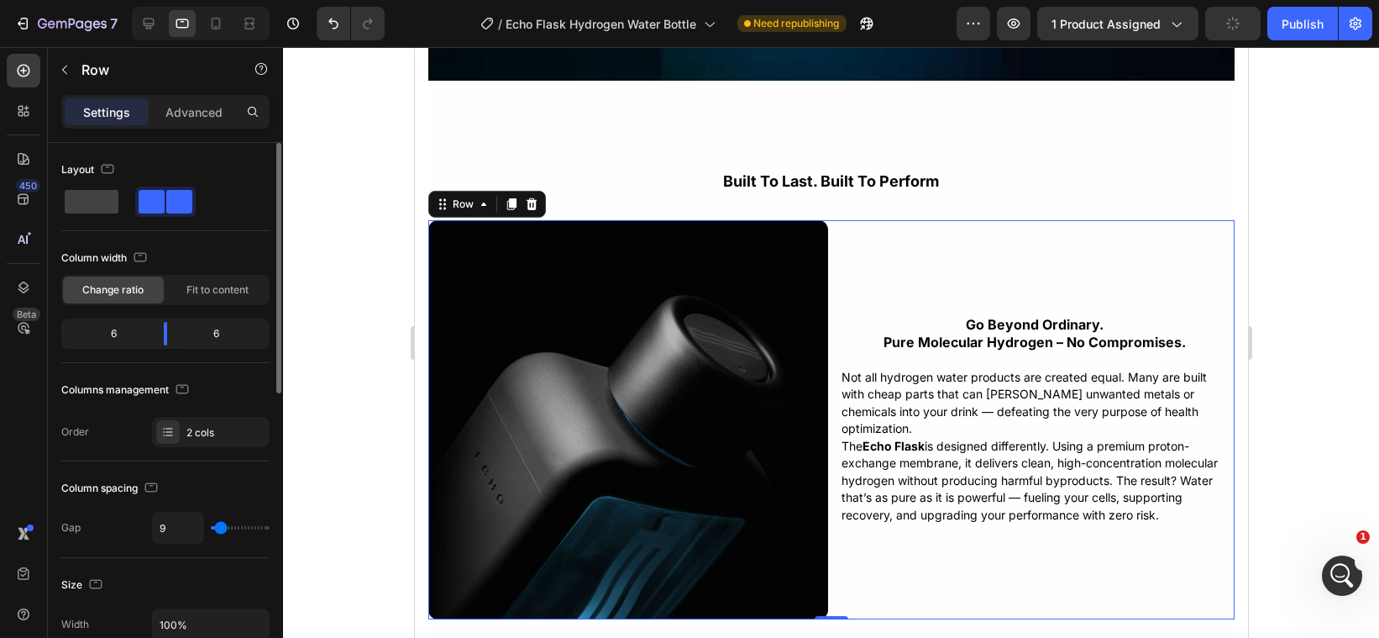
type input "6"
type input "4"
type input "1"
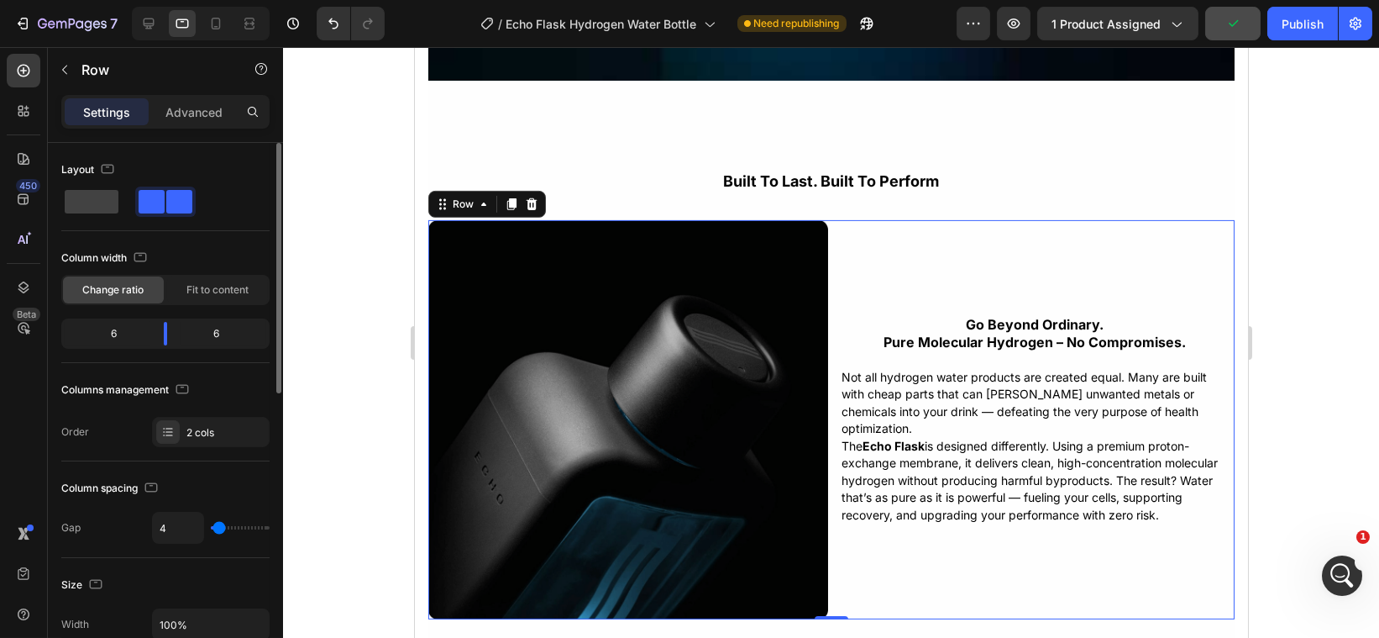
type input "1"
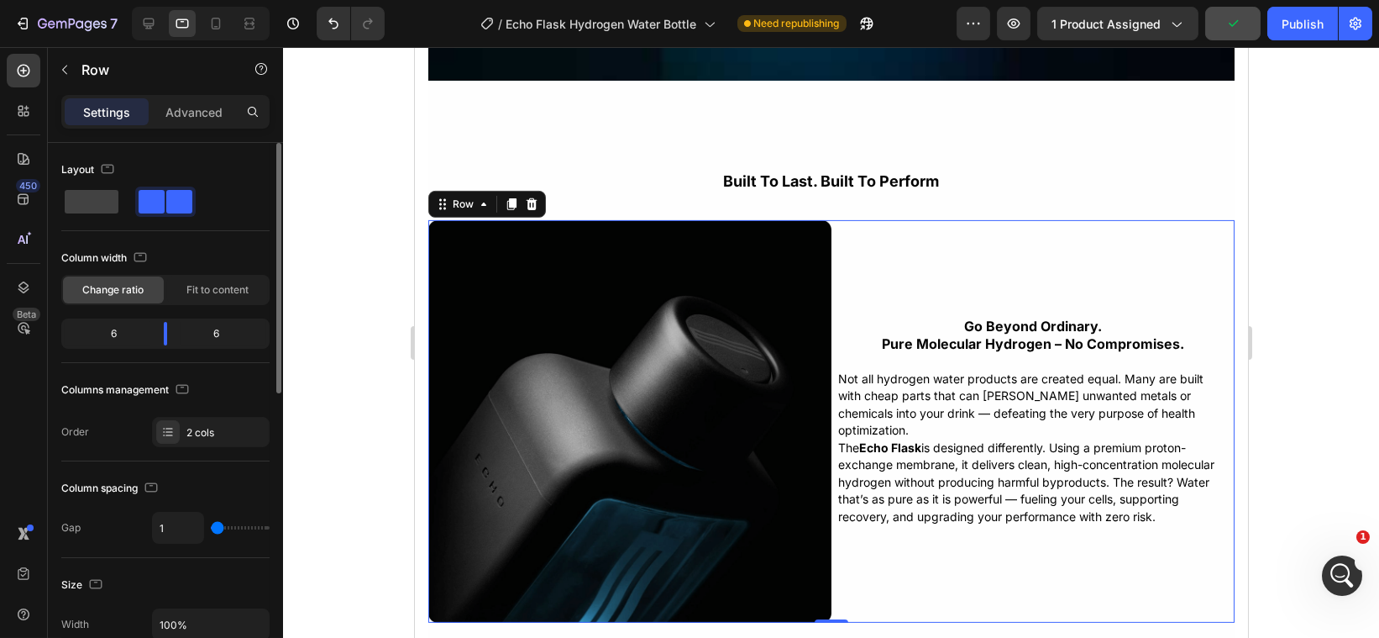
type input "0"
drag, startPoint x: 226, startPoint y: 527, endPoint x: 213, endPoint y: 530, distance: 13.0
type input "0"
click at [213, 529] on input "range" at bounding box center [240, 527] width 59 height 3
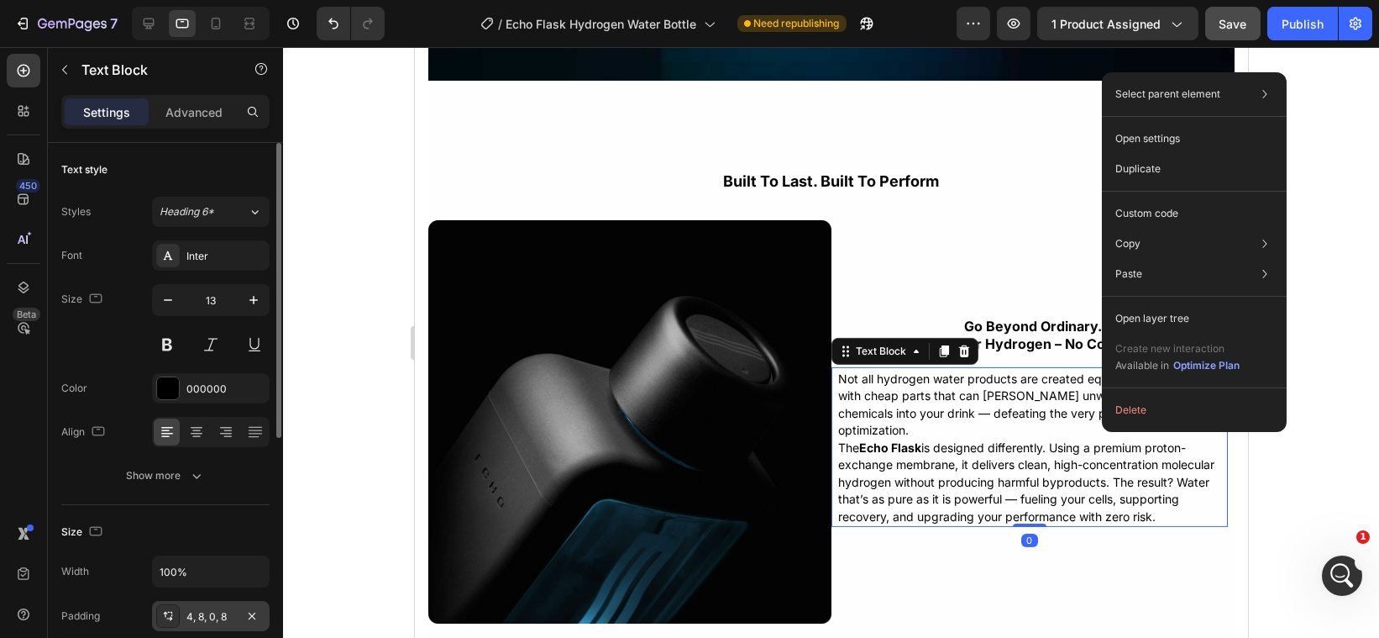
click at [213, 612] on div "4, 8, 0, 8" at bounding box center [210, 616] width 49 height 15
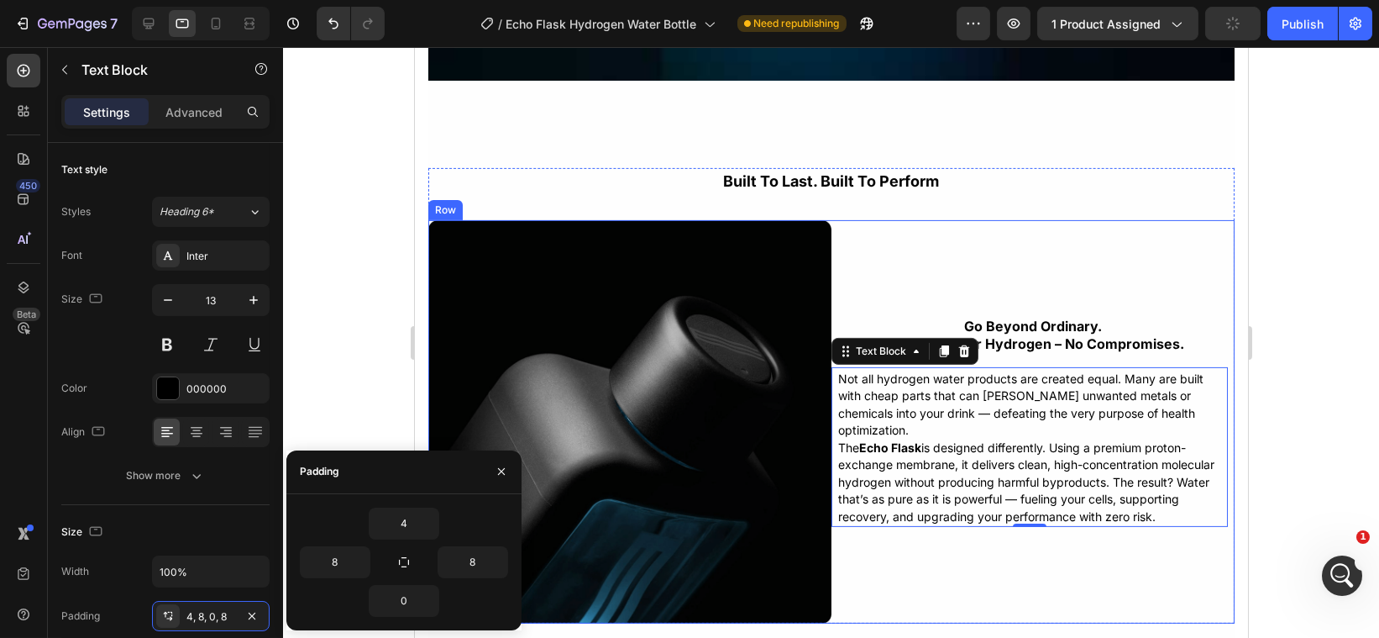
click at [937, 265] on div "go beyond ordinary. pure molecular hydrogen – no compromises. Text Block Not al…" at bounding box center [1032, 421] width 403 height 403
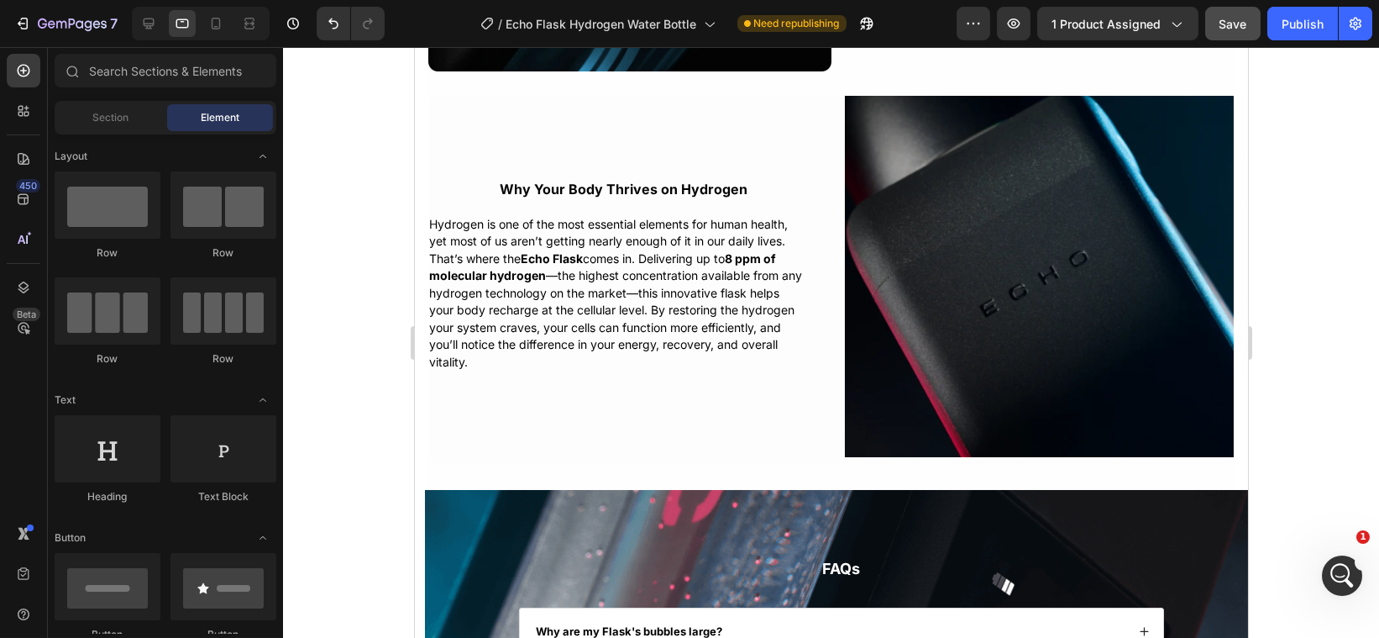
scroll to position [3626, 0]
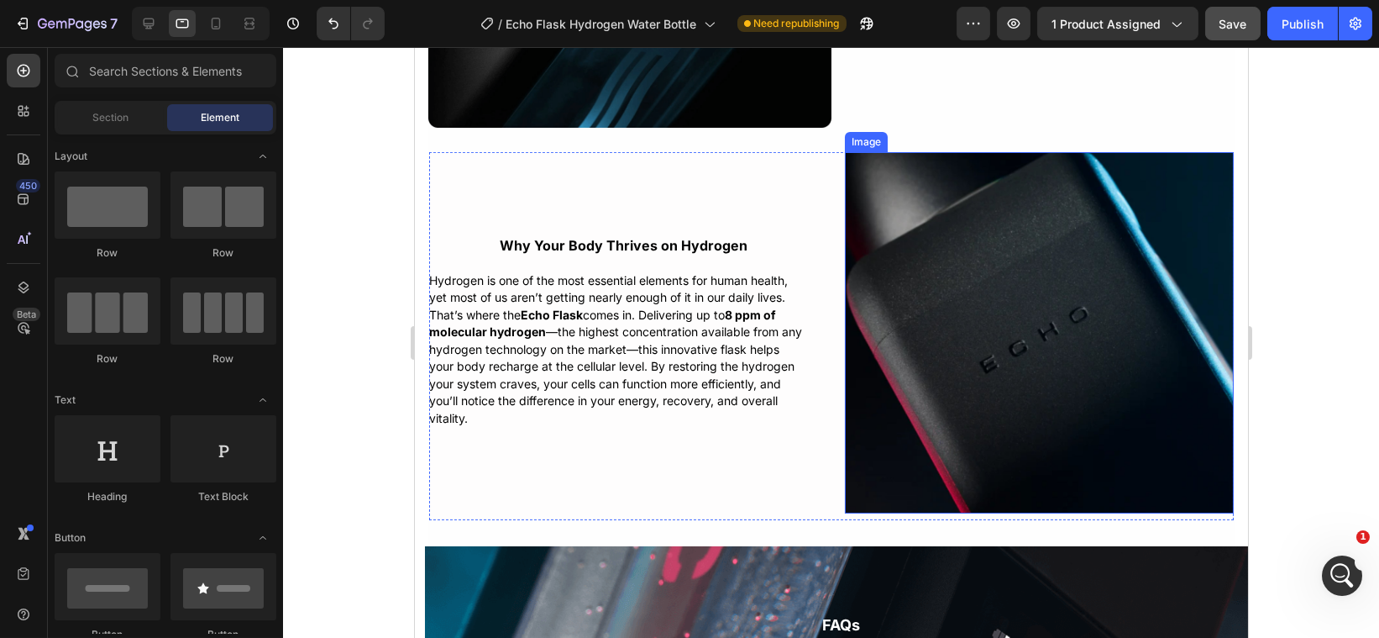
click at [1090, 402] on img at bounding box center [1038, 332] width 389 height 361
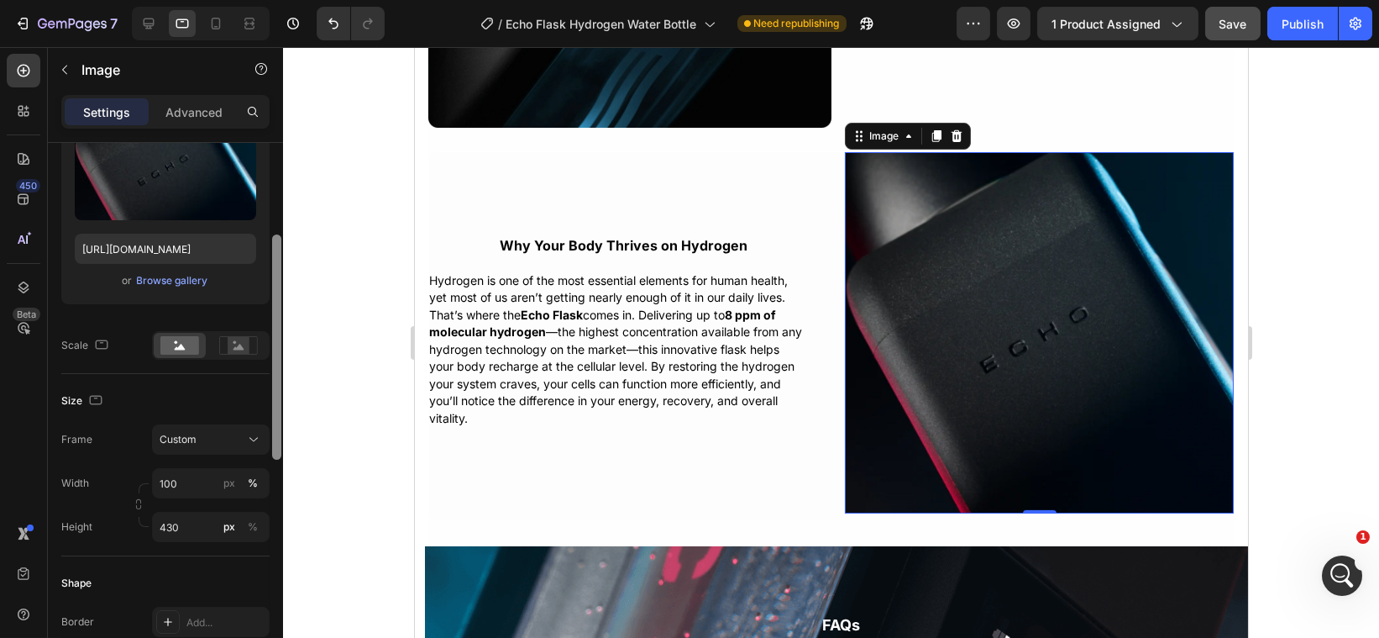
scroll to position [223, 0]
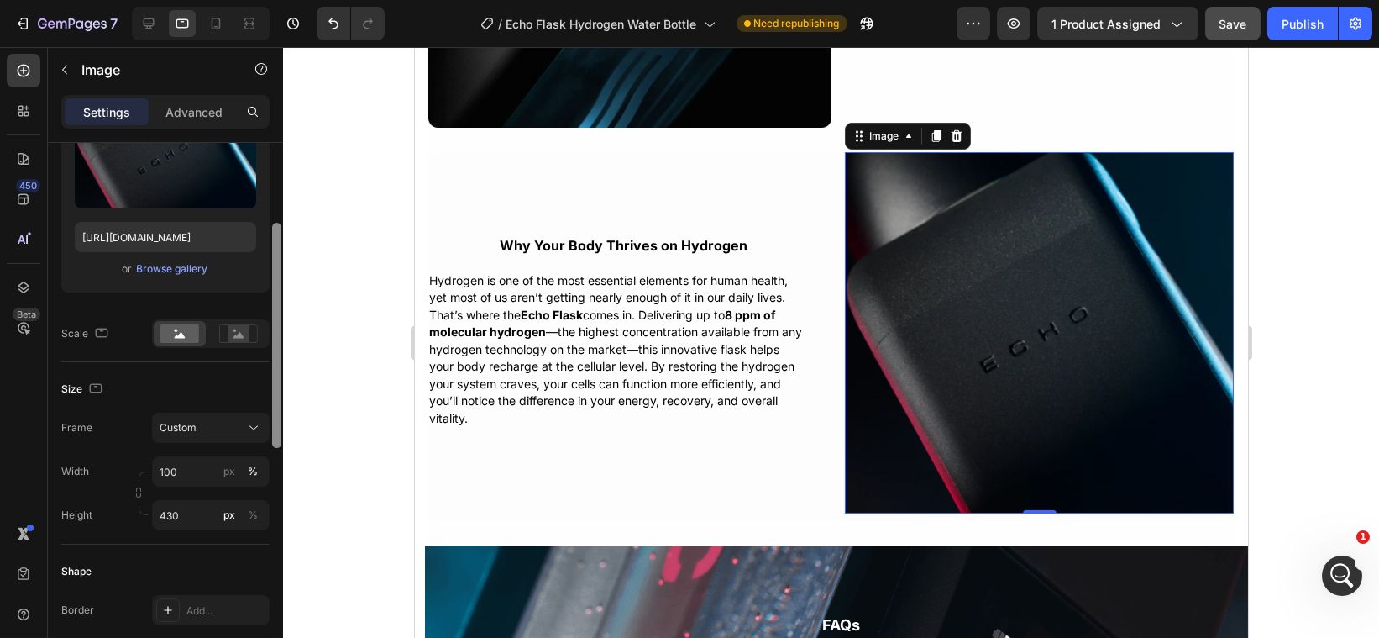
drag, startPoint x: 276, startPoint y: 352, endPoint x: 284, endPoint y: 444, distance: 92.7
click at [284, 0] on div "7 Version history / Echo Flask Hydrogen Water Bottle Need republishing Preview …" at bounding box center [689, 0] width 1379 height 0
click at [228, 432] on div "Custom" at bounding box center [211, 427] width 102 height 17
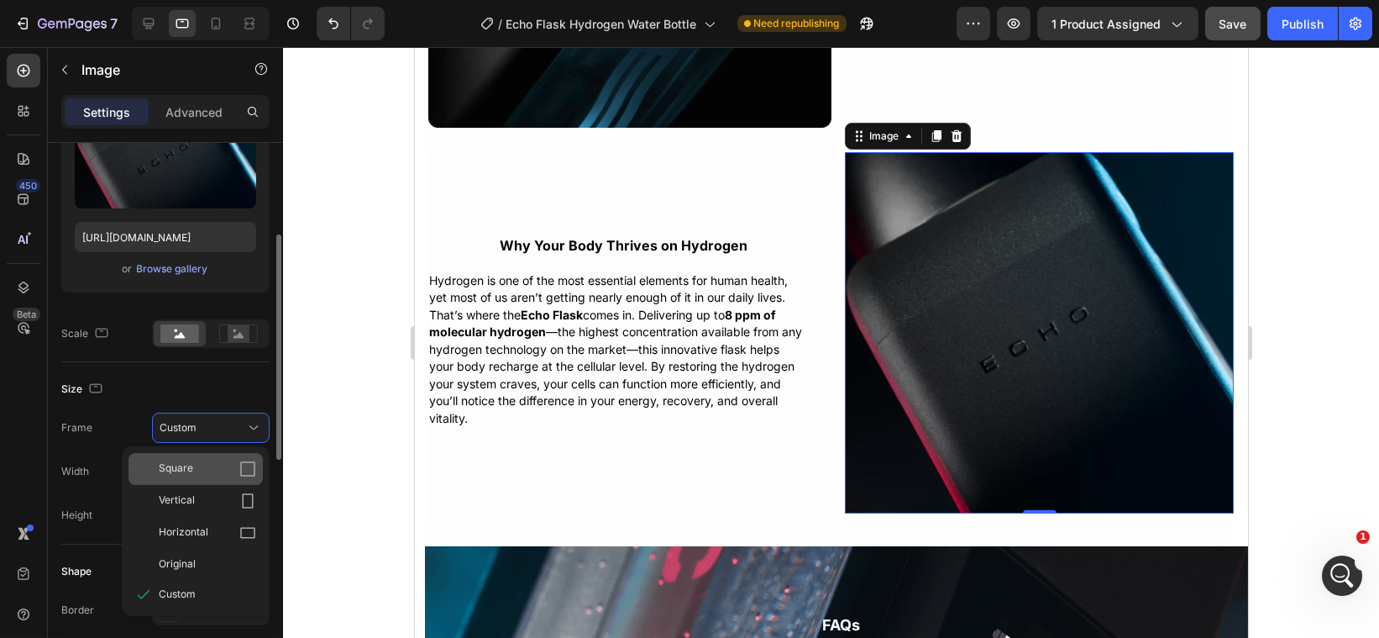
click at [232, 460] on div "Square" at bounding box center [207, 468] width 97 height 17
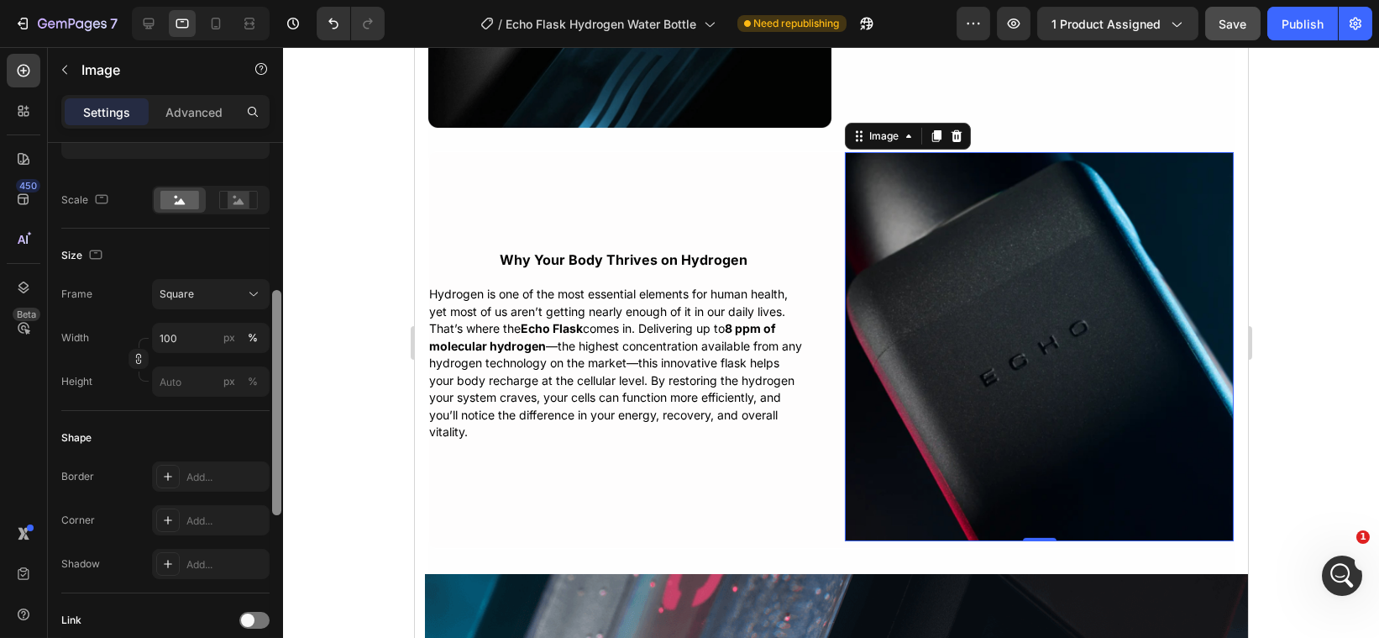
drag, startPoint x: 274, startPoint y: 440, endPoint x: 280, endPoint y: 507, distance: 67.5
click at [280, 507] on div at bounding box center [276, 402] width 9 height 225
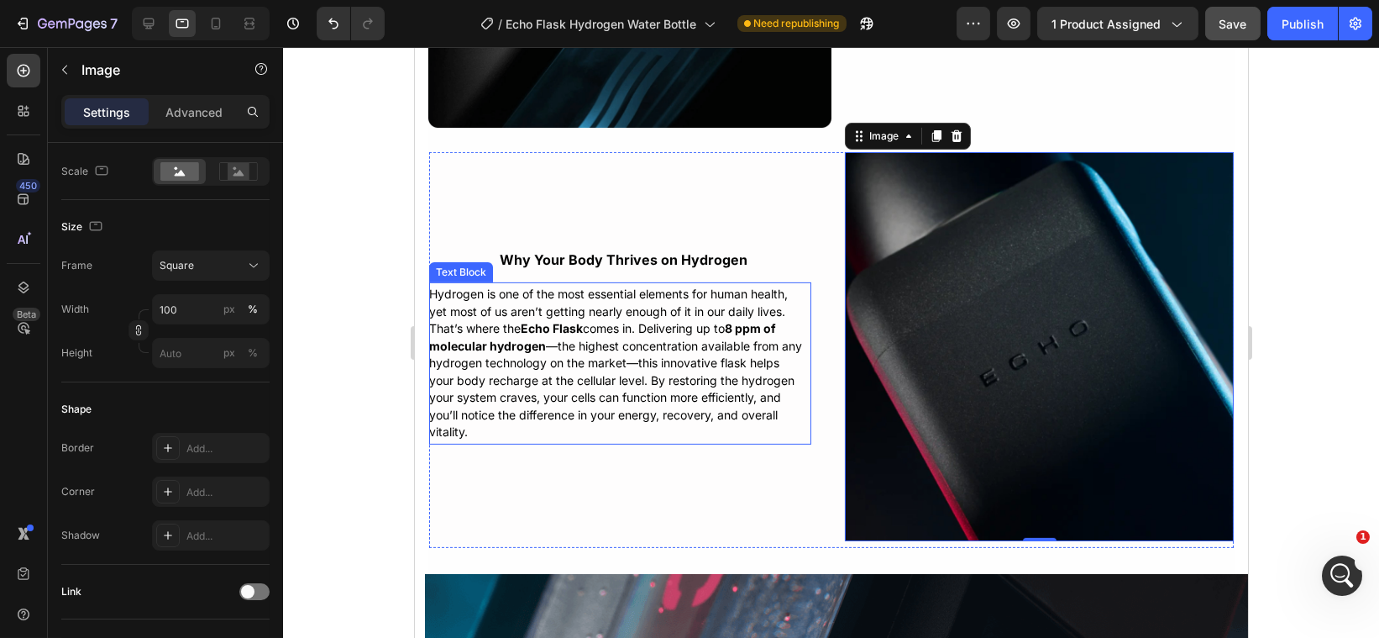
click at [535, 361] on span "Hydrogen is one of the most essential elements for human health, yet most of us…" at bounding box center [614, 362] width 373 height 152
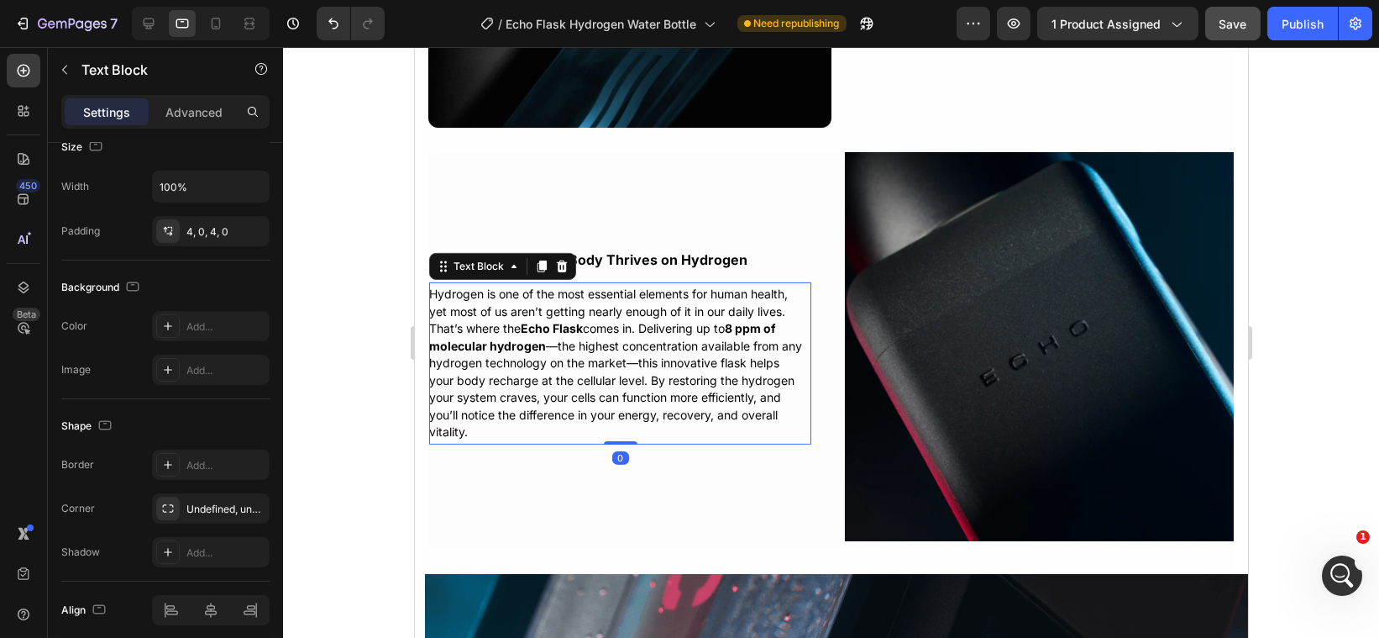
scroll to position [0, 0]
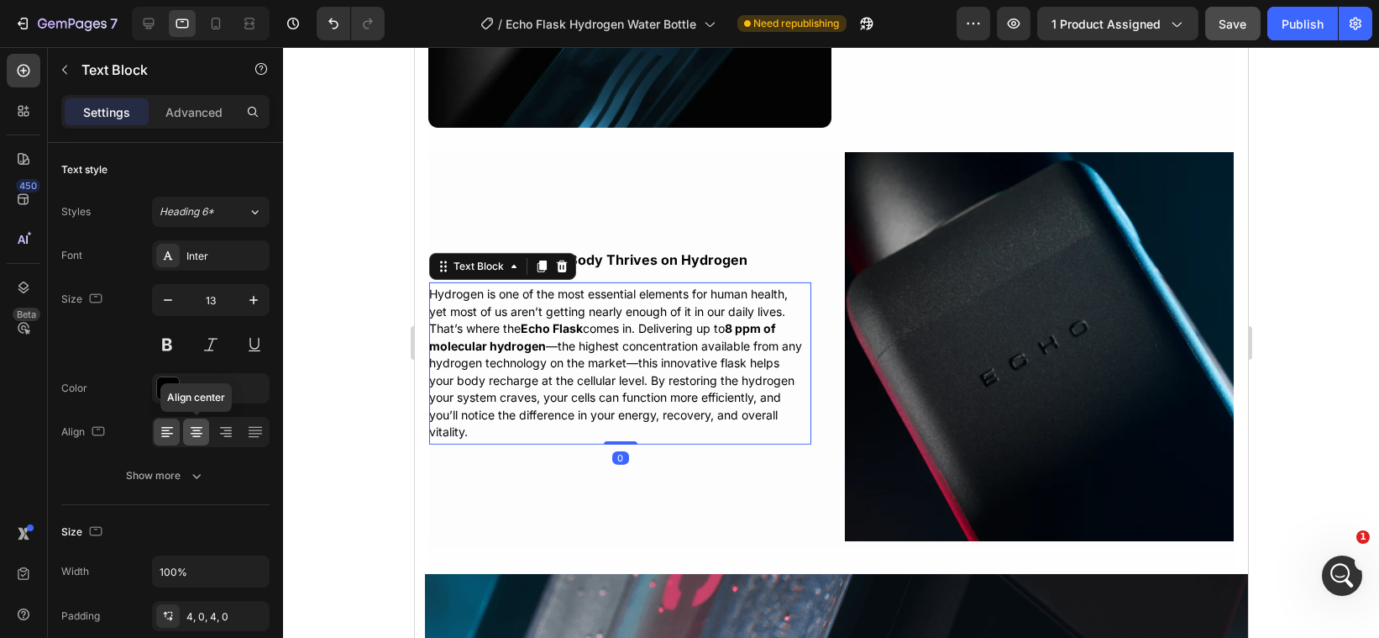
click at [198, 432] on icon at bounding box center [196, 431] width 17 height 17
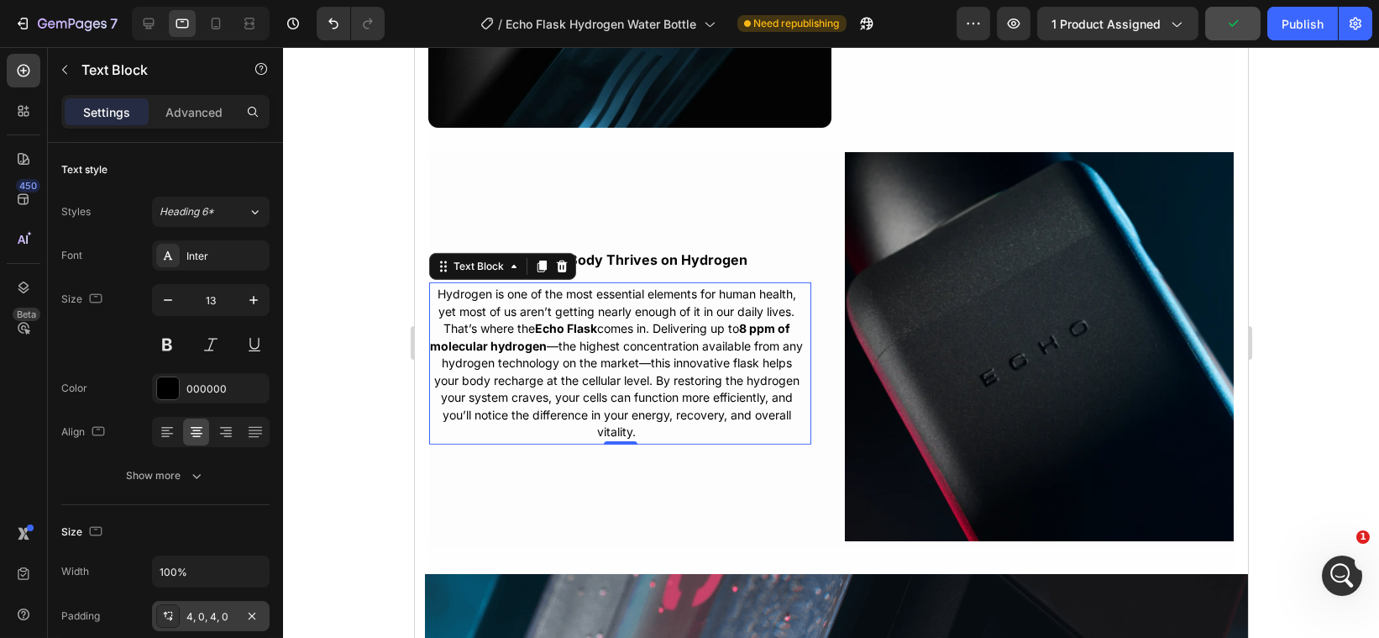
click at [197, 612] on div "4, 0, 4, 0" at bounding box center [210, 616] width 49 height 15
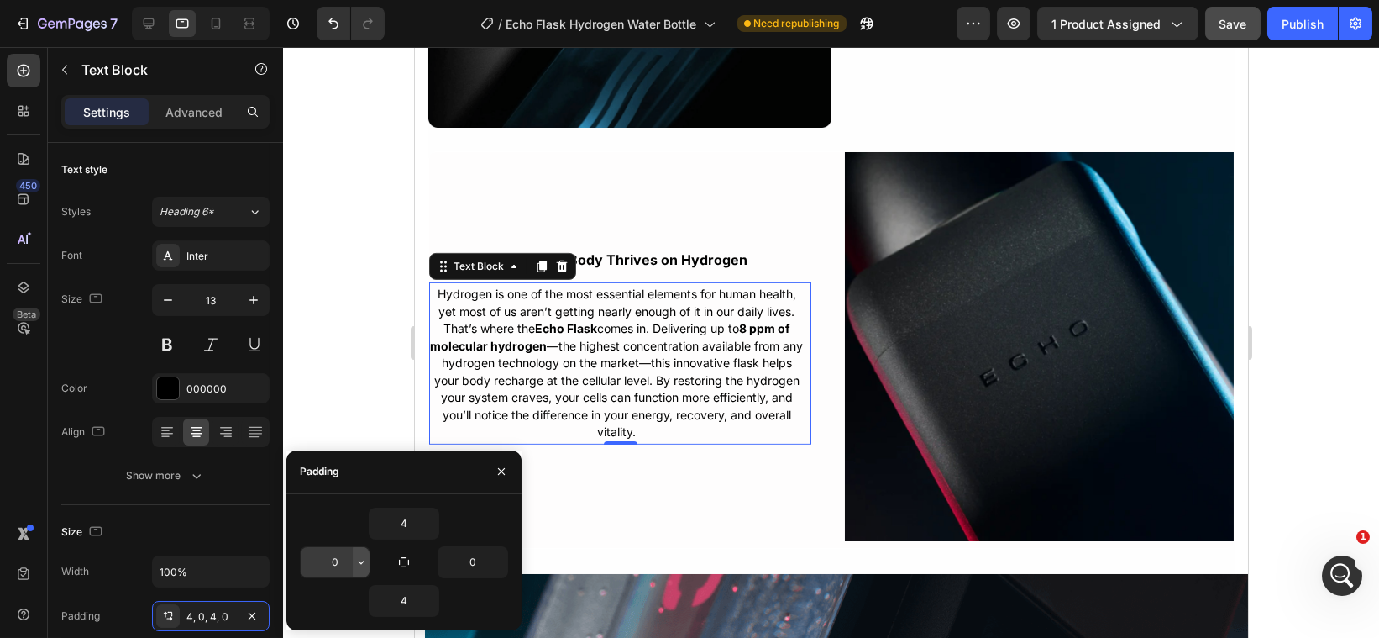
click at [362, 559] on icon "button" at bounding box center [360, 561] width 13 height 13
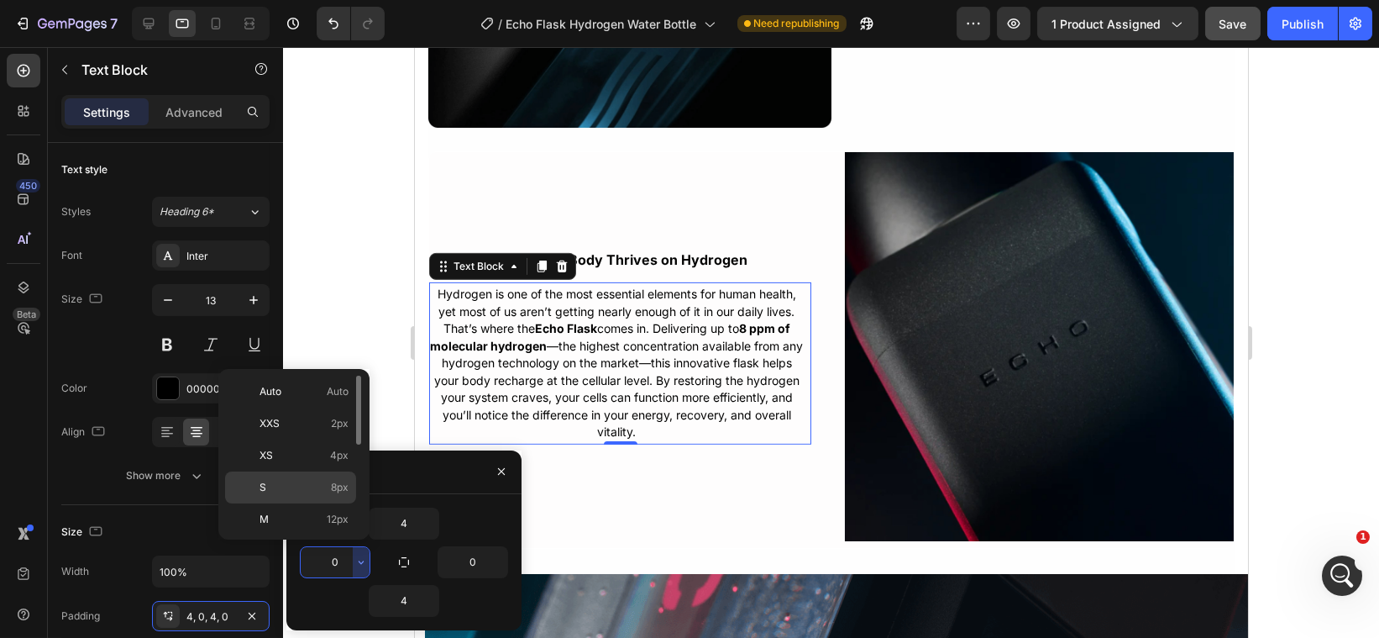
click at [319, 480] on p "S 8px" at bounding box center [304, 487] width 89 height 15
type input "8"
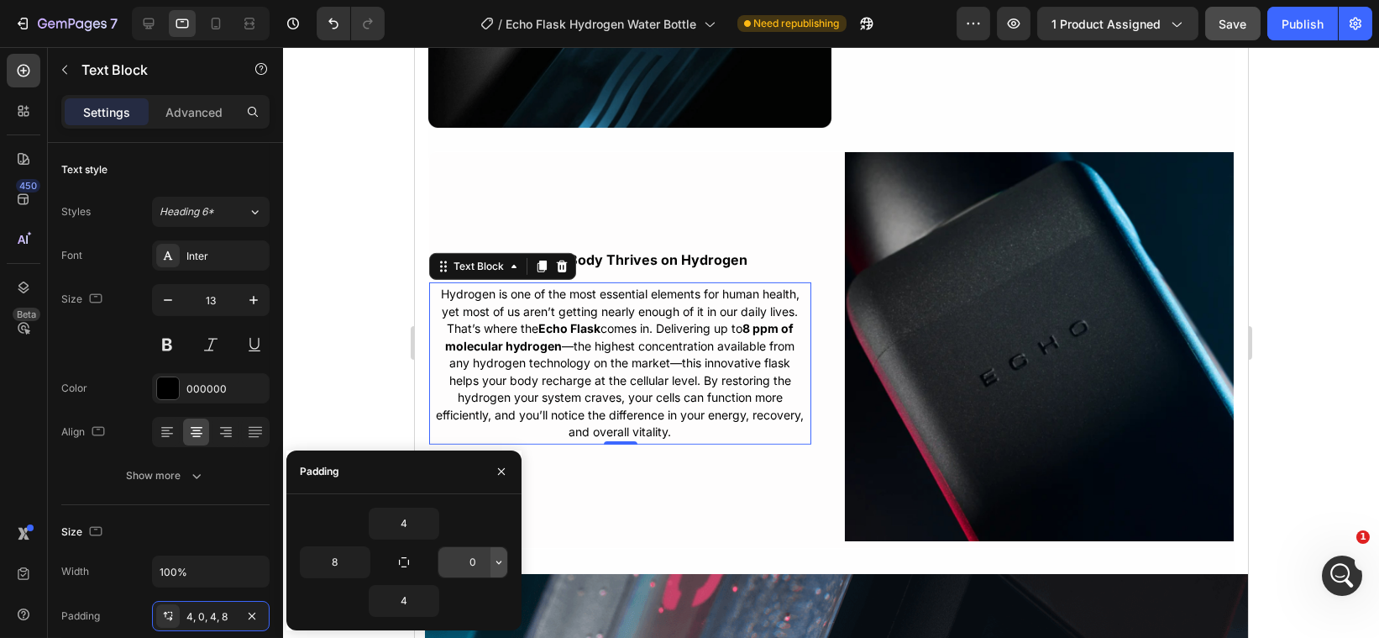
click at [496, 568] on icon "button" at bounding box center [498, 561] width 13 height 13
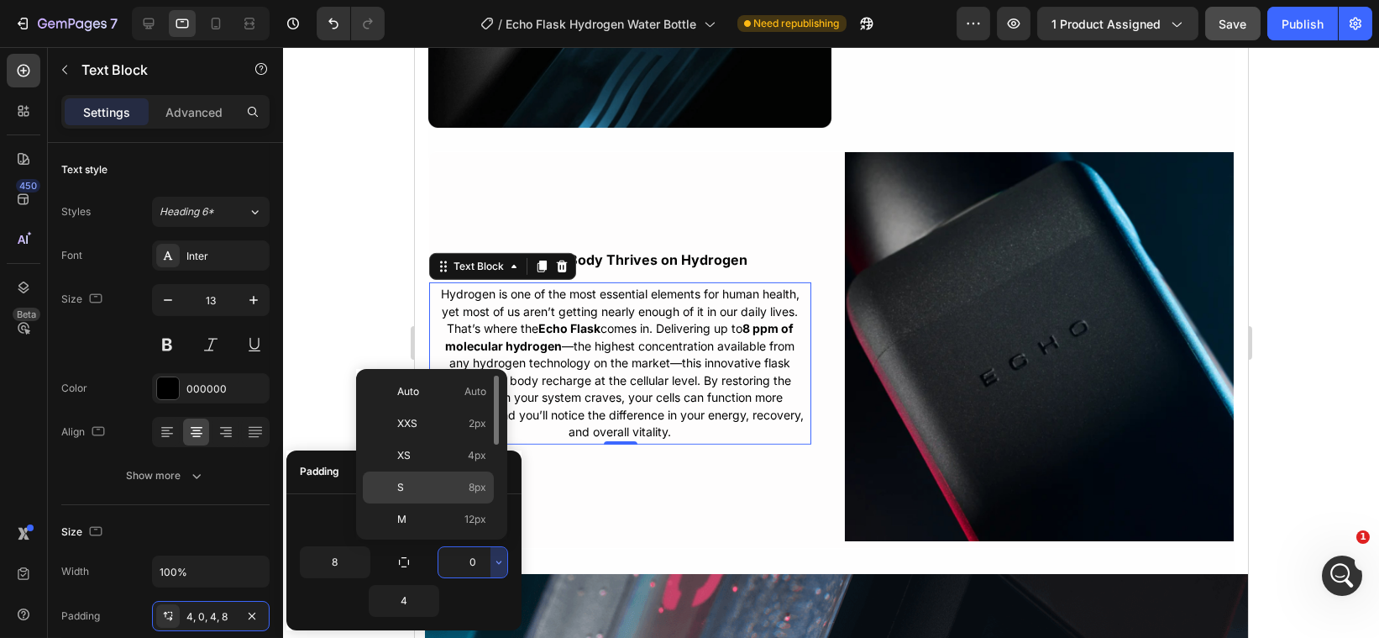
click at [460, 491] on p "S 8px" at bounding box center [441, 487] width 89 height 15
type input "8"
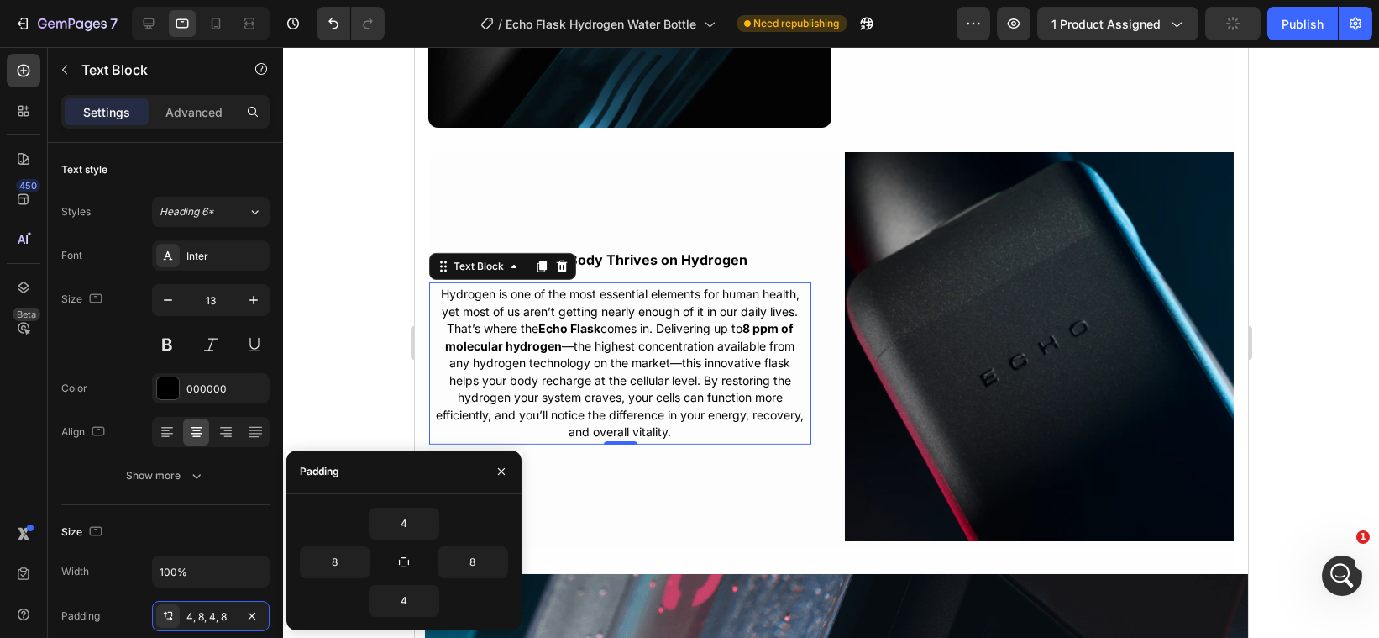
click at [642, 365] on span "Hydrogen is one of the most essential elements for human health, yet most of us…" at bounding box center [620, 362] width 368 height 152
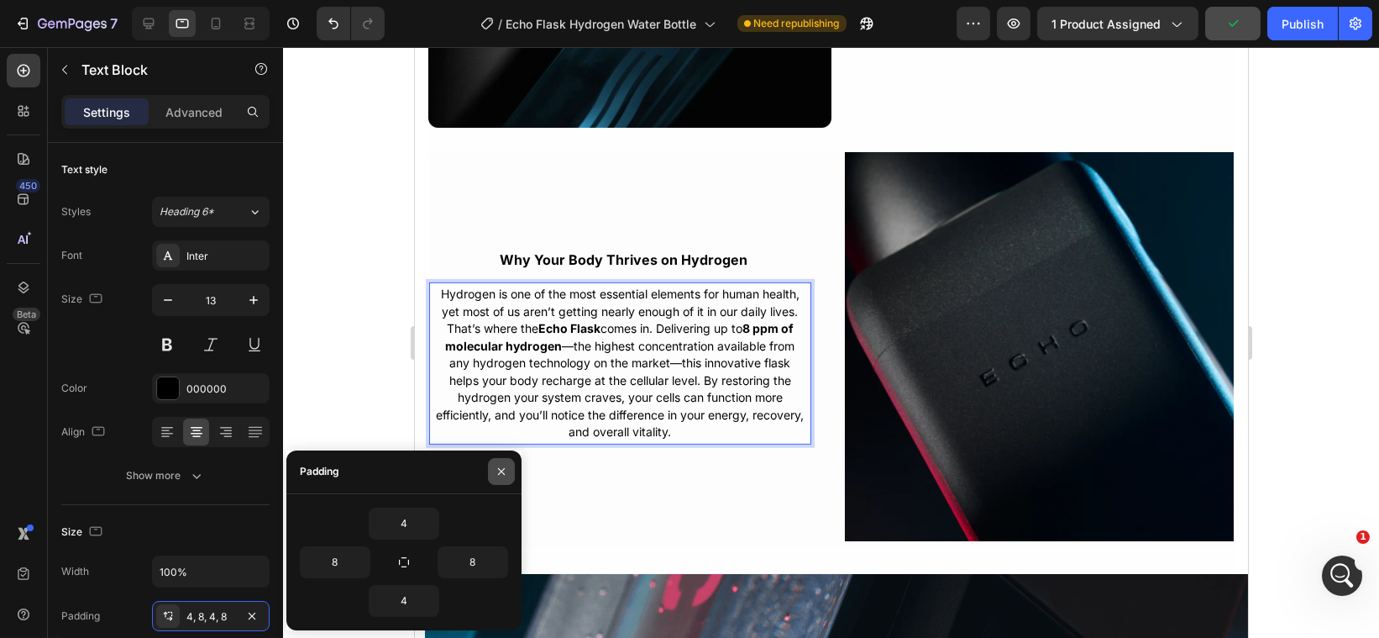
click at [502, 468] on icon "button" at bounding box center [501, 471] width 13 height 13
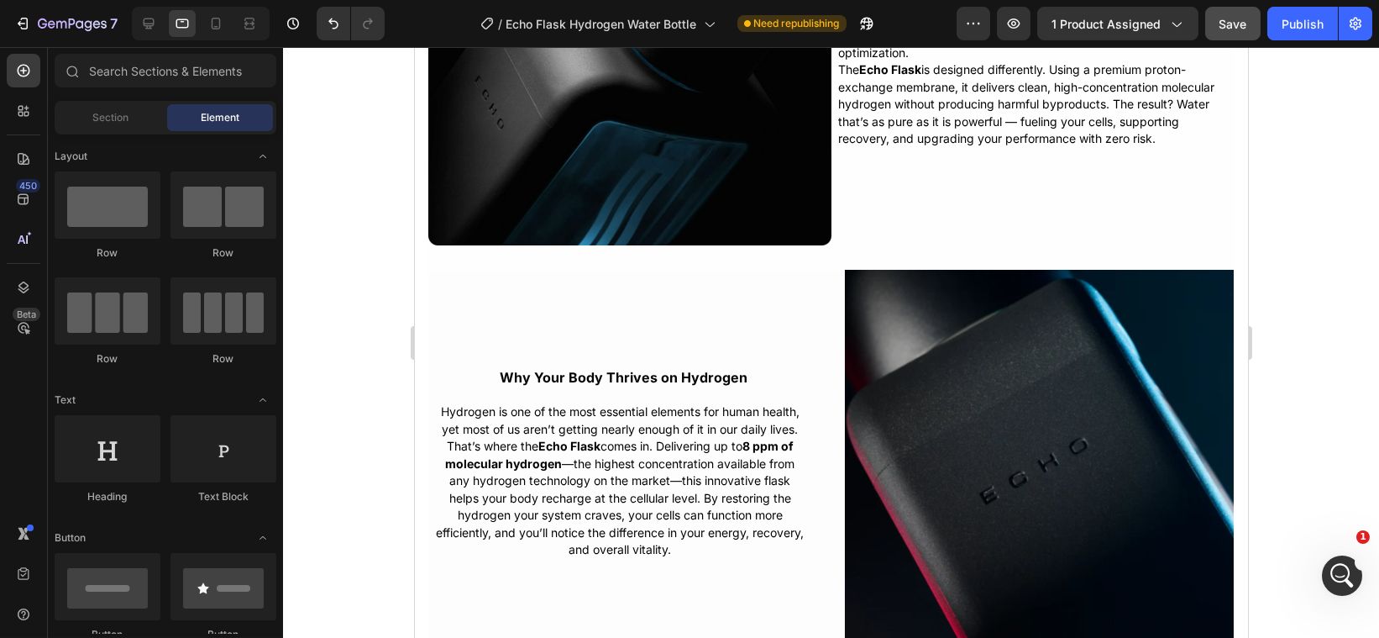
scroll to position [3472, 0]
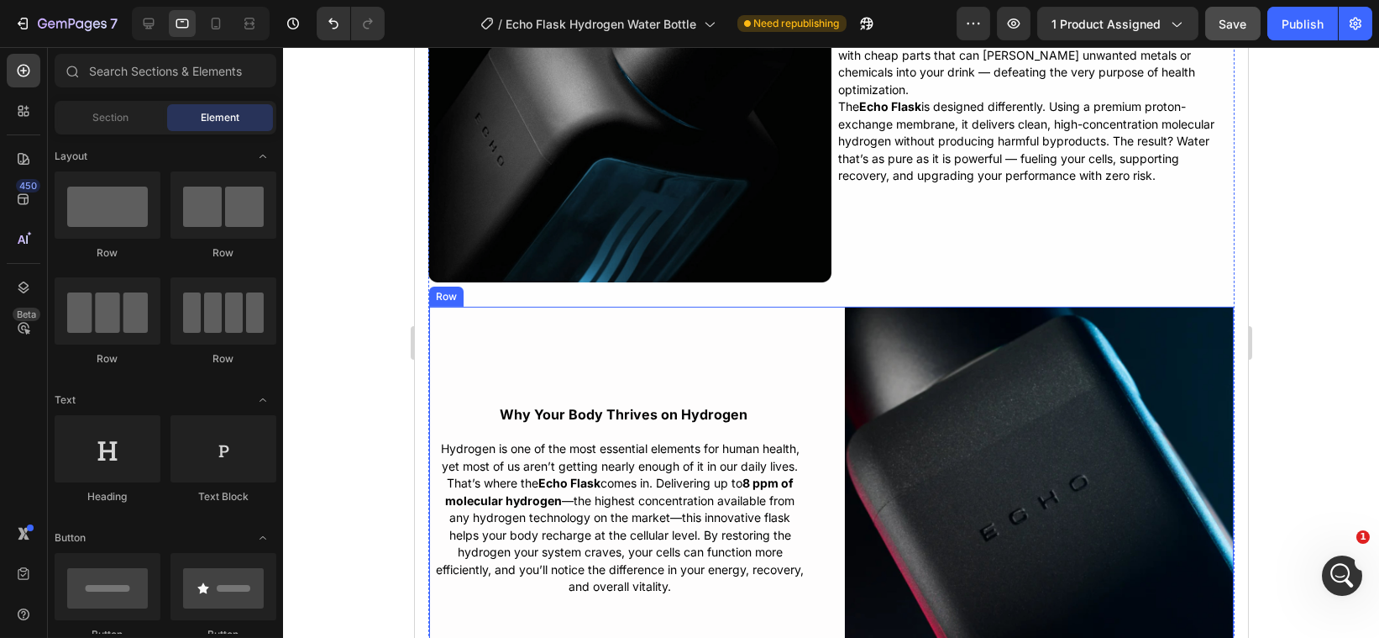
click at [810, 367] on div "Why Your Body Thrives on Hydrogen Text Block Hydrogen is one of the most essent…" at bounding box center [831, 504] width 806 height 397
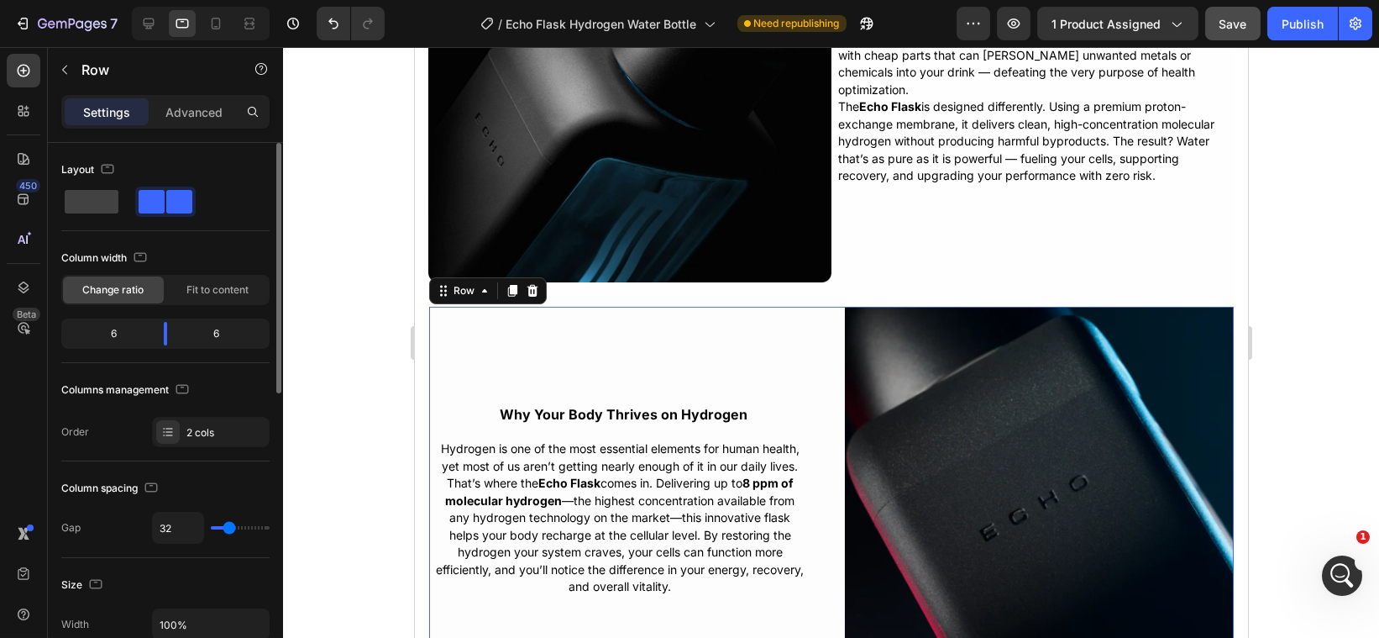
type input "30"
type input "28"
type input "22"
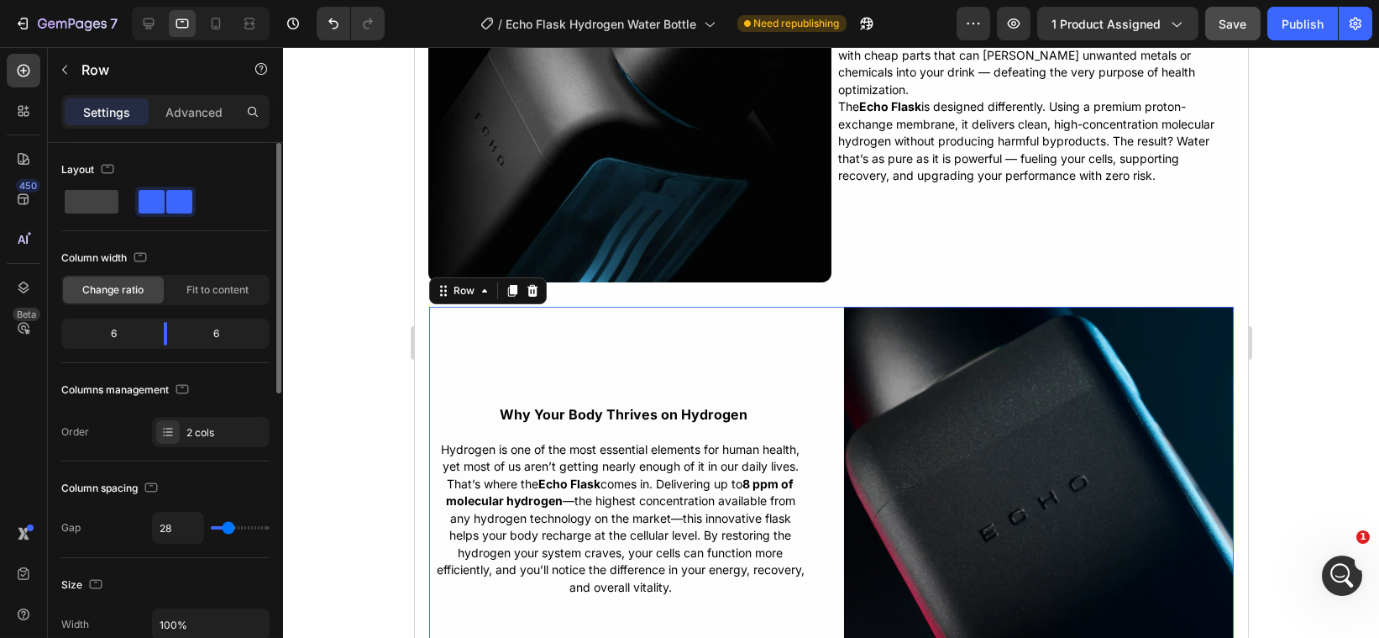
type input "22"
type input "9"
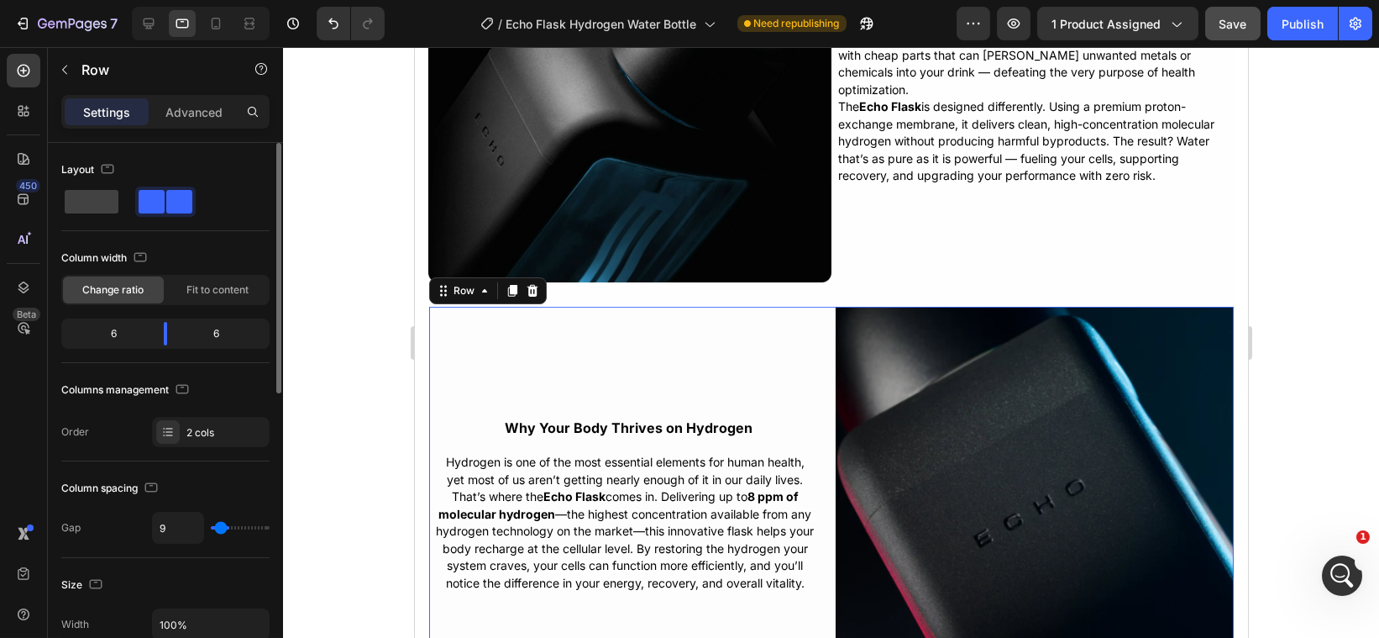
type input "6"
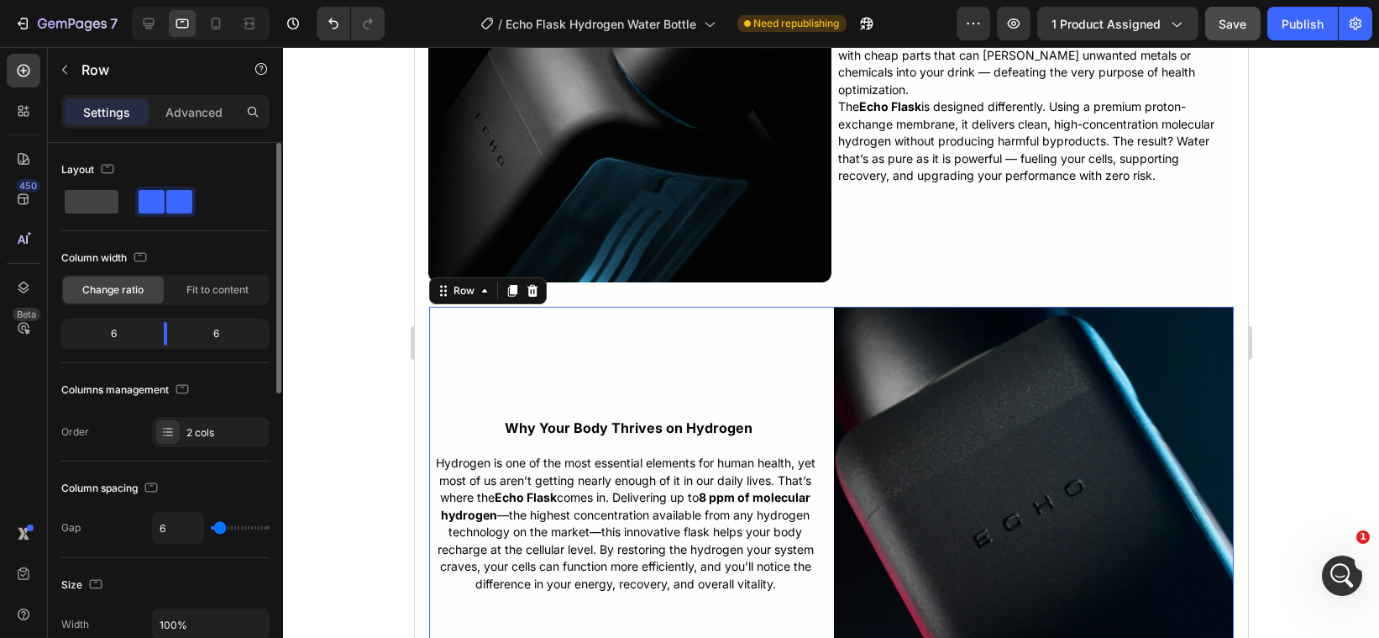
type input "4"
type input "1"
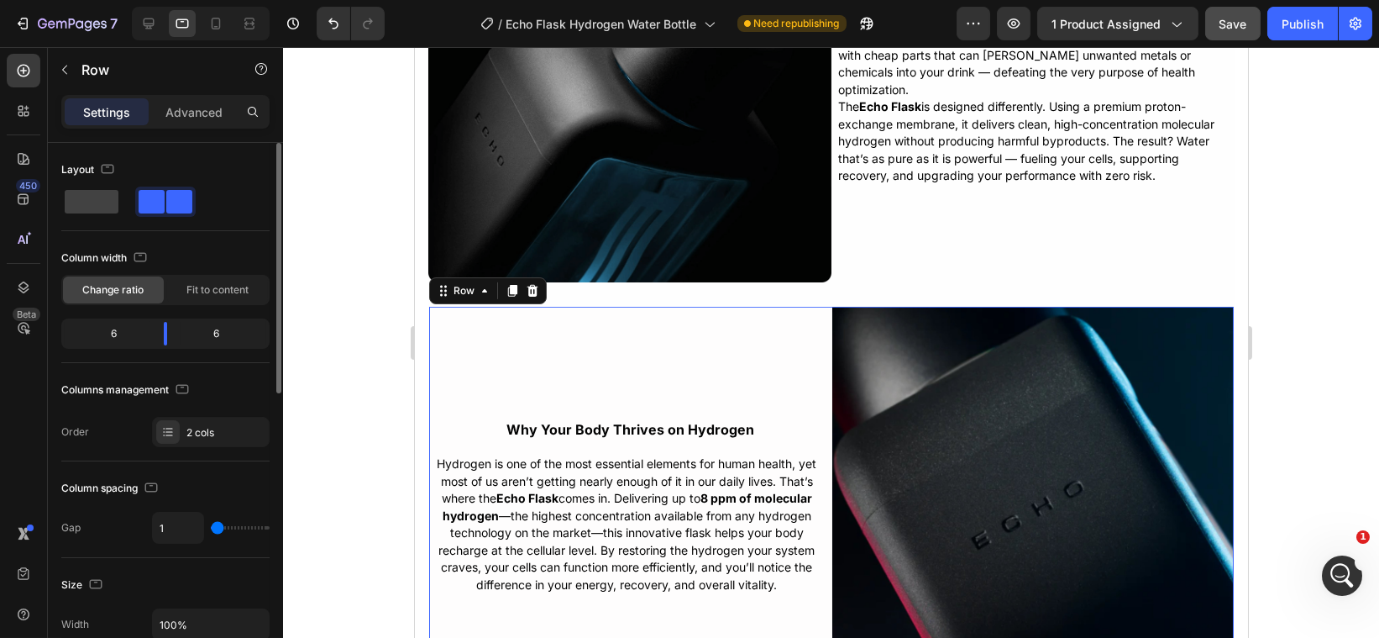
type input "0"
drag, startPoint x: 229, startPoint y: 528, endPoint x: 213, endPoint y: 530, distance: 16.9
type input "0"
click at [213, 529] on input "range" at bounding box center [240, 527] width 59 height 3
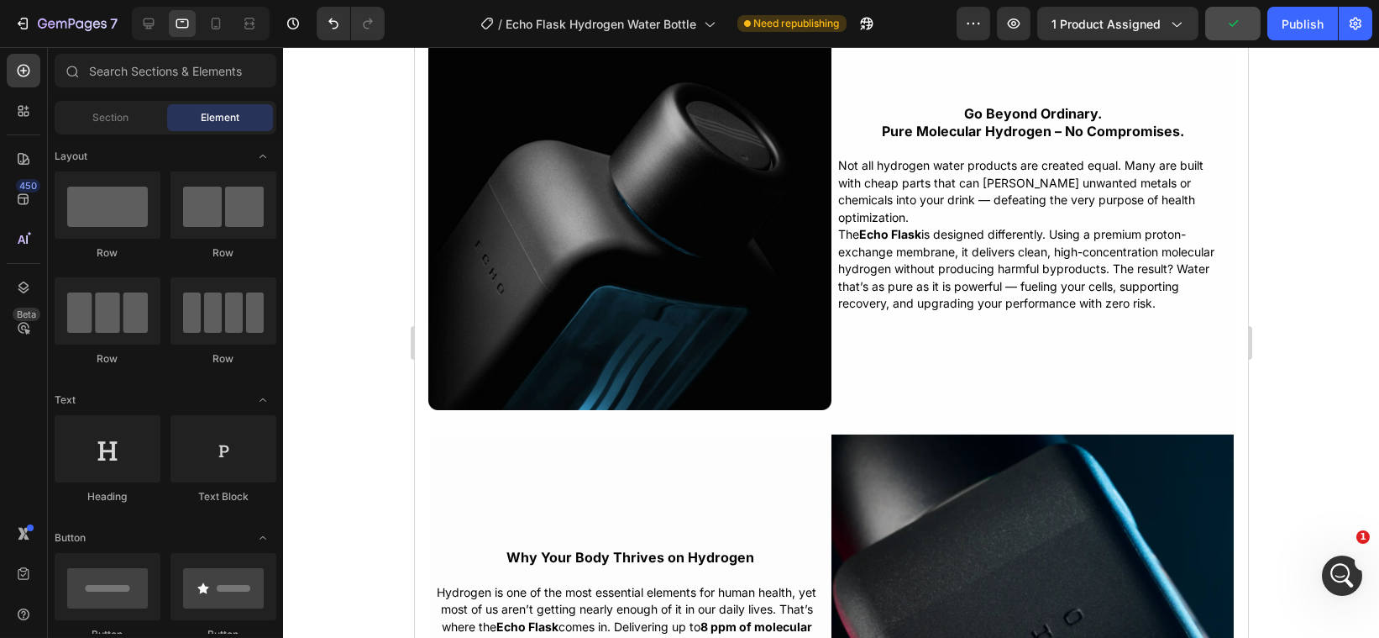
drag, startPoint x: 1237, startPoint y: 472, endPoint x: 1663, endPoint y: 508, distance: 427.4
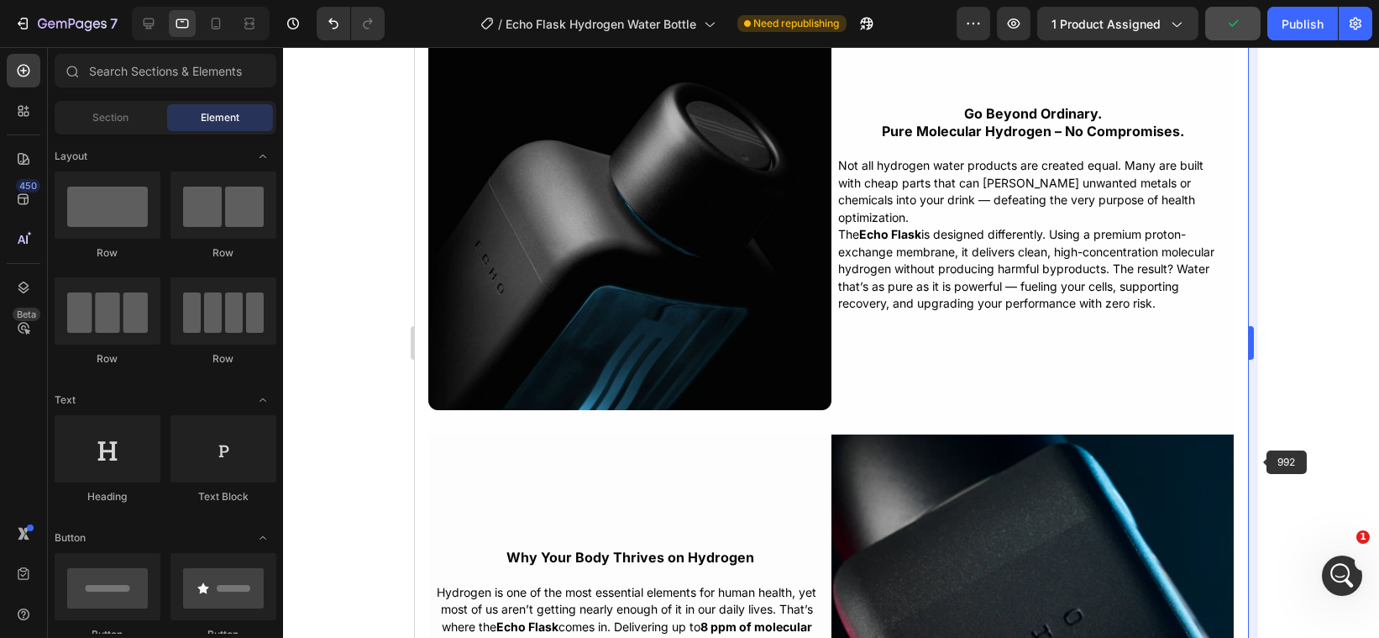
scroll to position [3353, 0]
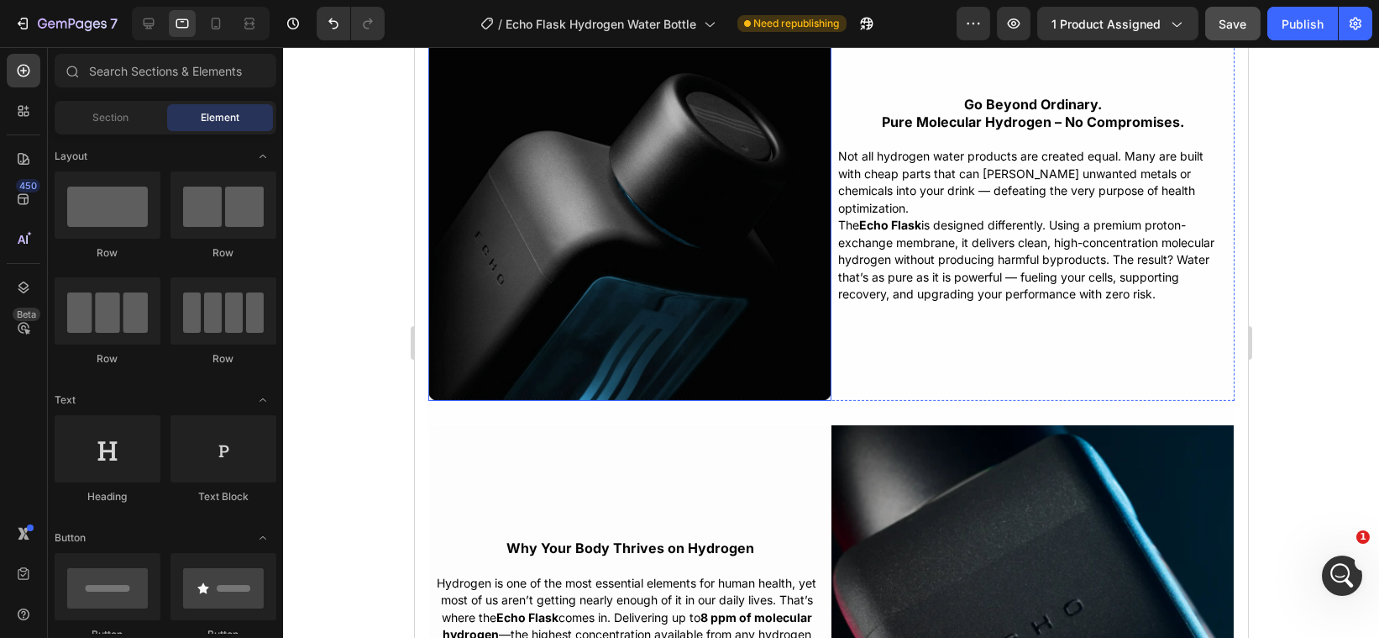
click at [815, 318] on img at bounding box center [629, 198] width 403 height 403
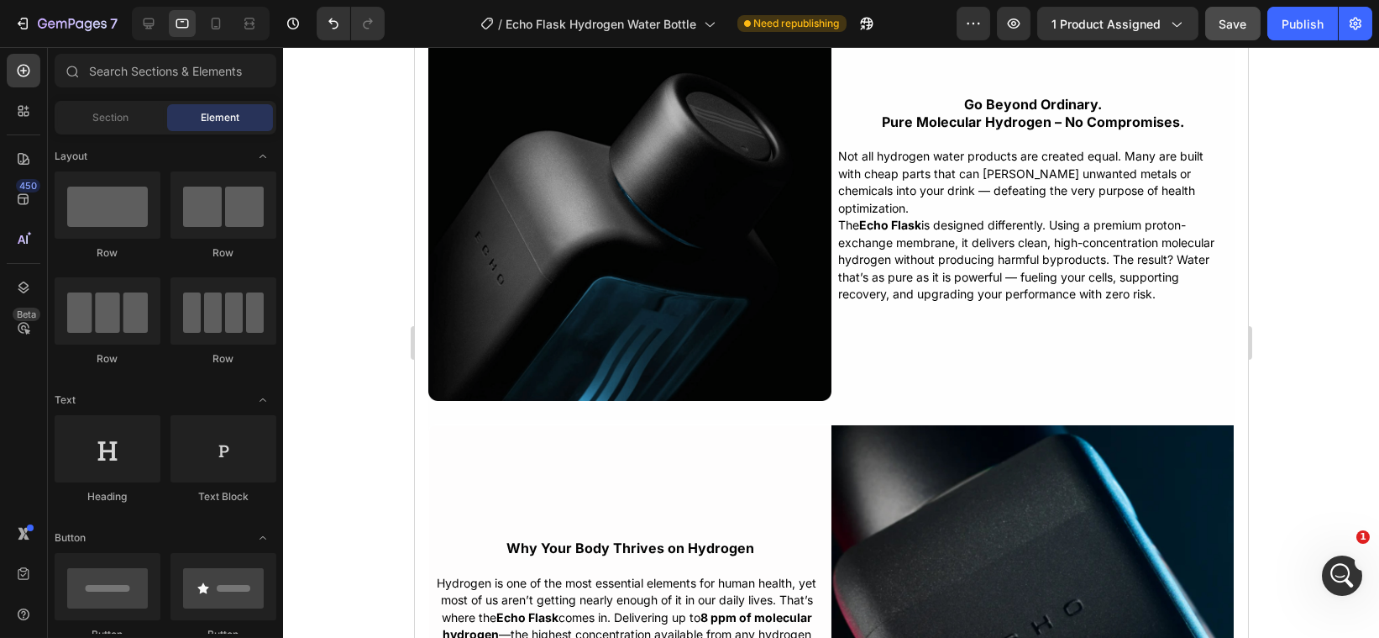
drag, startPoint x: 1282, startPoint y: 382, endPoint x: 1327, endPoint y: 376, distance: 45.9
click at [1327, 376] on div at bounding box center [831, 342] width 1096 height 591
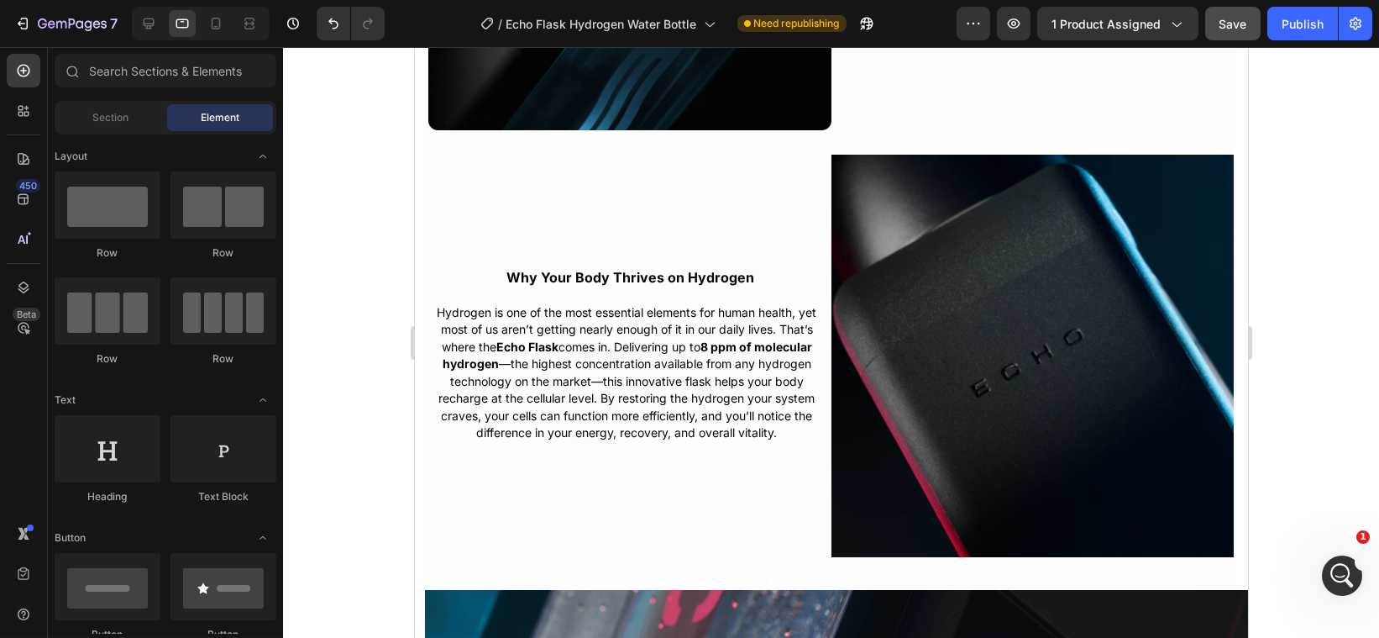
scroll to position [3577, 0]
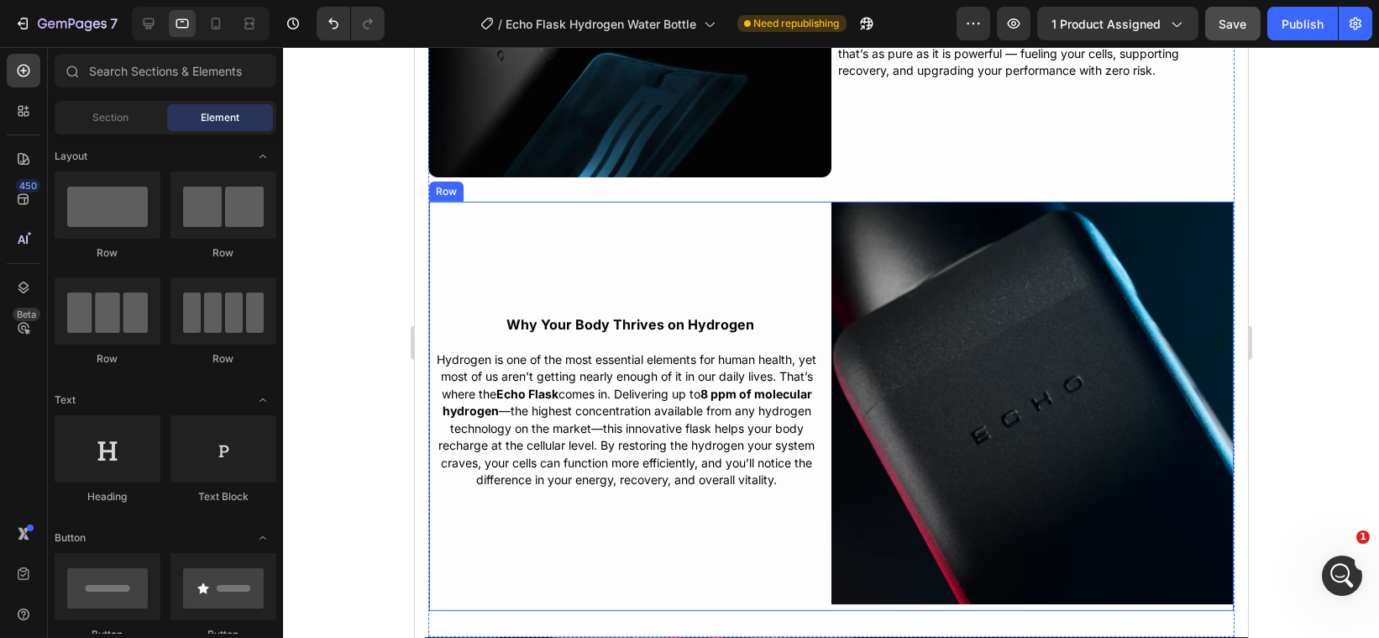
click at [776, 517] on div "Why Your Body Thrives on Hydrogen Text Block Hydrogen is one of the most essent…" at bounding box center [629, 403] width 402 height 402
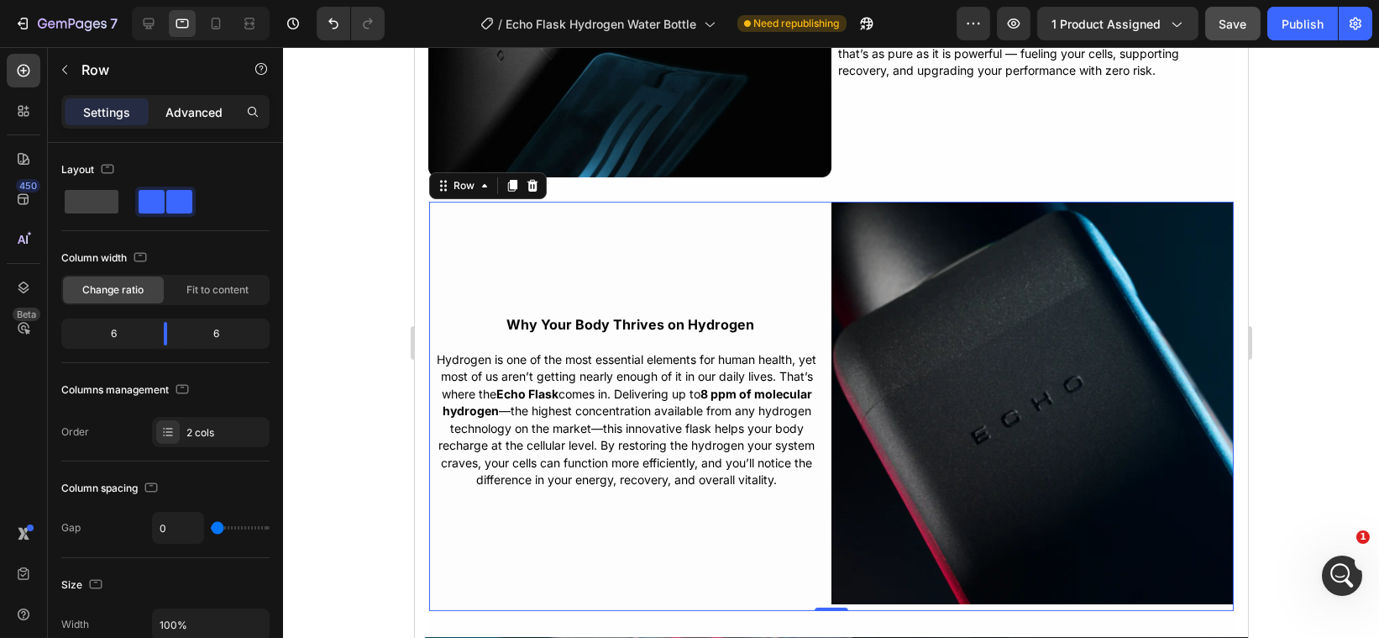
click at [223, 98] on div "Advanced" at bounding box center [194, 111] width 84 height 27
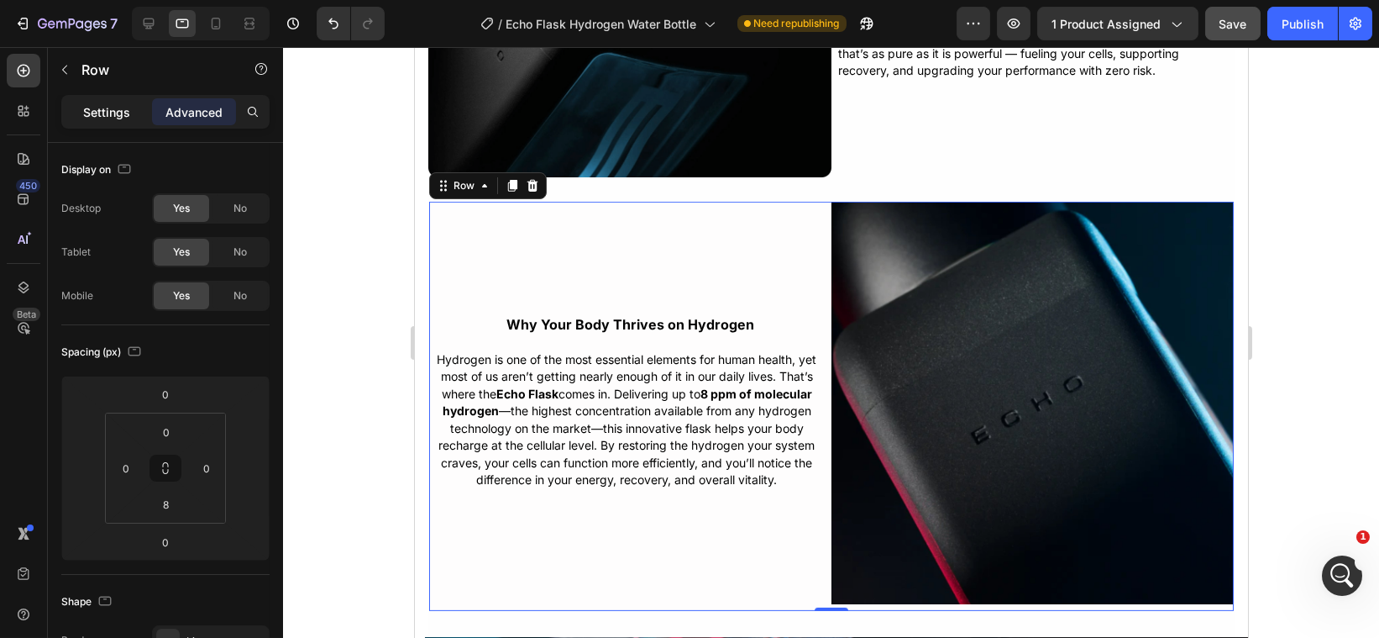
click at [129, 110] on div "Settings" at bounding box center [107, 111] width 84 height 27
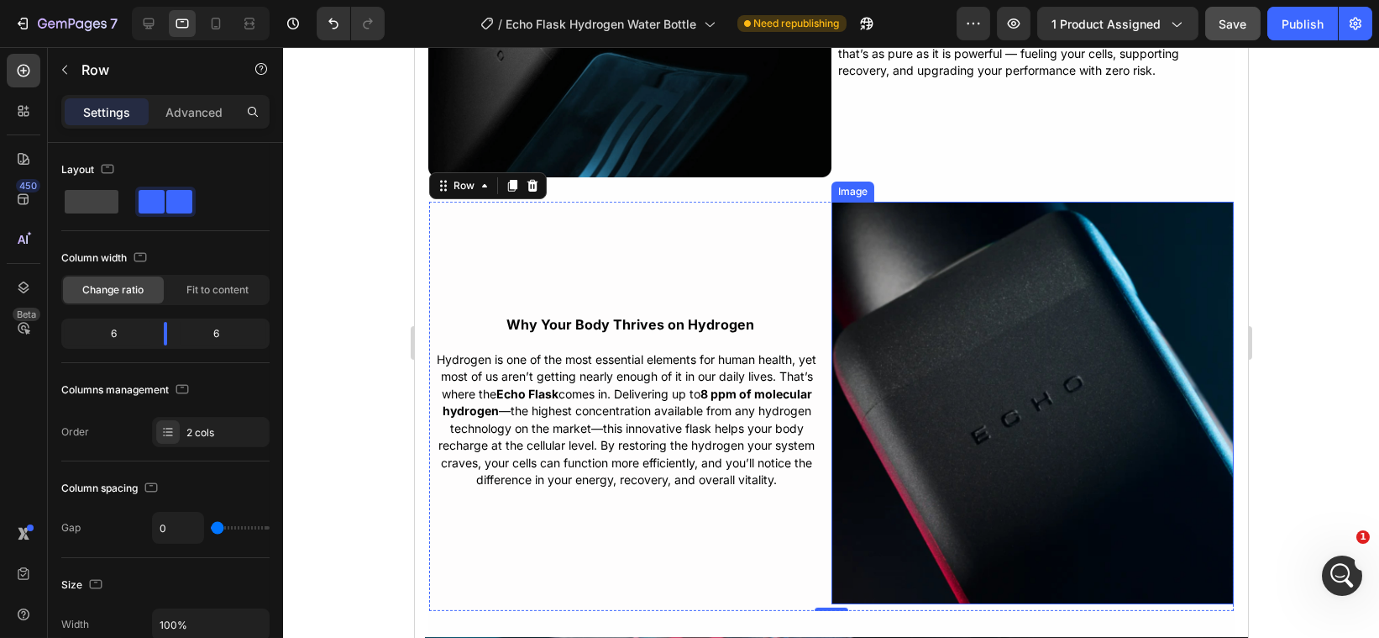
click at [970, 378] on img at bounding box center [1032, 403] width 402 height 402
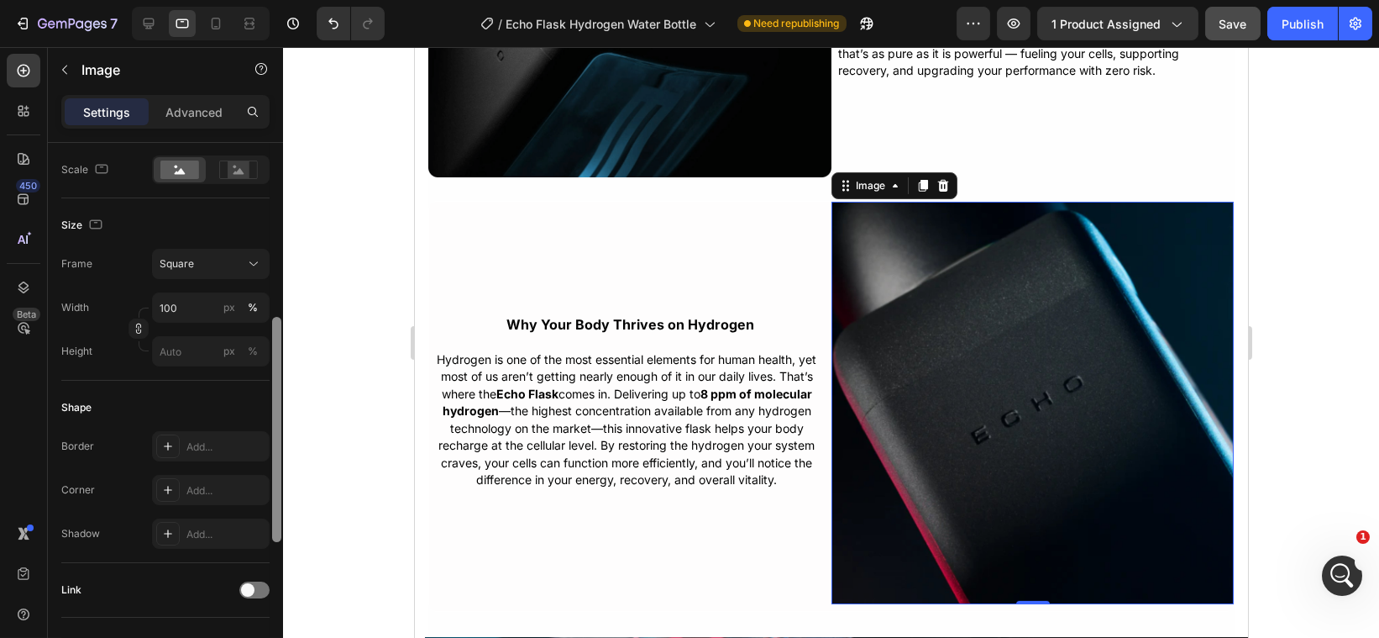
scroll to position [400, 0]
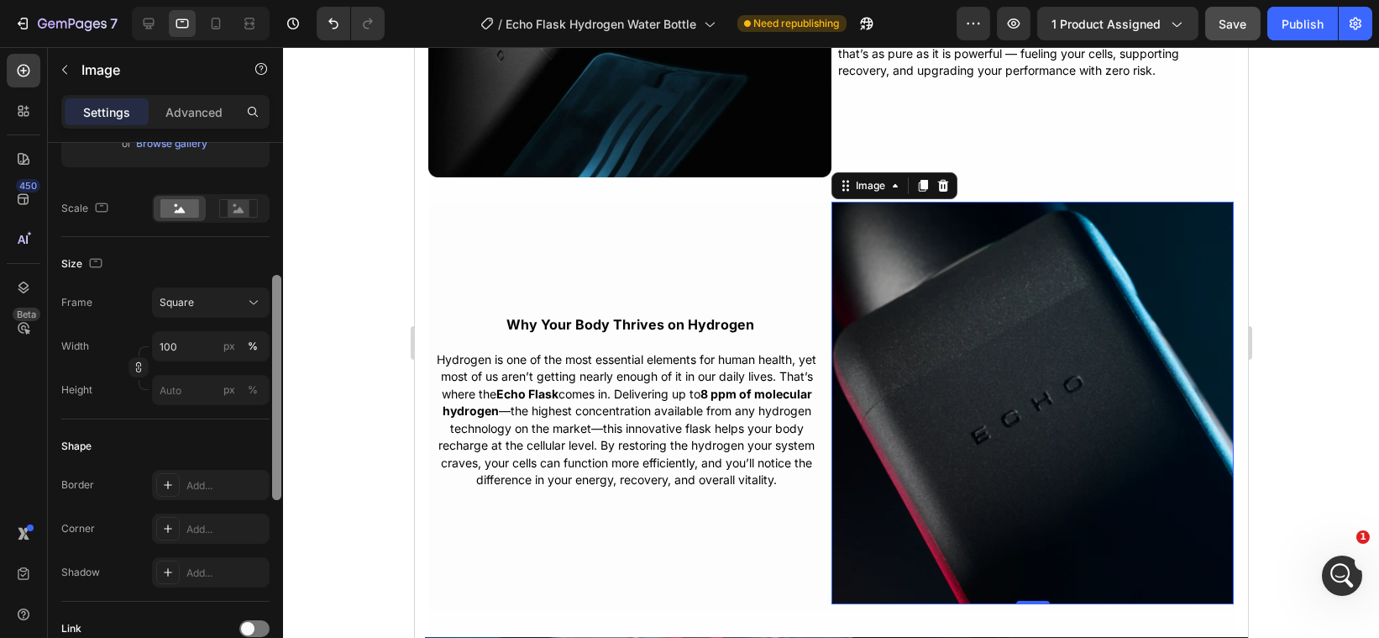
drag, startPoint x: 277, startPoint y: 330, endPoint x: 271, endPoint y: 463, distance: 132.9
click at [272, 465] on div at bounding box center [276, 387] width 9 height 225
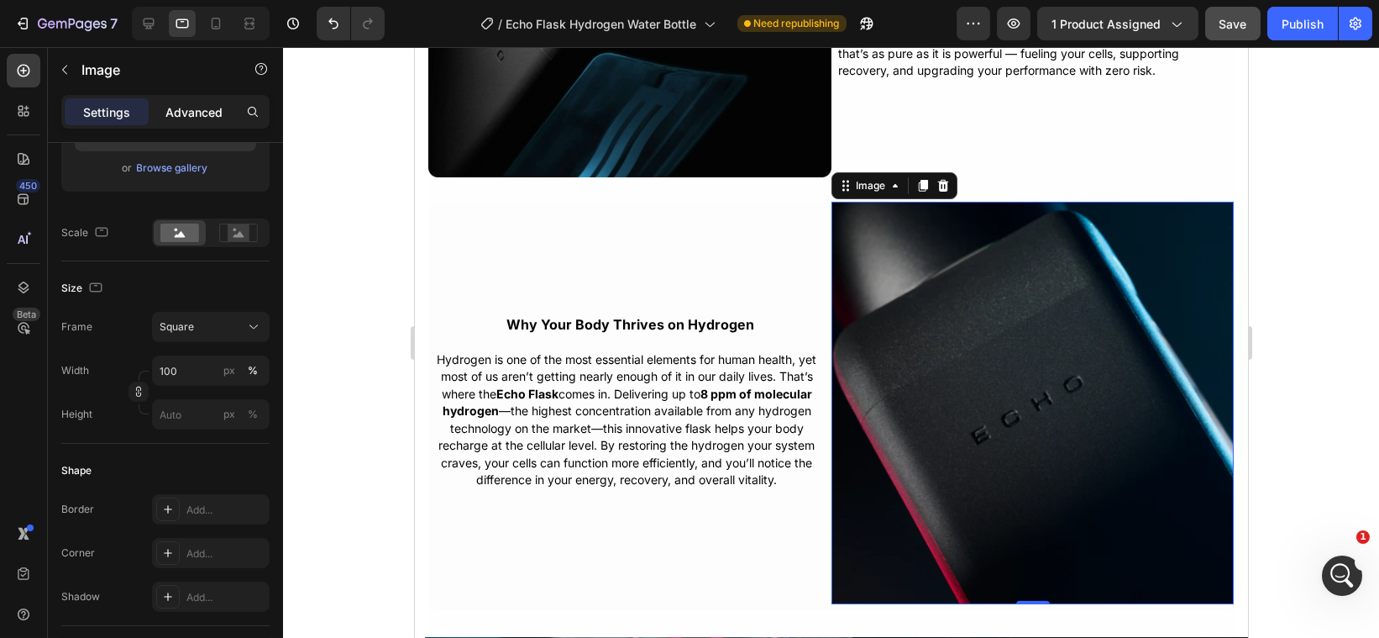
click at [189, 117] on p "Advanced" at bounding box center [193, 112] width 57 height 18
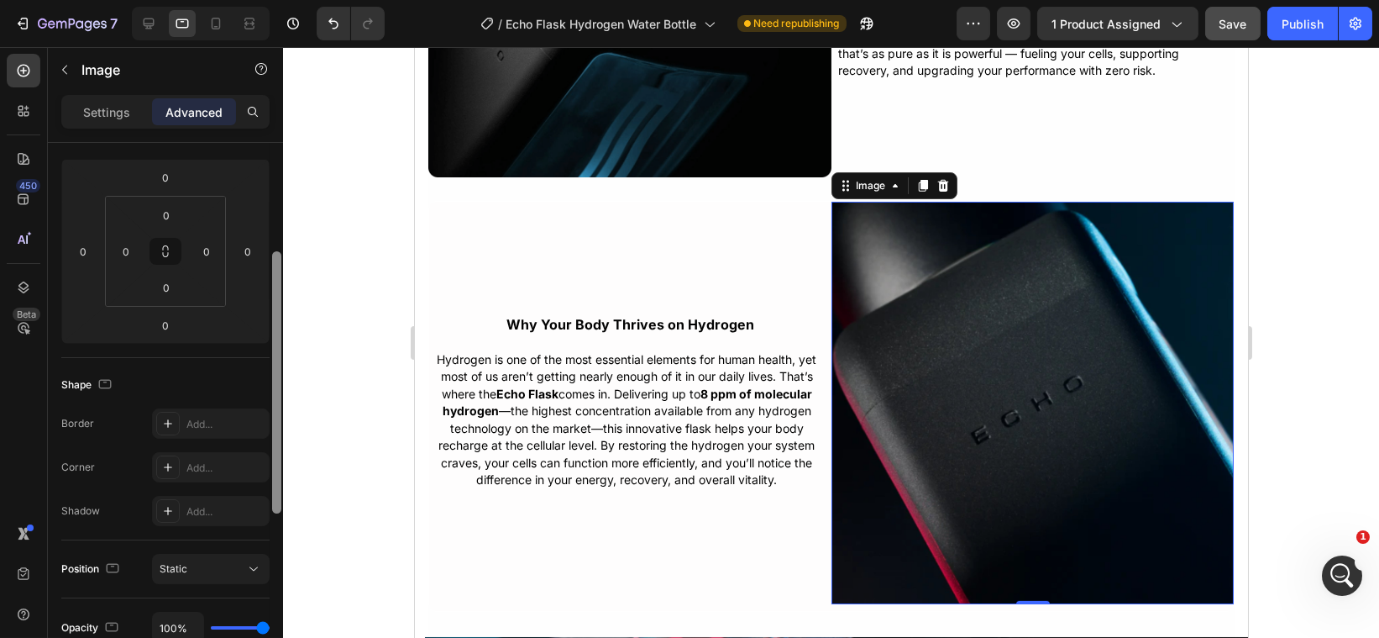
scroll to position [209, 0]
drag, startPoint x: 278, startPoint y: 307, endPoint x: 277, endPoint y: 251, distance: 55.4
click at [277, 251] on div at bounding box center [276, 375] width 9 height 262
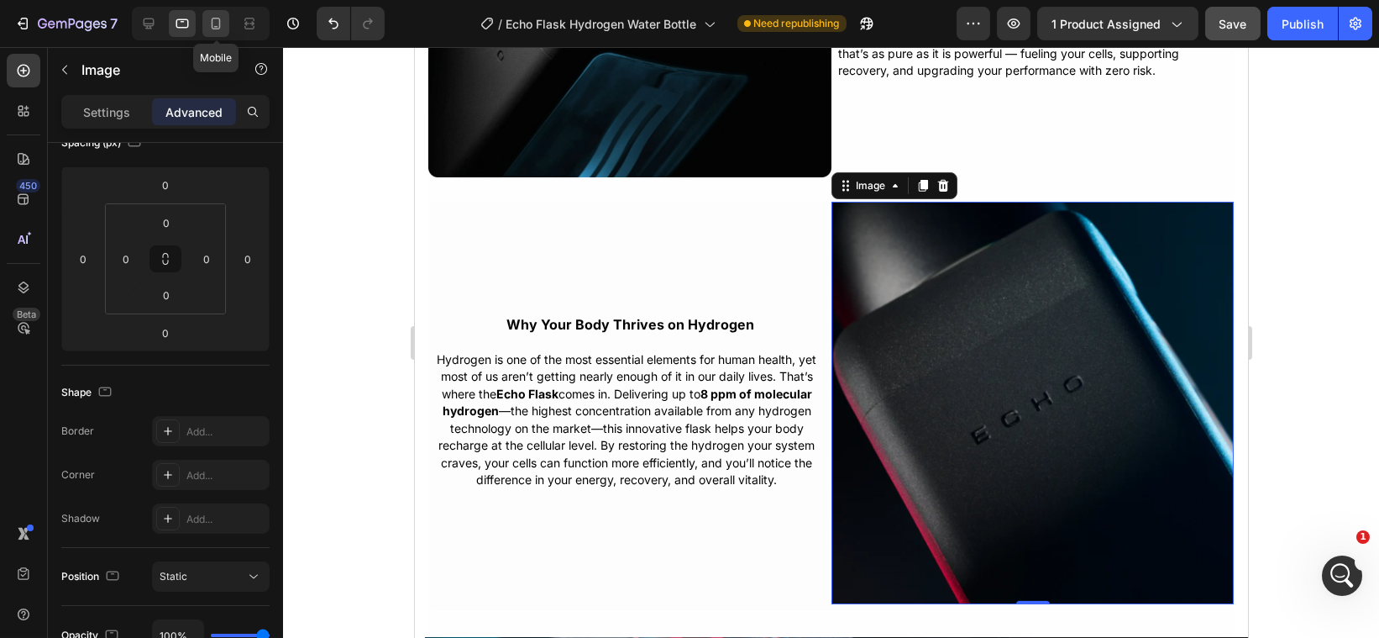
click at [214, 24] on icon at bounding box center [215, 23] width 17 height 17
type input "12"
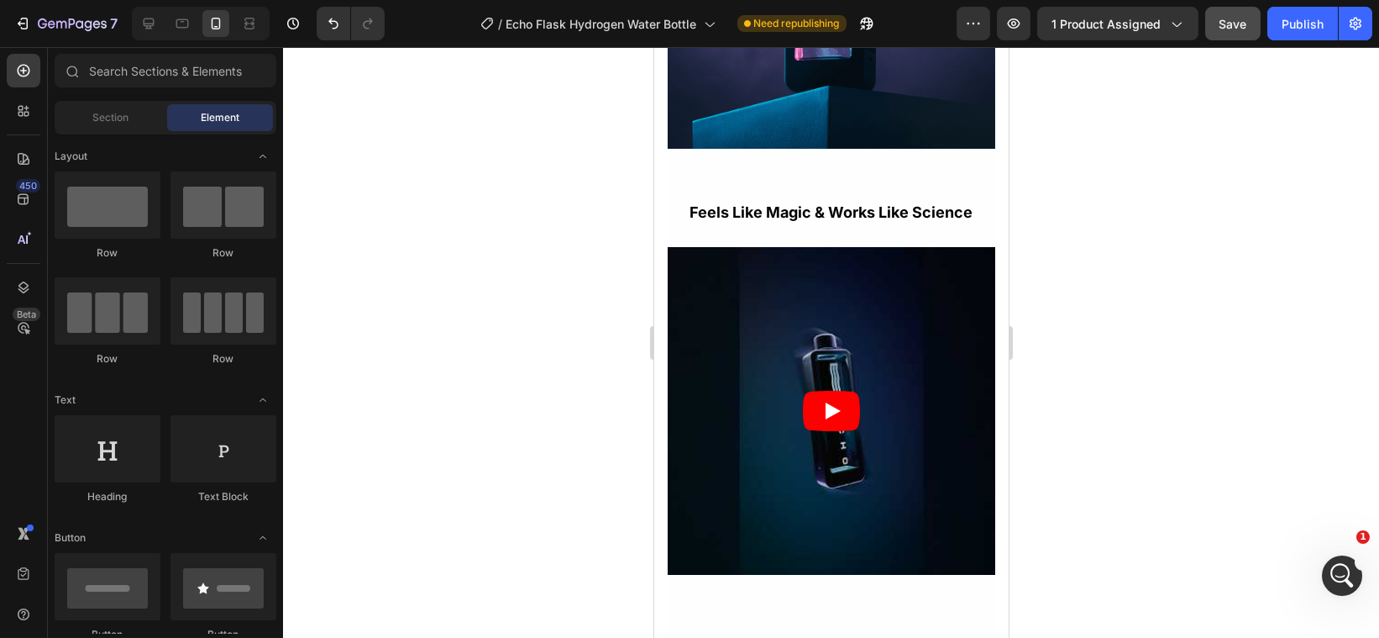
scroll to position [2827, 0]
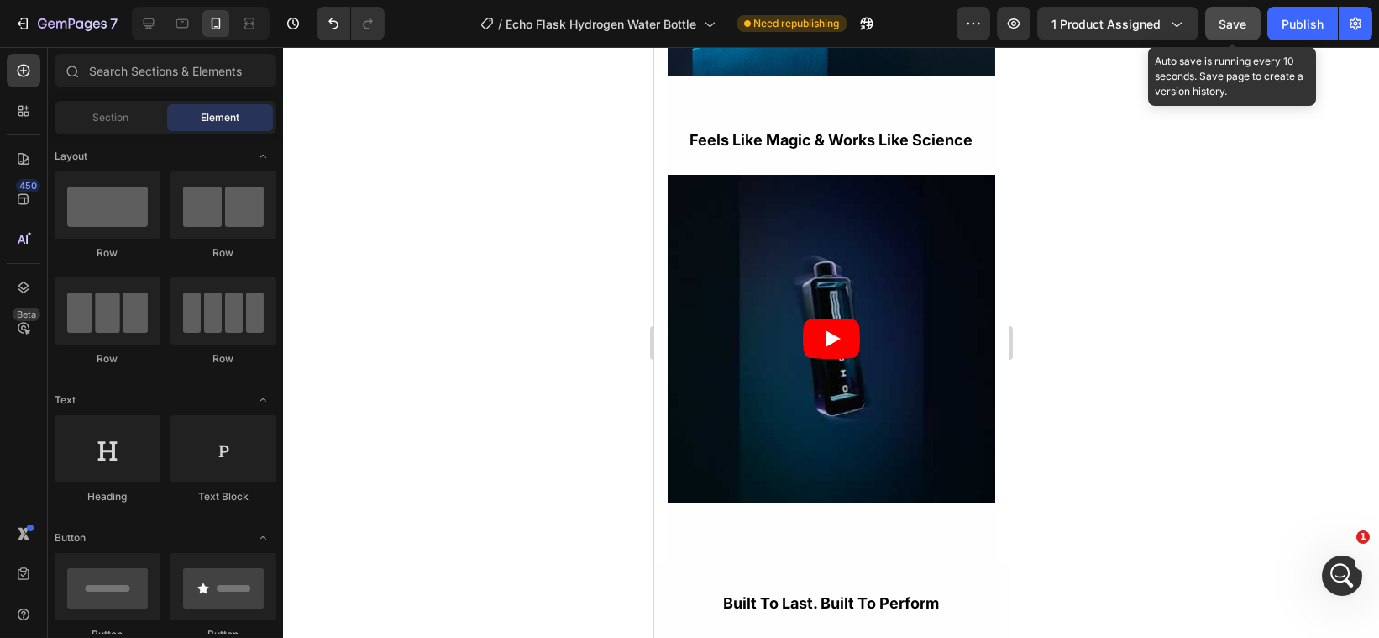
click at [1242, 25] on span "Save" at bounding box center [1234, 24] width 28 height 14
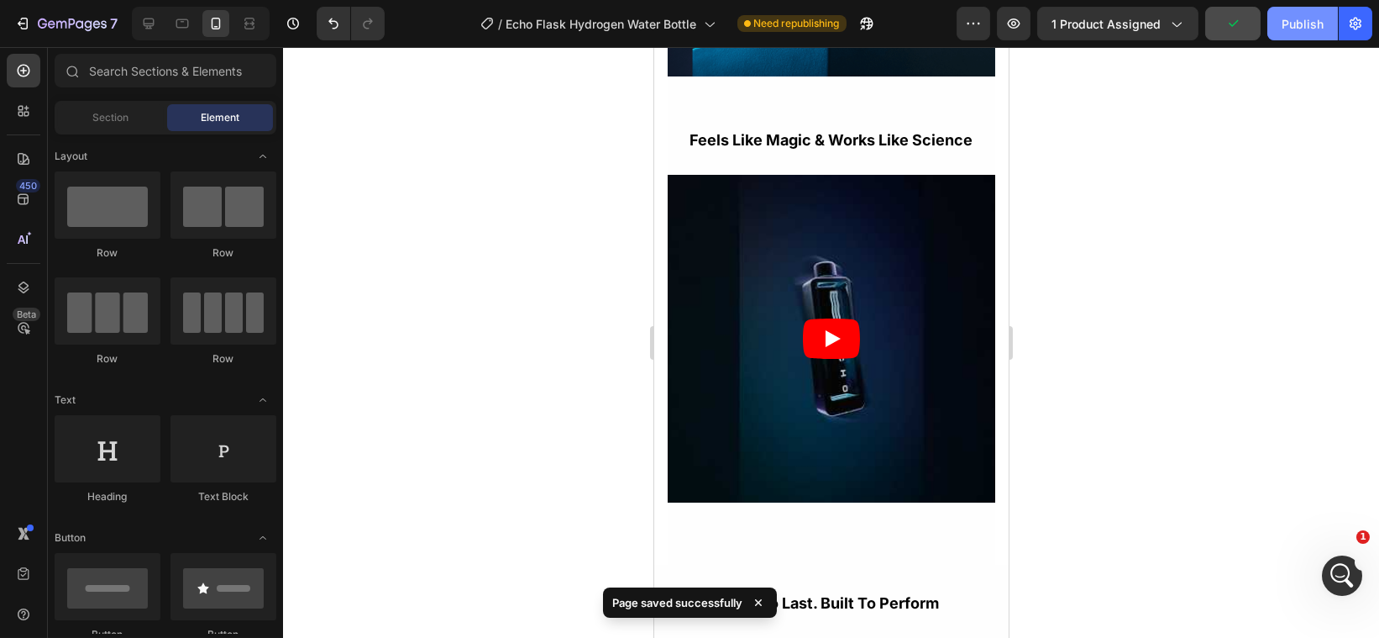
click at [1300, 24] on div "Publish" at bounding box center [1303, 24] width 42 height 18
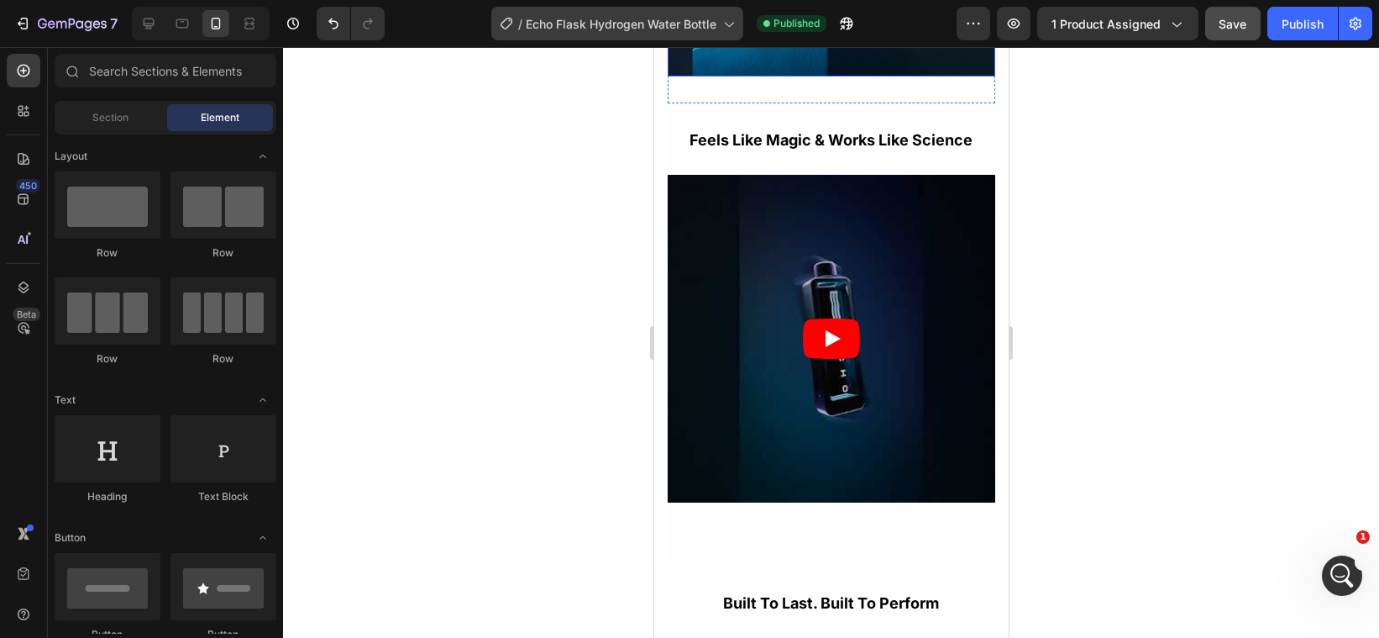
click at [723, 24] on icon at bounding box center [728, 23] width 17 height 17
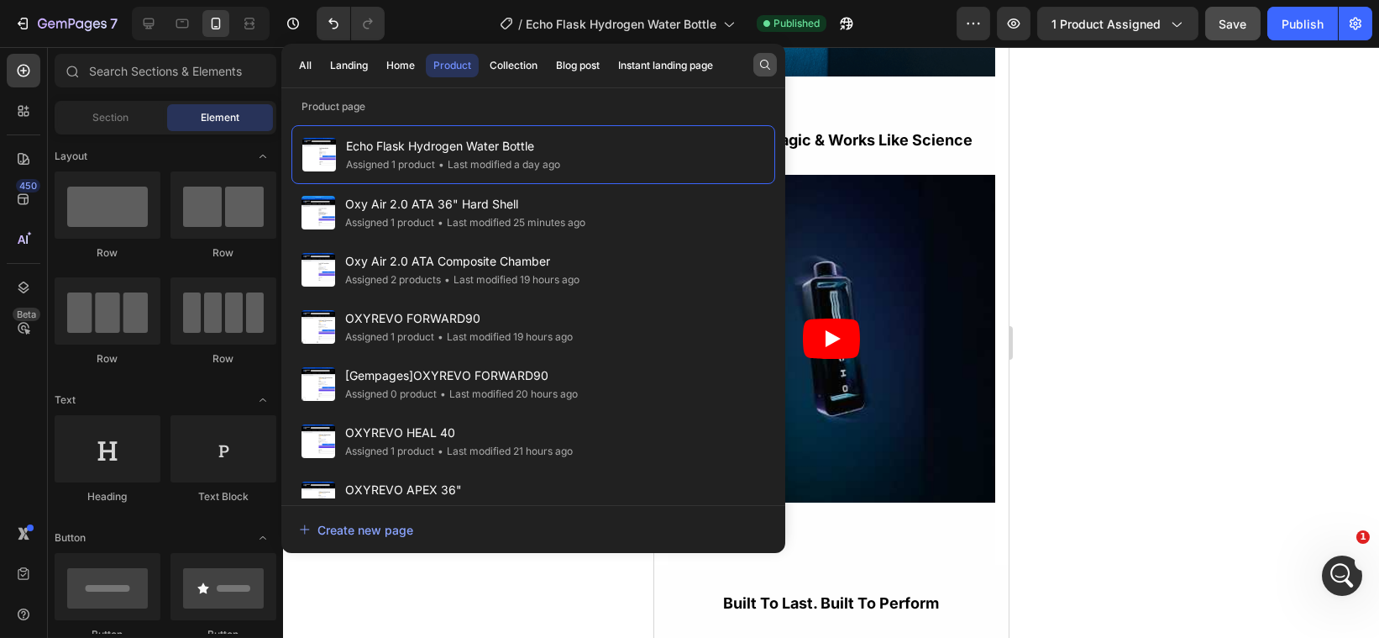
click at [769, 58] on icon "button" at bounding box center [765, 64] width 13 height 13
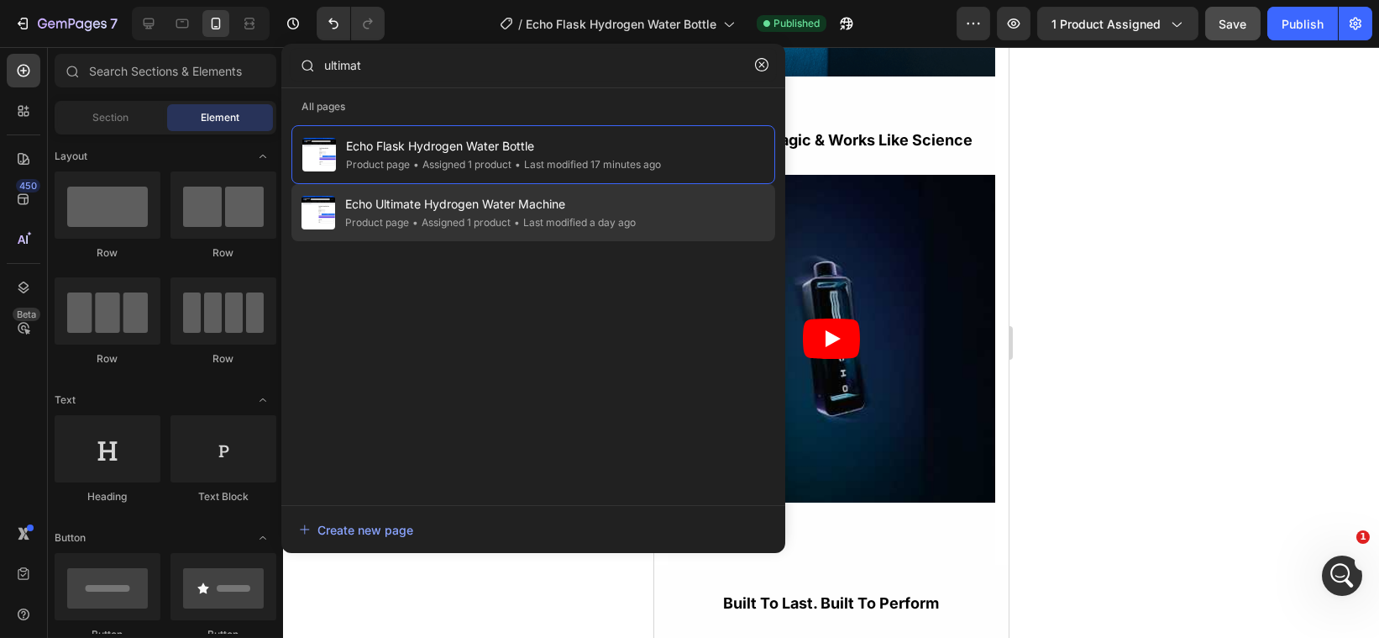
type input "ultimat"
click at [622, 195] on span "Echo Ultimate Hydrogen Water Machine" at bounding box center [490, 204] width 291 height 20
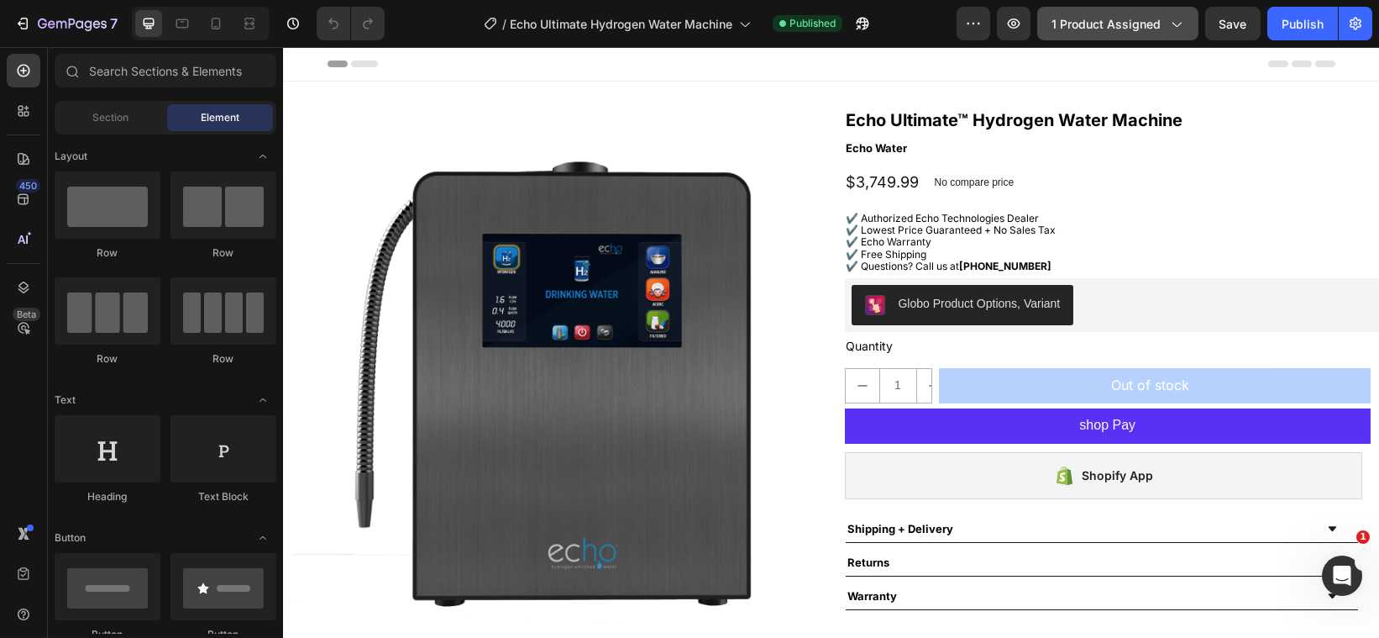
click at [1142, 19] on span "1 product assigned" at bounding box center [1106, 24] width 109 height 18
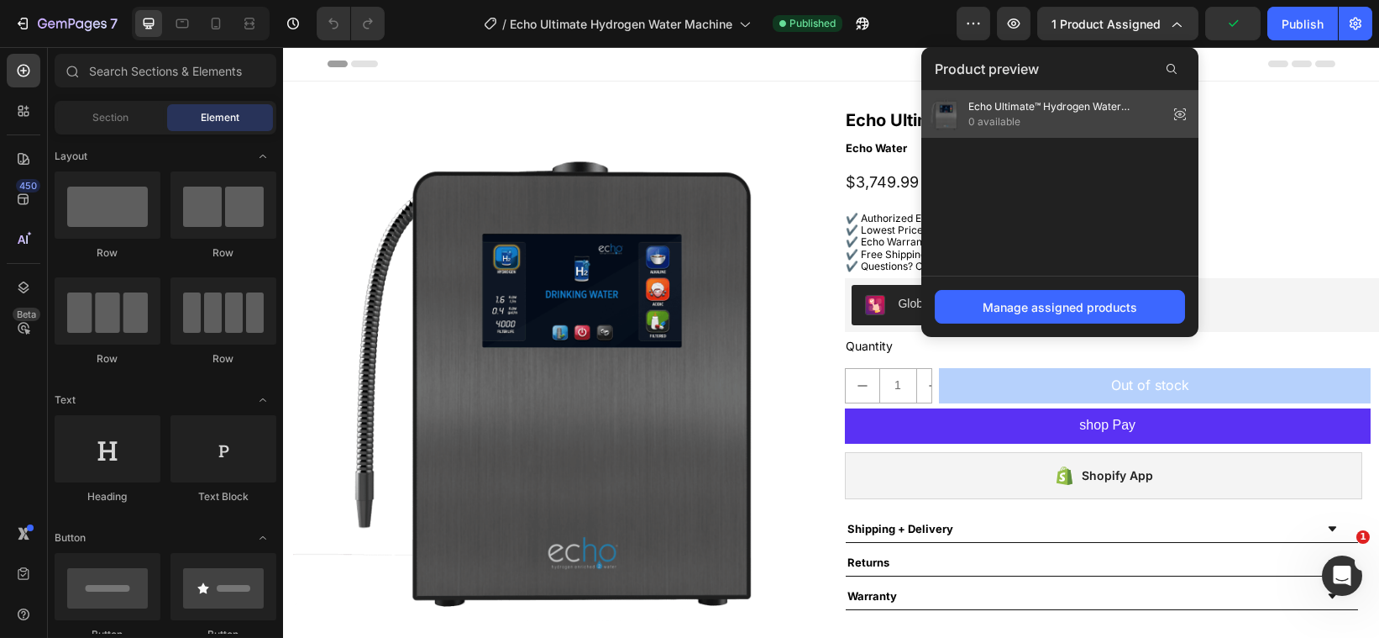
click at [1107, 106] on span "Echo Ultimate™ Hydrogen Water Machine" at bounding box center [1065, 106] width 193 height 15
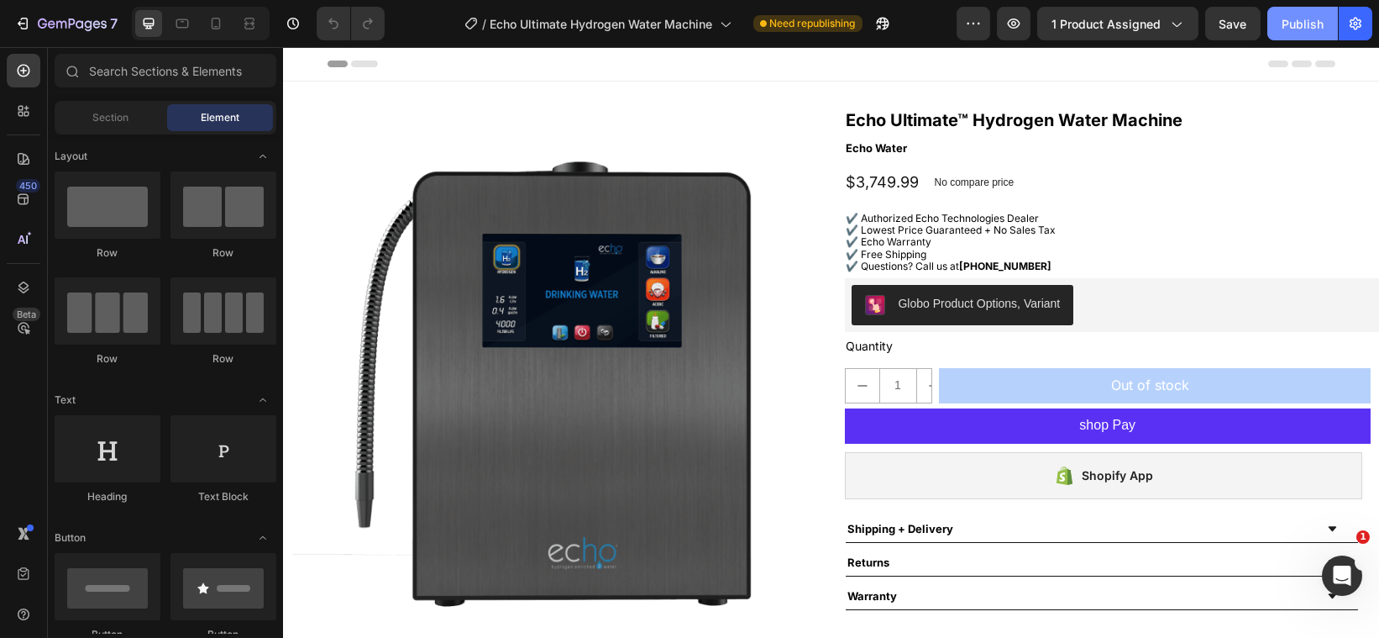
click at [1293, 21] on div "Publish" at bounding box center [1303, 24] width 42 height 18
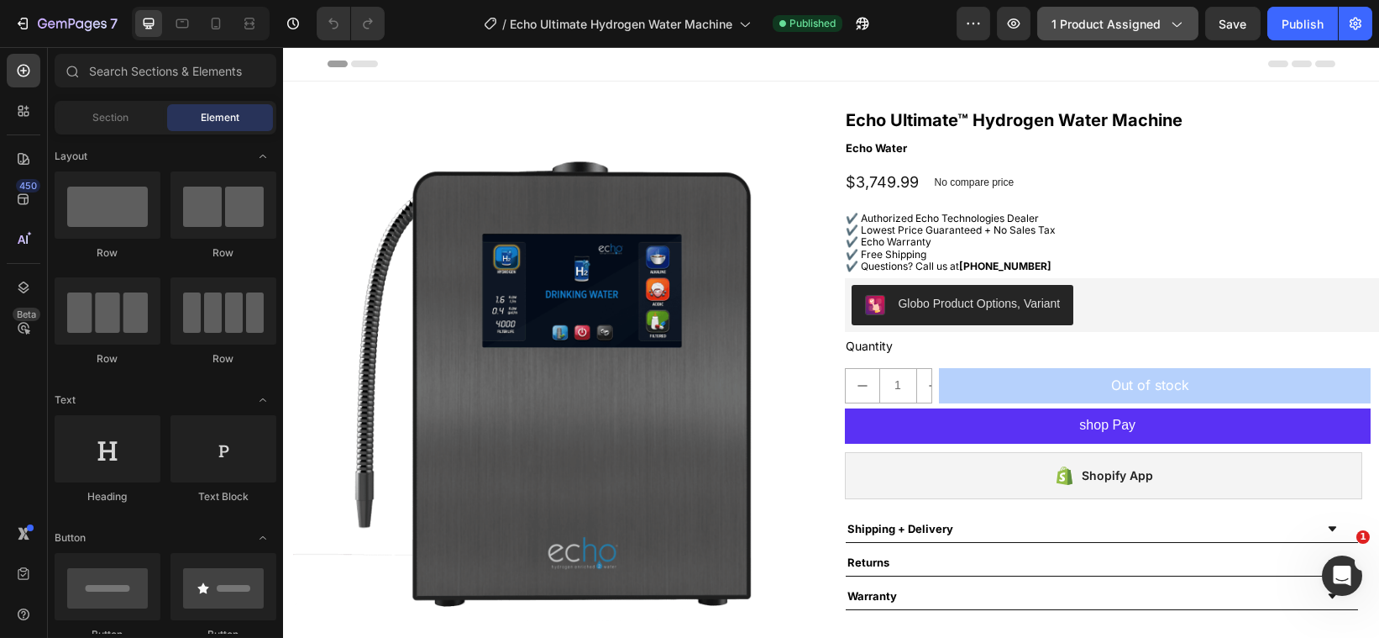
click at [1075, 20] on span "1 product assigned" at bounding box center [1106, 24] width 109 height 18
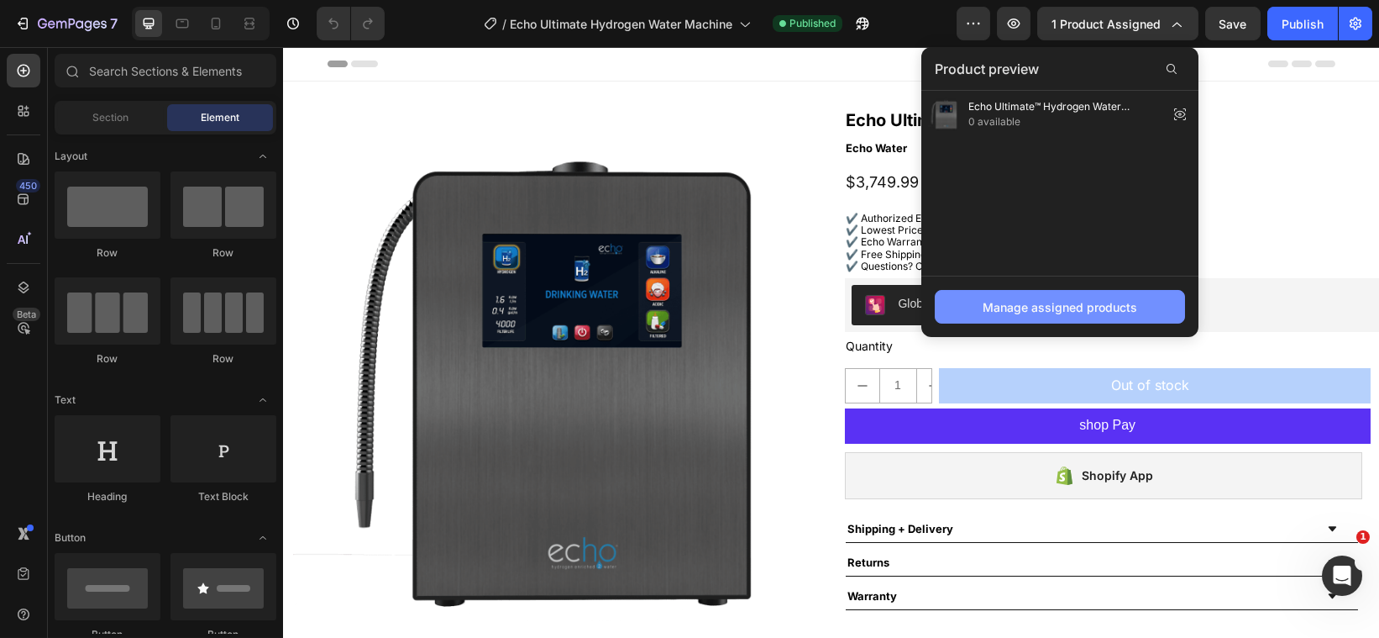
click at [1069, 292] on button "Manage assigned products" at bounding box center [1060, 307] width 250 height 34
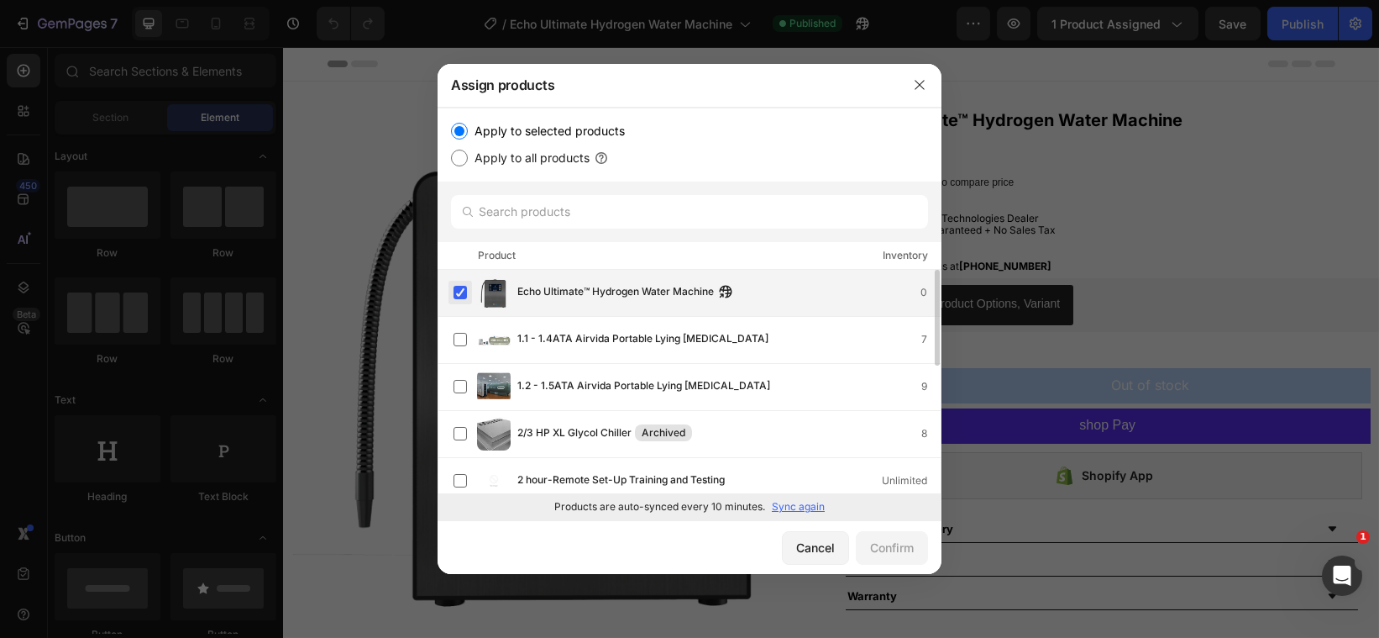
click at [455, 286] on label at bounding box center [460, 292] width 13 height 13
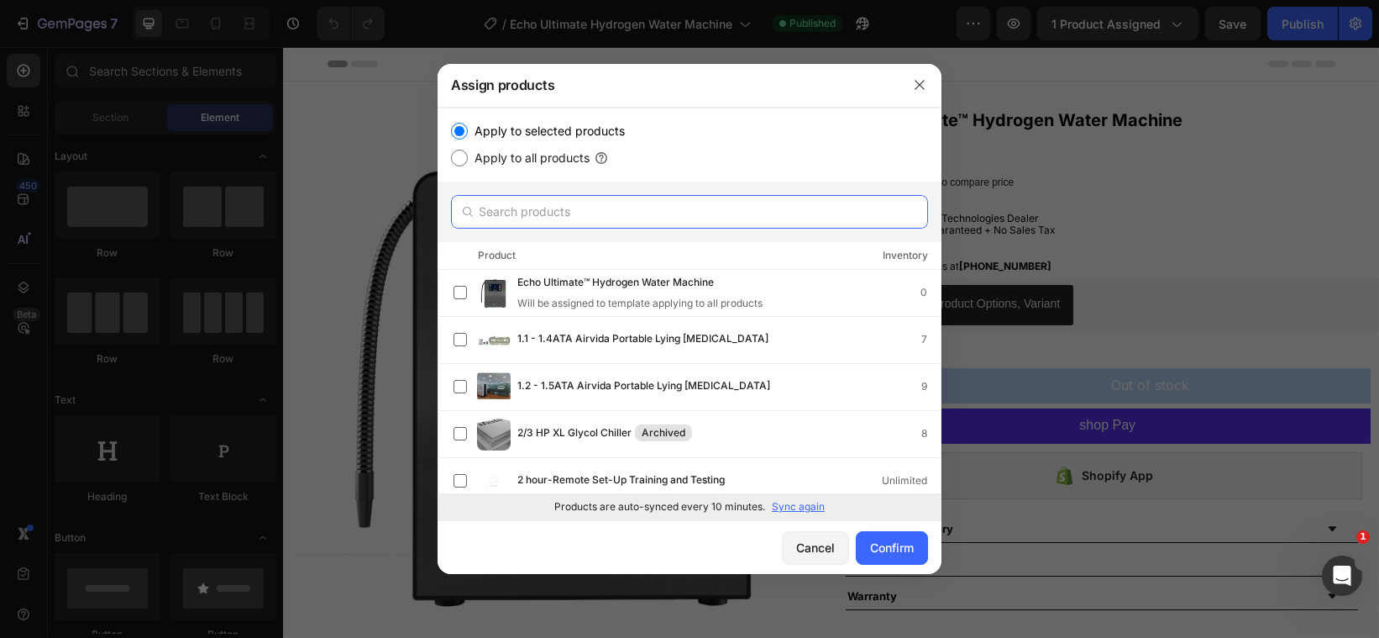
click at [538, 202] on input "text" at bounding box center [689, 212] width 477 height 34
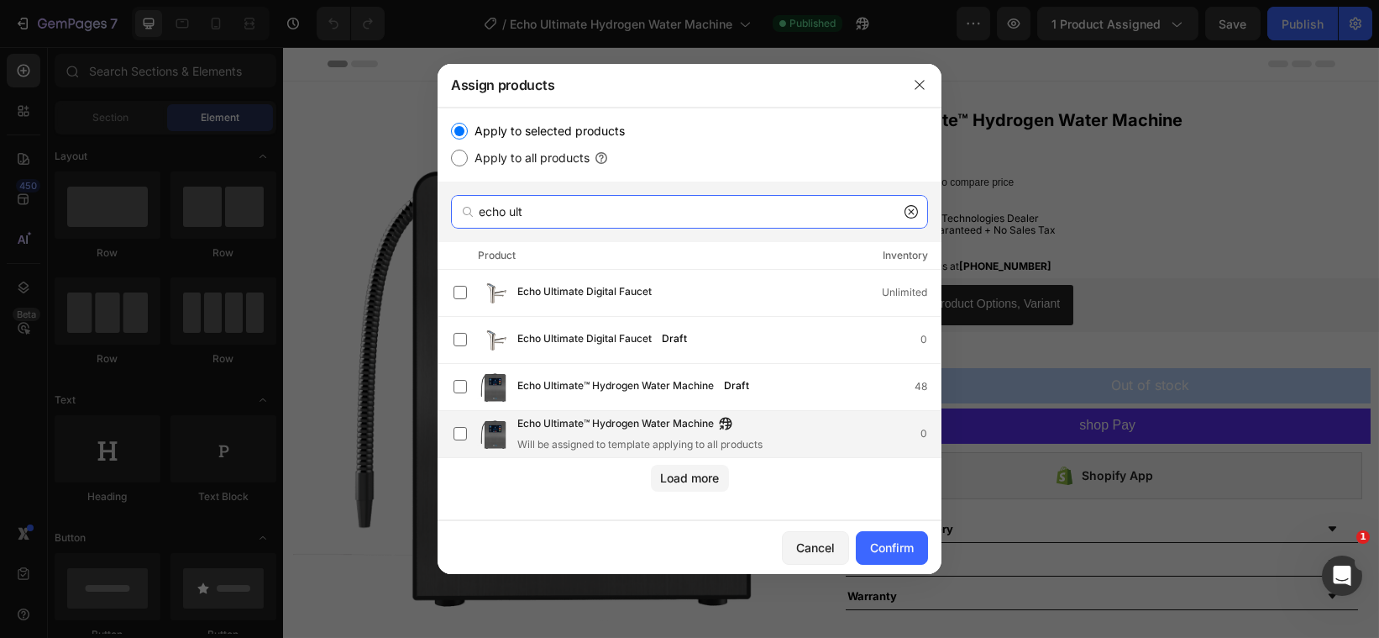
type input "echo ult"
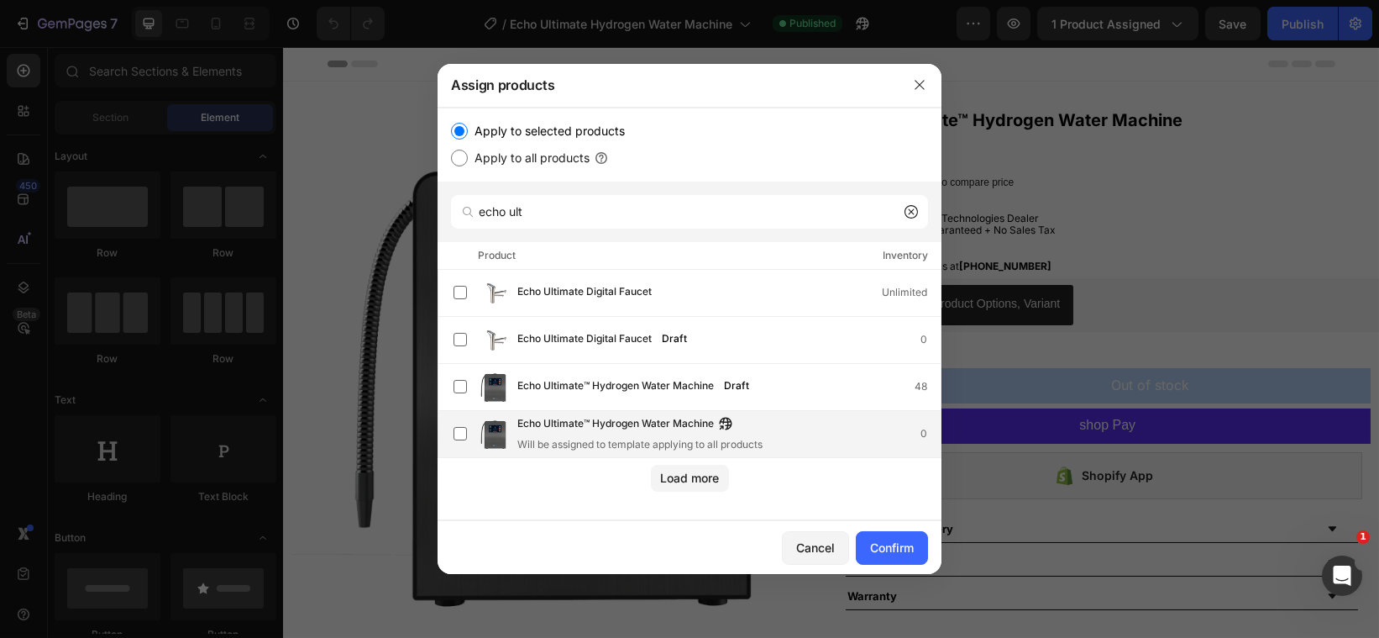
click at [577, 419] on span "Echo Ultimate™ Hydrogen Water Machine" at bounding box center [615, 424] width 197 height 18
click at [559, 425] on span "Echo Ultimate™ Hydrogen Water Machine" at bounding box center [615, 433] width 197 height 18
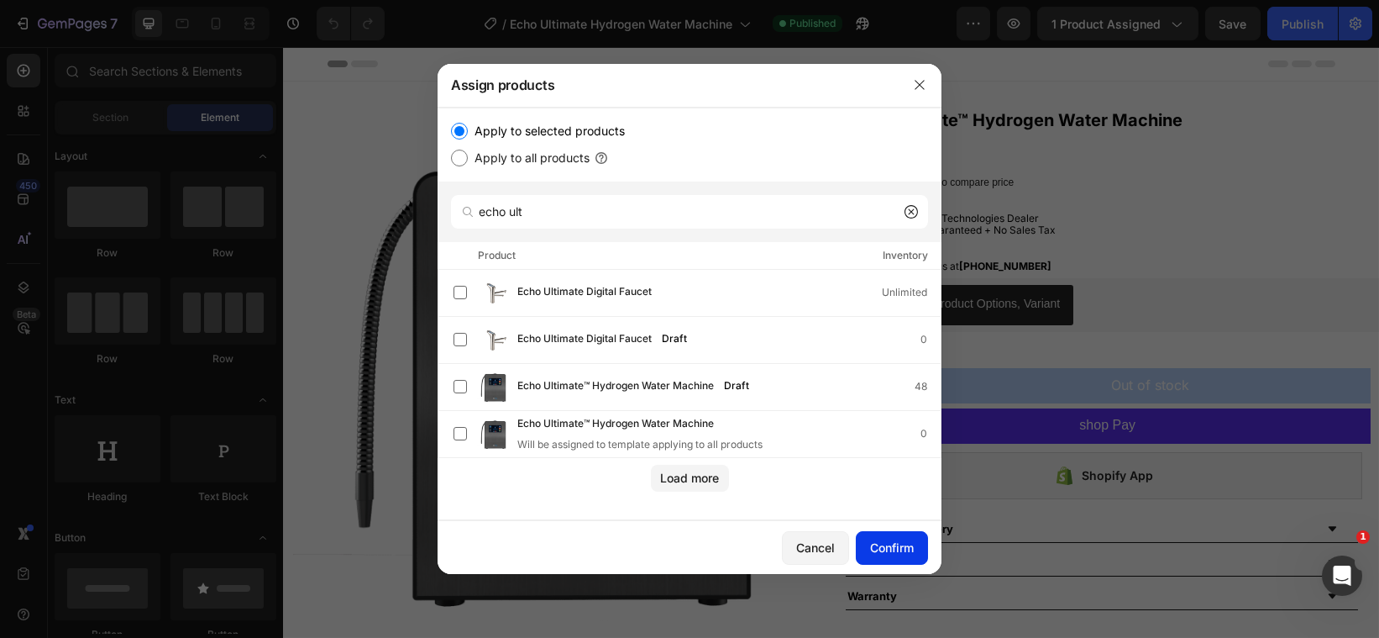
click at [870, 538] on div "Confirm" at bounding box center [892, 547] width 44 height 18
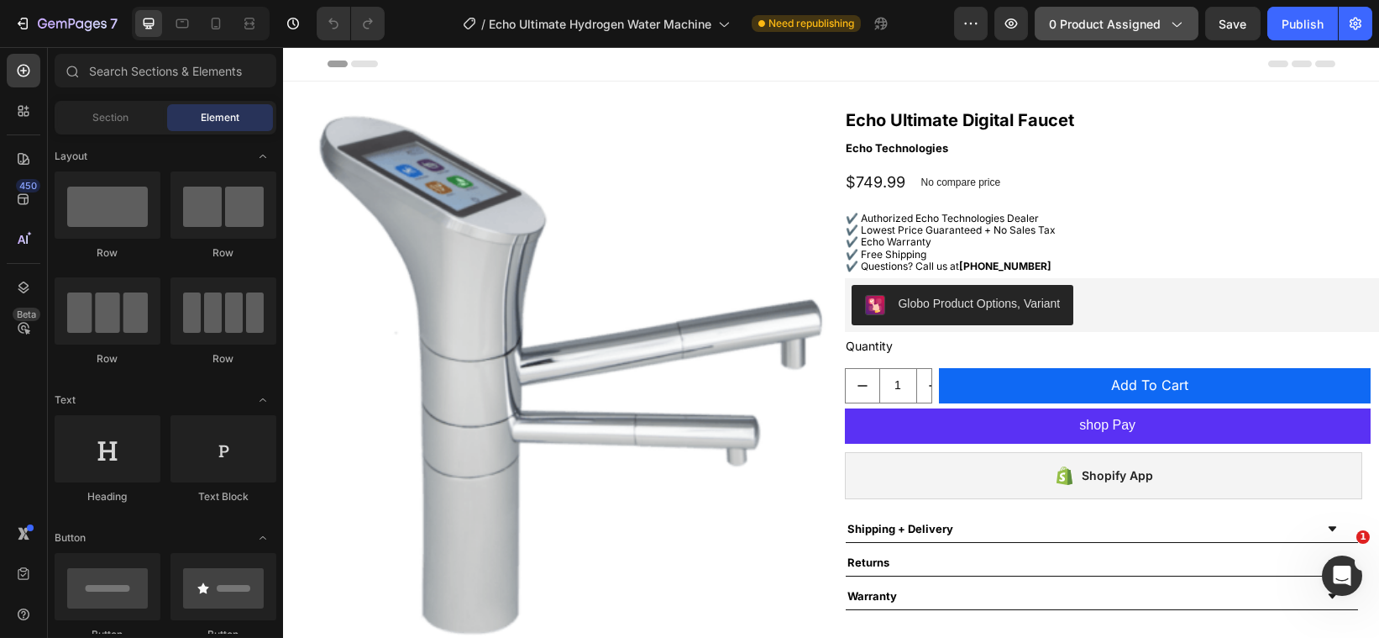
click at [1061, 22] on span "0 product assigned" at bounding box center [1105, 24] width 112 height 18
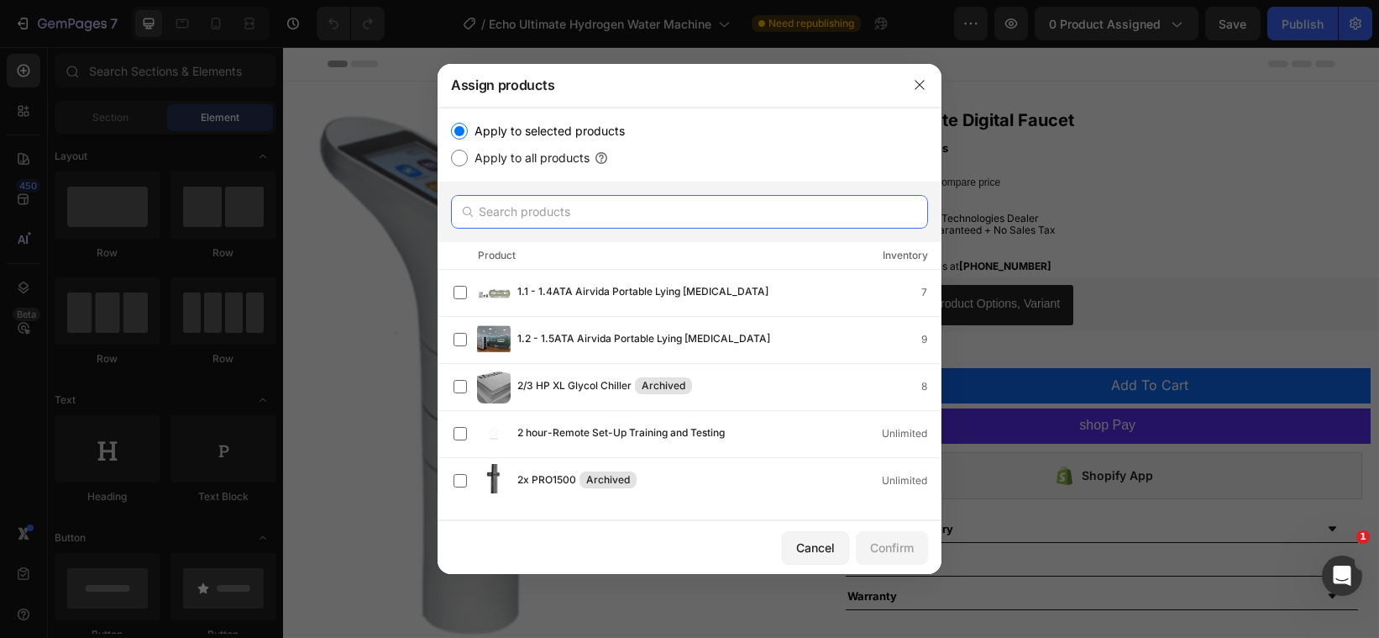
click at [520, 204] on input "text" at bounding box center [689, 212] width 477 height 34
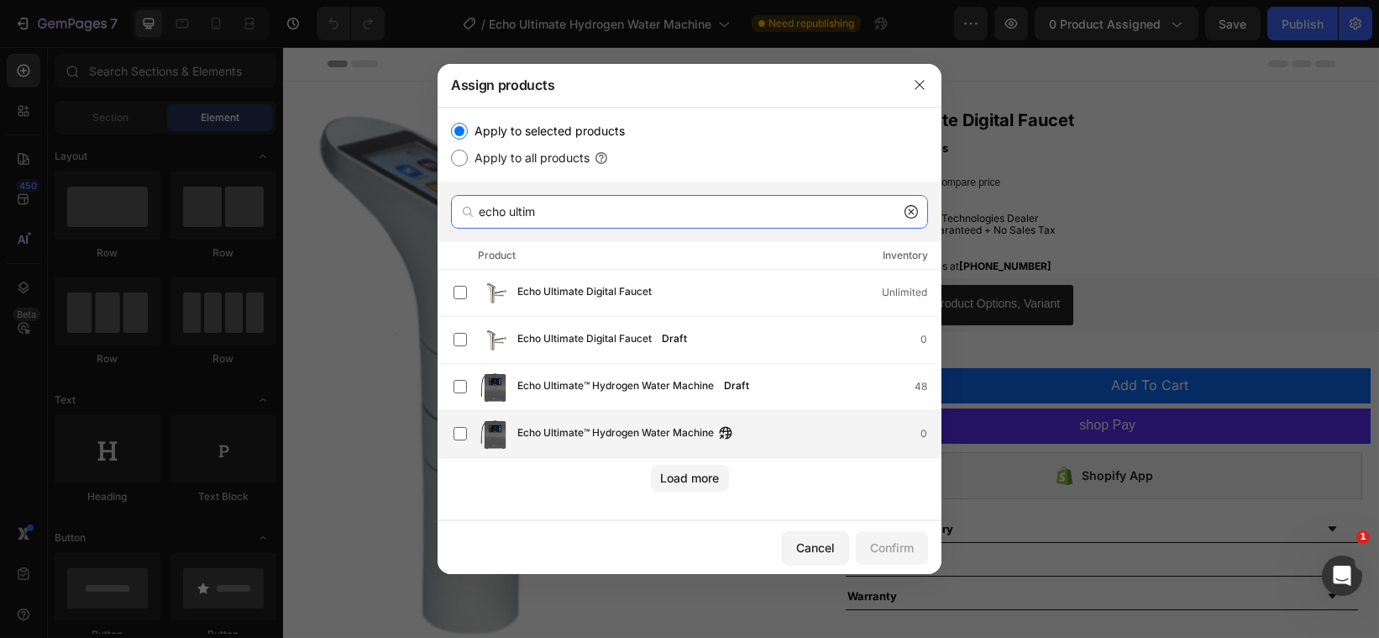
type input "echo ultim"
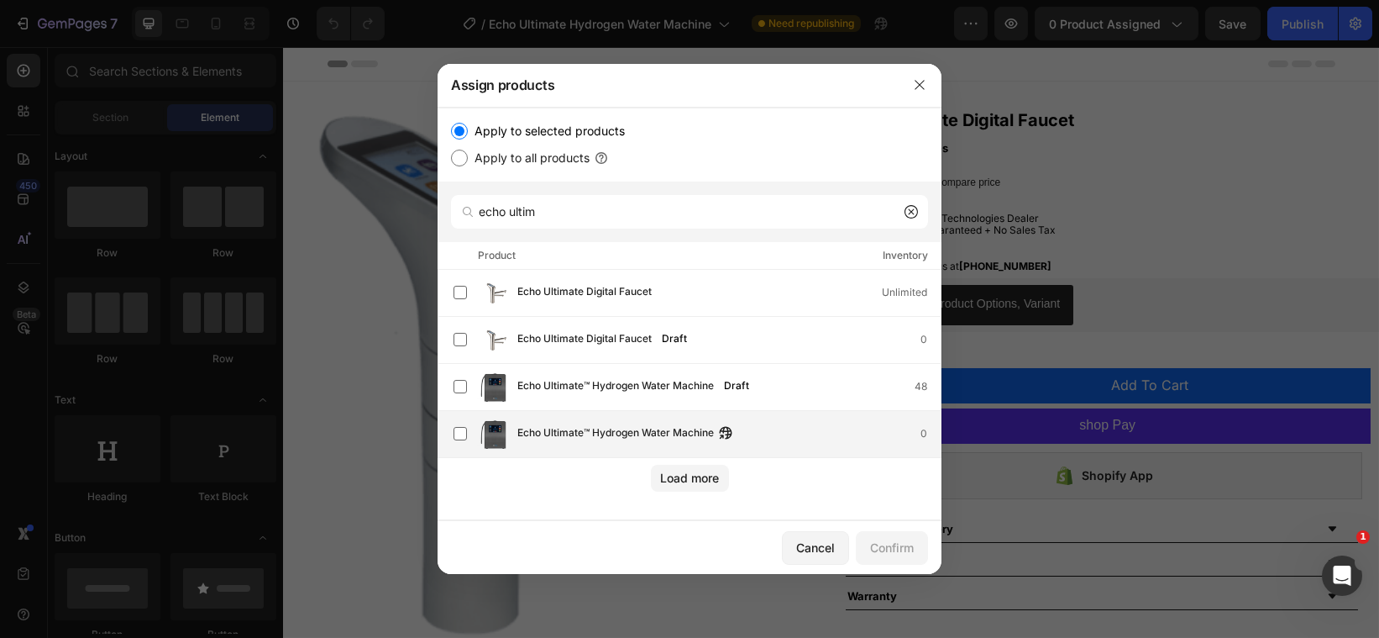
click at [577, 424] on span "Echo Ultimate™ Hydrogen Water Machine" at bounding box center [615, 433] width 197 height 18
click at [905, 546] on div "Confirm" at bounding box center [892, 547] width 44 height 18
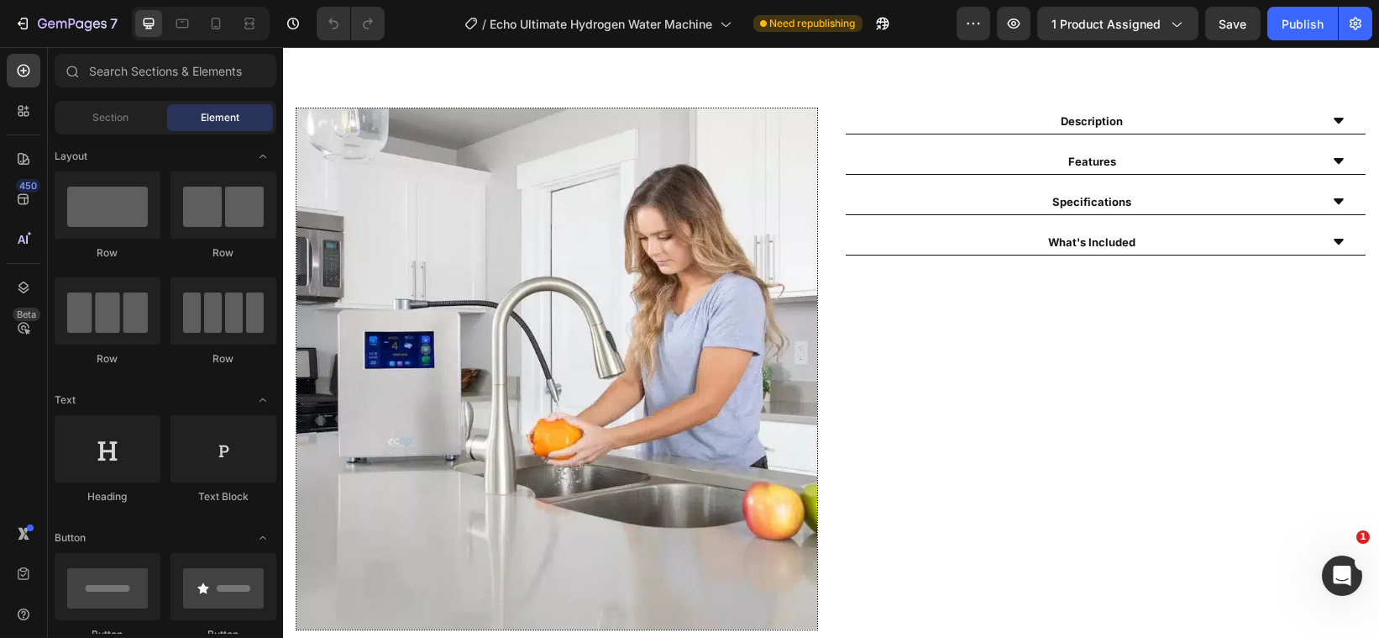
scroll to position [575, 0]
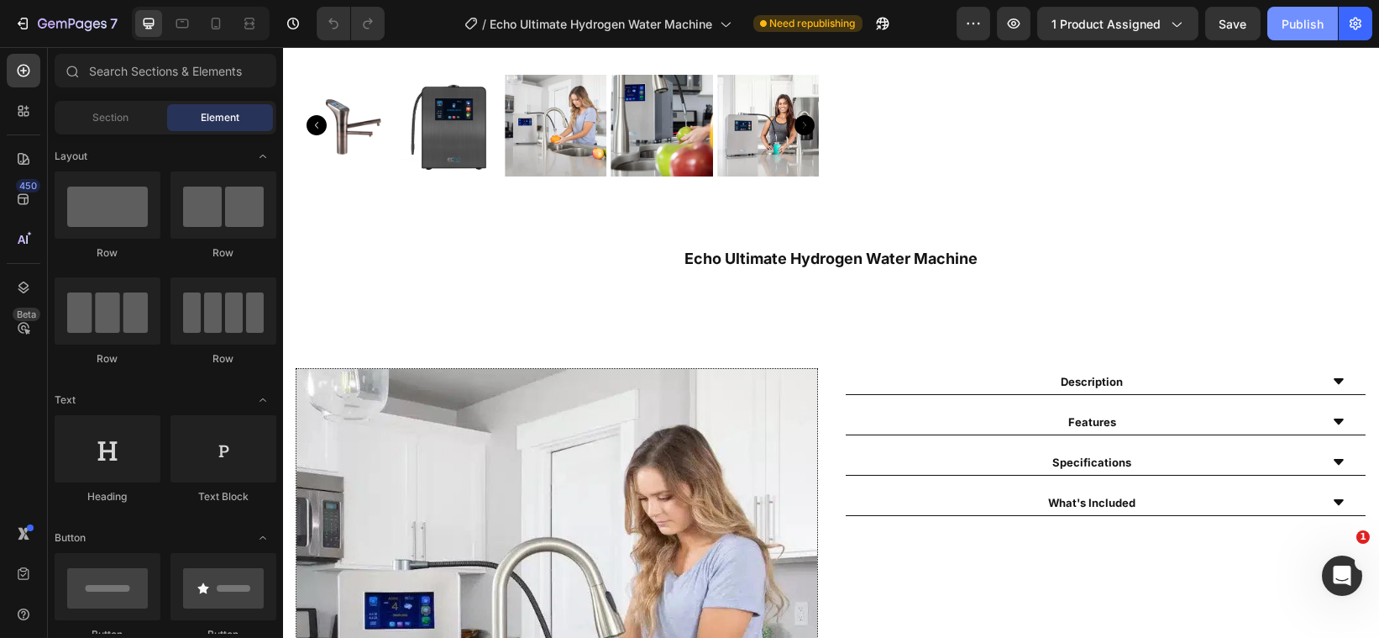
drag, startPoint x: 1313, startPoint y: 35, endPoint x: 1310, endPoint y: 24, distance: 12.2
click at [1310, 24] on div "Publish" at bounding box center [1303, 24] width 42 height 18
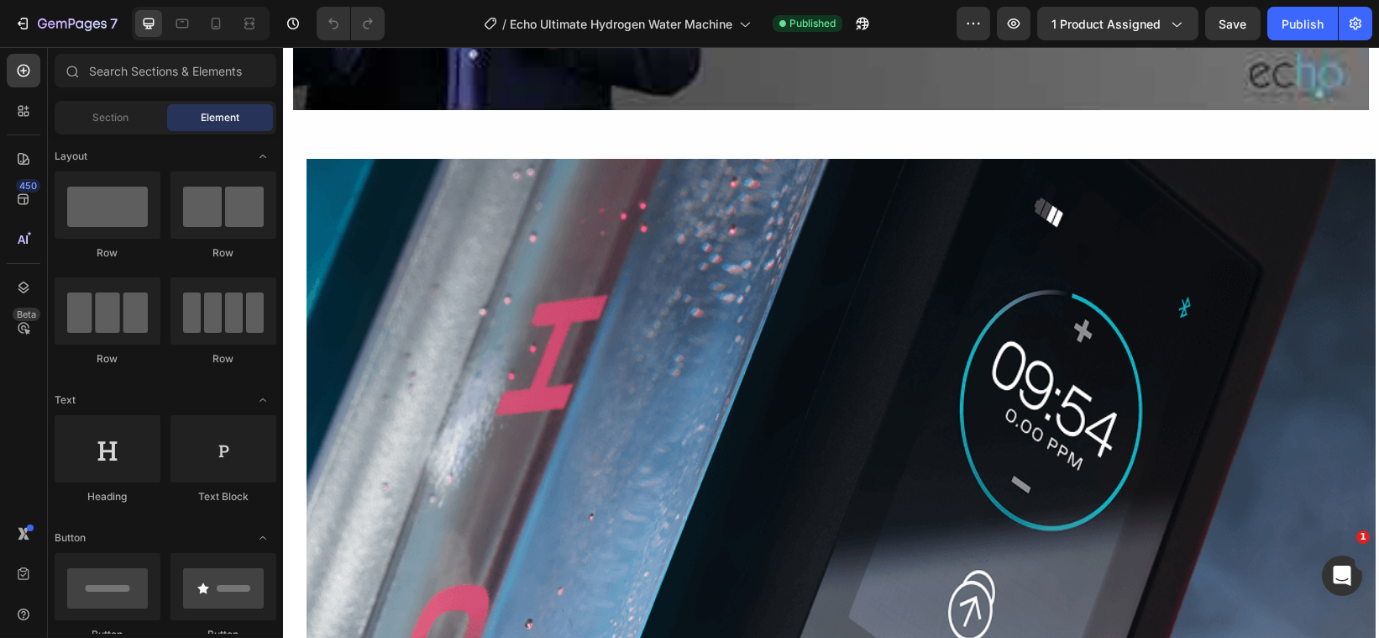
scroll to position [2289, 0]
